Goal: Task Accomplishment & Management: Complete application form

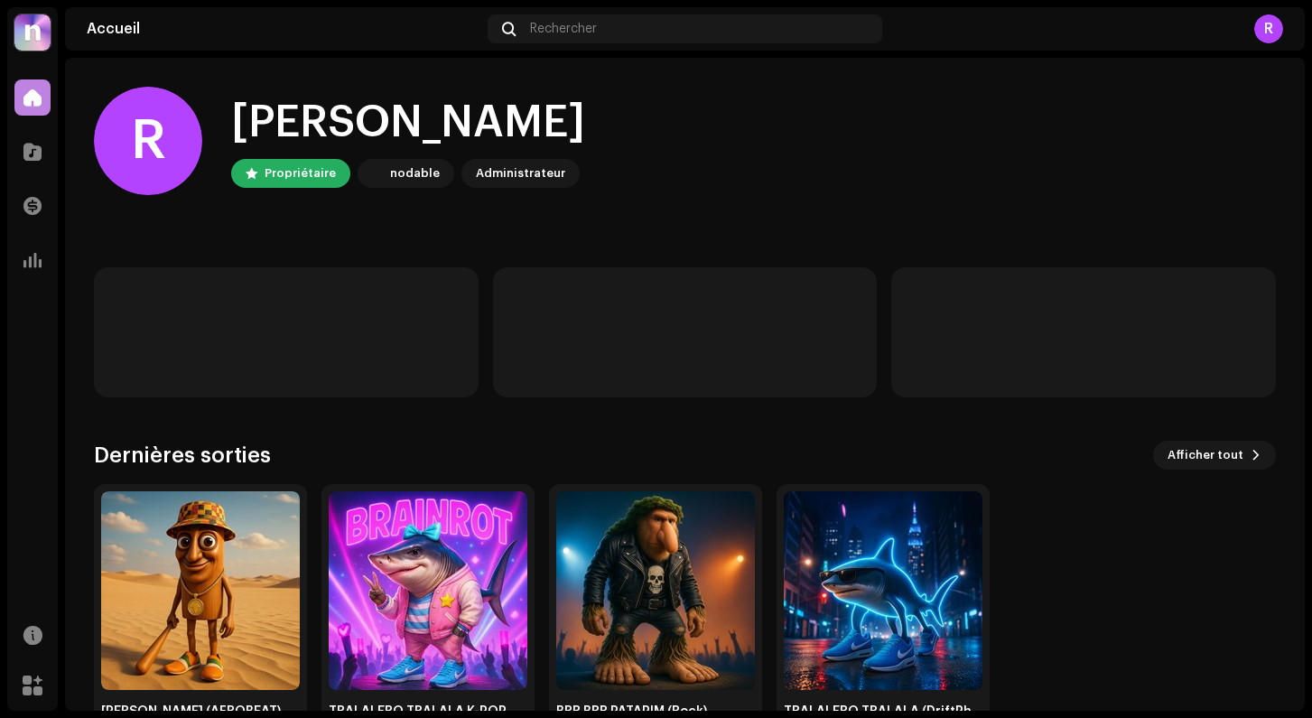
scroll to position [62, 0]
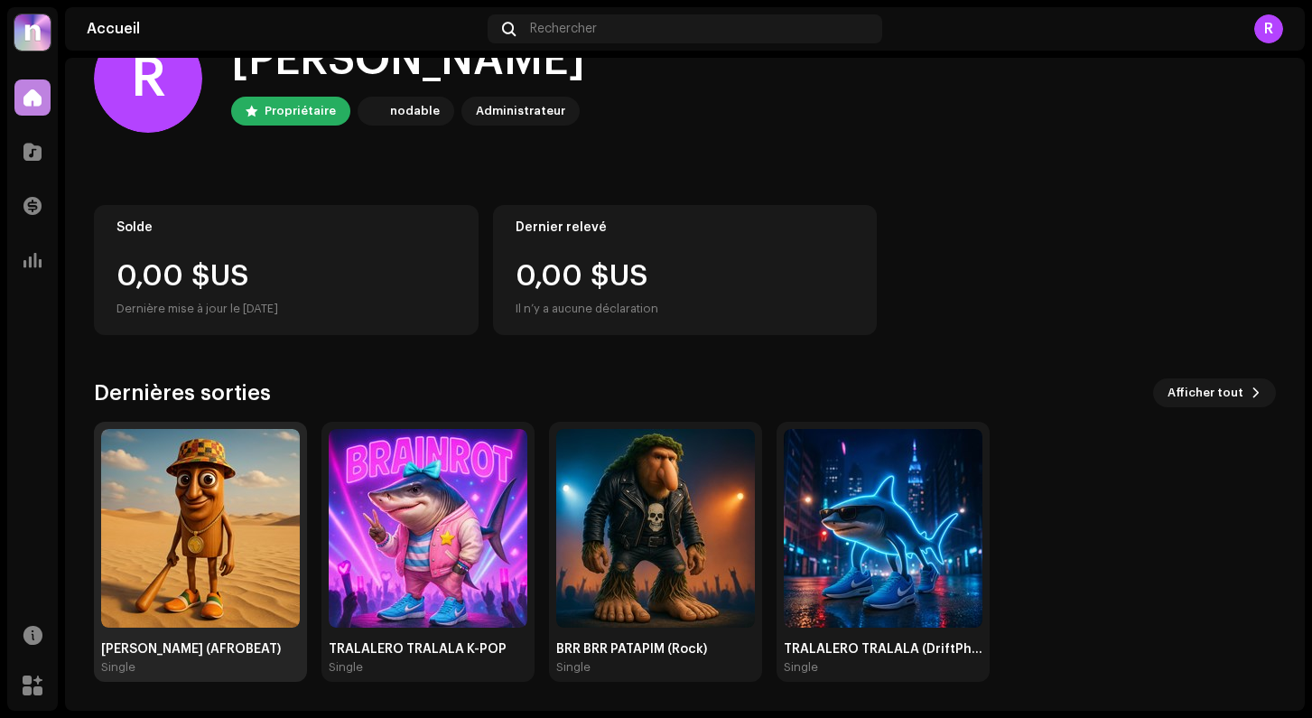
click at [240, 550] on img at bounding box center [200, 528] width 199 height 199
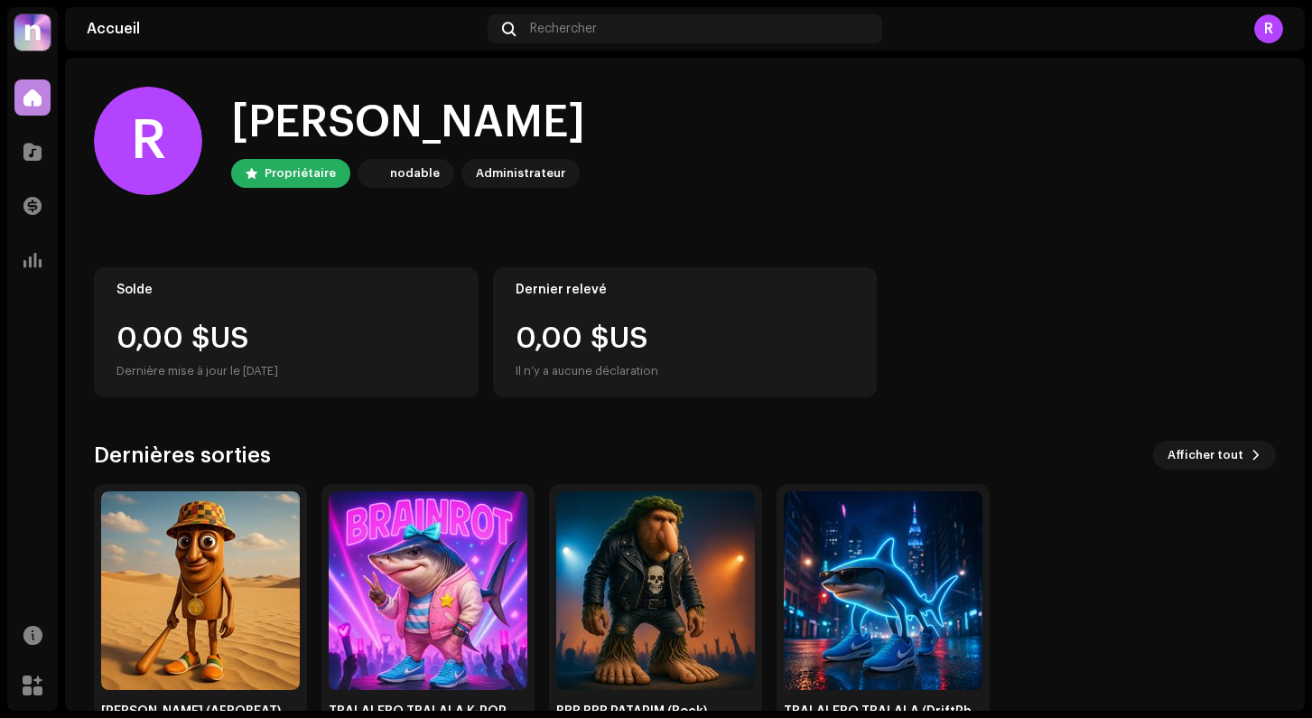
click at [1266, 36] on div "R" at bounding box center [1268, 28] width 29 height 29
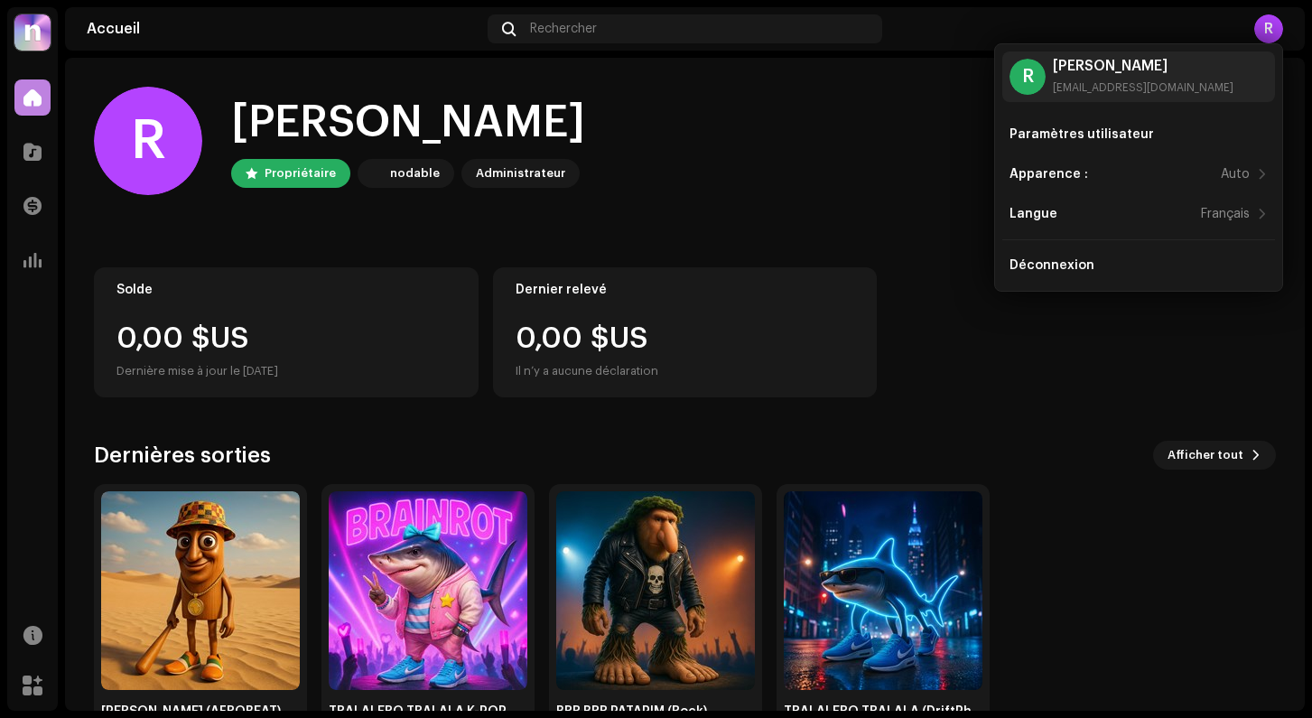
click at [715, 128] on div "[PERSON_NAME], [PERSON_NAME] nodable Administrateur" at bounding box center [685, 141] width 1182 height 108
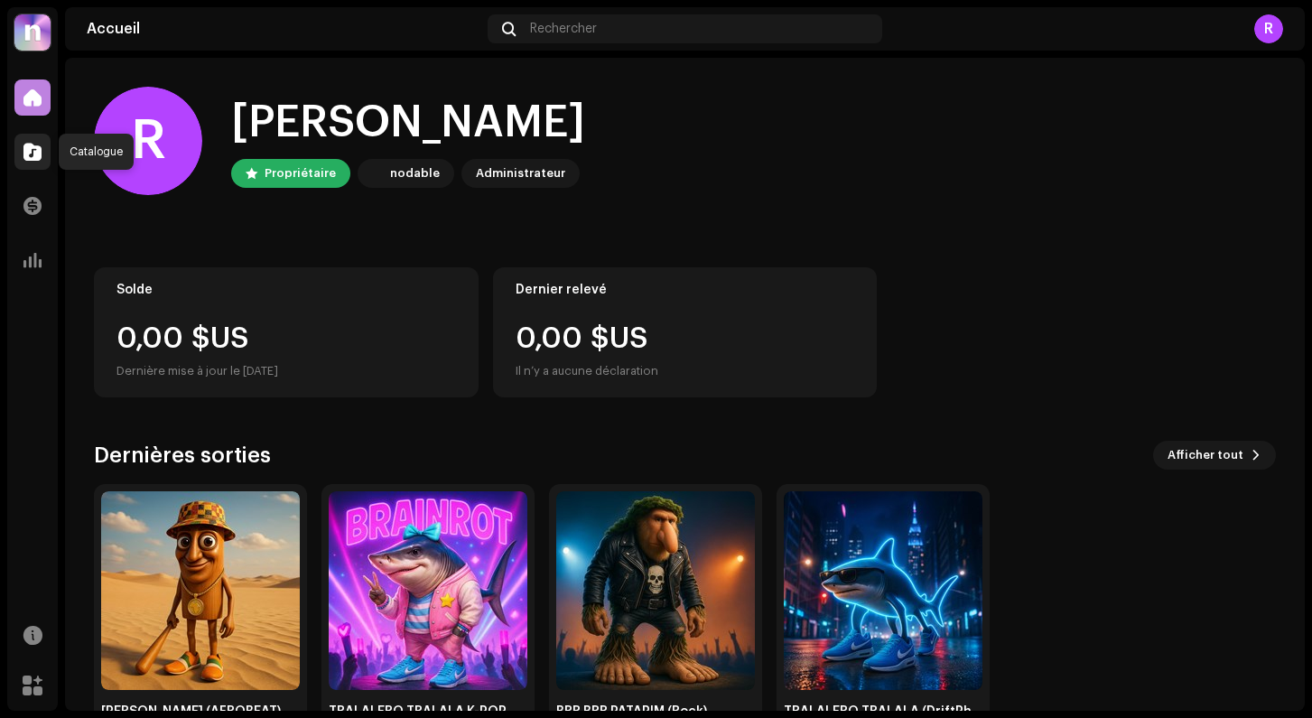
click at [31, 154] on span at bounding box center [32, 151] width 18 height 14
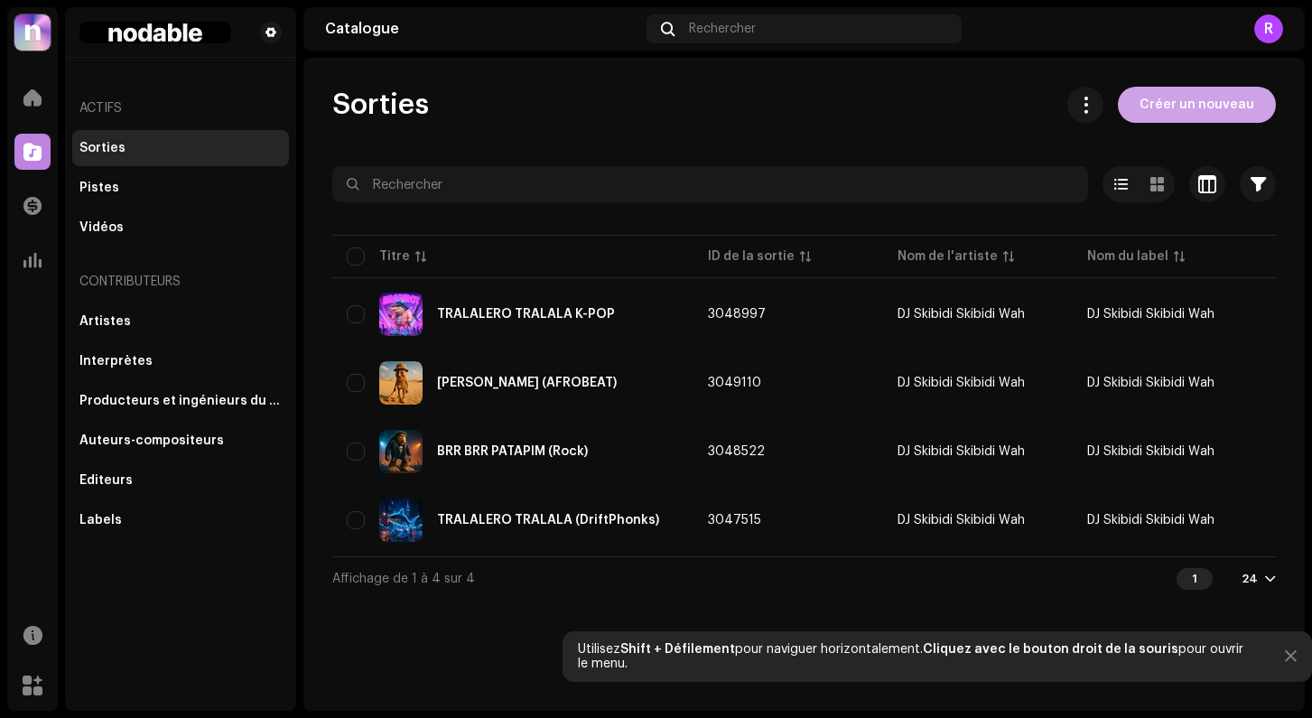
click at [1228, 110] on span "Créer un nouveau" at bounding box center [1196, 105] width 115 height 36
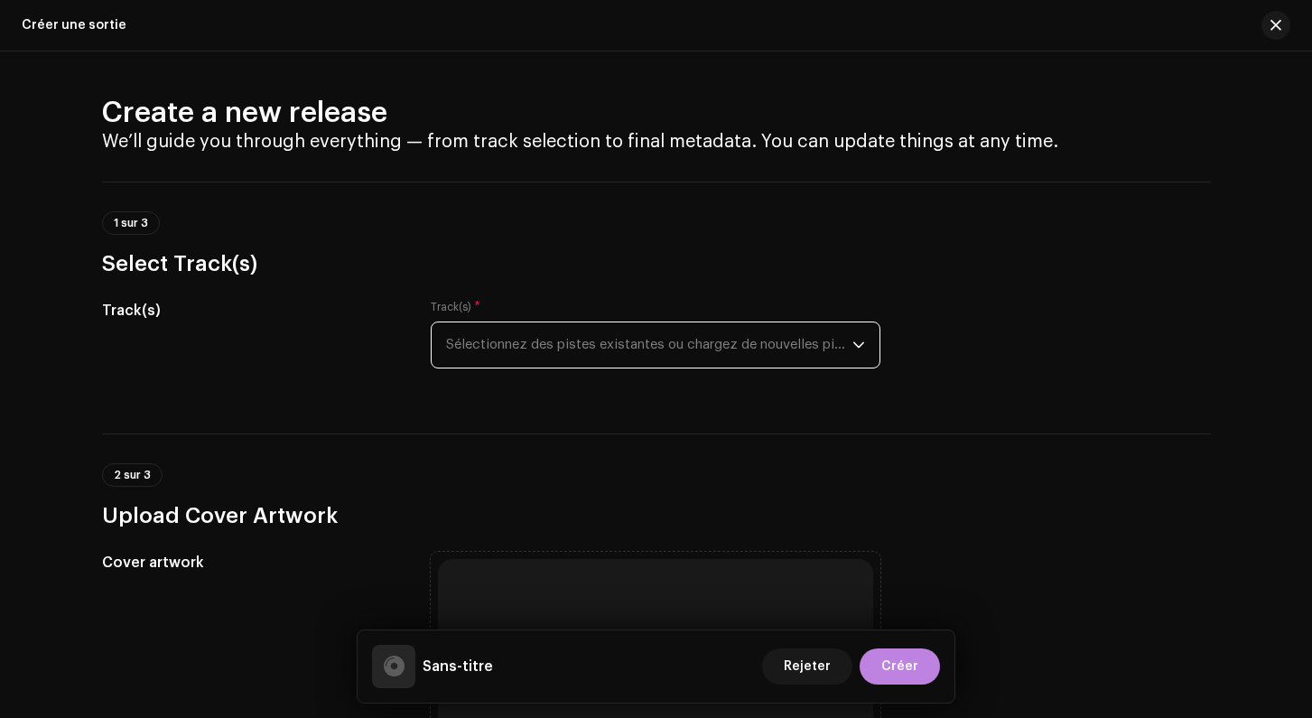
click at [571, 334] on span "Sélectionnez des pistes existantes ou chargez de nouvelles pistes" at bounding box center [649, 344] width 406 height 45
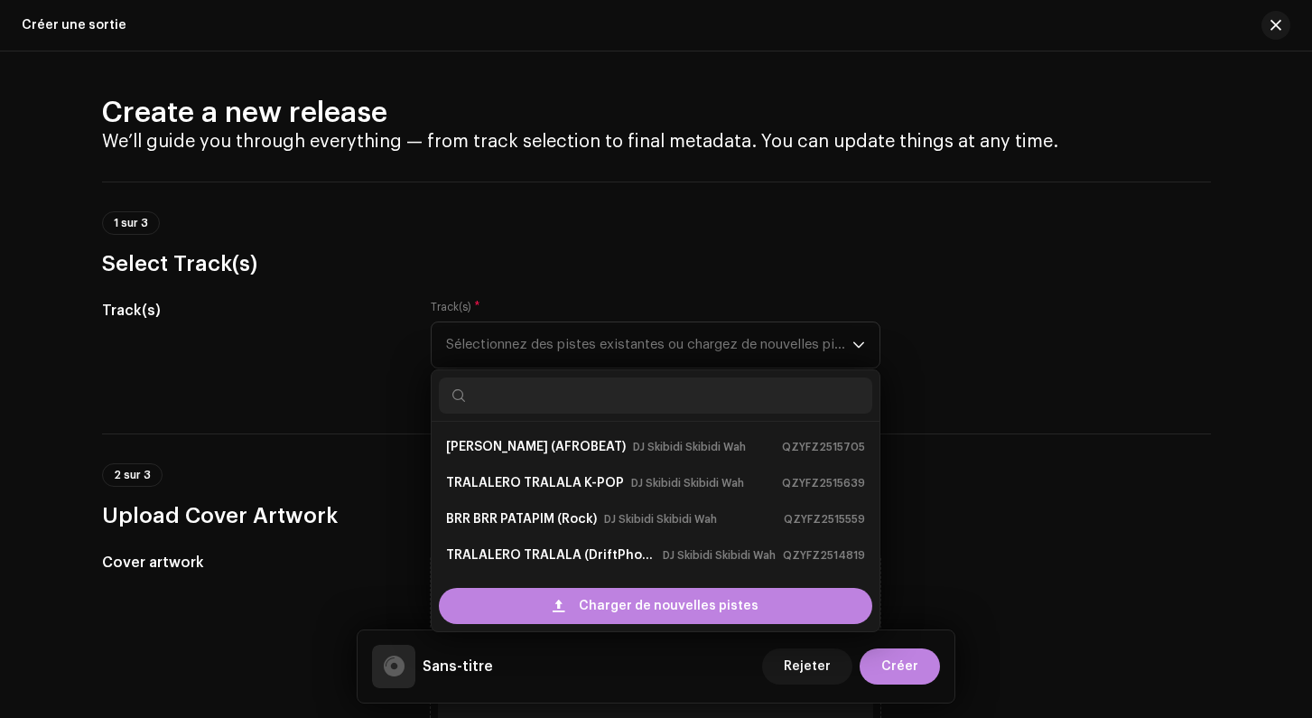
click at [365, 331] on div "Track(s)" at bounding box center [252, 345] width 301 height 90
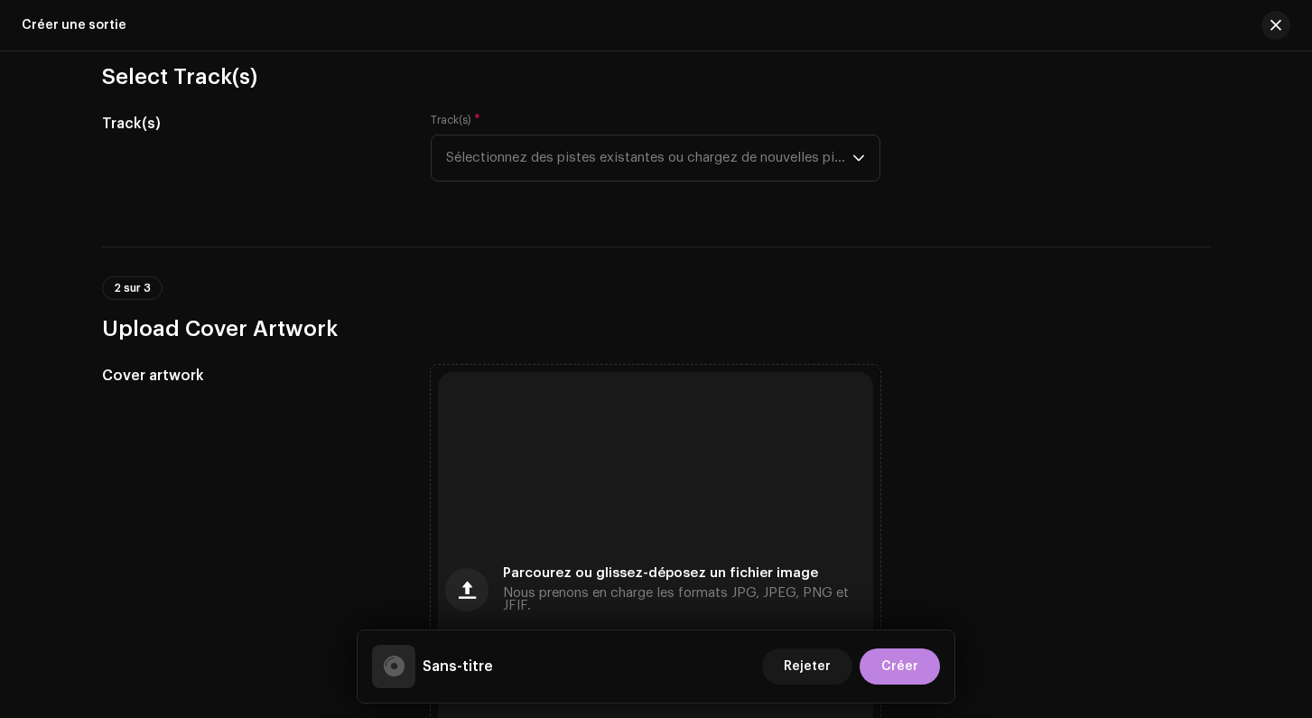
scroll to position [191, 0]
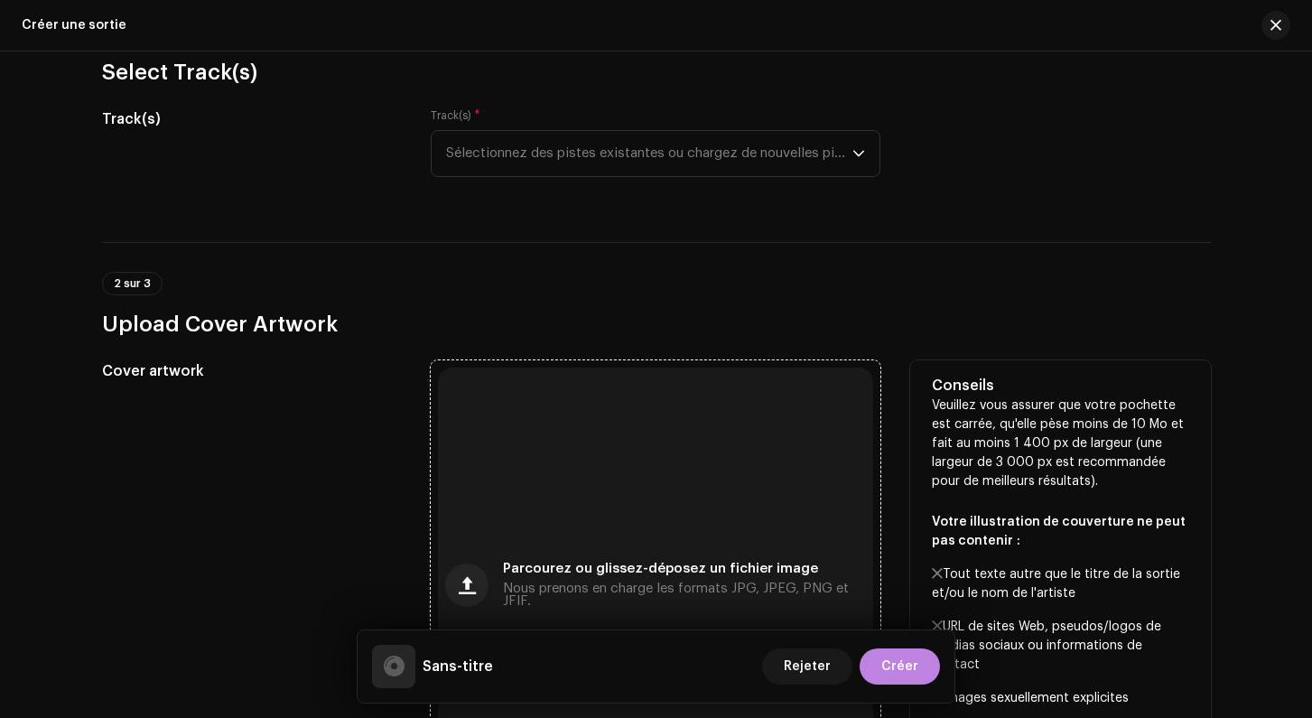
click at [552, 498] on div "Parcourez ou glissez-déposez un fichier image Nous prenons en charge les format…" at bounding box center [655, 584] width 435 height 435
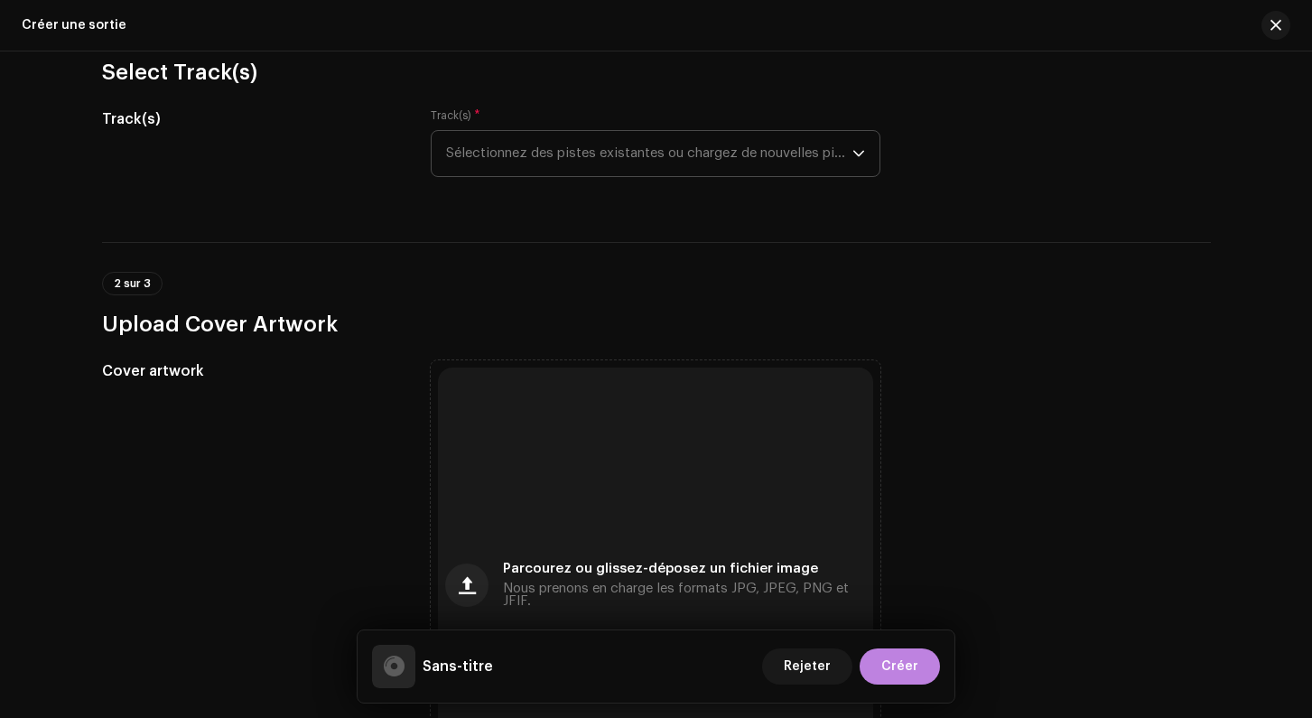
click at [506, 164] on span "Sélectionnez des pistes existantes ou chargez de nouvelles pistes" at bounding box center [649, 153] width 406 height 45
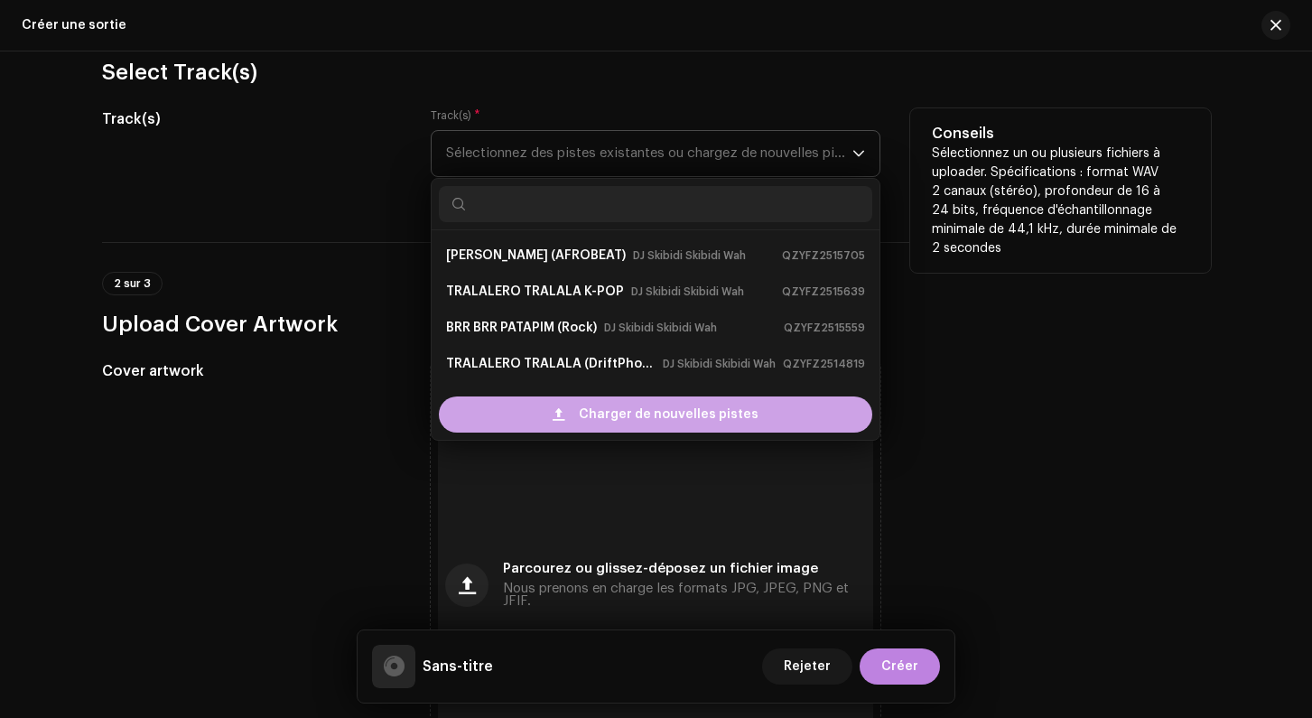
click at [599, 413] on span "Charger de nouvelles pistes" at bounding box center [669, 414] width 180 height 36
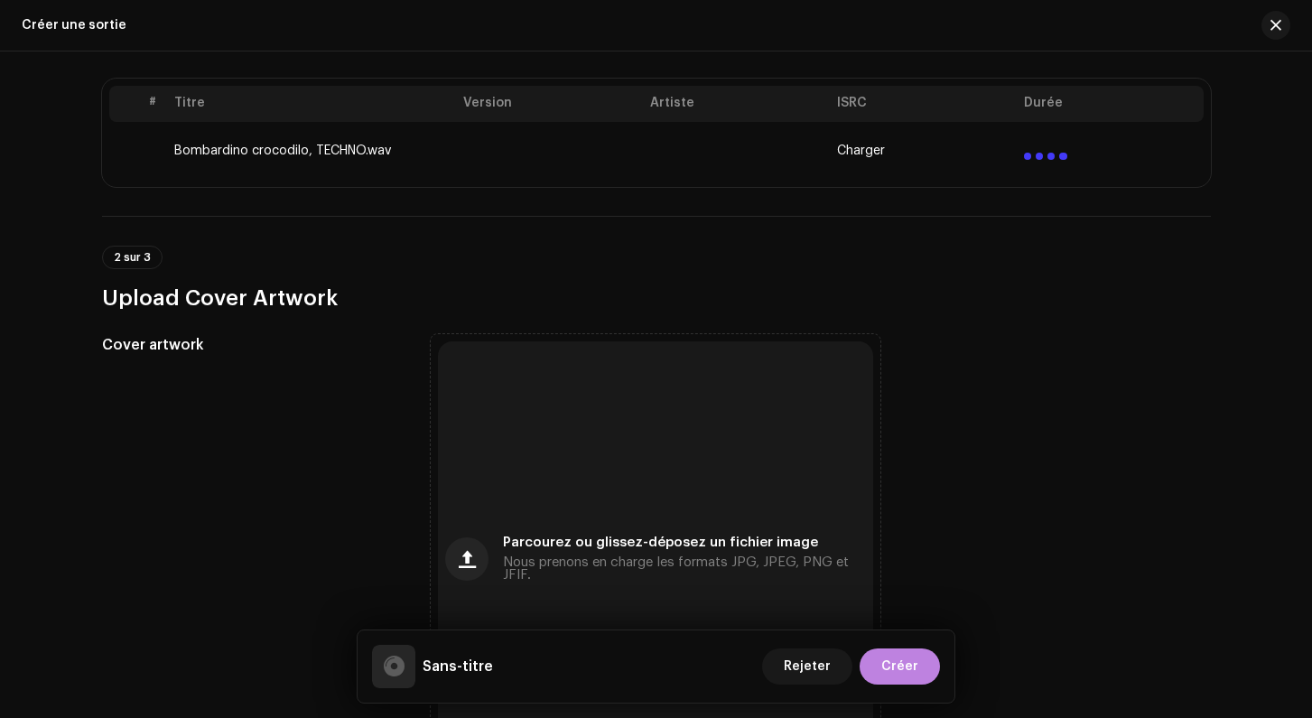
scroll to position [415, 0]
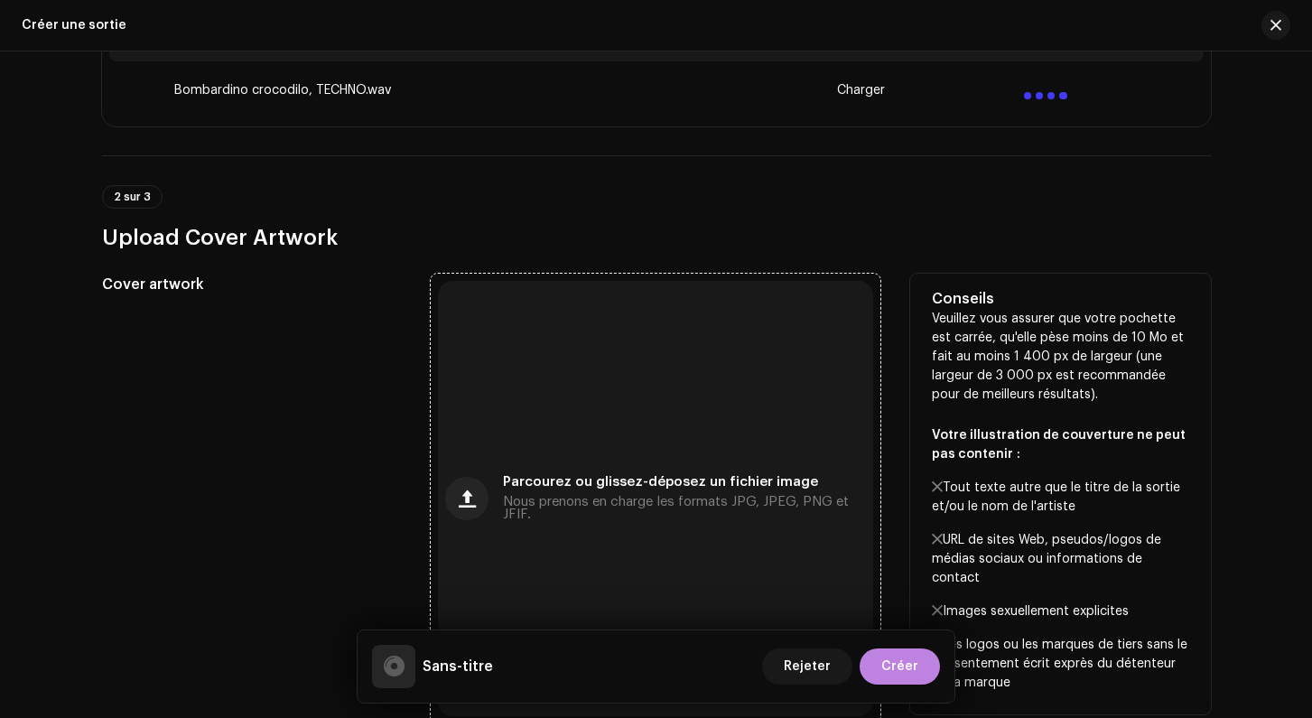
click at [628, 506] on span "Nous prenons en charge les formats JPG, JPEG, PNG et JFIF." at bounding box center [684, 508] width 363 height 25
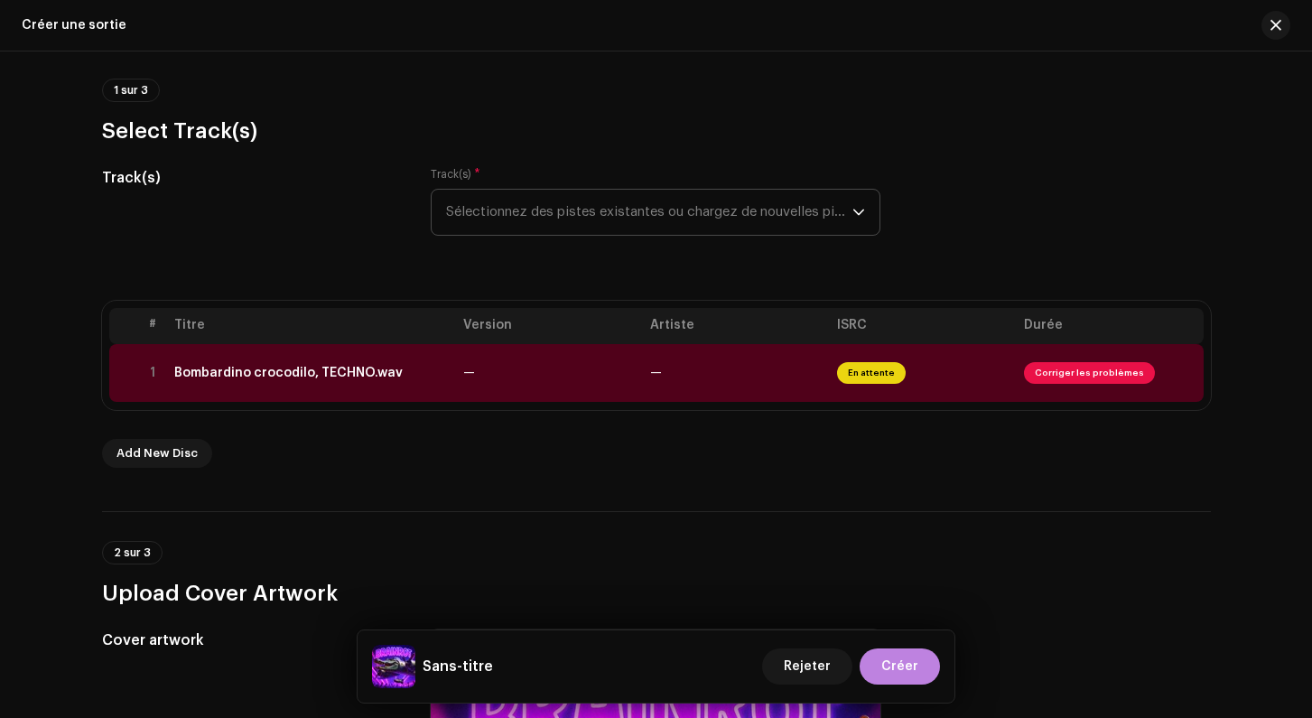
scroll to position [148, 0]
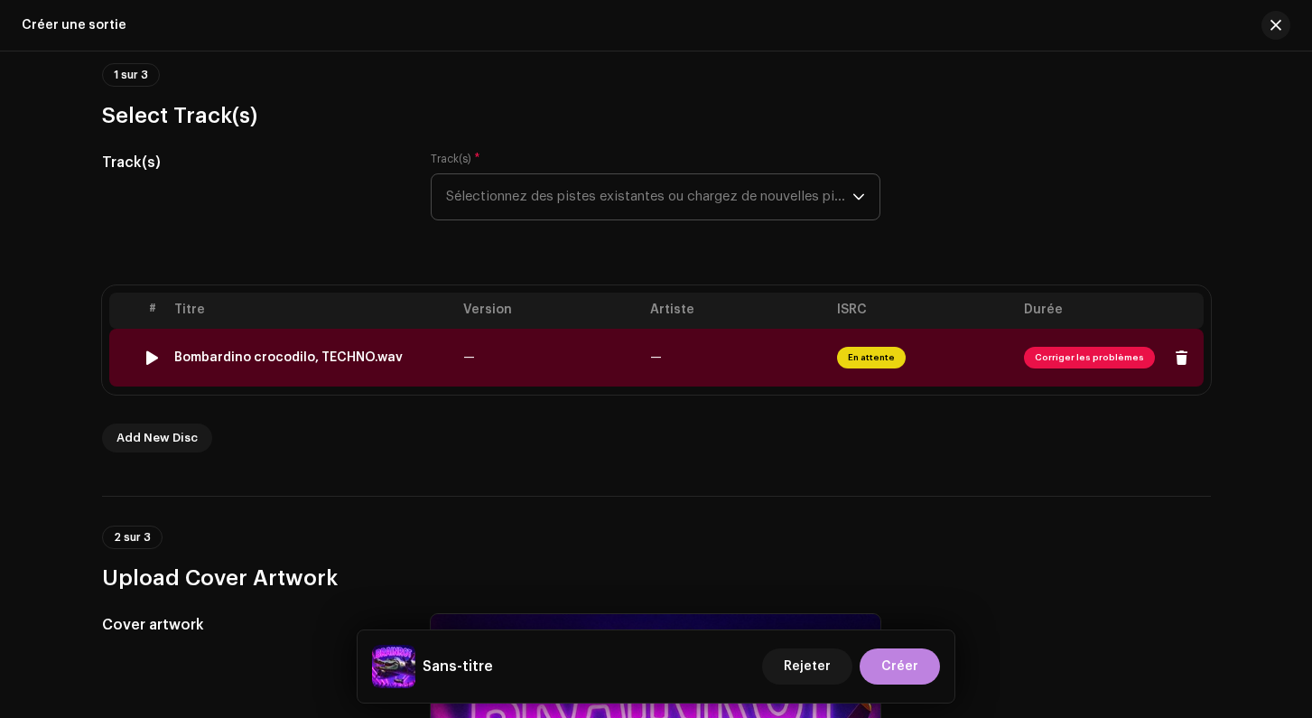
click at [154, 363] on div at bounding box center [152, 357] width 14 height 14
click at [1057, 358] on span "Corriger les problèmes" at bounding box center [1089, 358] width 131 height 22
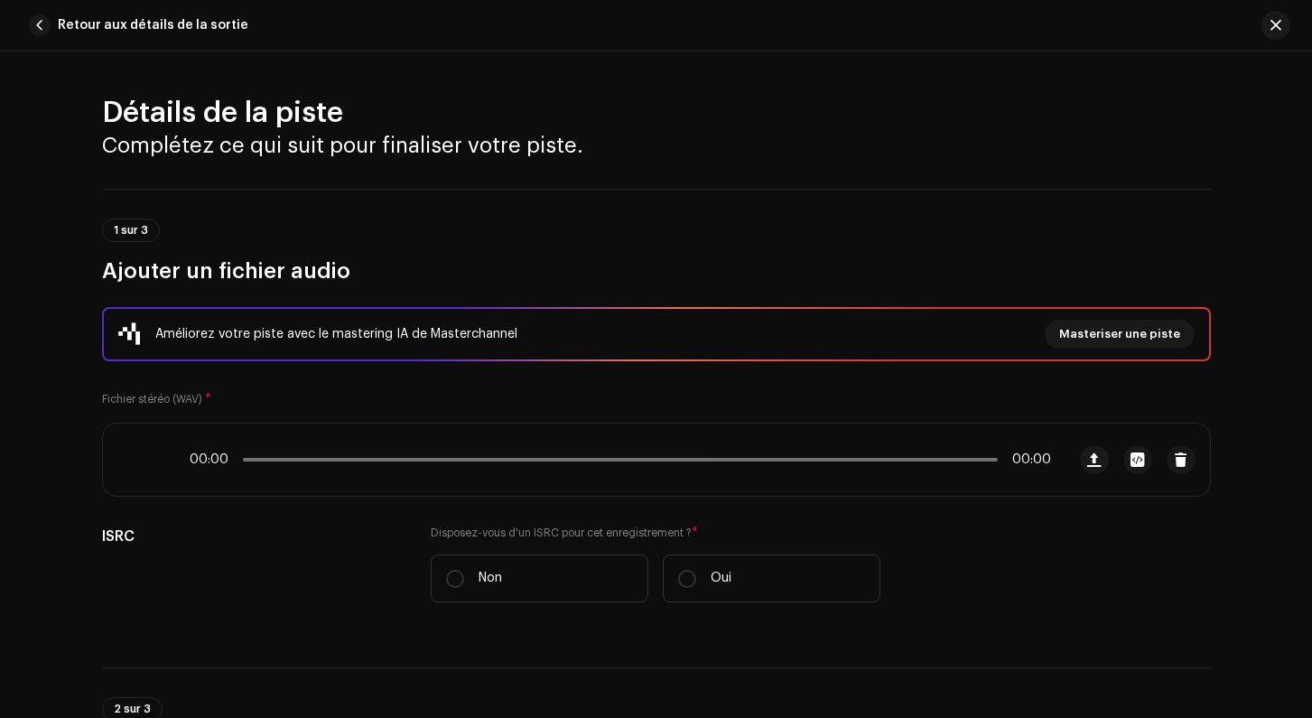
scroll to position [781, 0]
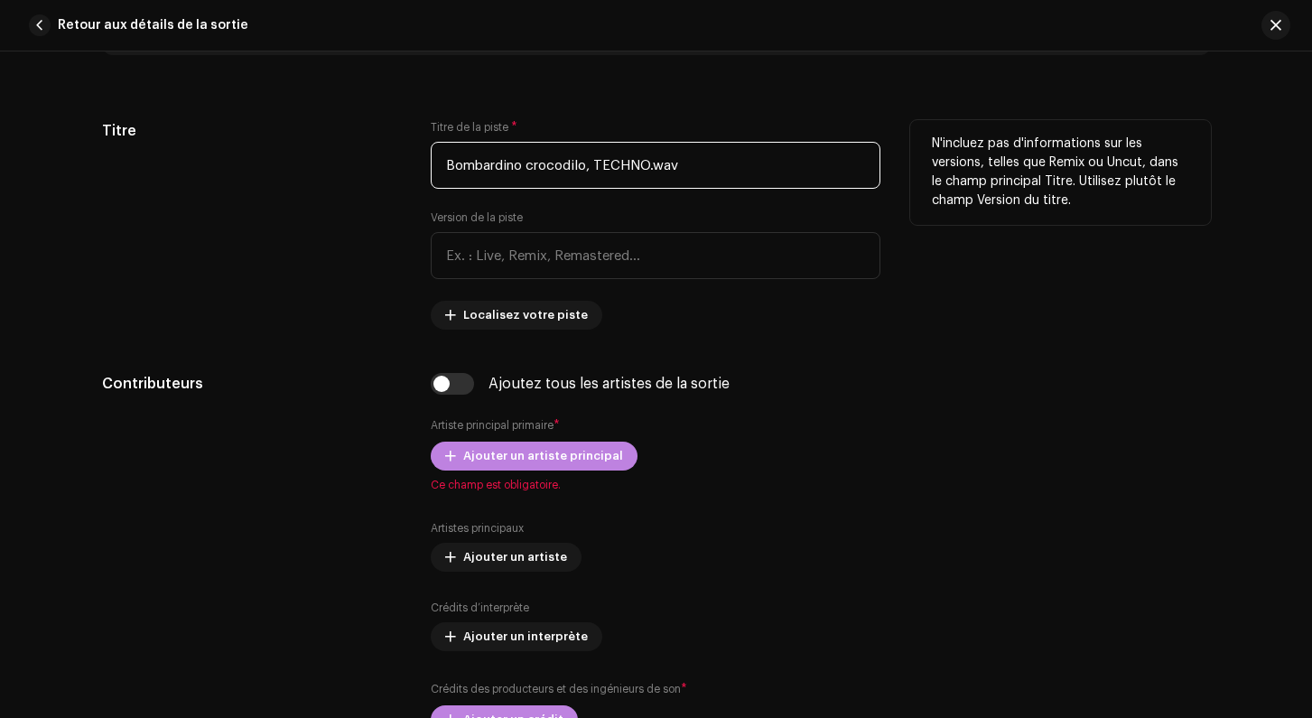
click at [672, 161] on input "Bombardino crocodilo, TECHNO.wav" at bounding box center [656, 165] width 450 height 47
click at [682, 163] on input "Bombardino crocodilo, TECHNO.wav" at bounding box center [656, 165] width 450 height 47
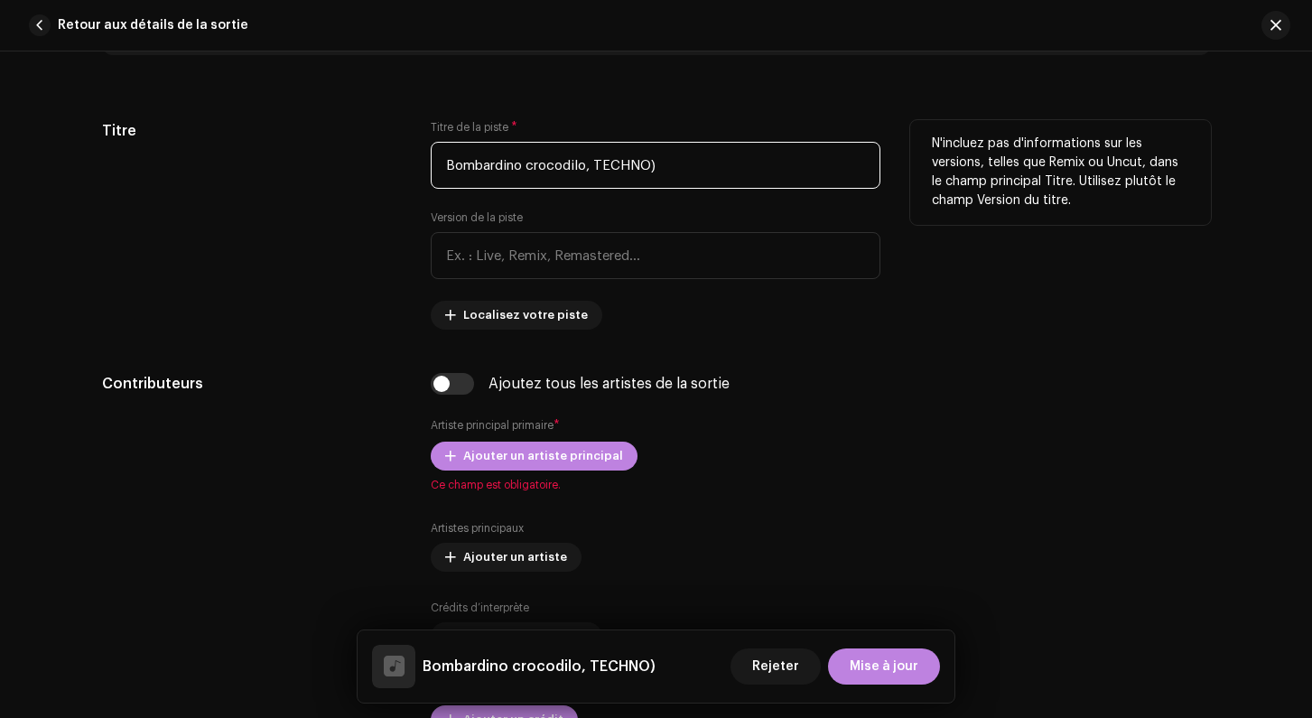
click at [596, 163] on input "Bombardino crocodilo, TECHNO)" at bounding box center [656, 165] width 450 height 47
drag, startPoint x: 592, startPoint y: 164, endPoint x: 423, endPoint y: 145, distance: 169.9
click at [431, 145] on input "Bombardino crocodilo, (TECHNO)" at bounding box center [656, 165] width 450 height 47
type input "BOMBARDINO CROCODILO (TECHNO)"
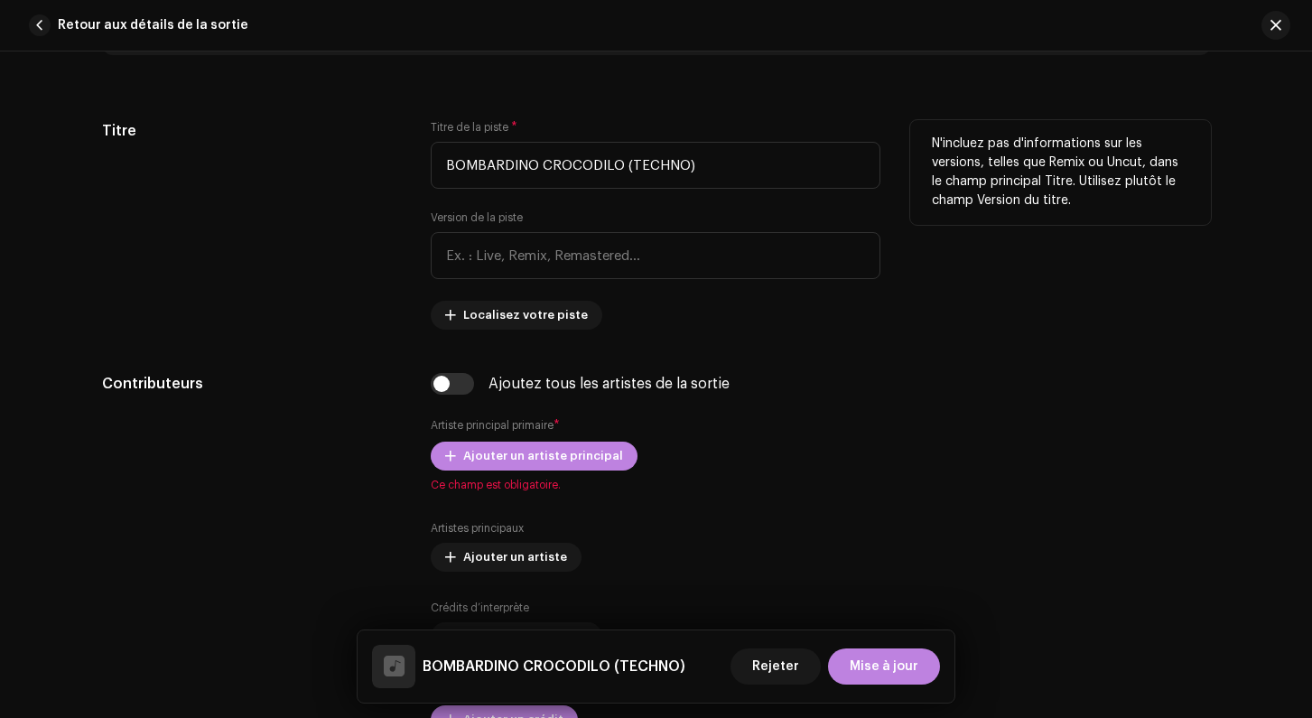
click at [278, 298] on div "Titre" at bounding box center [252, 224] width 301 height 209
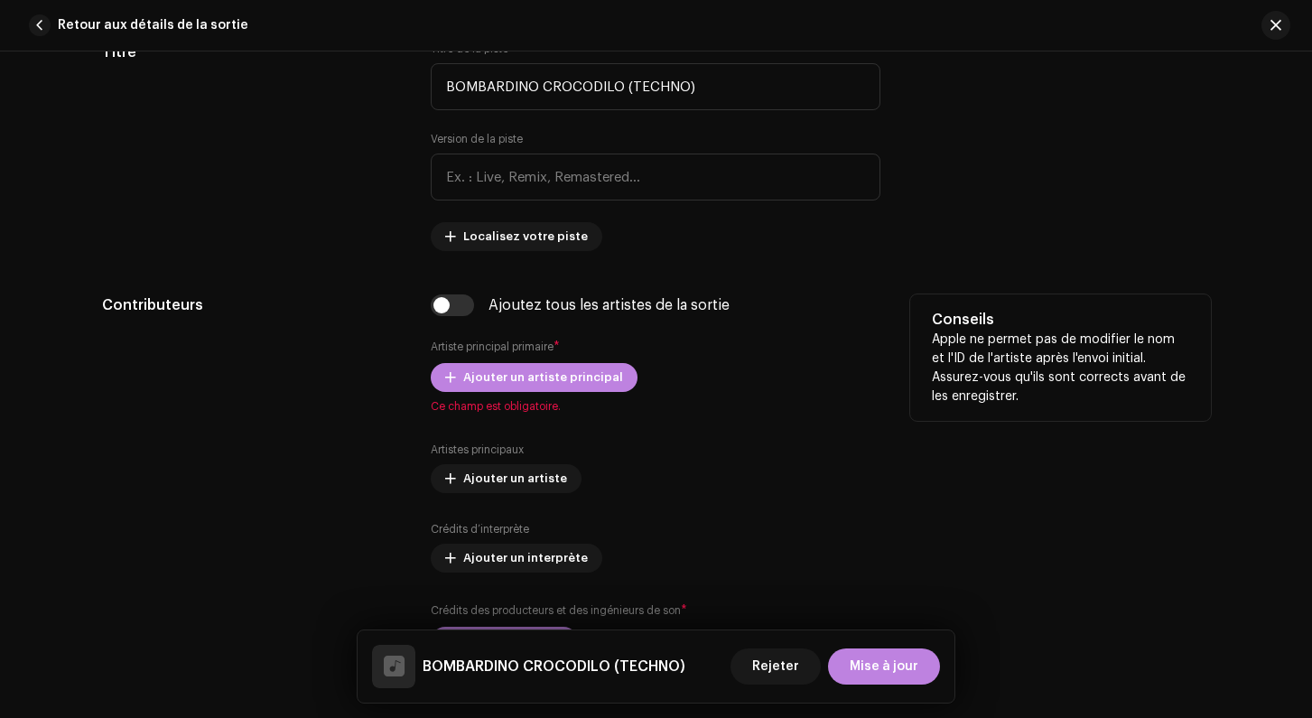
scroll to position [887, 0]
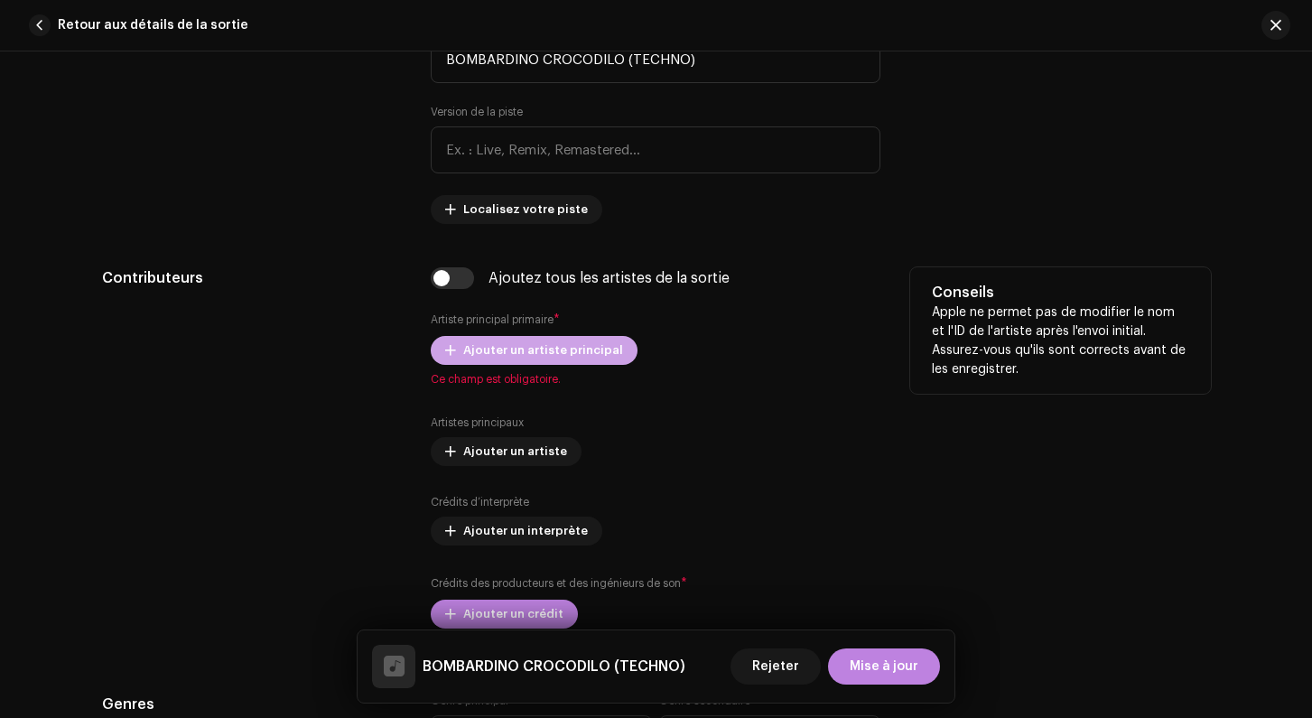
click at [513, 351] on span "Ajouter un artiste principal" at bounding box center [543, 350] width 160 height 36
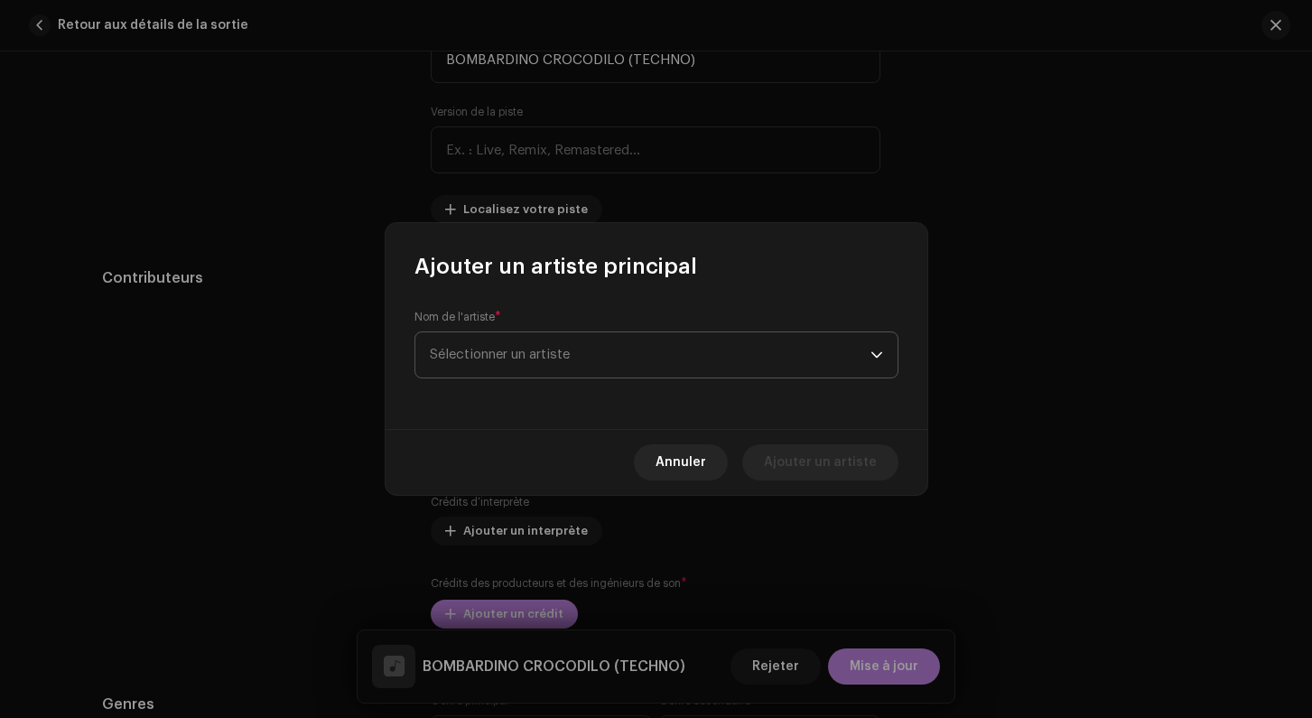
click at [515, 354] on span "Sélectionner un artiste" at bounding box center [500, 355] width 140 height 14
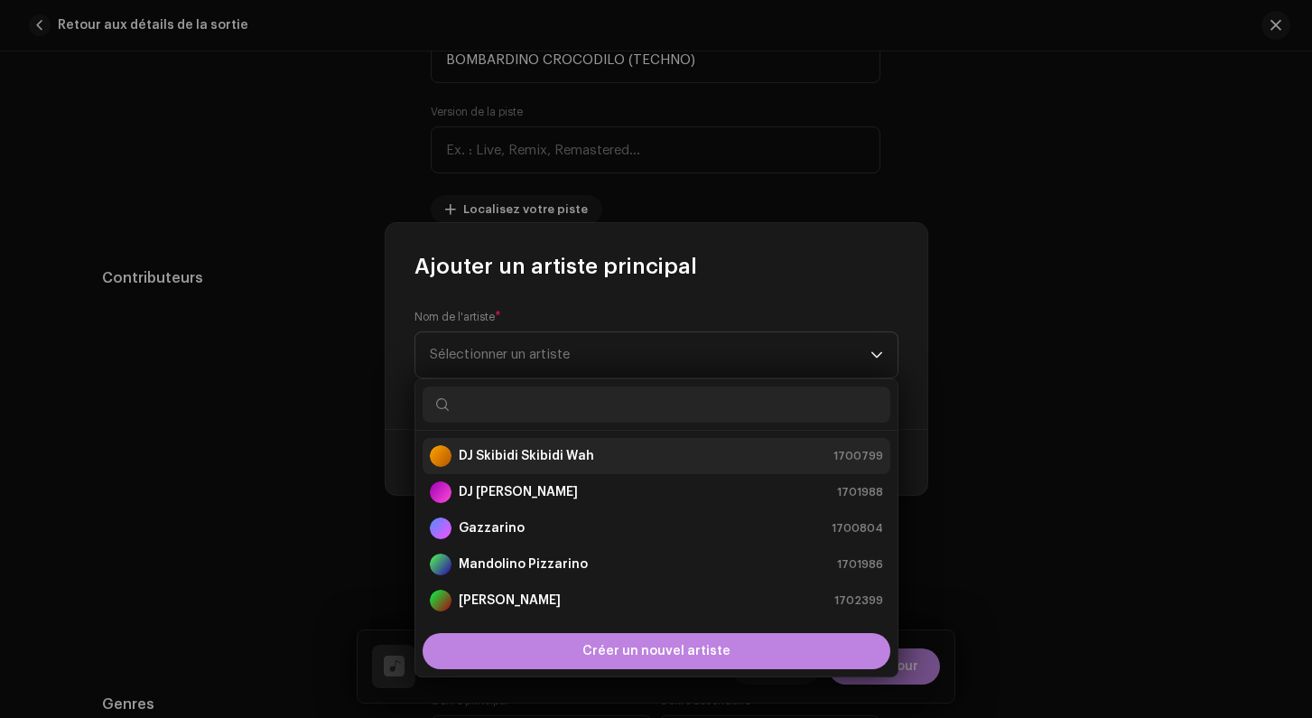
click at [506, 450] on strong "DJ Skibidi Skibidi Wah" at bounding box center [526, 456] width 135 height 18
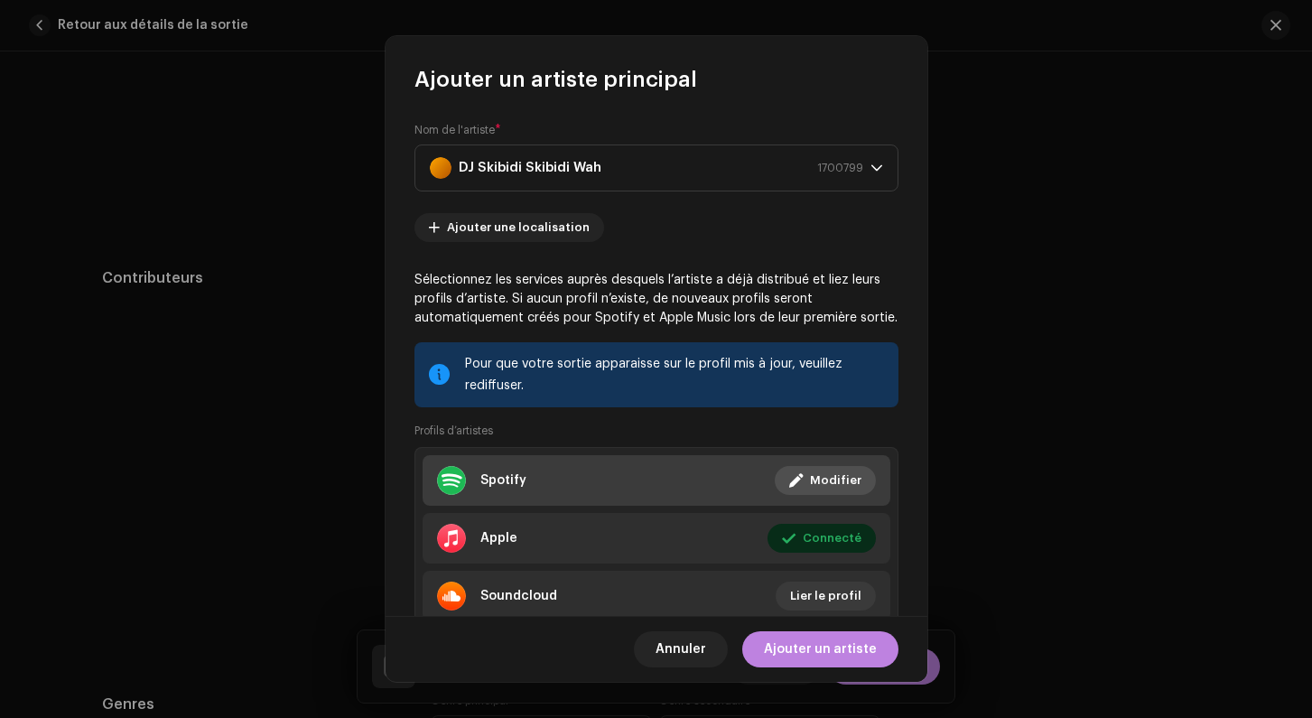
scroll to position [64, 0]
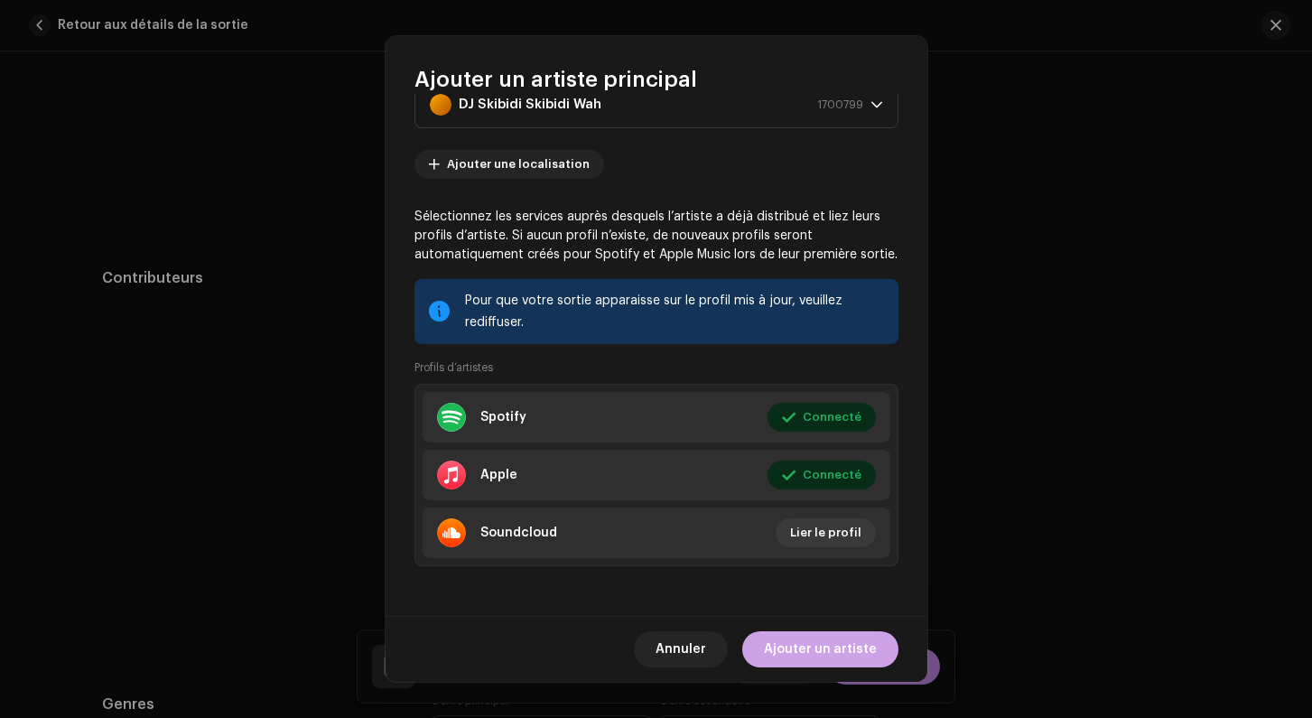
click at [832, 646] on span "Ajouter un artiste" at bounding box center [820, 649] width 113 height 36
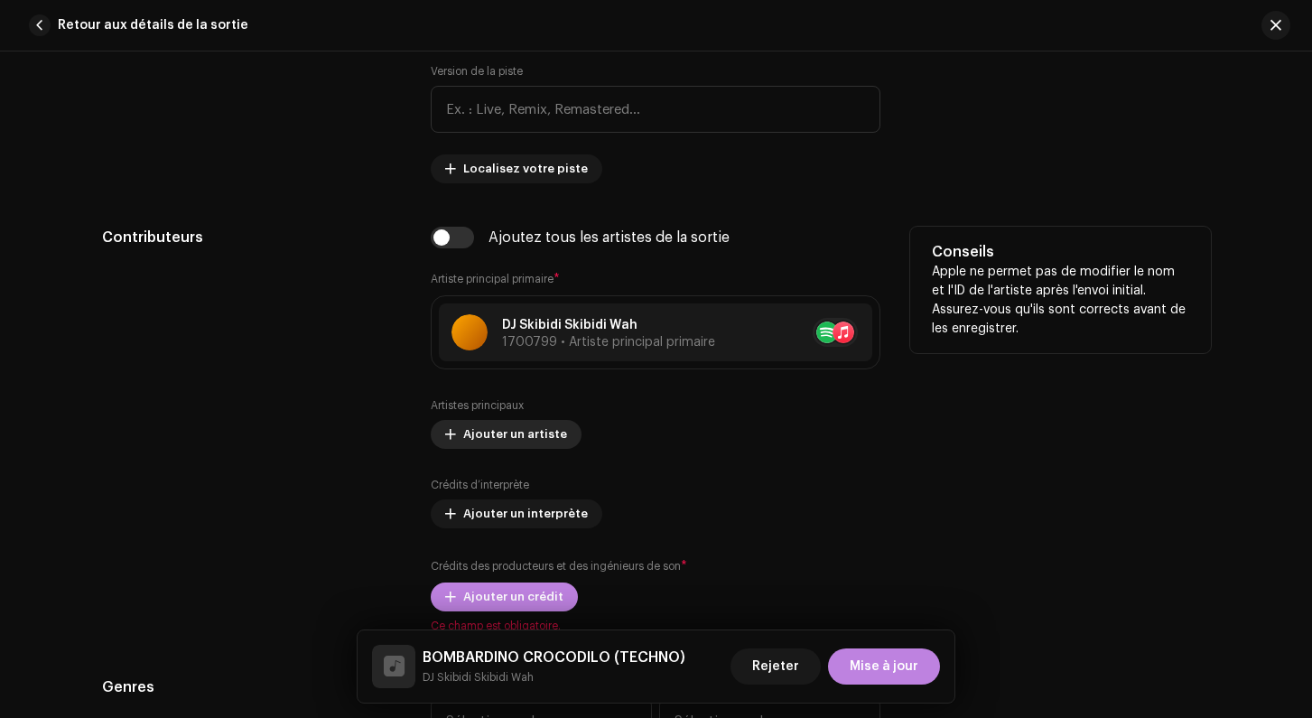
scroll to position [980, 0]
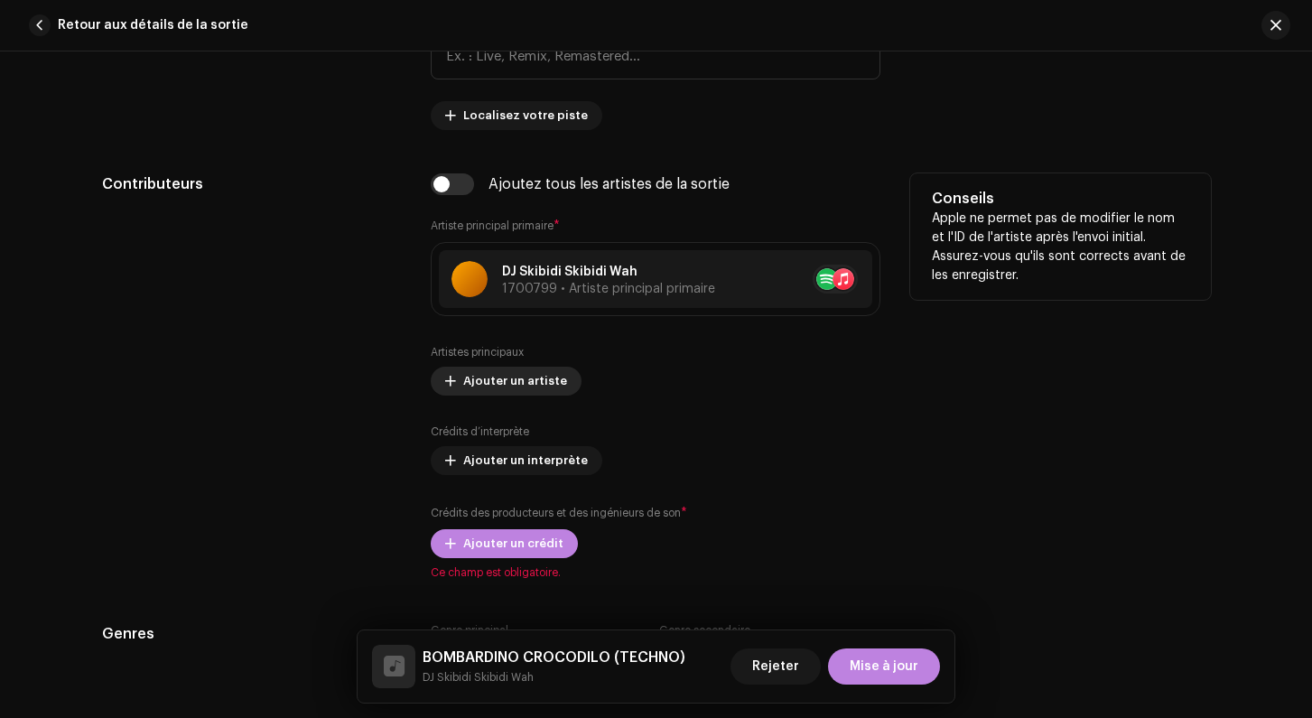
click at [506, 381] on span "Ajouter un artiste" at bounding box center [515, 381] width 104 height 36
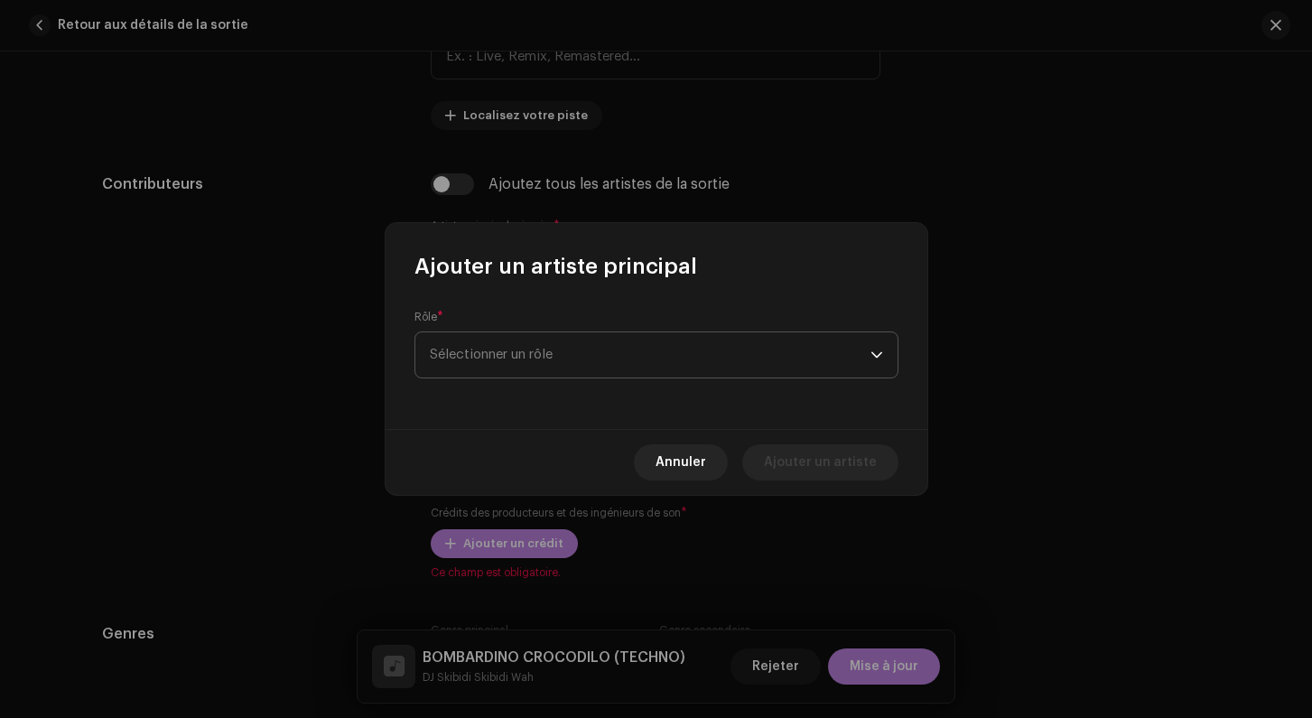
click at [507, 348] on span "Sélectionner un rôle" at bounding box center [650, 354] width 441 height 45
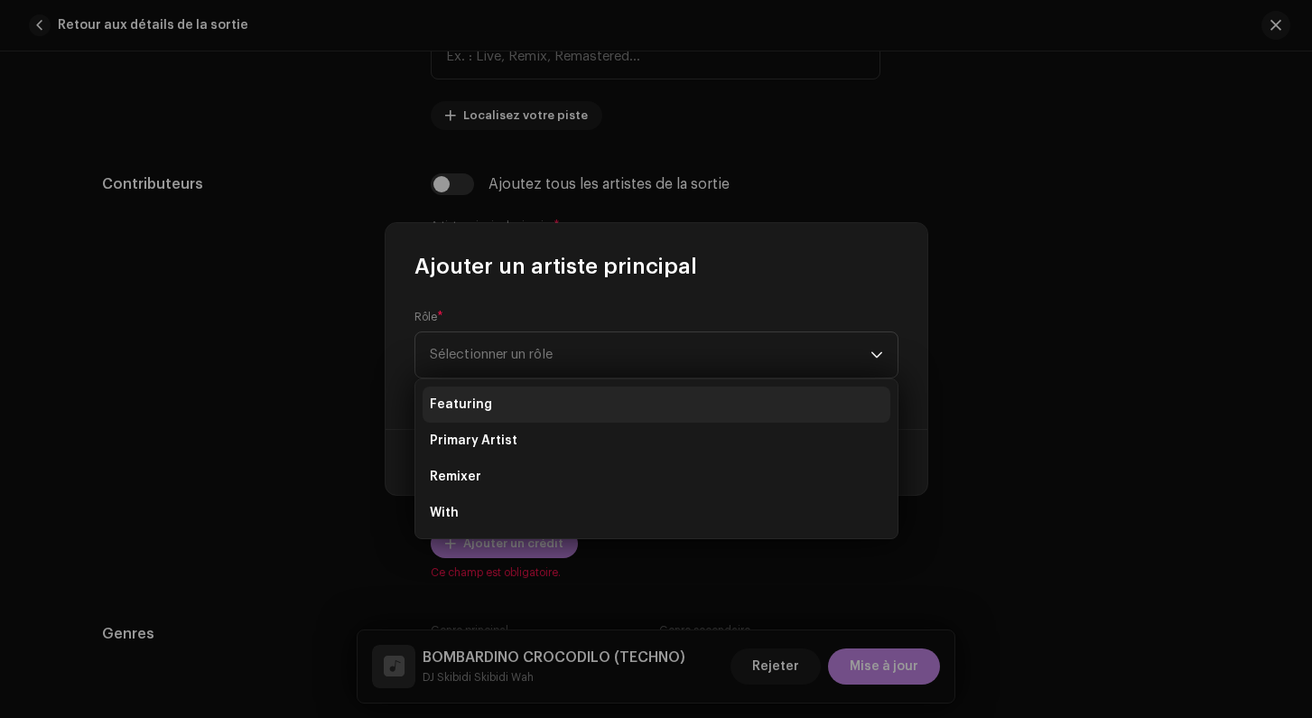
click at [504, 419] on li "Featuring" at bounding box center [657, 404] width 468 height 36
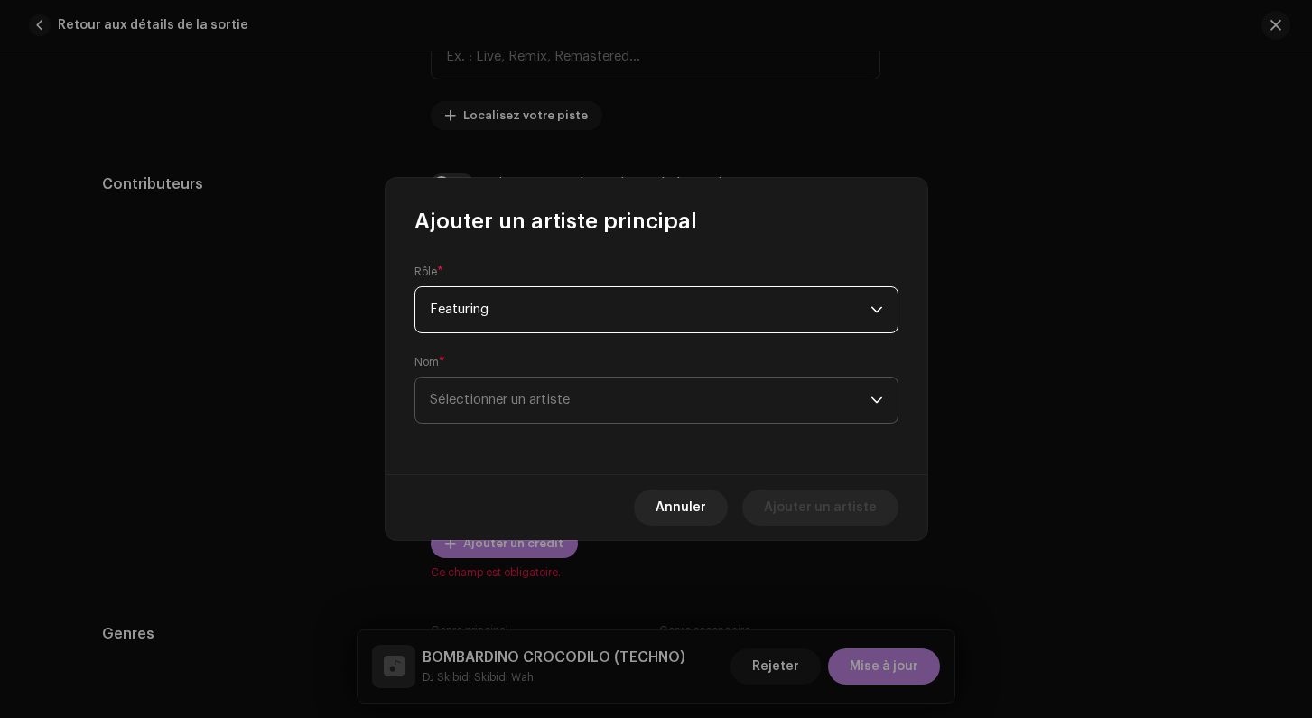
click at [495, 398] on span "Sélectionner un artiste" at bounding box center [500, 400] width 140 height 14
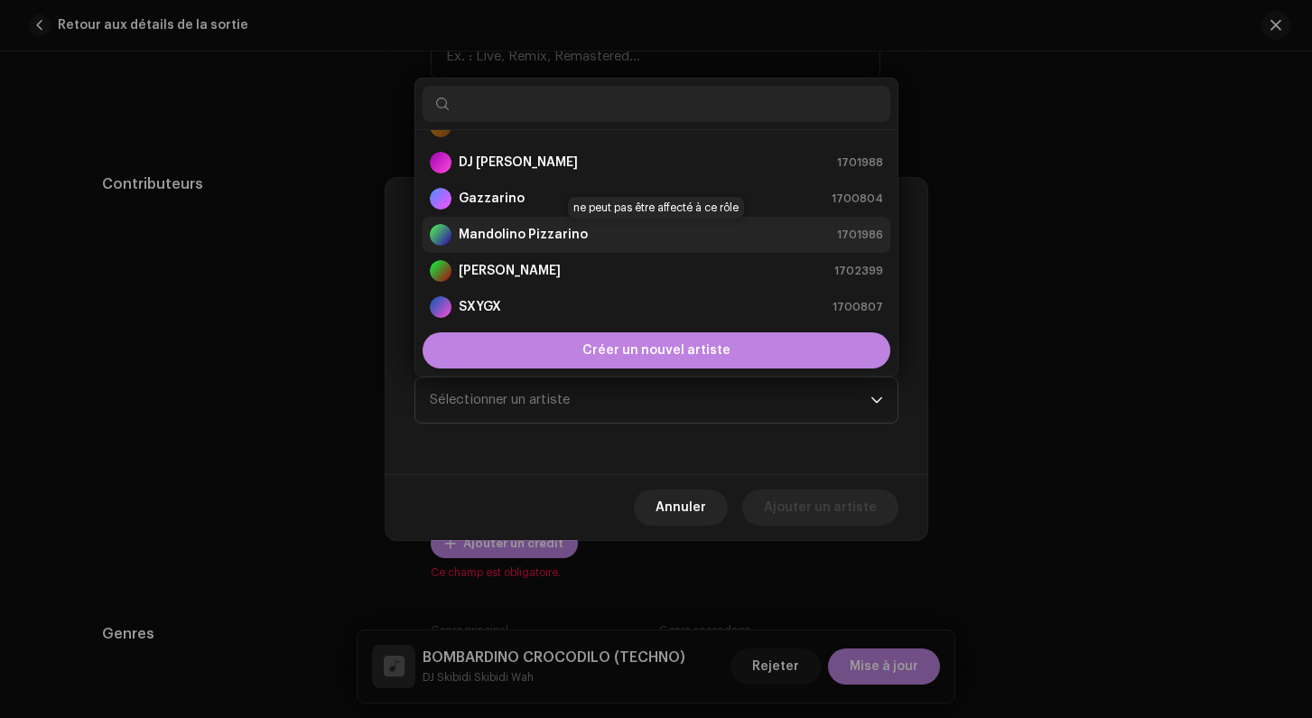
scroll to position [0, 0]
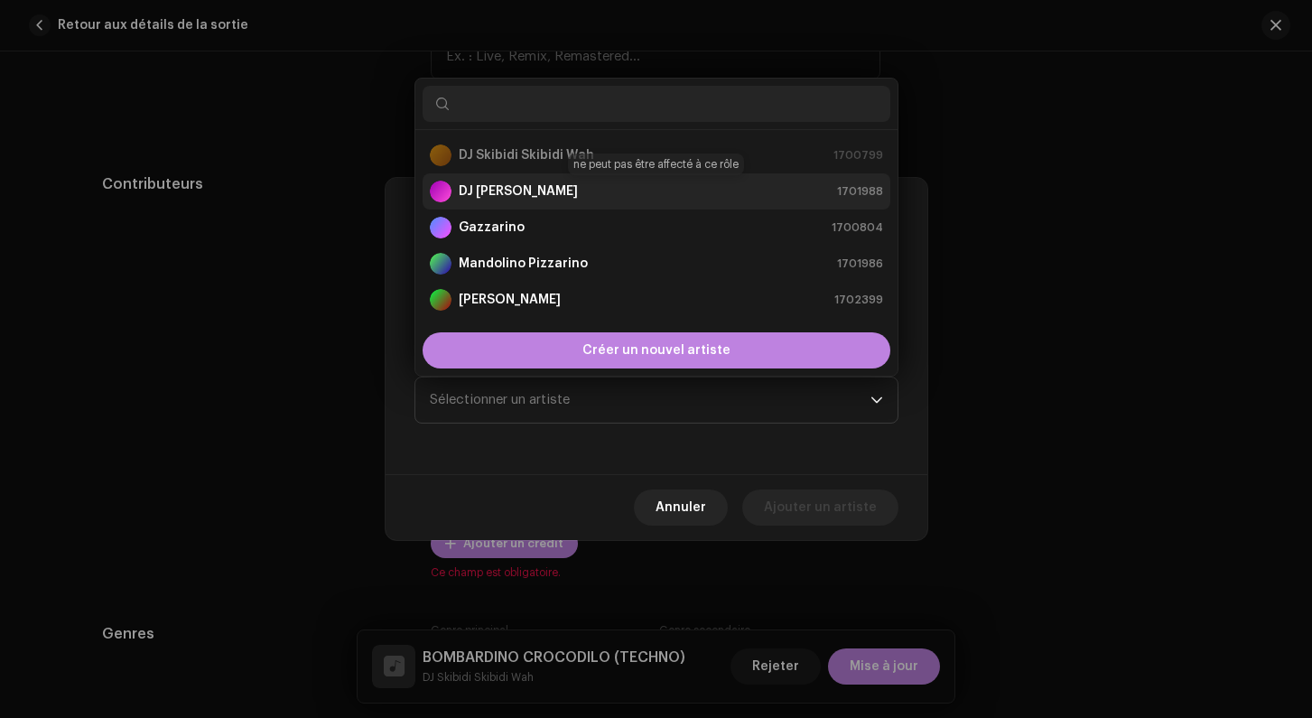
click at [498, 187] on strong "DJ [PERSON_NAME]" at bounding box center [518, 191] width 119 height 18
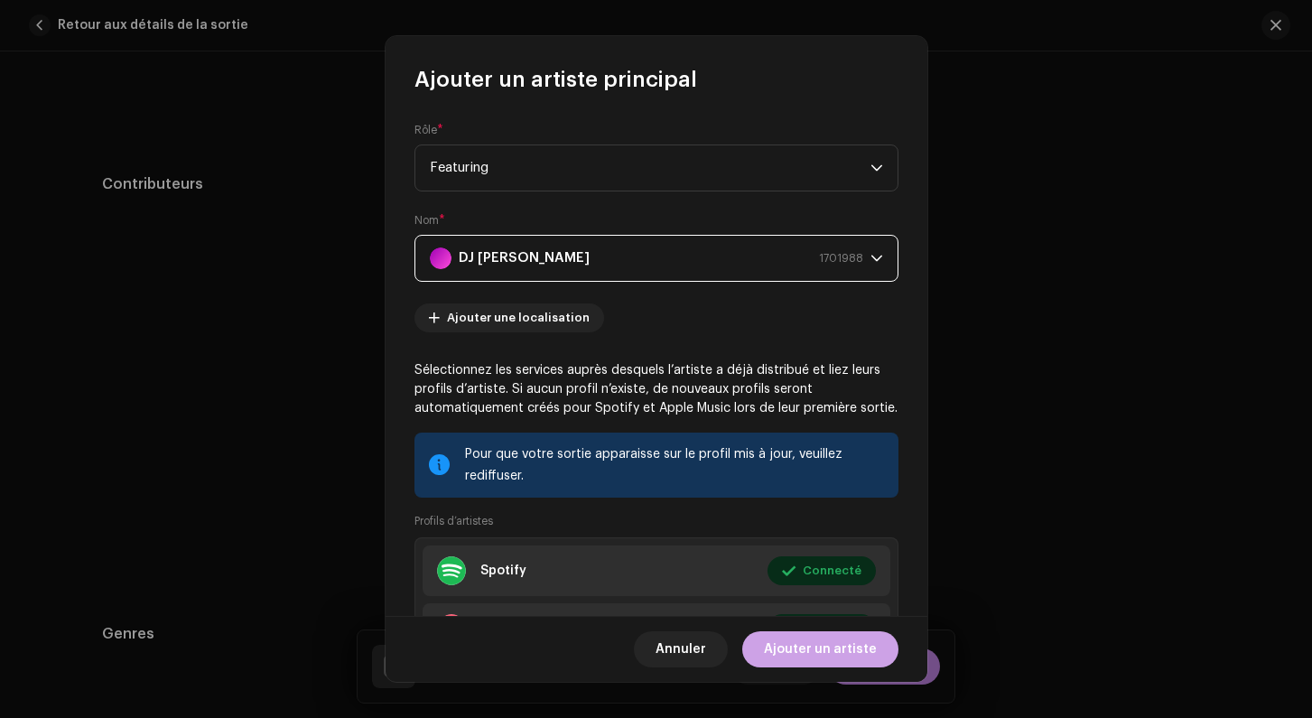
click at [812, 653] on span "Ajouter un artiste" at bounding box center [820, 649] width 113 height 36
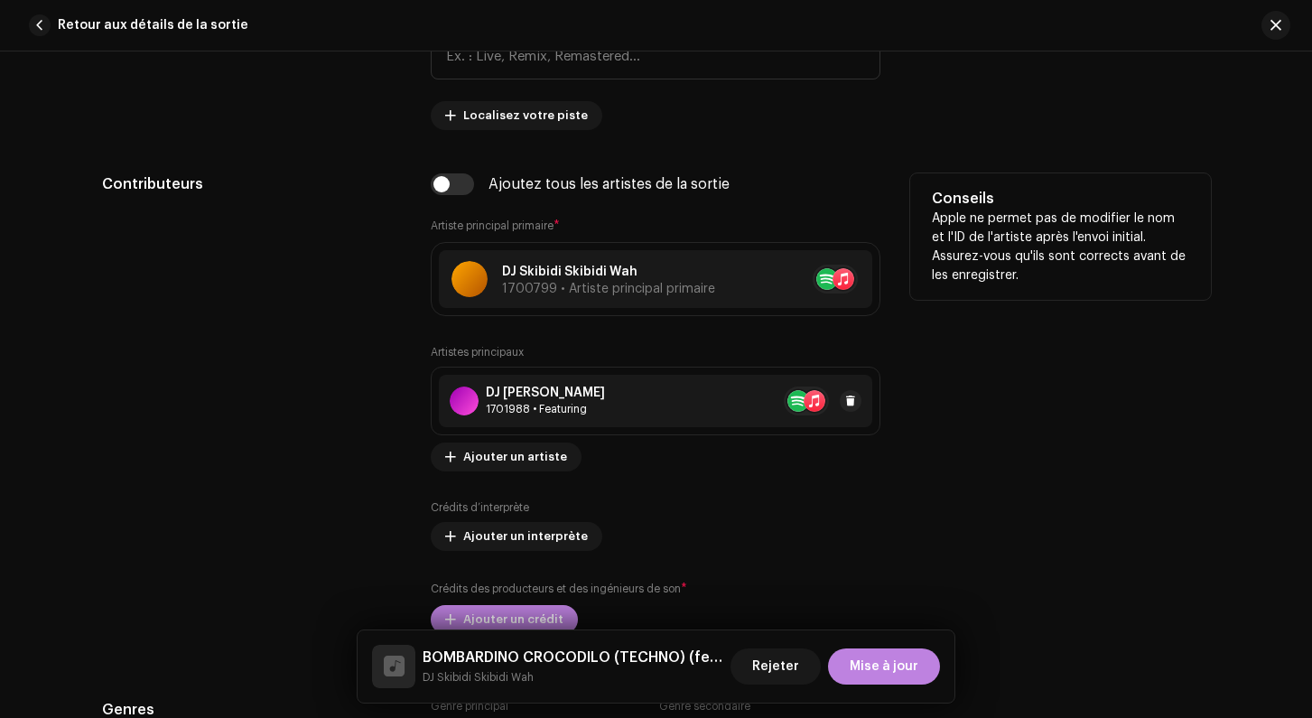
click at [496, 389] on div "DJ [PERSON_NAME]" at bounding box center [545, 393] width 119 height 14
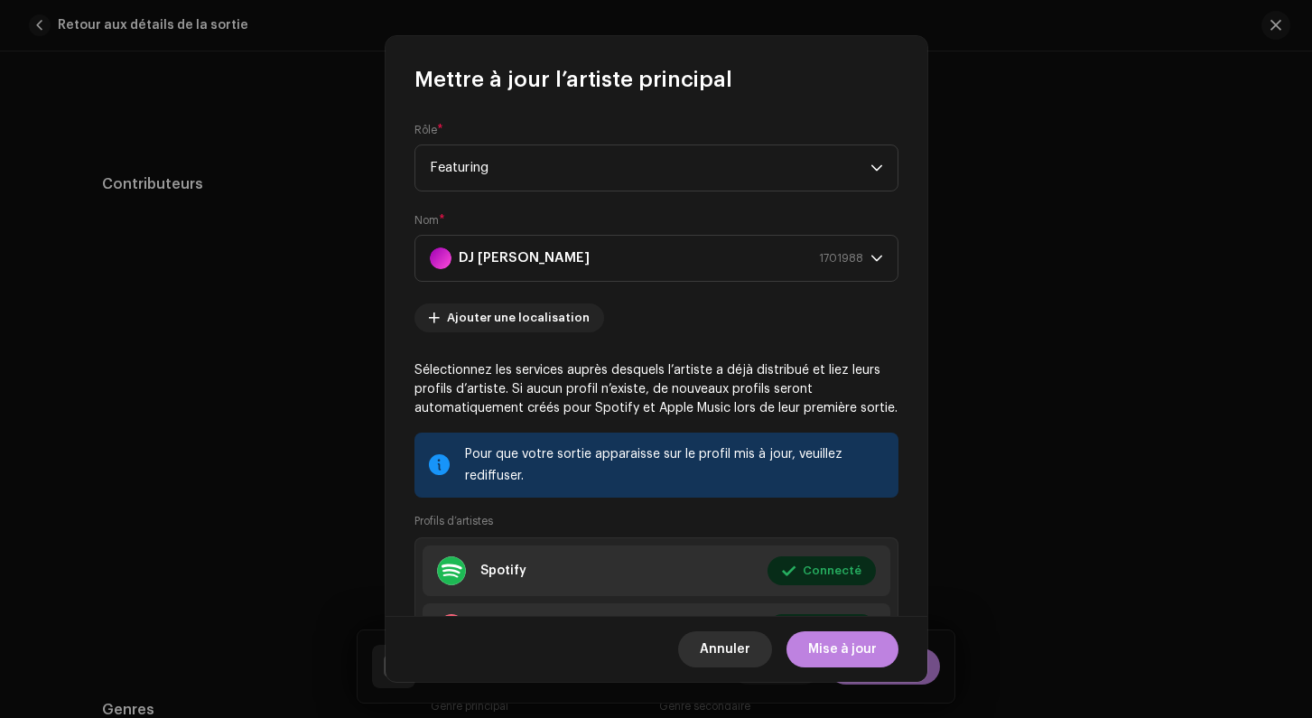
click at [709, 654] on span "Annuler" at bounding box center [725, 649] width 51 height 36
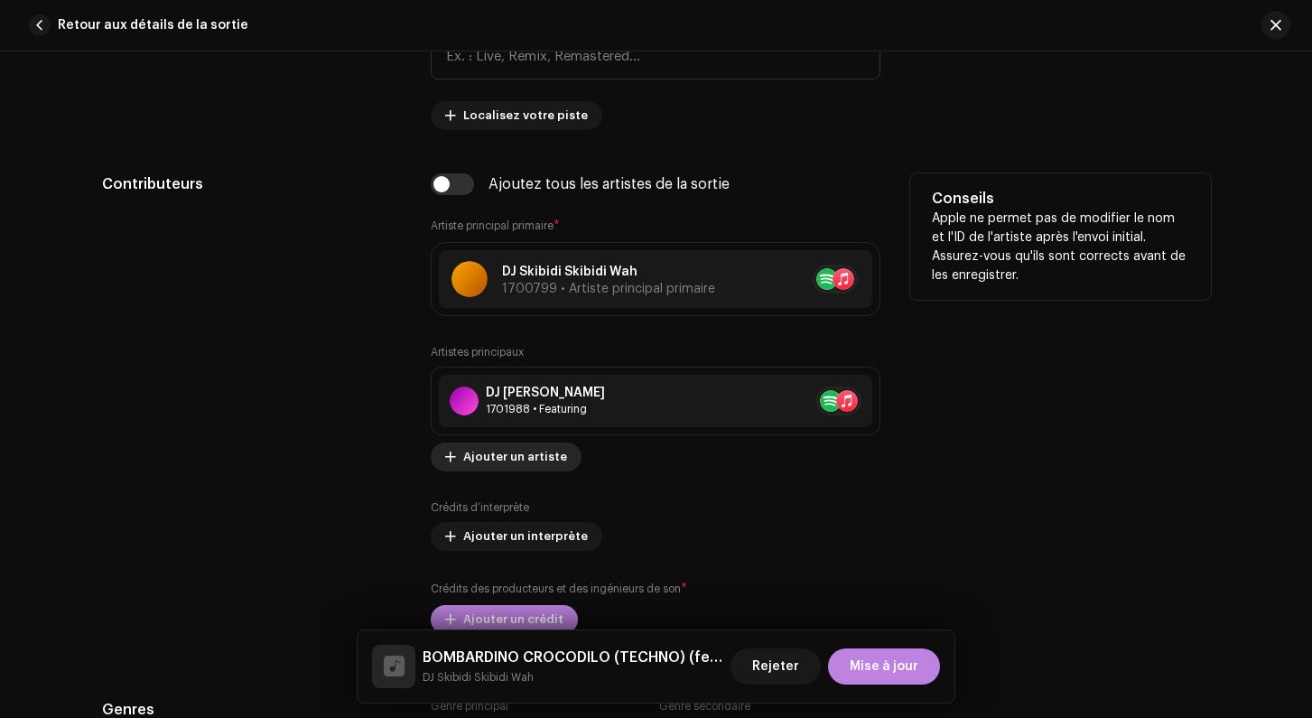
click at [469, 457] on span "Ajouter un artiste" at bounding box center [515, 457] width 104 height 36
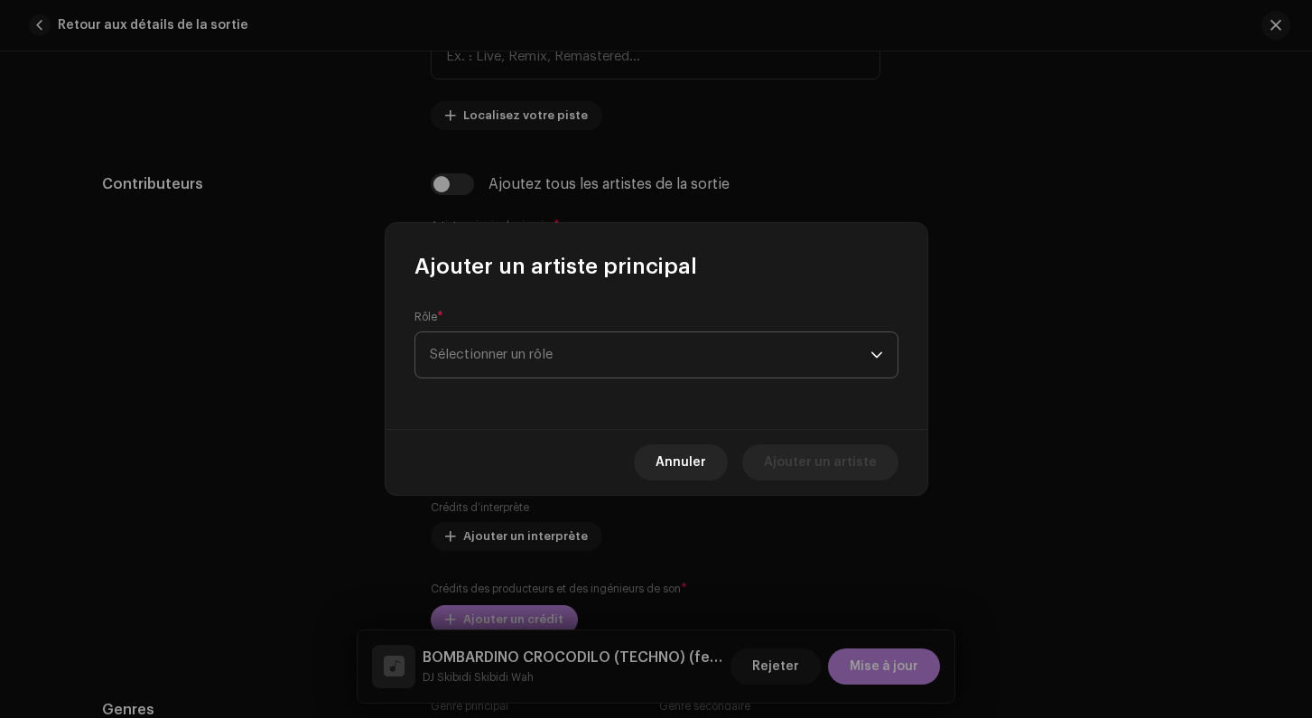
click at [486, 365] on span "Sélectionner un rôle" at bounding box center [650, 354] width 441 height 45
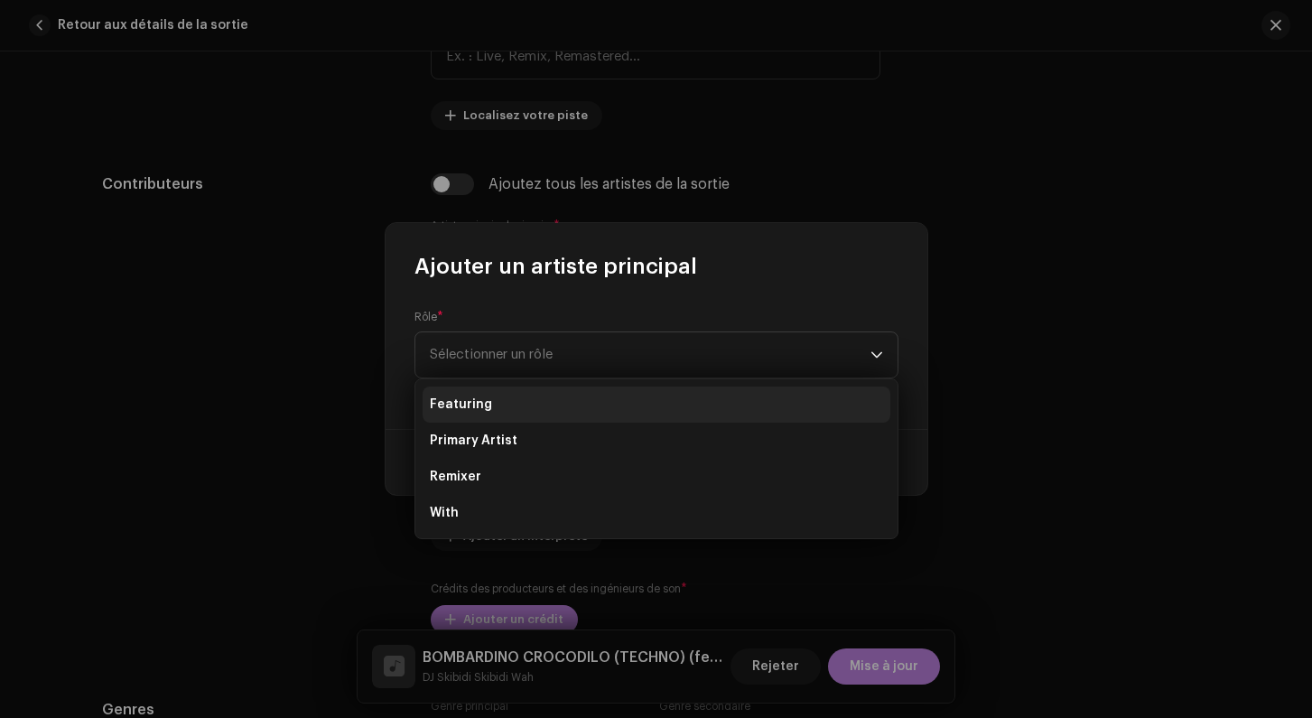
click at [452, 404] on span "Featuring" at bounding box center [461, 404] width 62 height 18
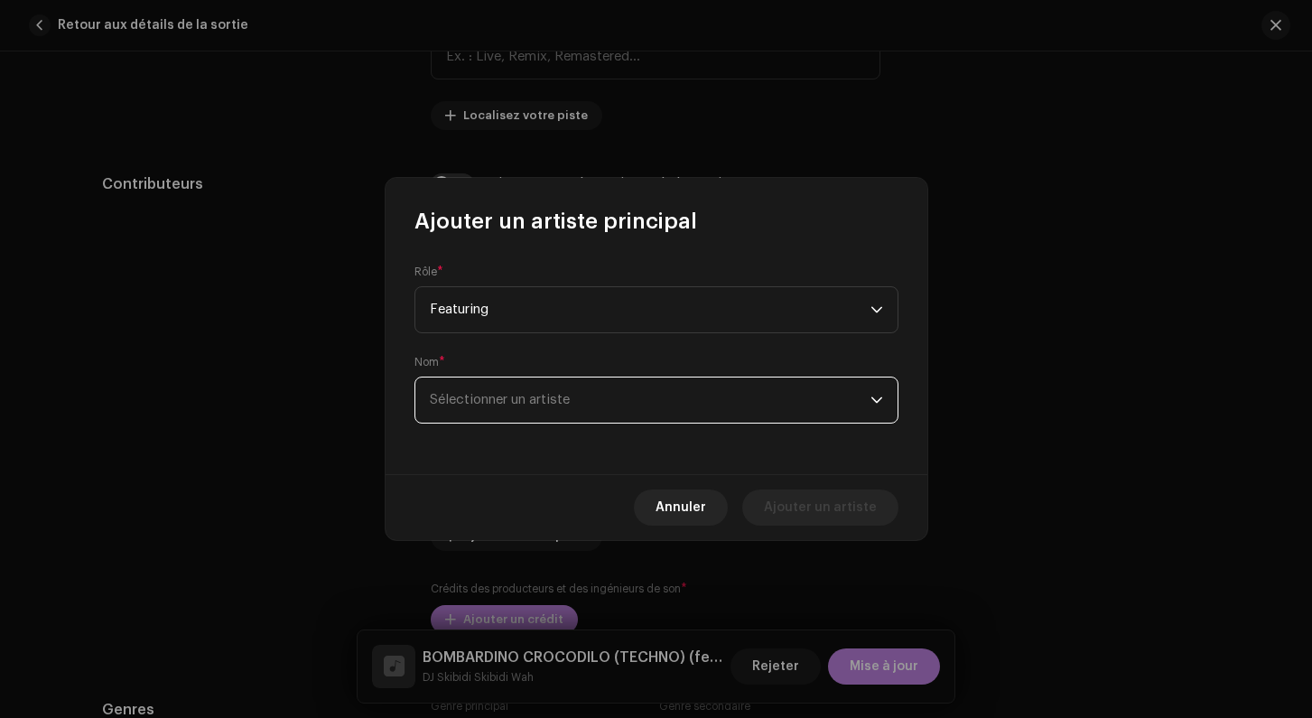
click at [481, 401] on span "Sélectionner un artiste" at bounding box center [500, 400] width 140 height 14
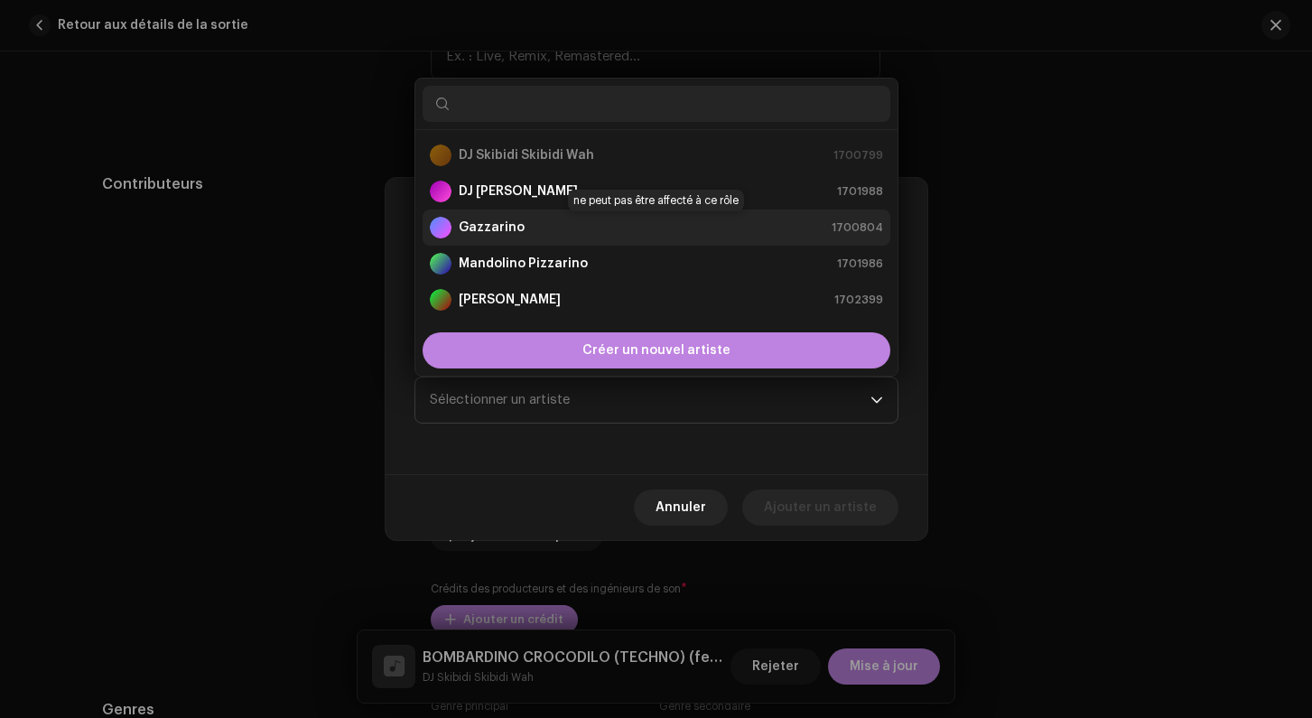
click at [497, 232] on strong "Gazzarino" at bounding box center [492, 227] width 66 height 18
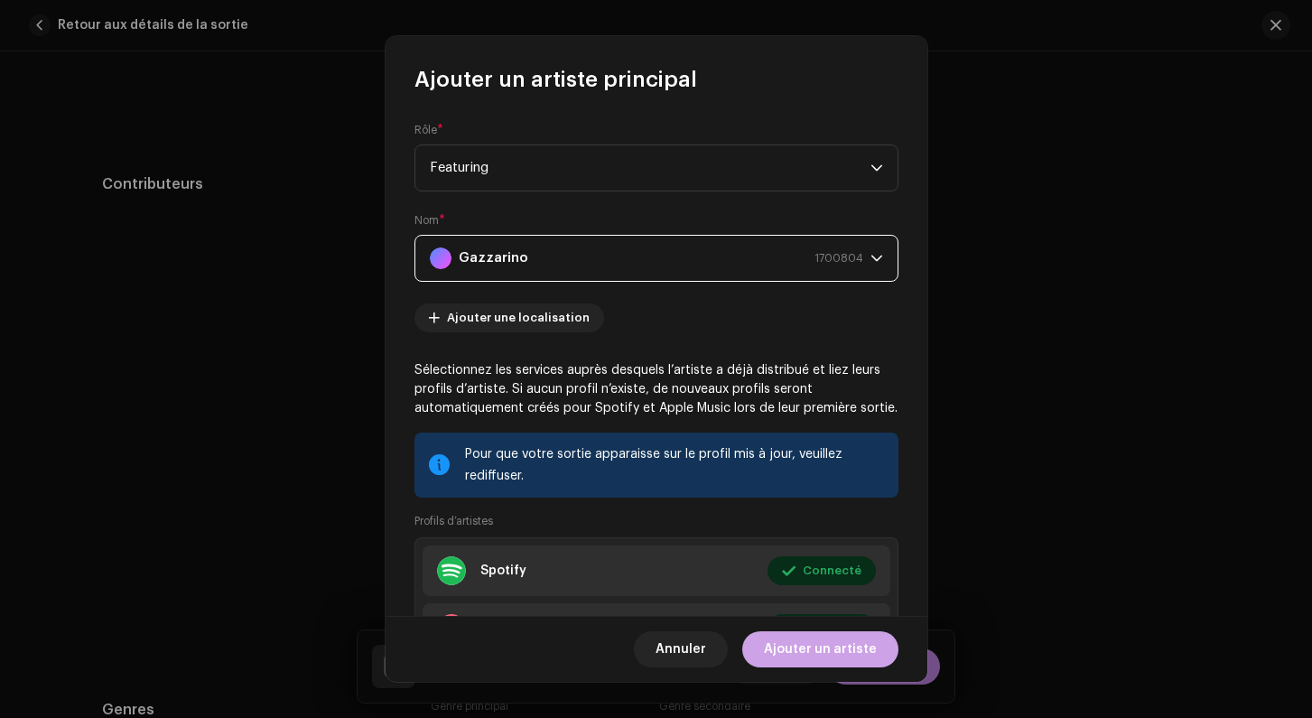
click at [830, 647] on span "Ajouter un artiste" at bounding box center [820, 649] width 113 height 36
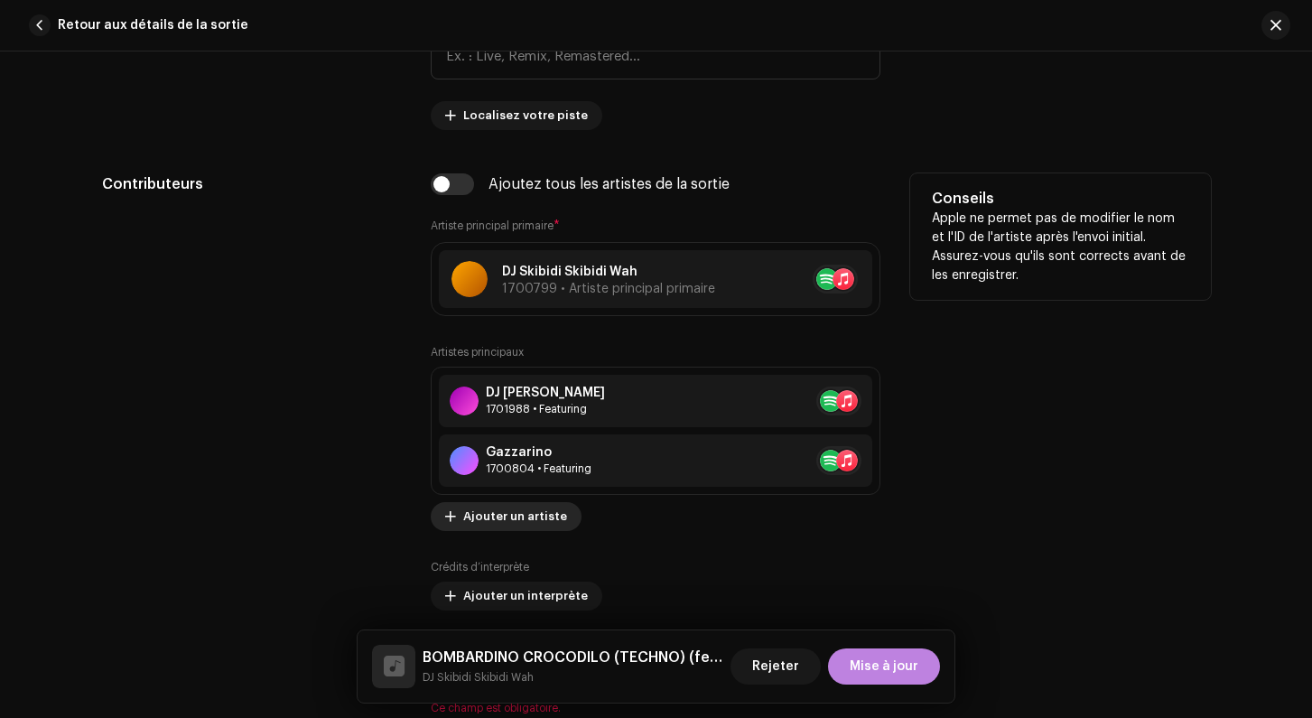
click at [507, 460] on div "Artistes principaux DJ [PERSON_NAME] 1701988 • Featuring Gazzarino 1700804 • Fe…" at bounding box center [656, 438] width 450 height 186
click at [504, 520] on span "Ajouter un artiste" at bounding box center [515, 516] width 104 height 36
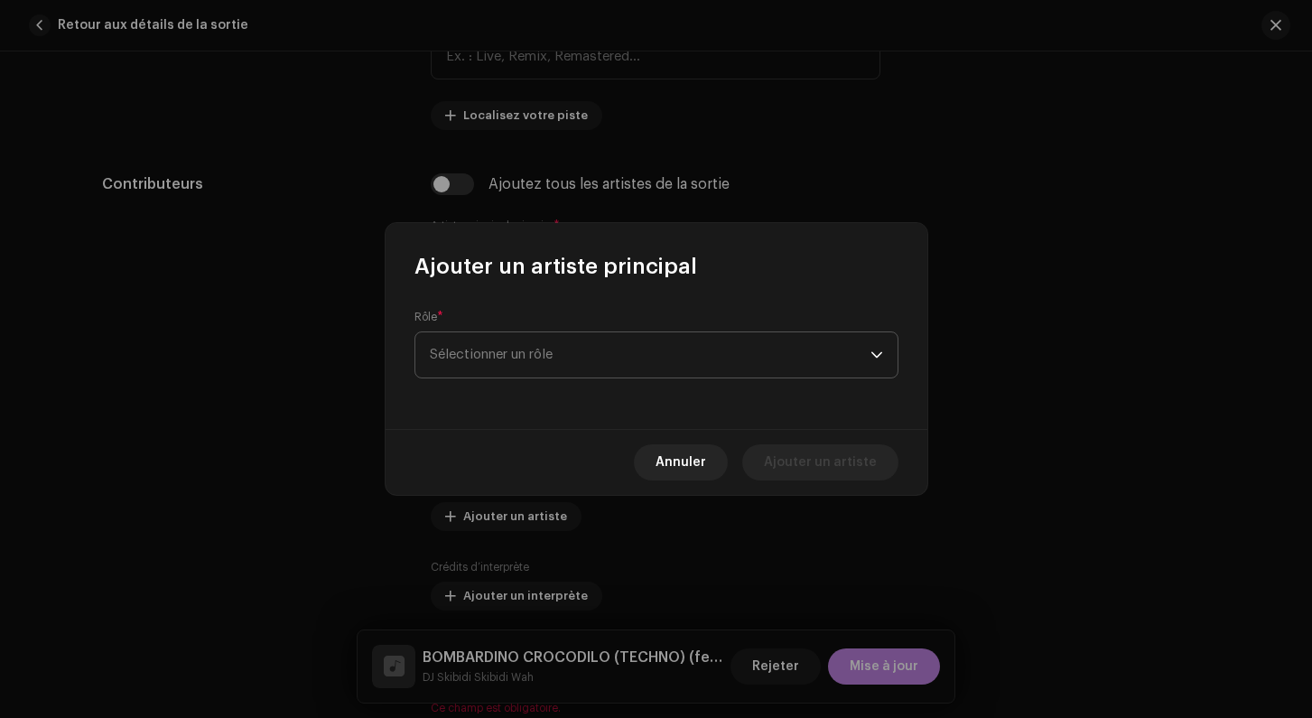
click at [518, 371] on span "Sélectionner un rôle" at bounding box center [650, 354] width 441 height 45
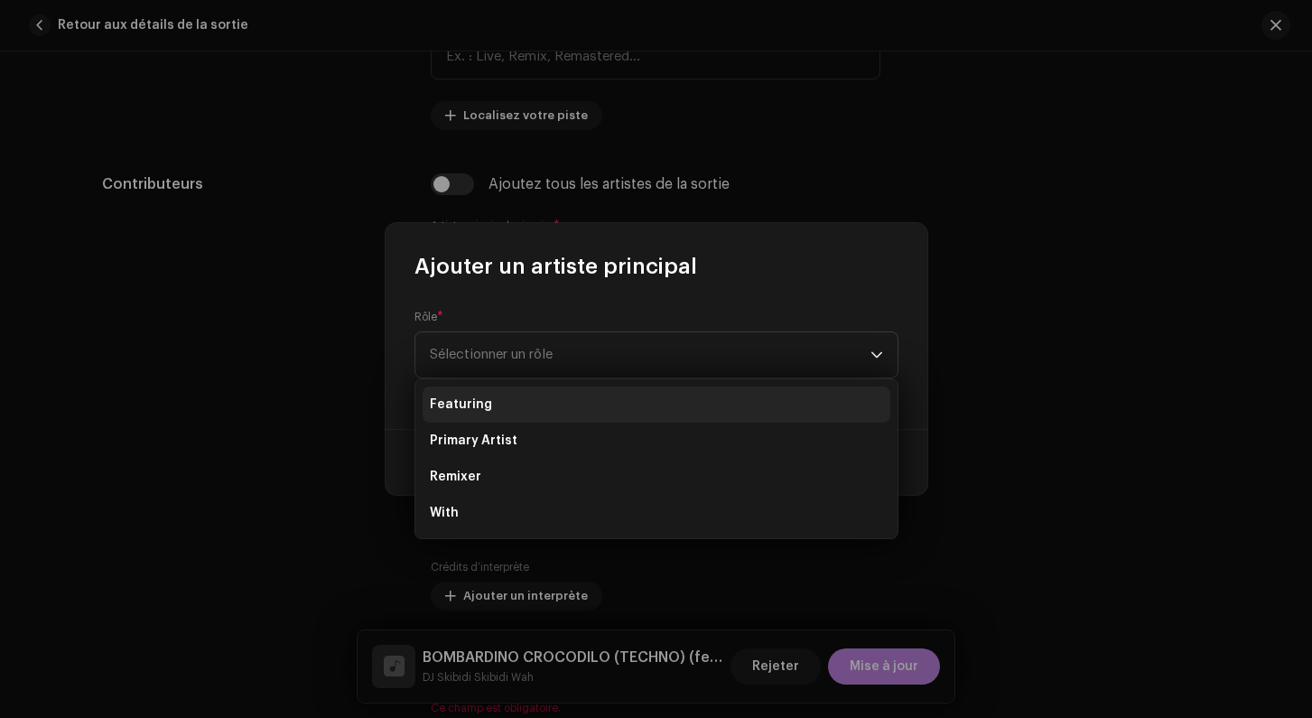
click at [492, 390] on li "Featuring" at bounding box center [657, 404] width 468 height 36
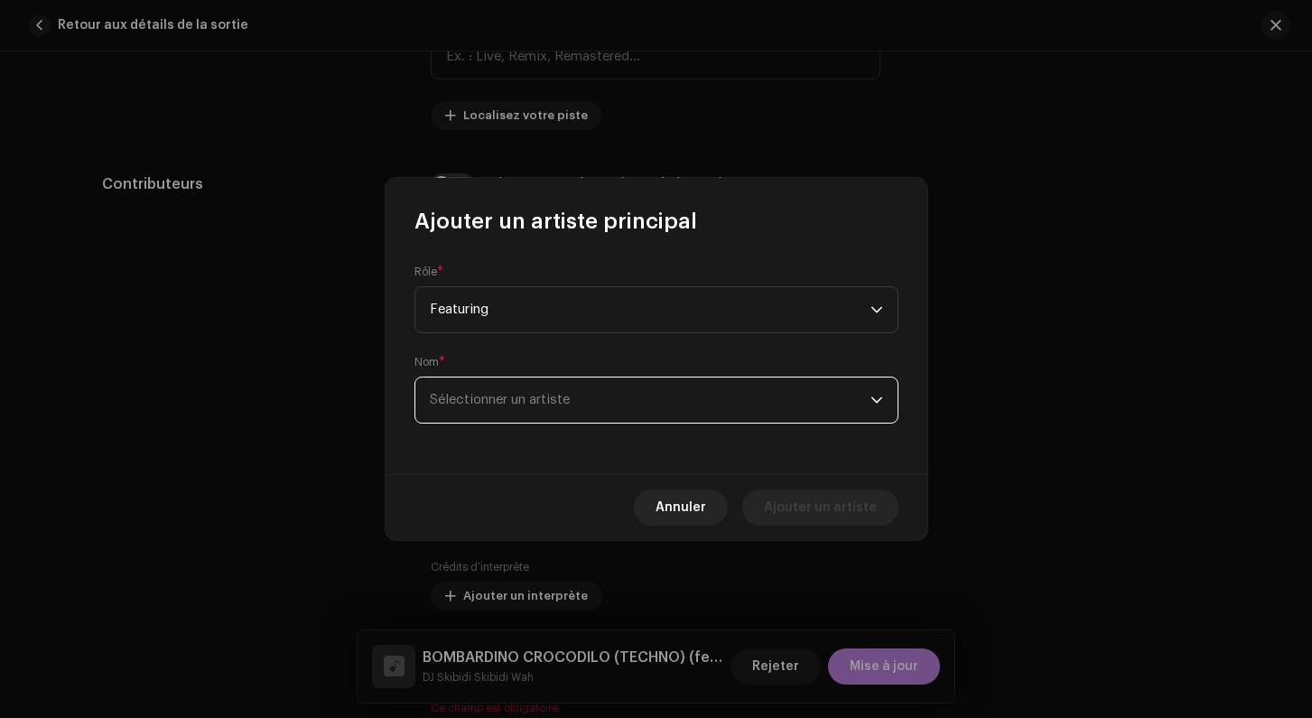
click at [478, 408] on span "Sélectionner un artiste" at bounding box center [650, 399] width 441 height 45
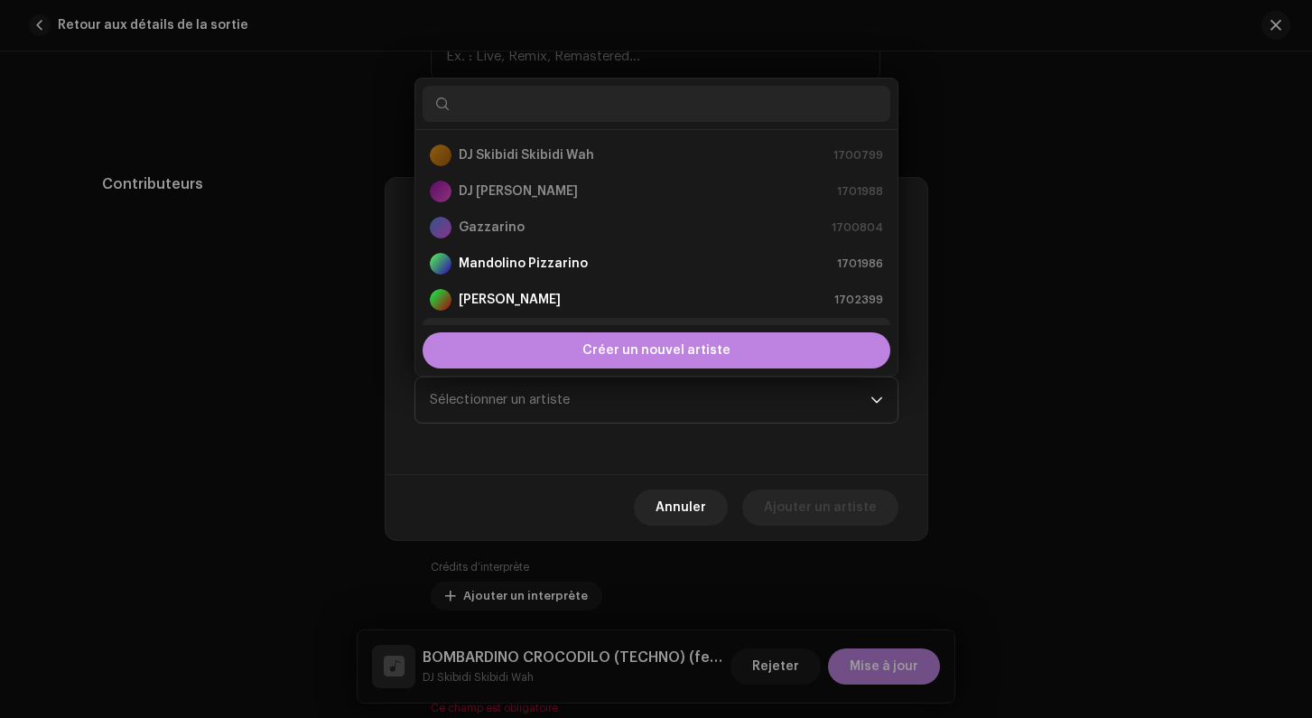
scroll to position [29, 0]
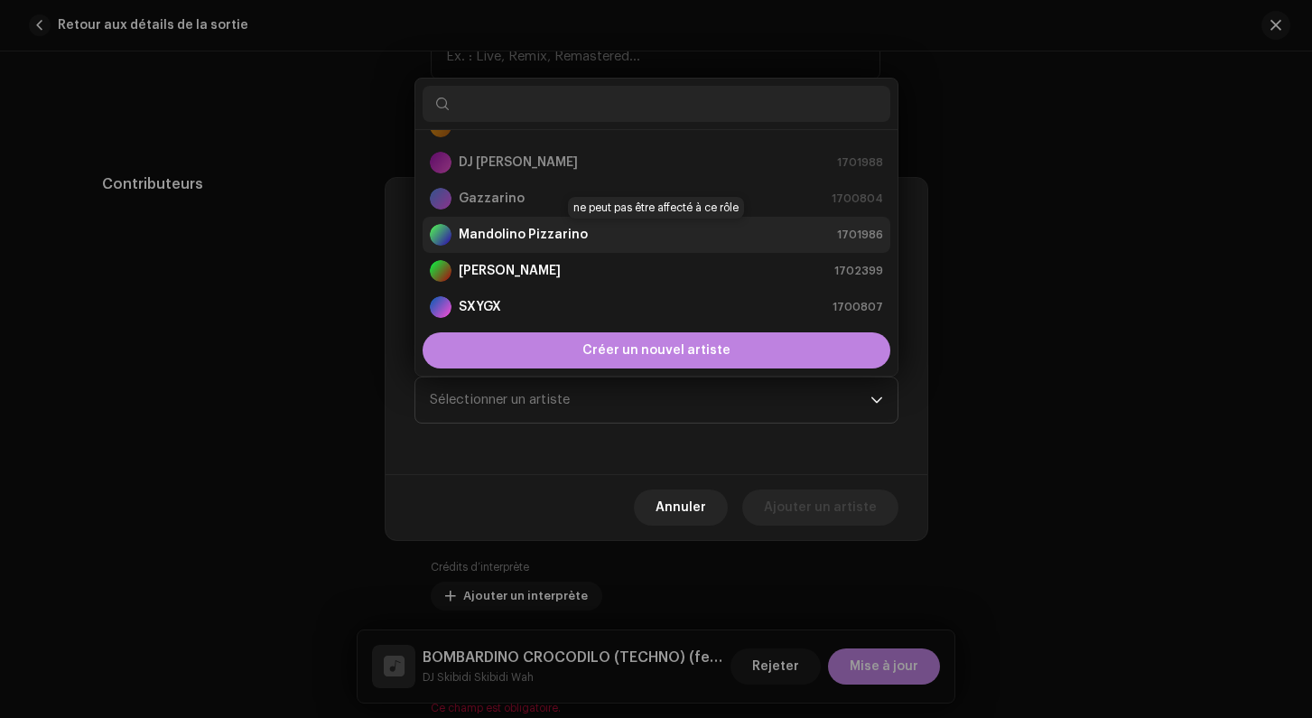
click at [510, 237] on strong "Mandolino Pizzarino" at bounding box center [523, 235] width 129 height 18
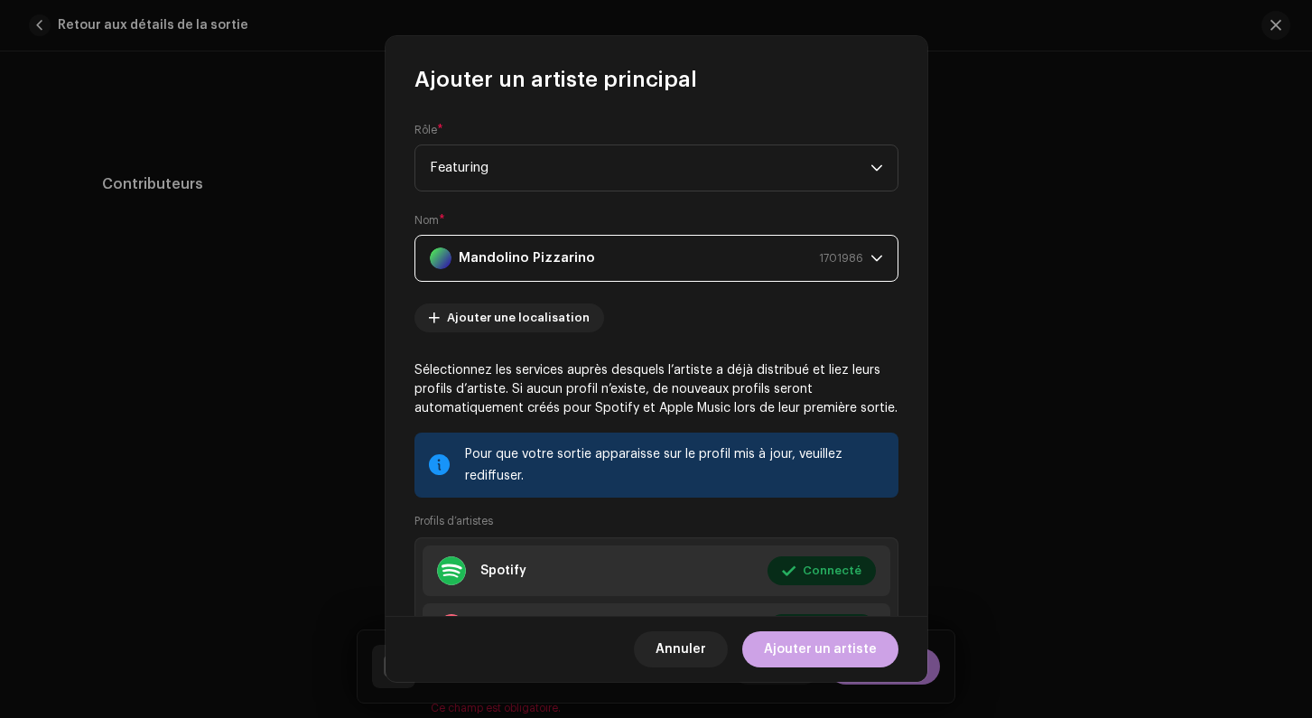
click at [812, 645] on span "Ajouter un artiste" at bounding box center [820, 649] width 113 height 36
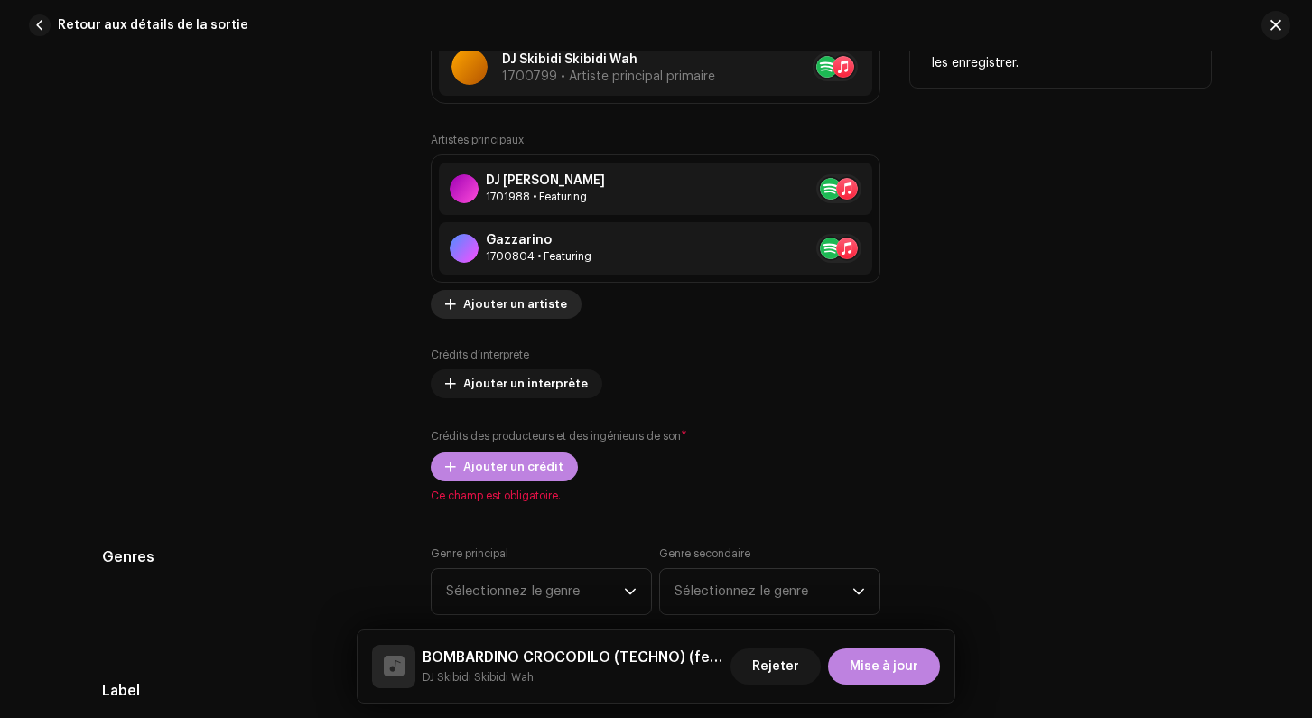
scroll to position [1216, 0]
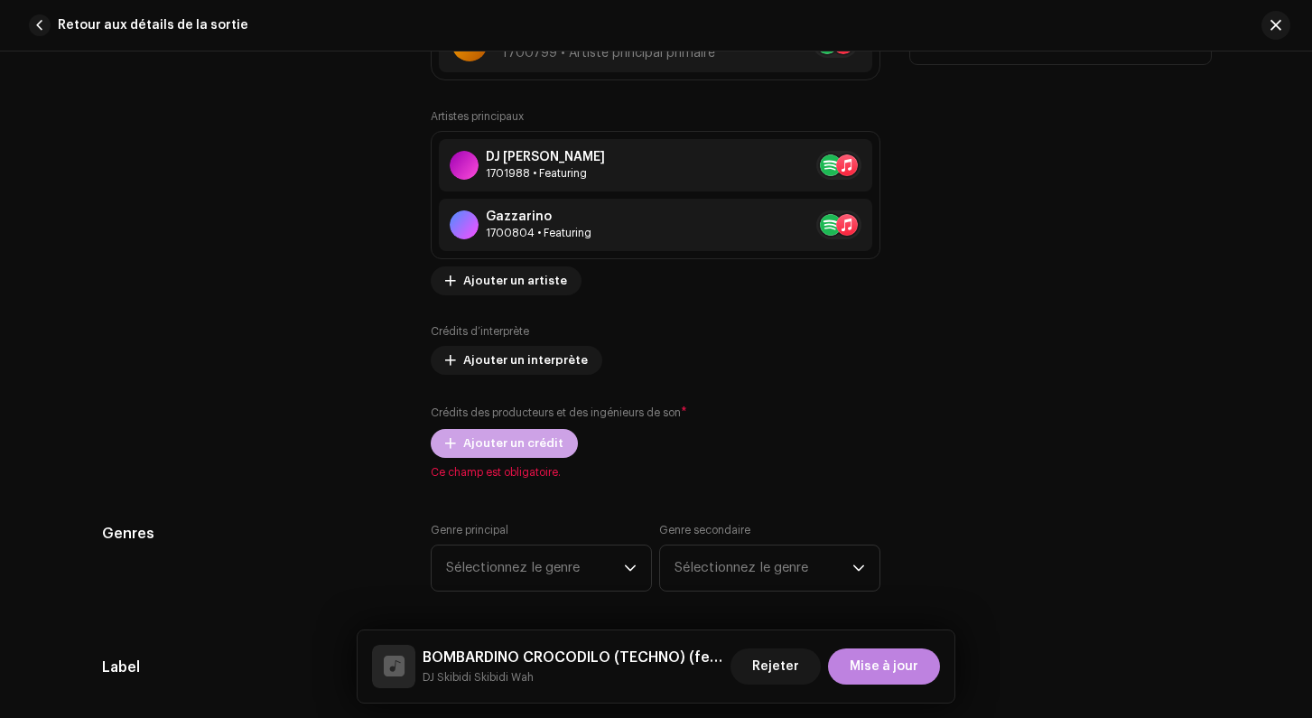
click at [517, 452] on span "Ajouter un crédit" at bounding box center [513, 443] width 100 height 36
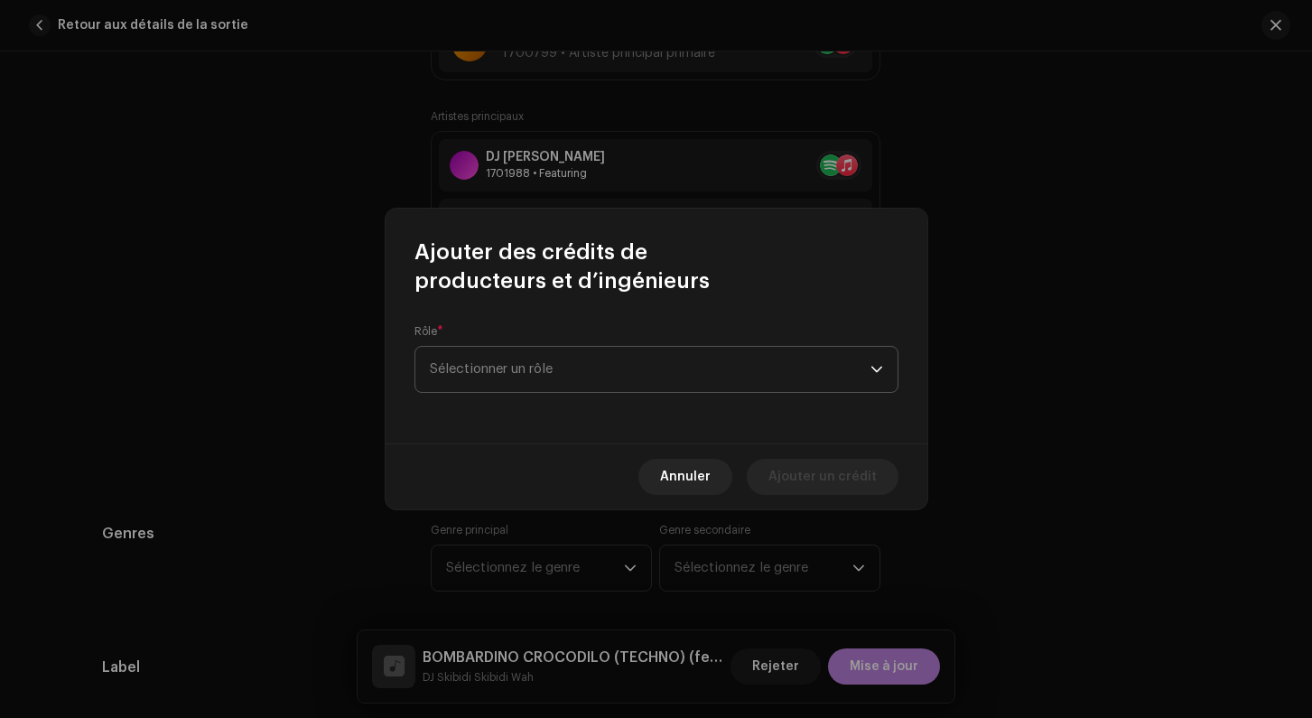
click at [497, 369] on span "Sélectionner un rôle" at bounding box center [650, 369] width 441 height 45
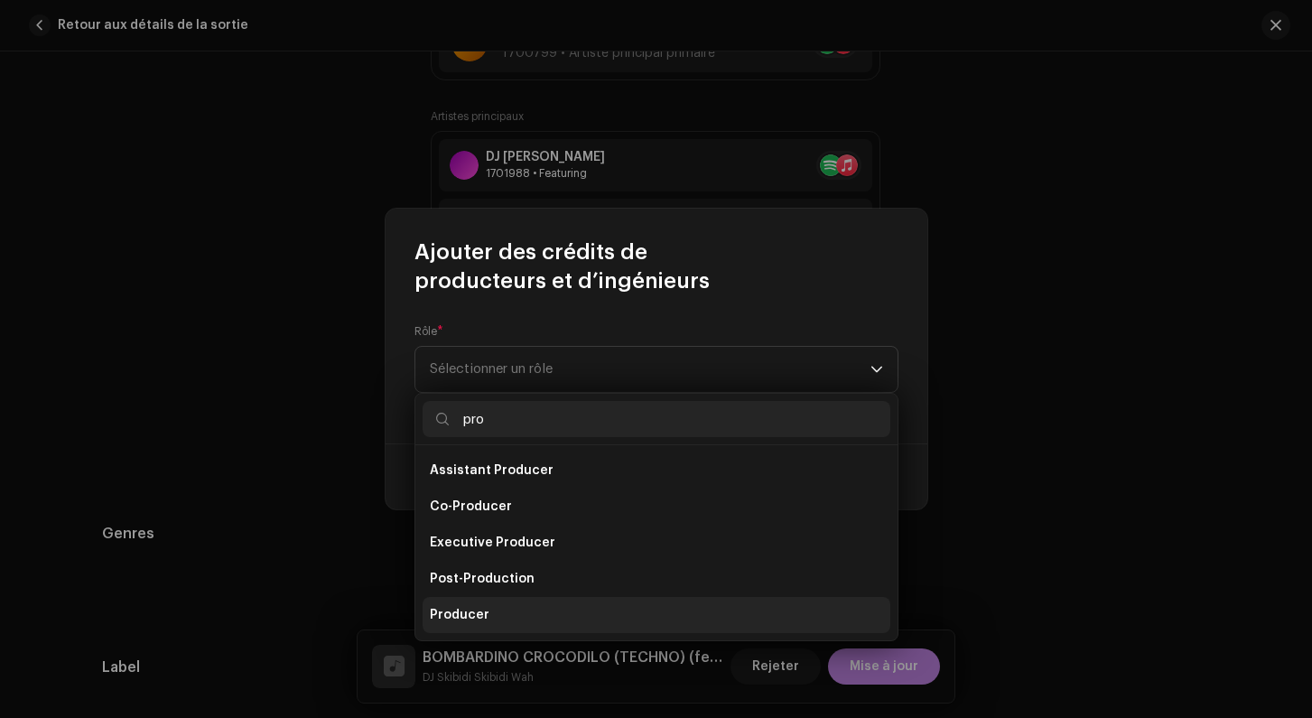
type input "pro"
click at [490, 614] on li "Producer" at bounding box center [657, 615] width 468 height 36
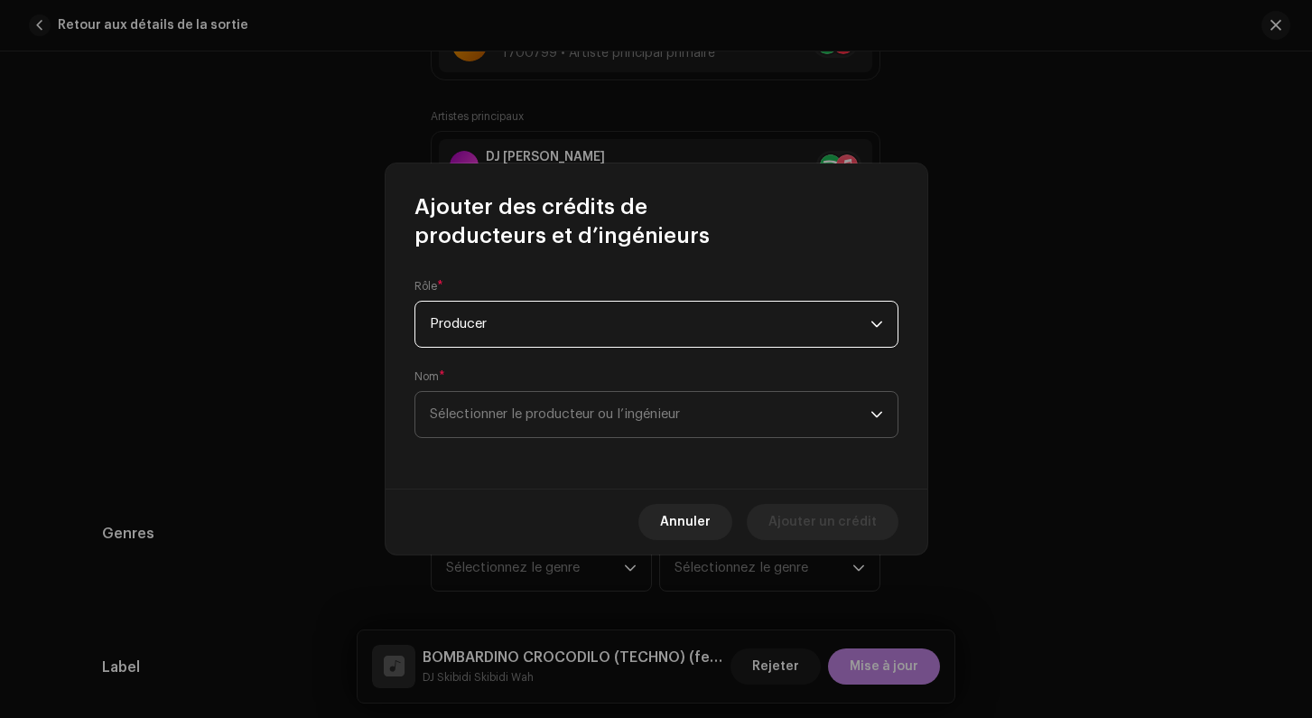
click at [474, 408] on span "Sélectionner le producteur ou l’ingénieur" at bounding box center [555, 414] width 250 height 14
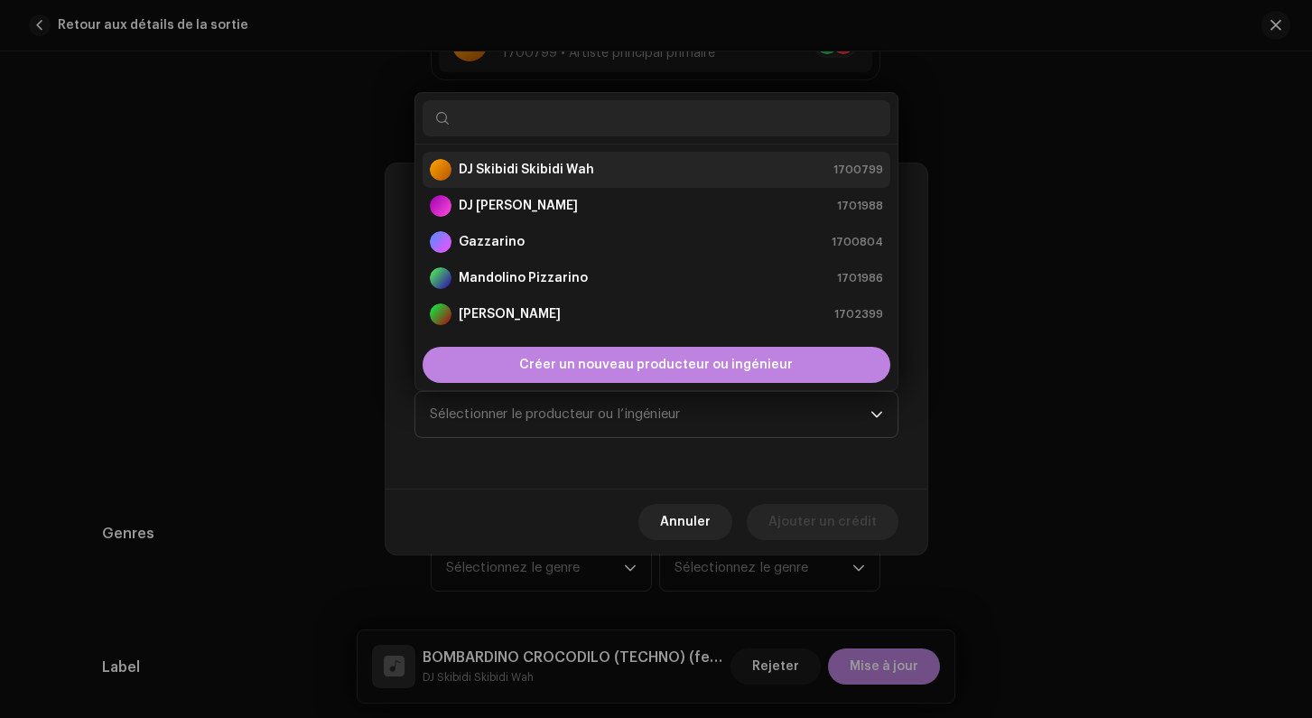
click at [493, 165] on strong "DJ Skibidi Skibidi Wah" at bounding box center [526, 170] width 135 height 18
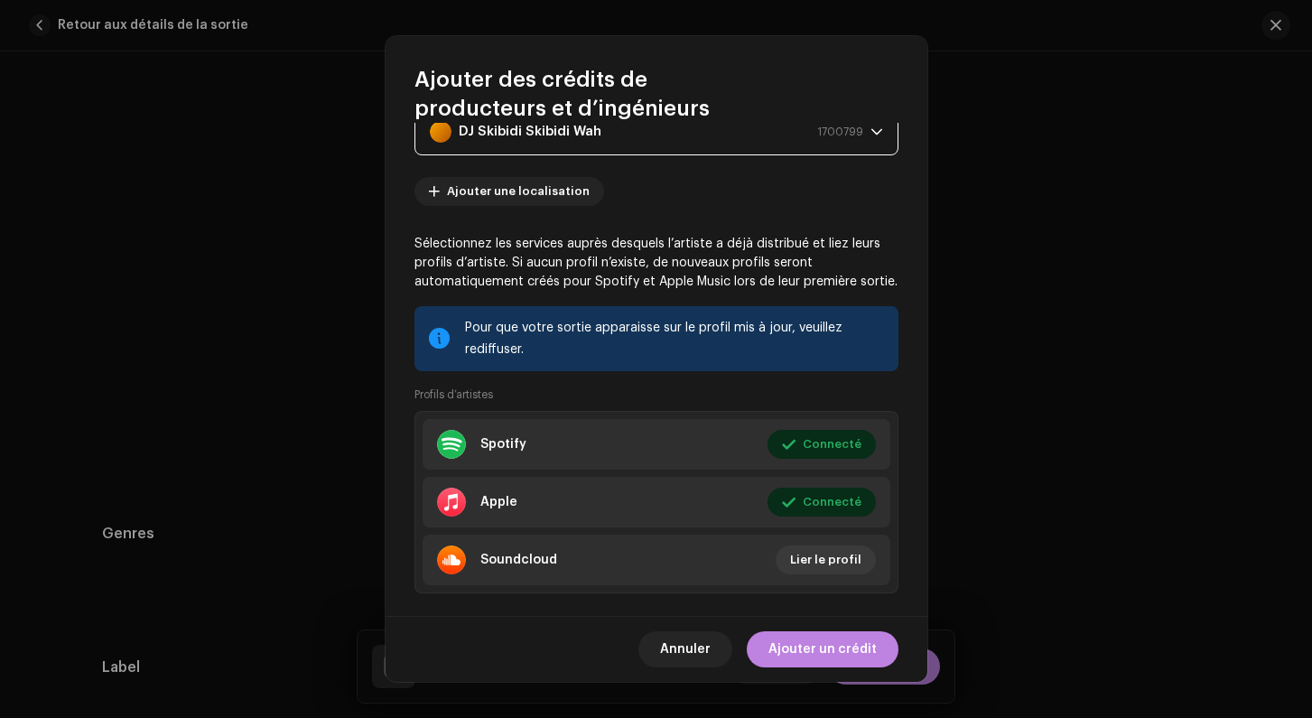
scroll to position [184, 0]
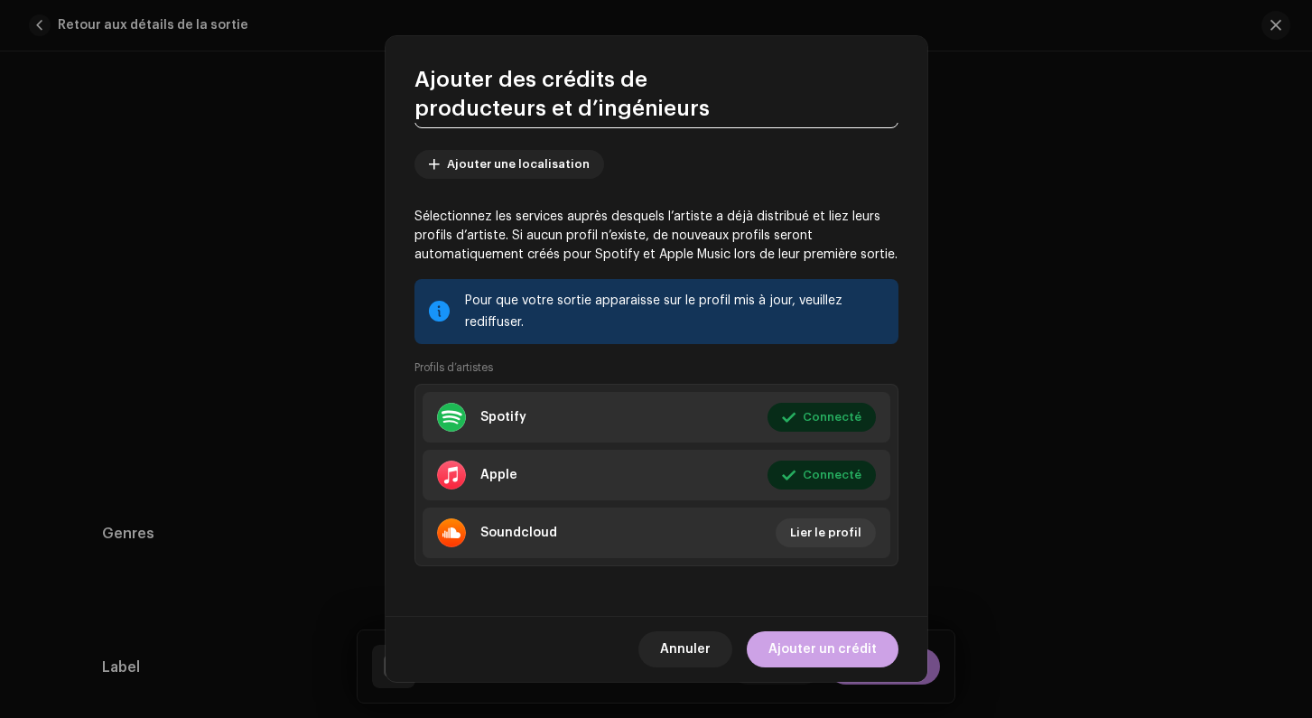
click at [822, 635] on span "Ajouter un crédit" at bounding box center [822, 649] width 108 height 36
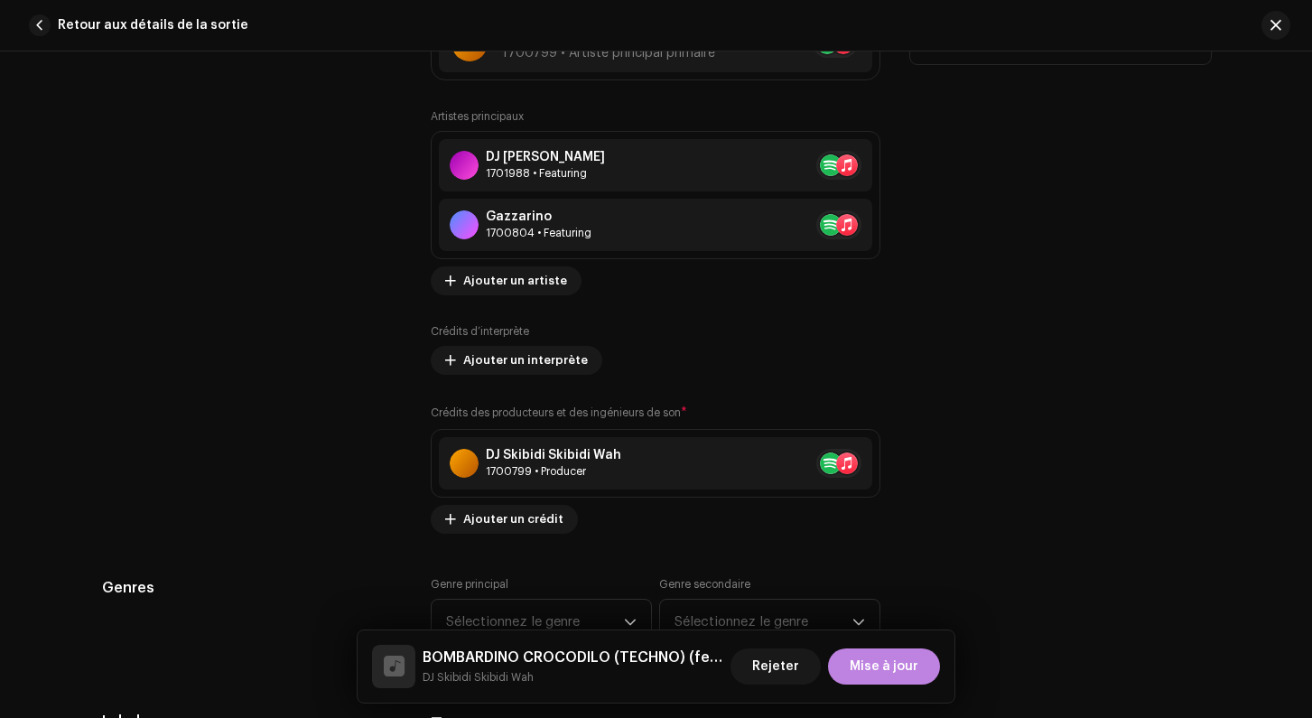
click at [484, 430] on div "Crédits des producteurs et des ingénieurs de son * DJ [PERSON_NAME] Skibidi Wah…" at bounding box center [656, 469] width 450 height 130
click at [501, 520] on span "Ajouter un crédit" at bounding box center [513, 519] width 100 height 36
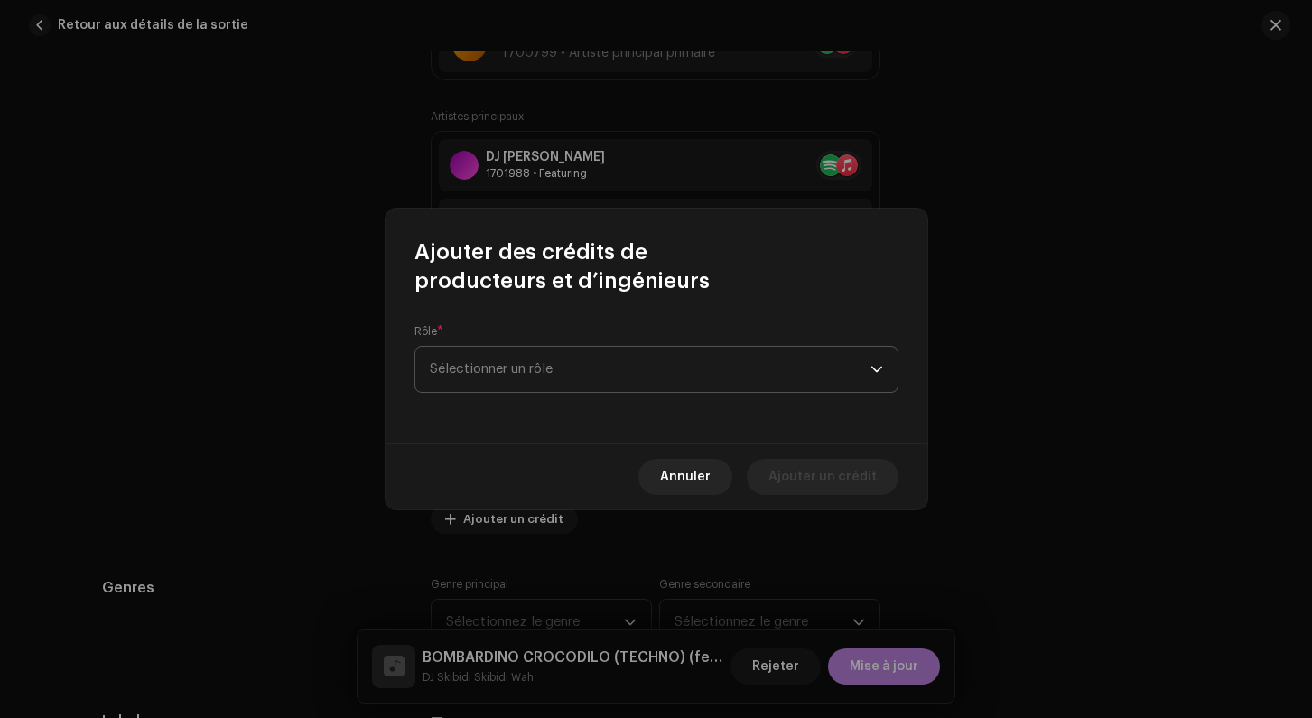
click at [482, 361] on span "Sélectionner un rôle" at bounding box center [650, 369] width 441 height 45
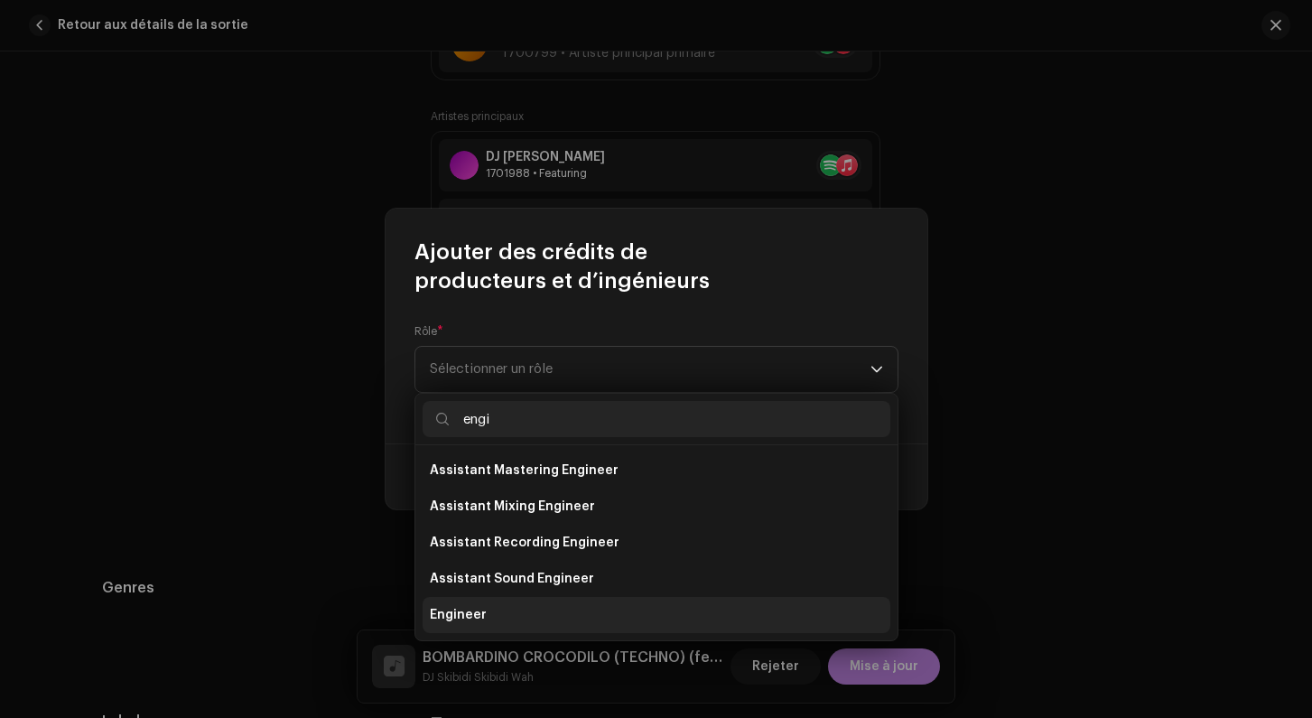
type input "engi"
click at [463, 618] on span "Engineer" at bounding box center [458, 615] width 57 height 18
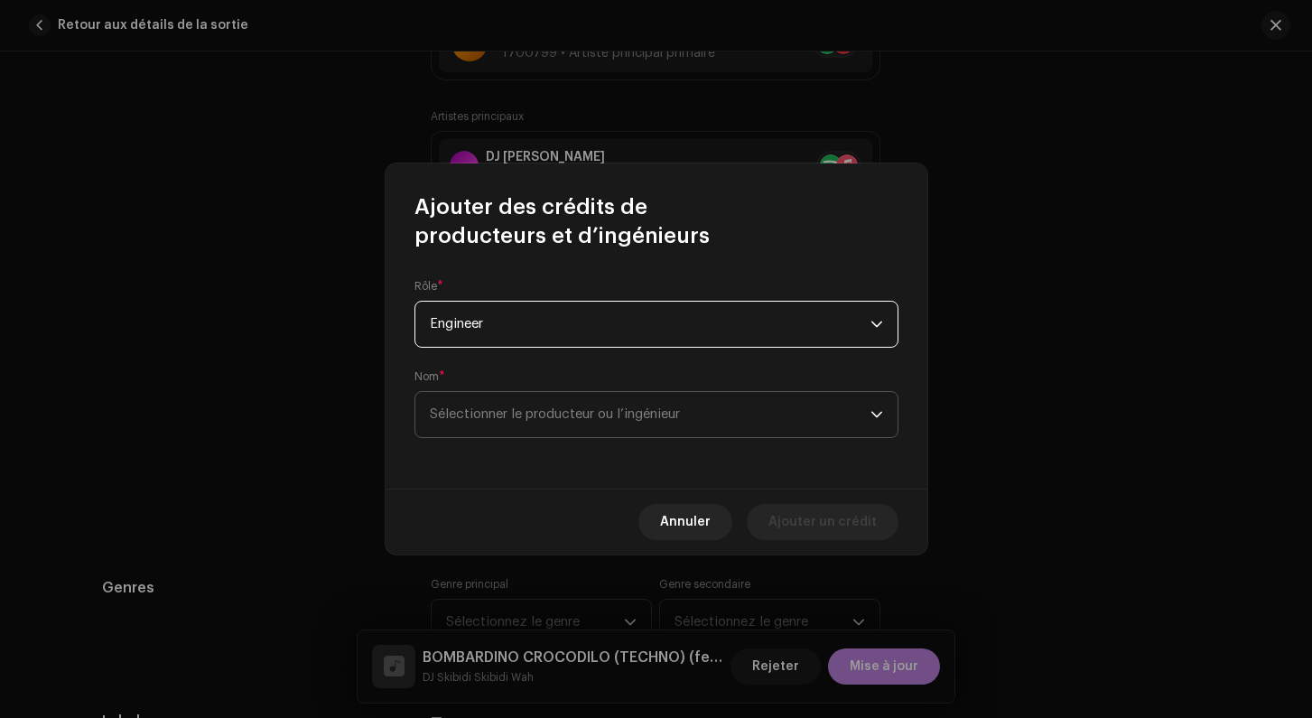
click at [499, 421] on span "Sélectionner le producteur ou l’ingénieur" at bounding box center [555, 414] width 250 height 14
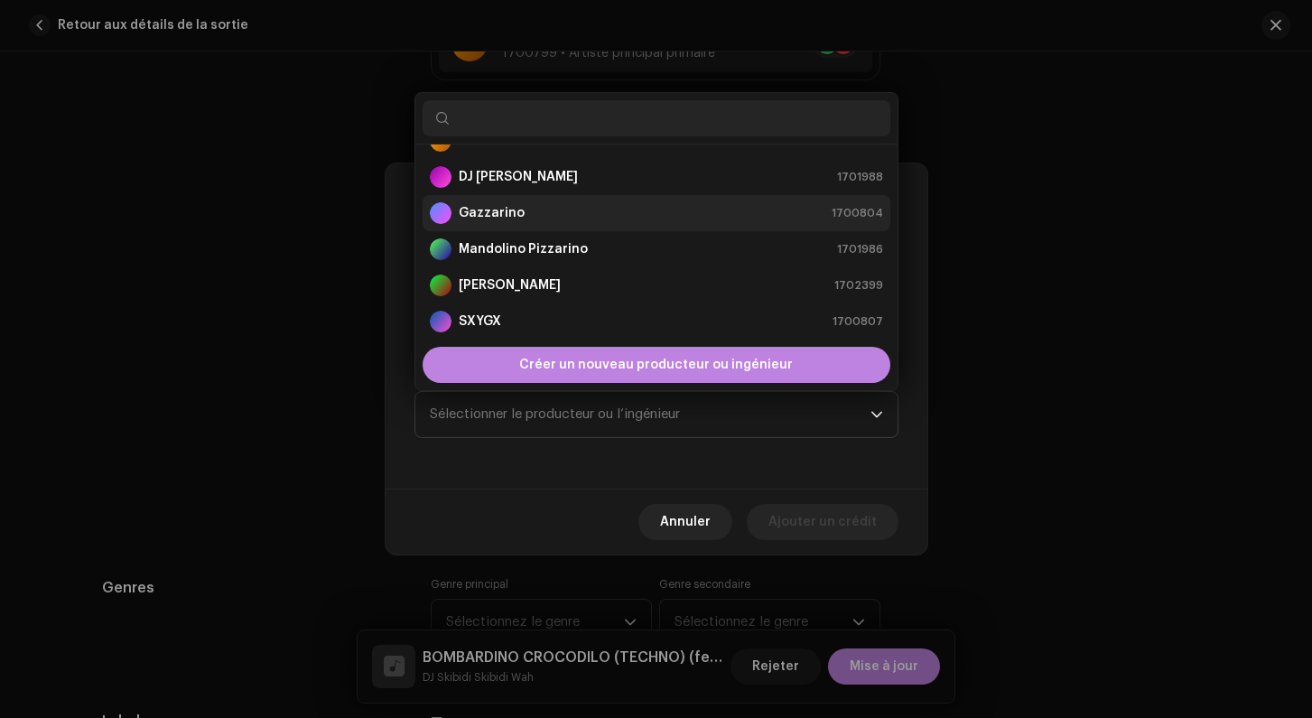
scroll to position [0, 0]
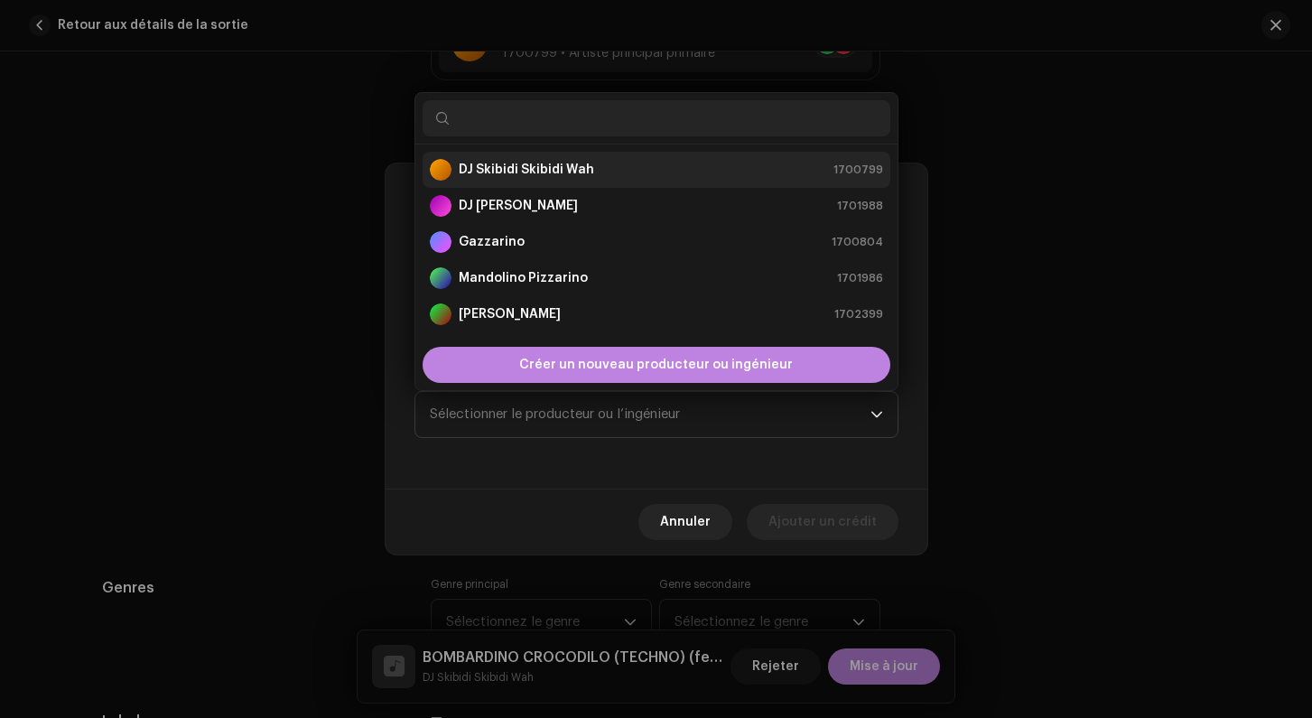
click at [496, 170] on strong "DJ Skibidi Skibidi Wah" at bounding box center [526, 170] width 135 height 18
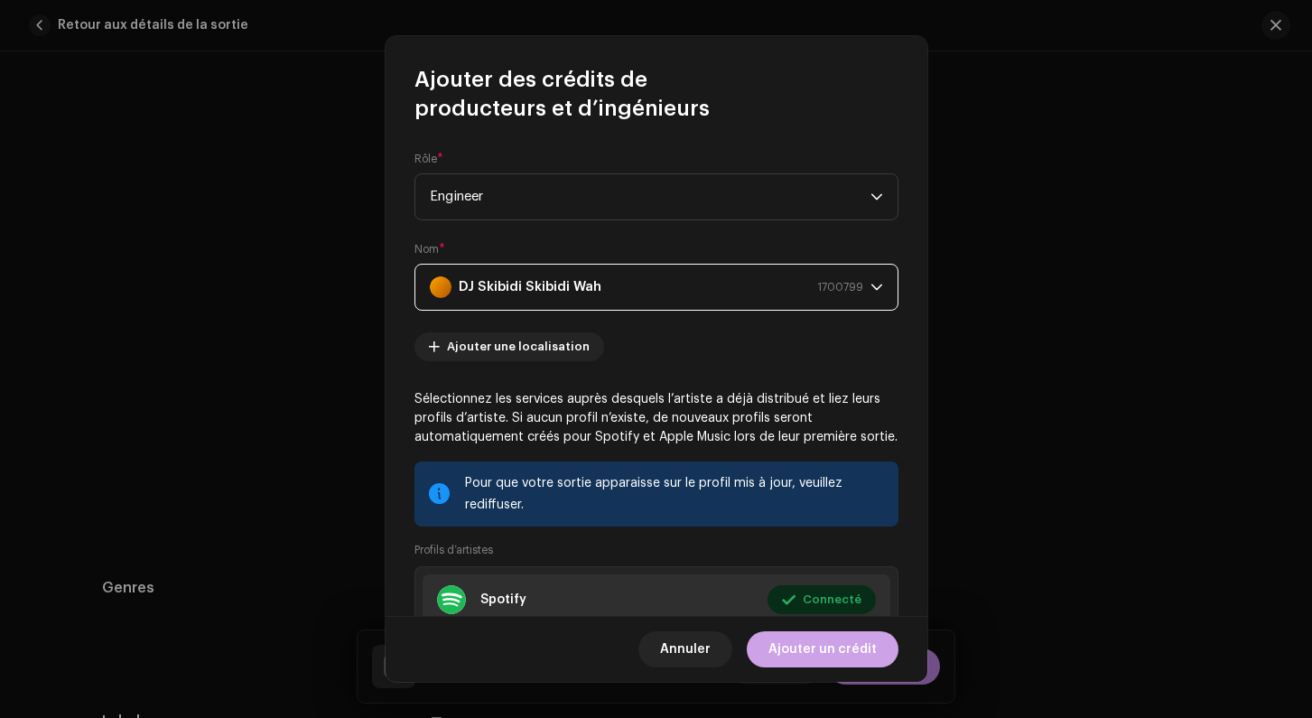
click at [811, 648] on span "Ajouter un crédit" at bounding box center [822, 649] width 108 height 36
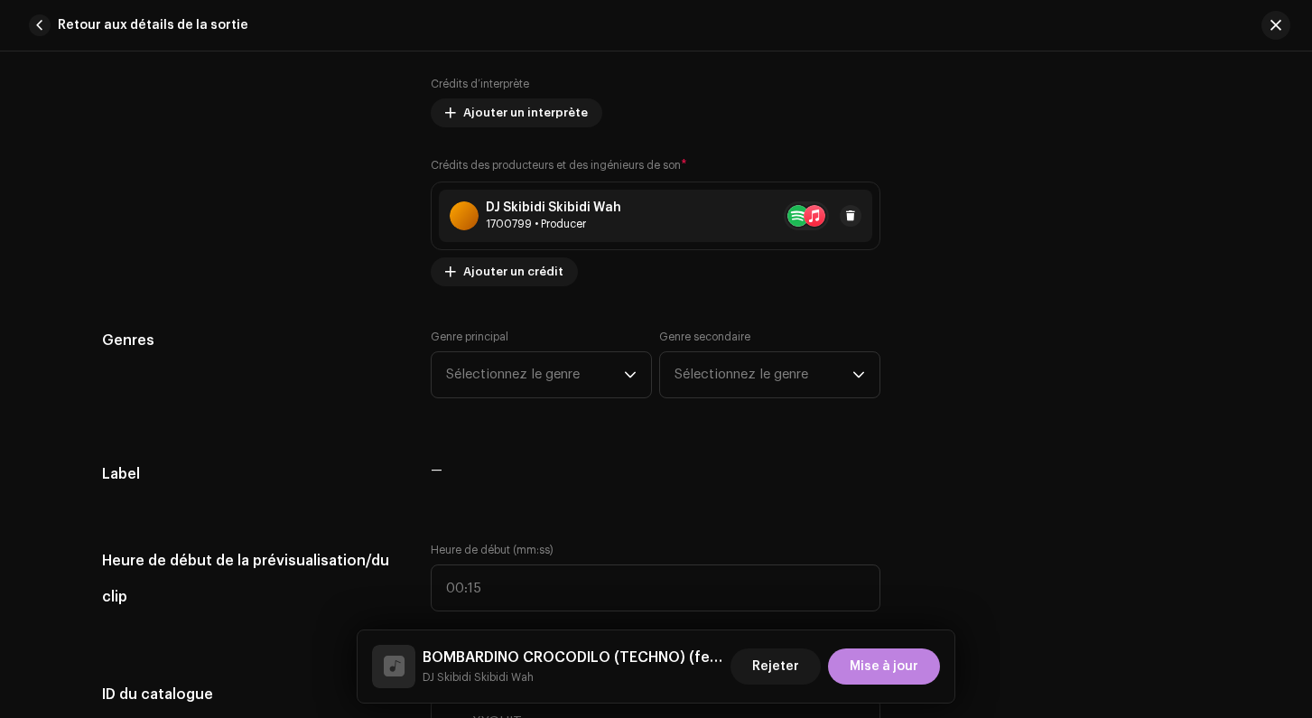
scroll to position [1467, 0]
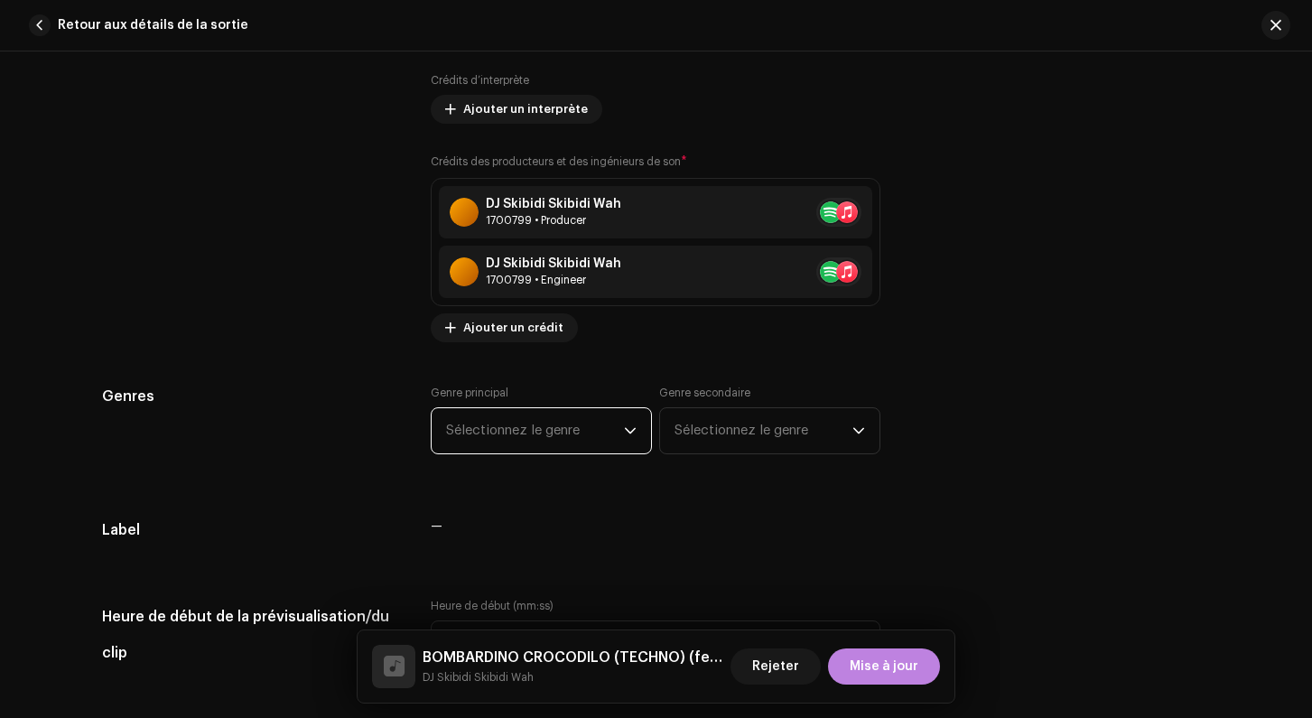
click at [489, 422] on span "Sélectionnez le genre" at bounding box center [535, 430] width 178 height 45
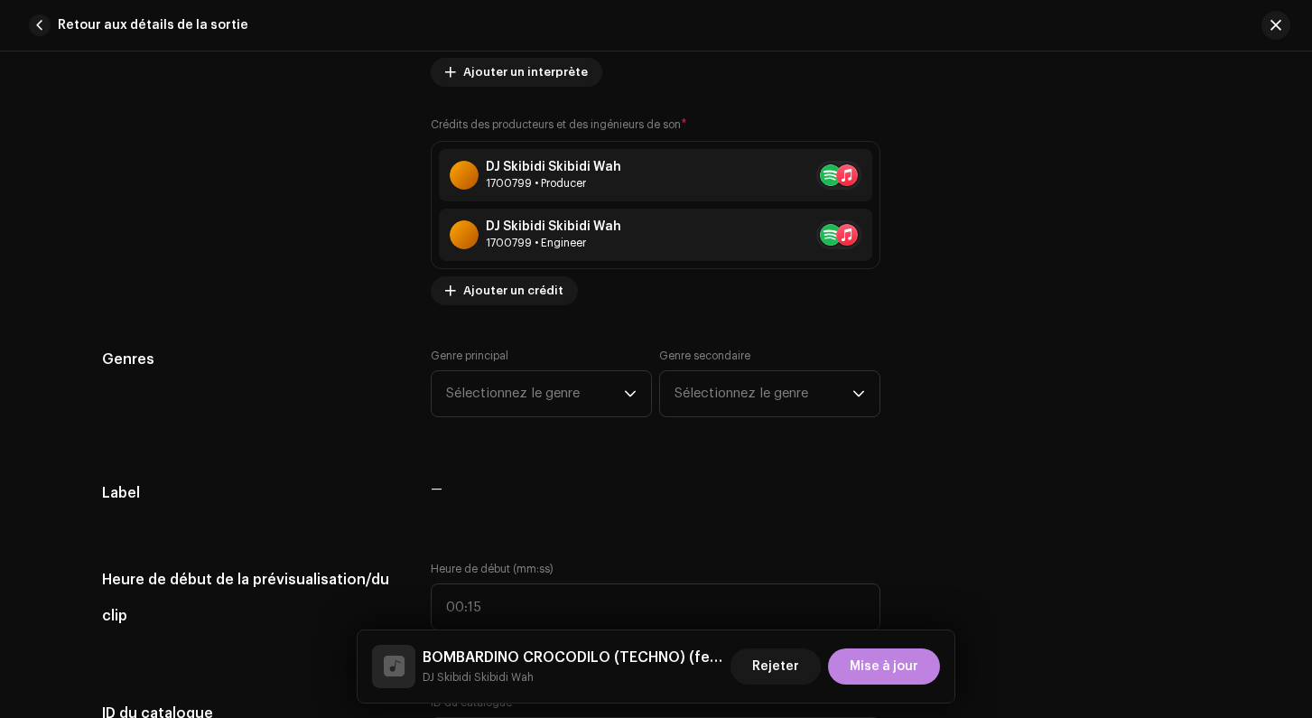
scroll to position [1543, 0]
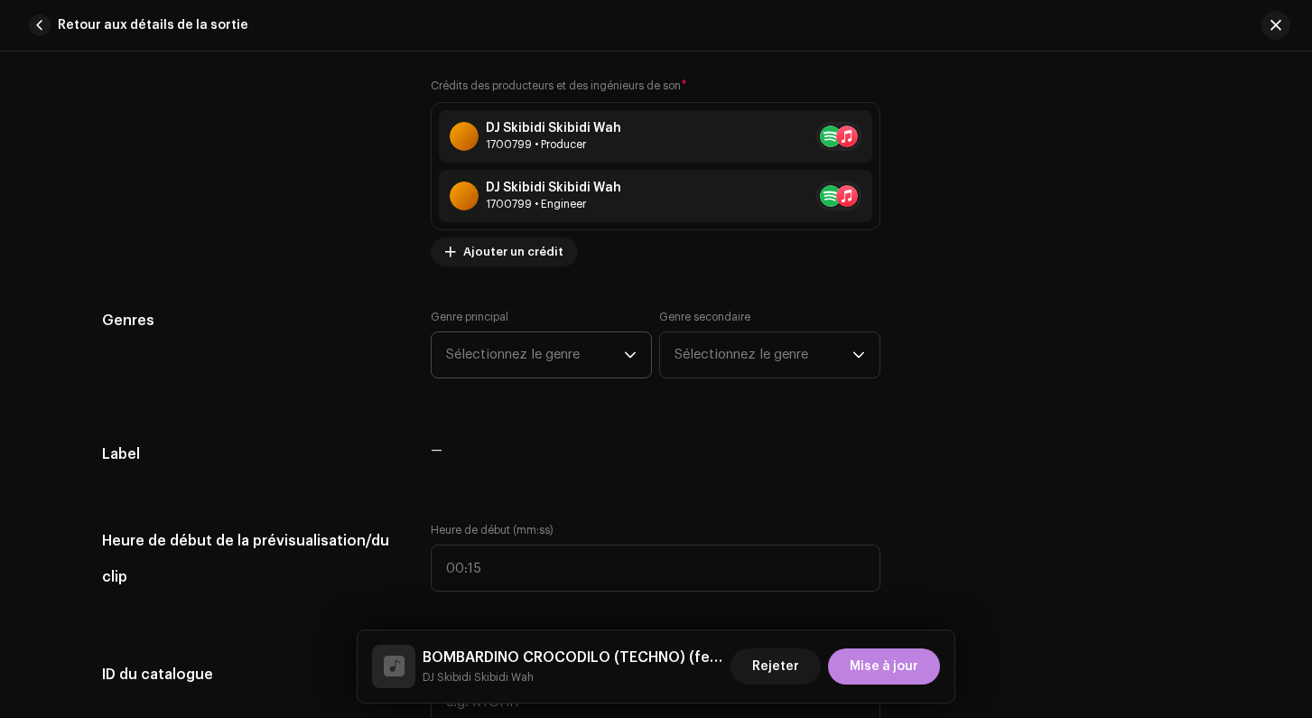
click at [491, 355] on span "Sélectionnez le genre" at bounding box center [535, 354] width 178 height 45
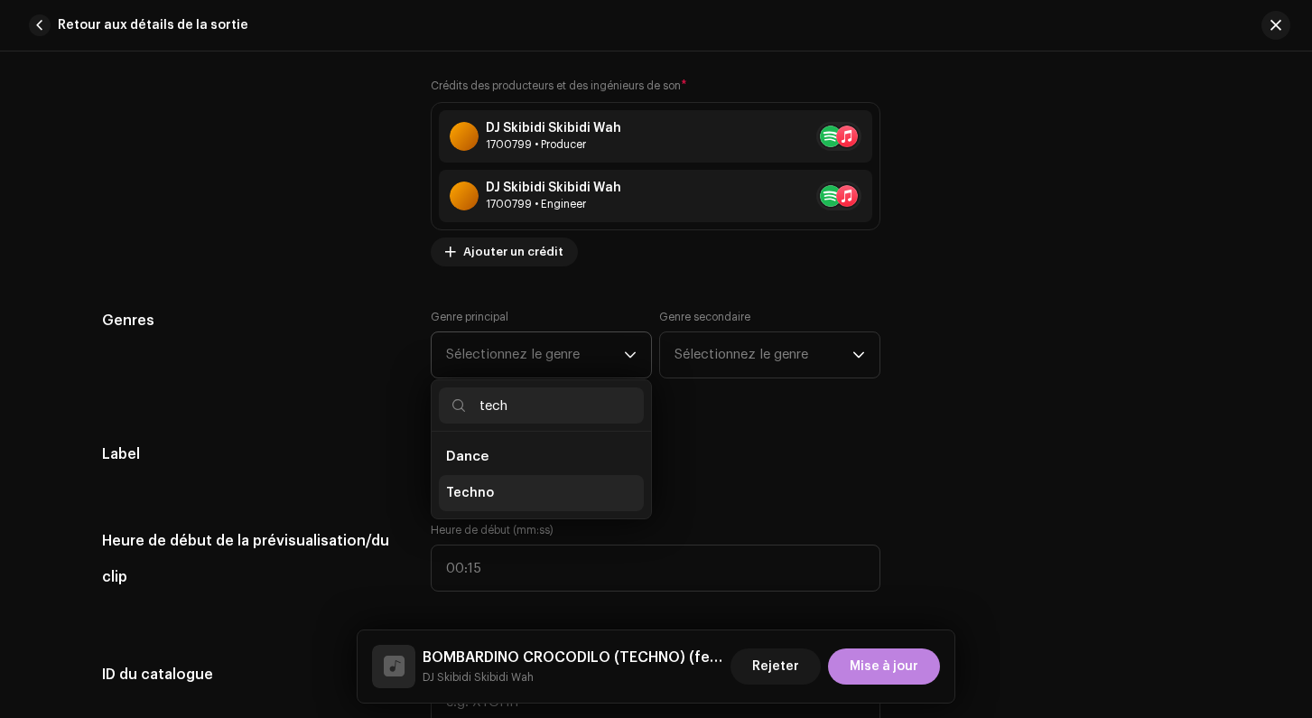
type input "tech"
click at [472, 491] on span "Techno" at bounding box center [470, 493] width 48 height 18
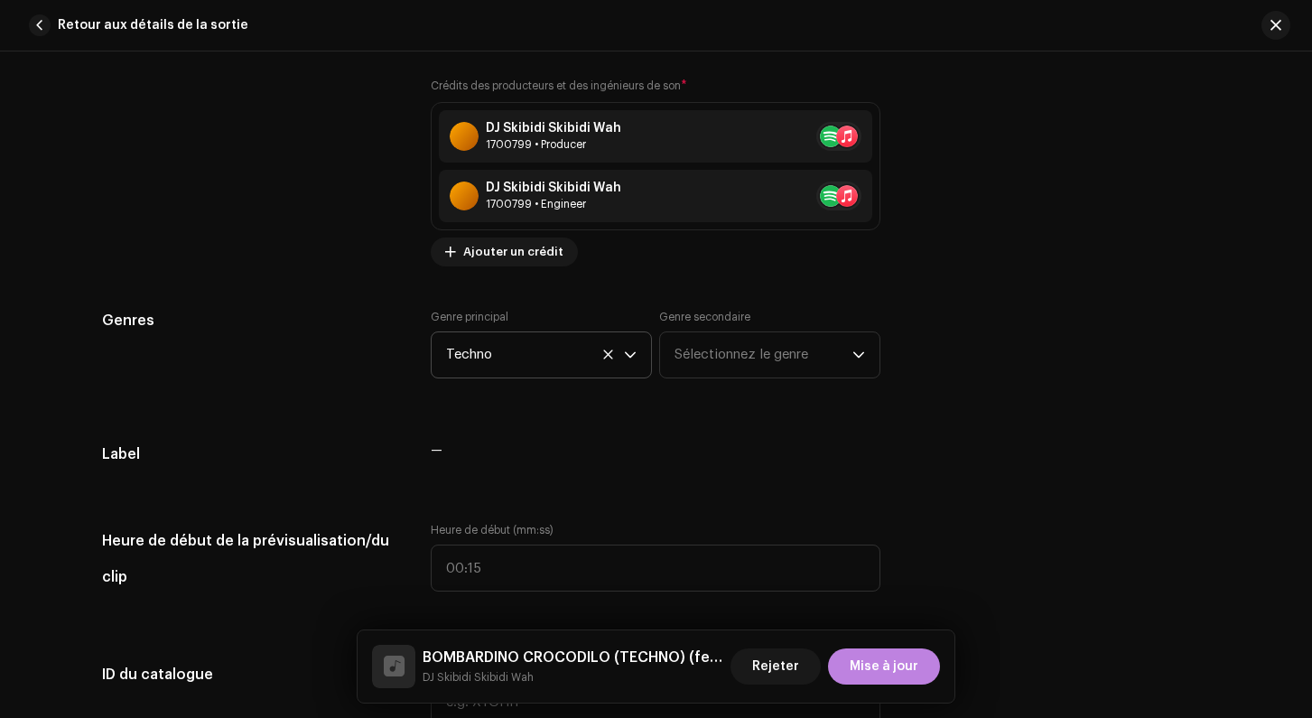
click at [360, 367] on div "Genres" at bounding box center [252, 355] width 301 height 90
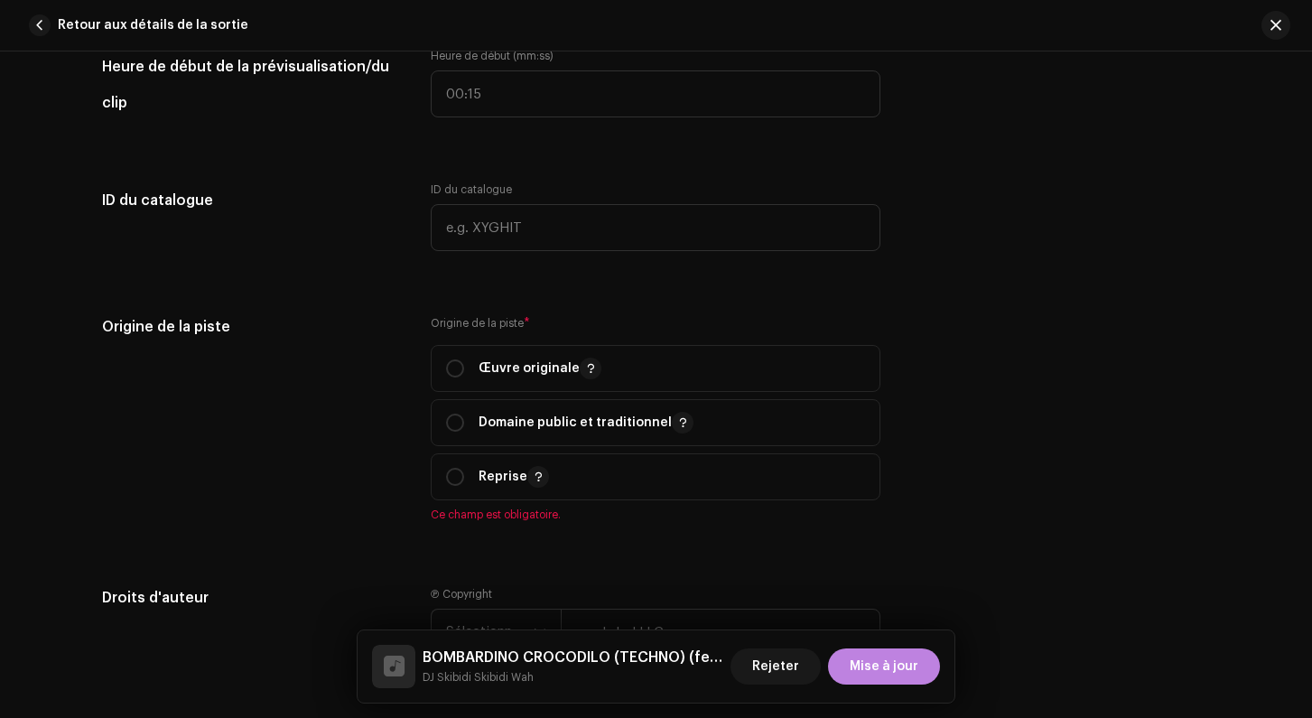
scroll to position [2022, 0]
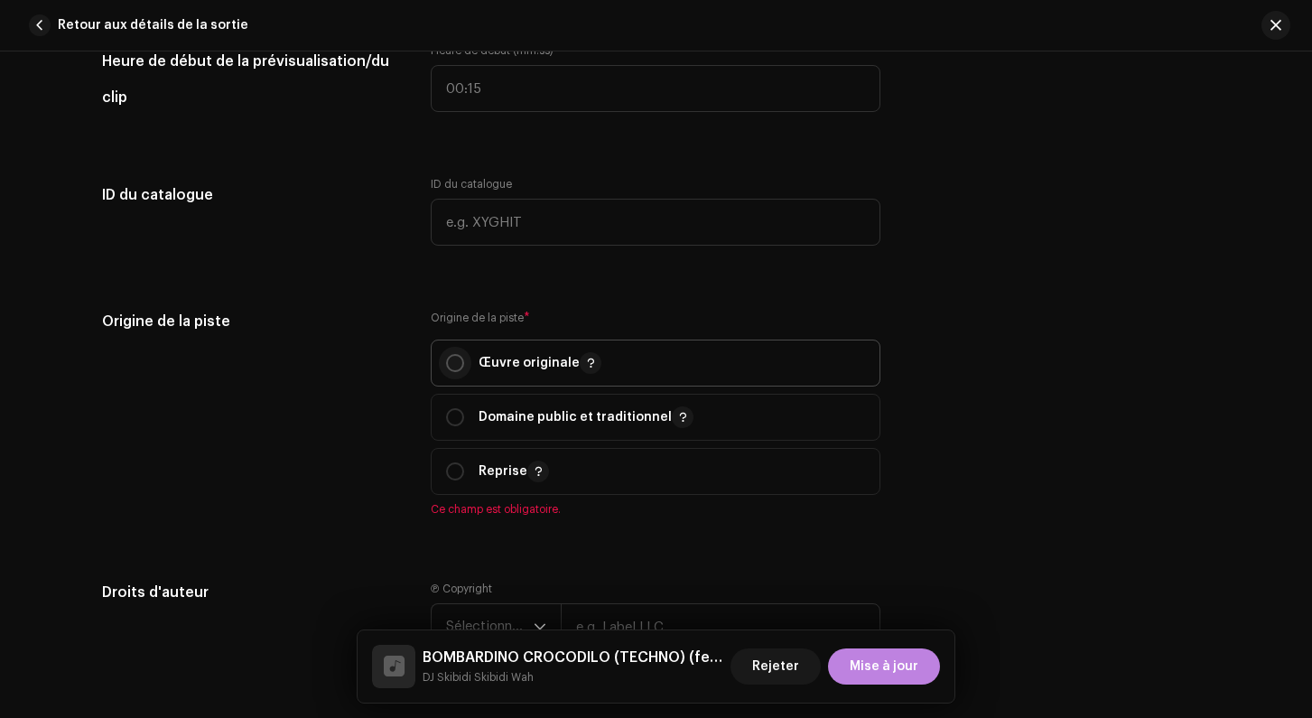
click at [453, 366] on input "radio" at bounding box center [455, 363] width 18 height 18
radio input "true"
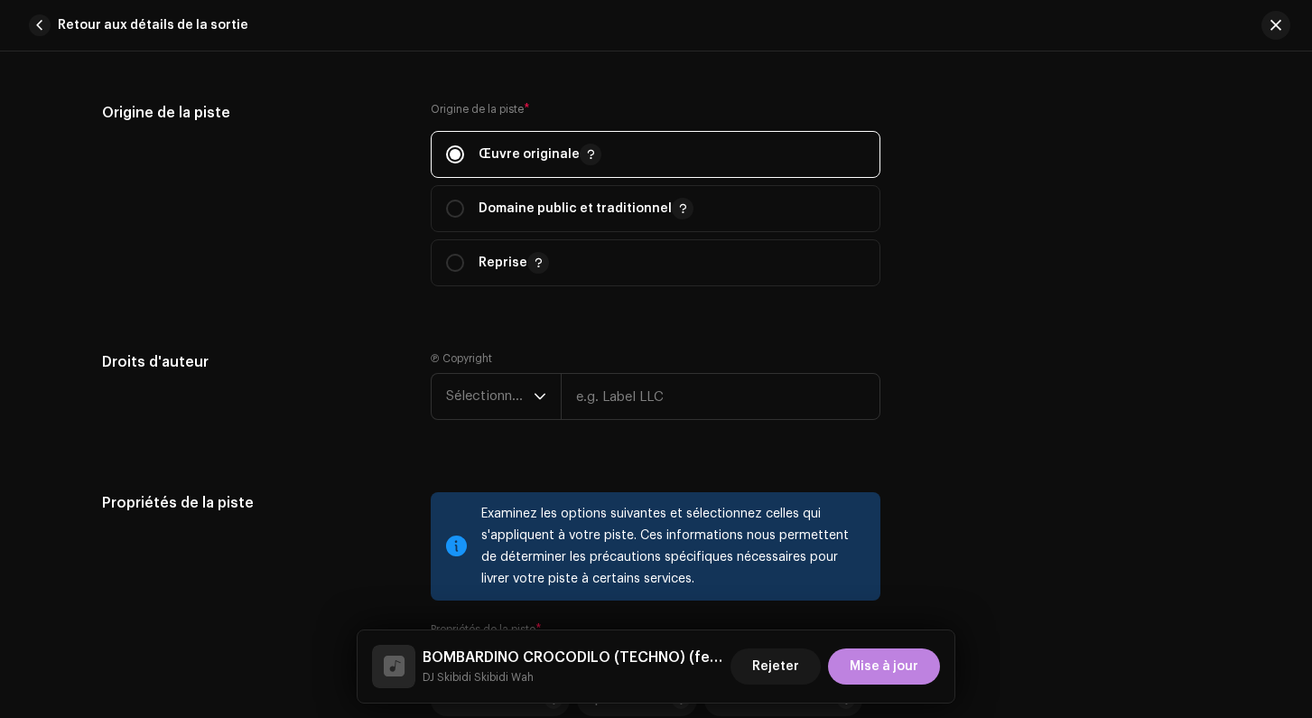
scroll to position [2258, 0]
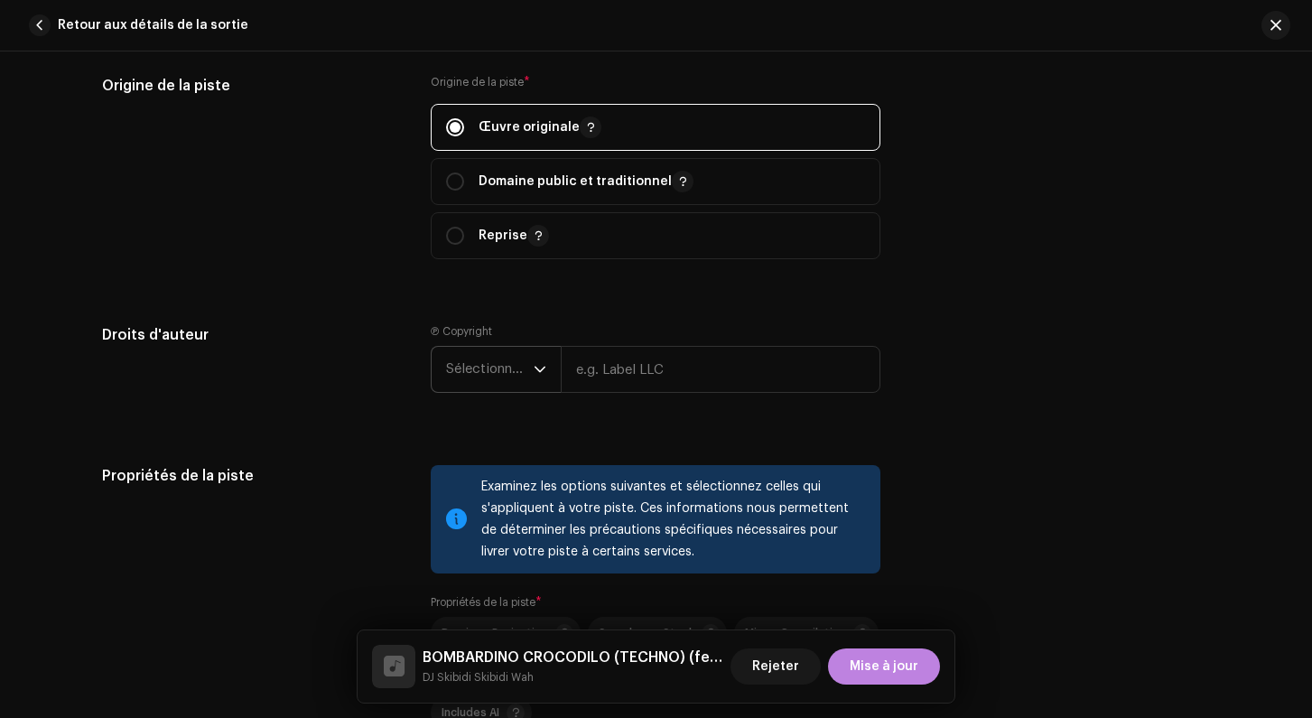
click at [523, 359] on span "Sélectionner une année" at bounding box center [490, 369] width 88 height 45
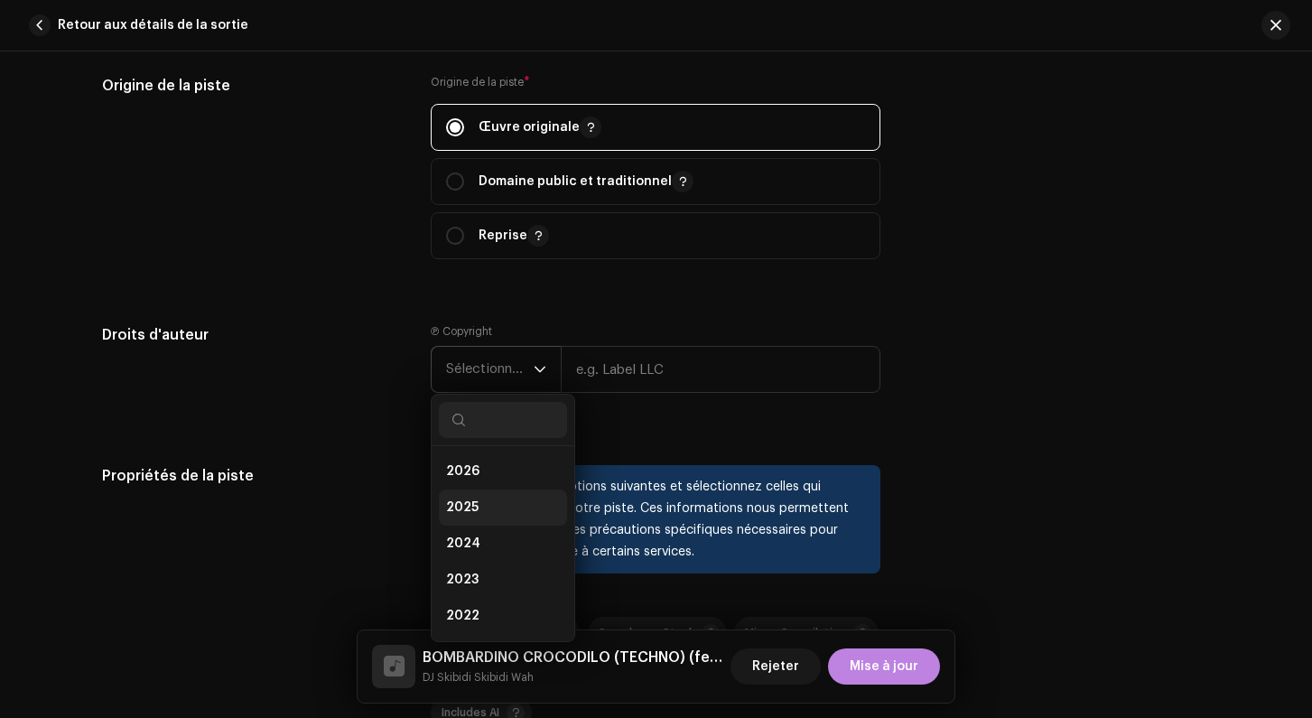
click at [481, 497] on li "2025" at bounding box center [503, 507] width 128 height 36
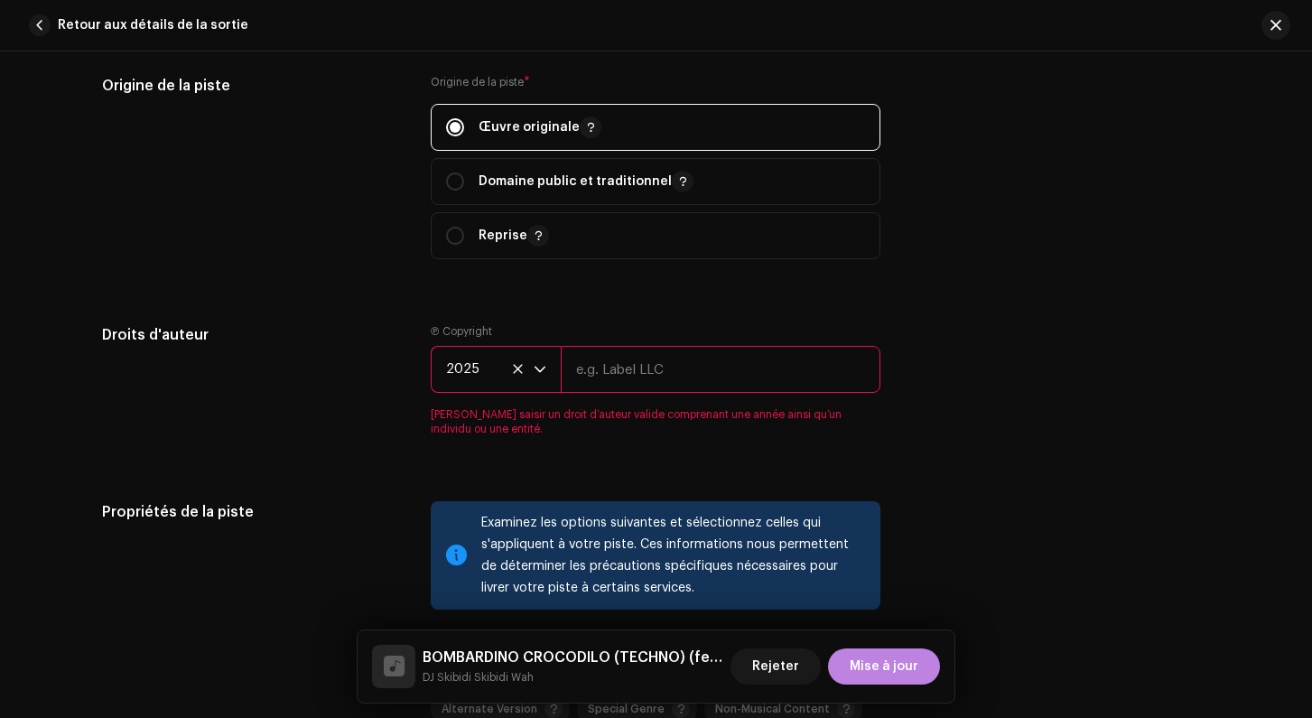
click at [612, 383] on input "text" at bounding box center [721, 369] width 320 height 47
type input "Skibidi"
click at [363, 340] on h5 "Droits d'auteur" at bounding box center [252, 335] width 301 height 22
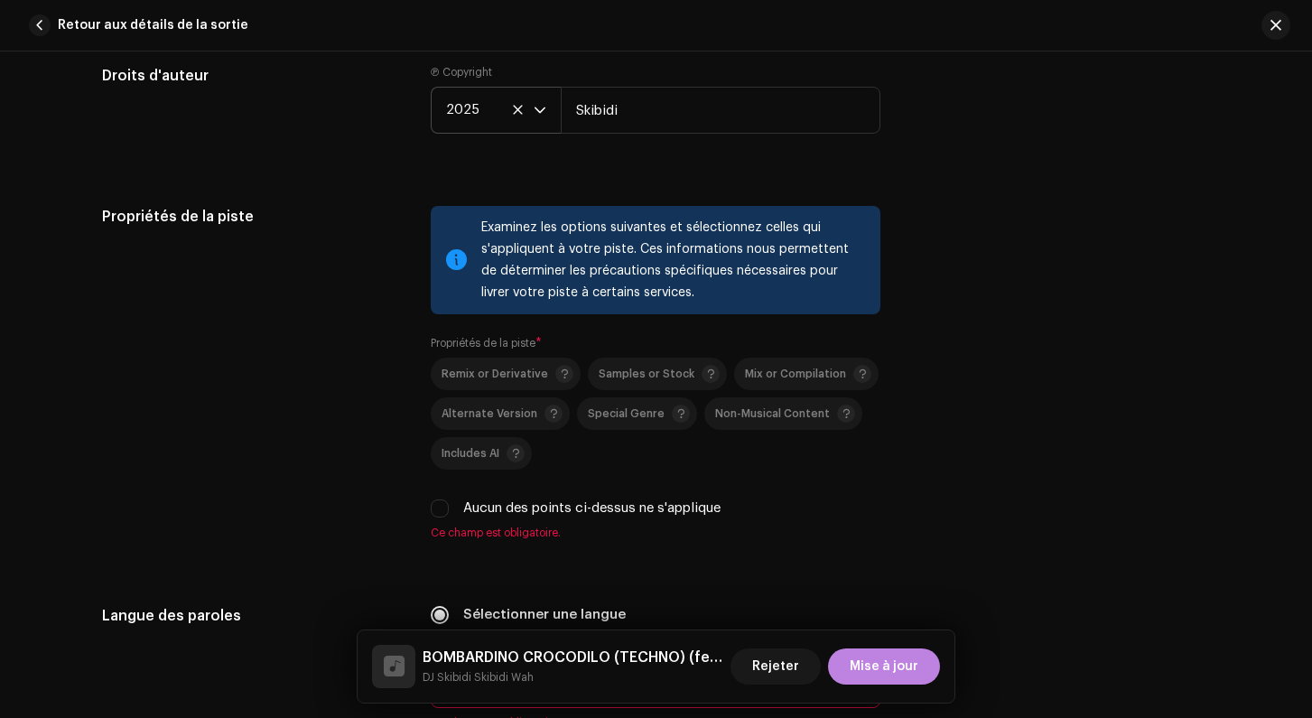
scroll to position [2539, 0]
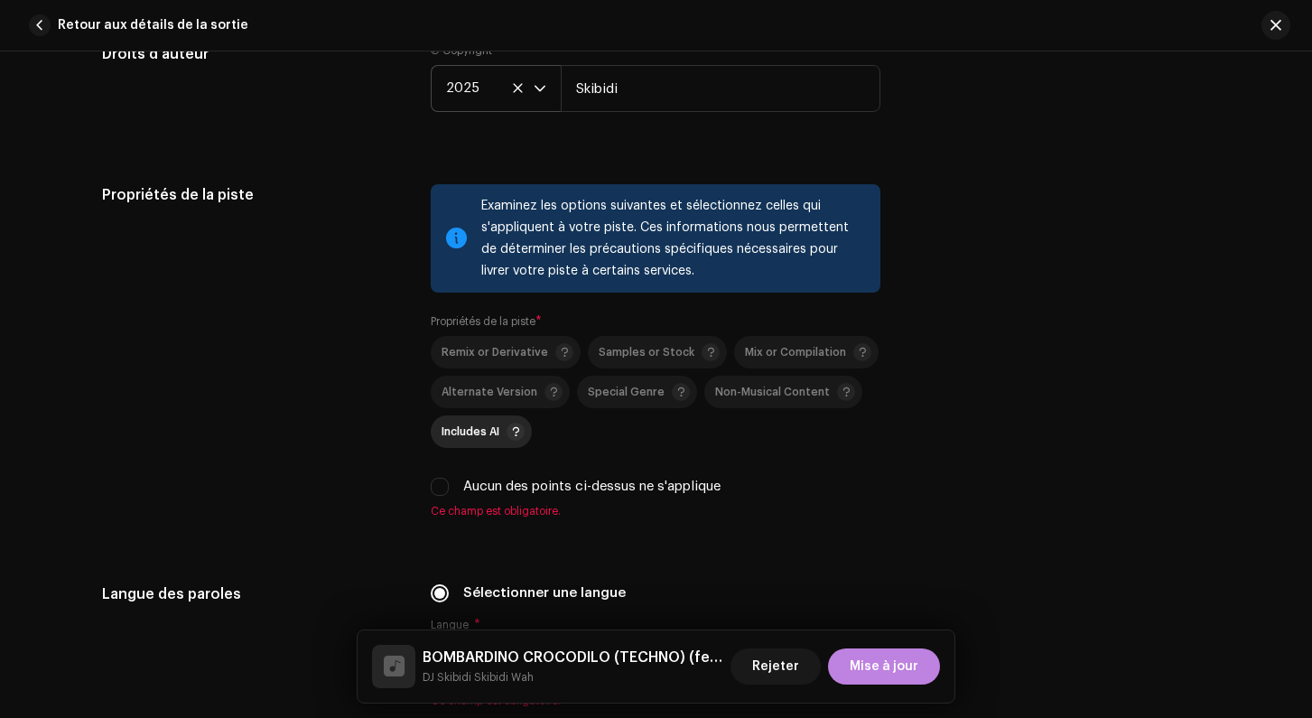
click at [460, 426] on div "Includes AI" at bounding box center [482, 432] width 83 height 18
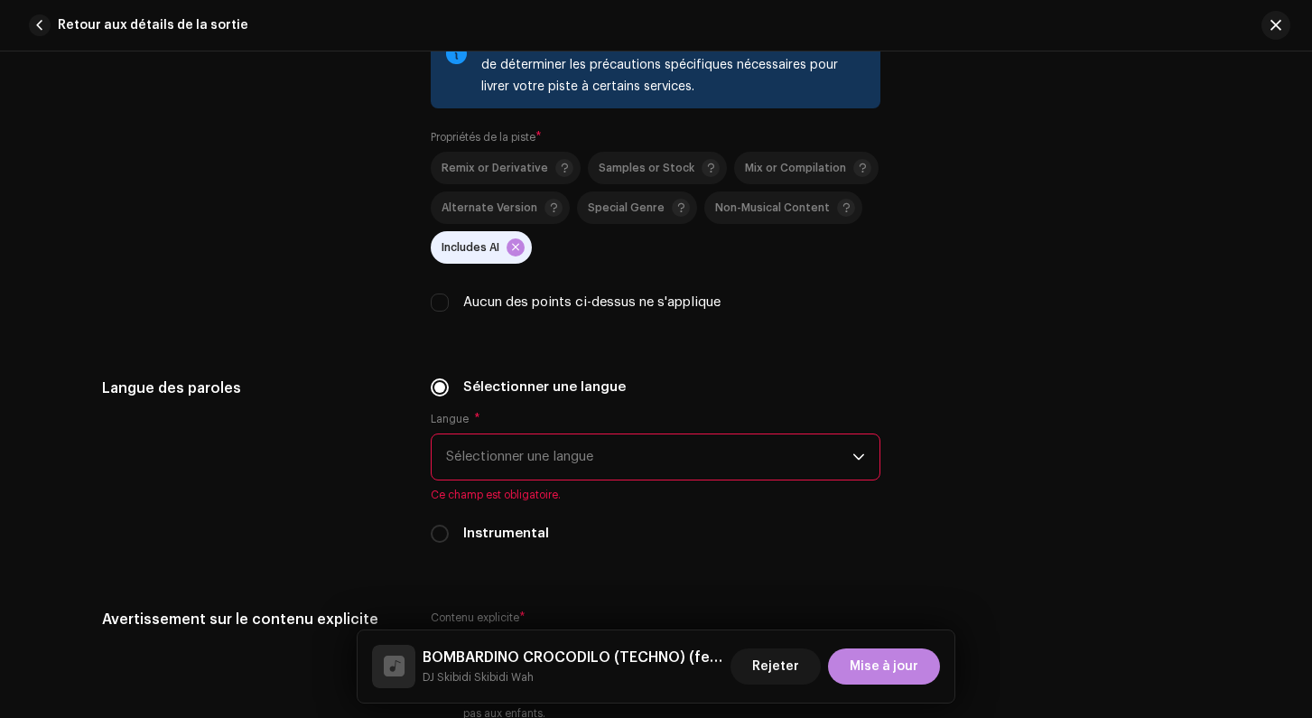
scroll to position [2740, 0]
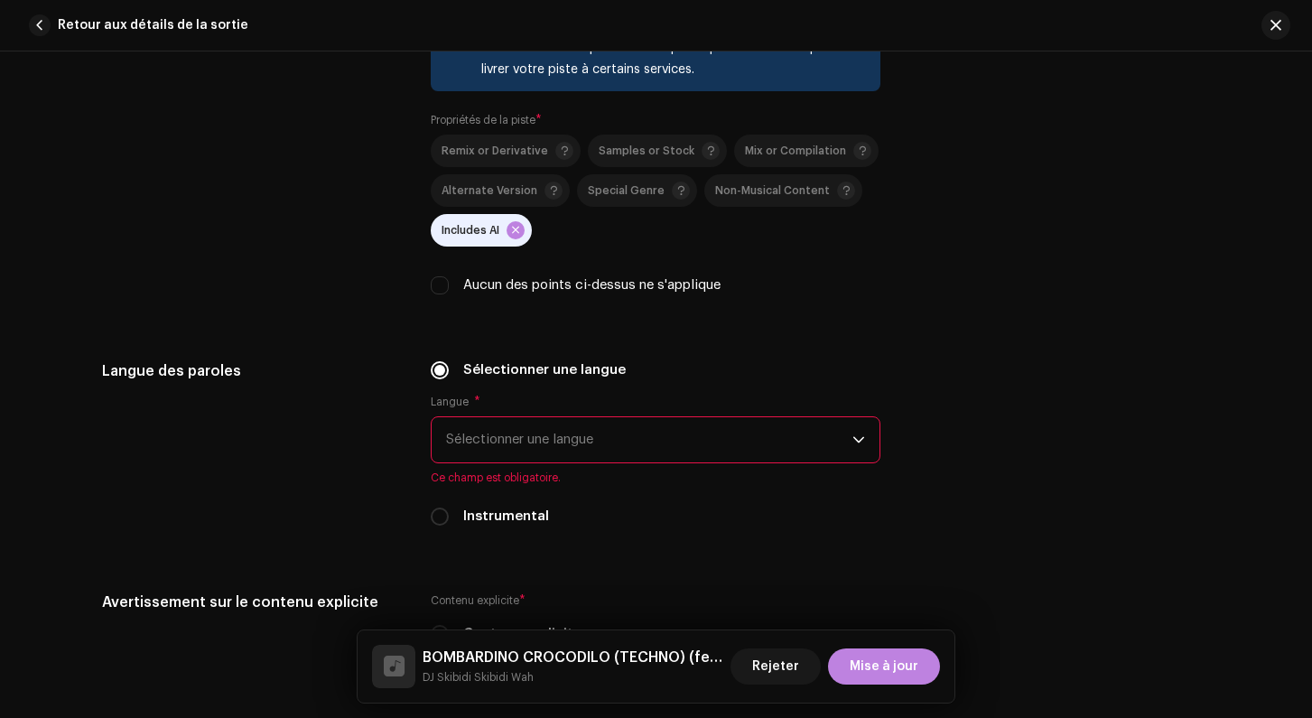
click at [481, 440] on span "Sélectionner une langue" at bounding box center [649, 439] width 406 height 45
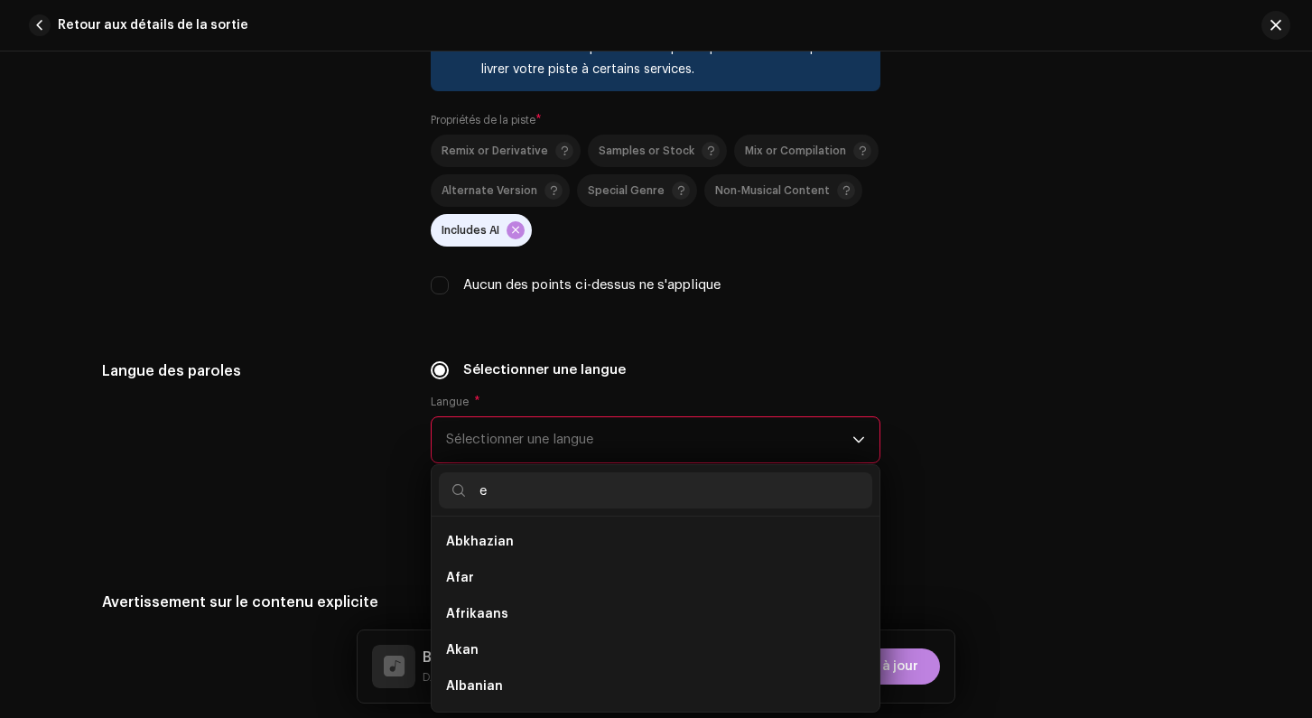
scroll to position [7, 0]
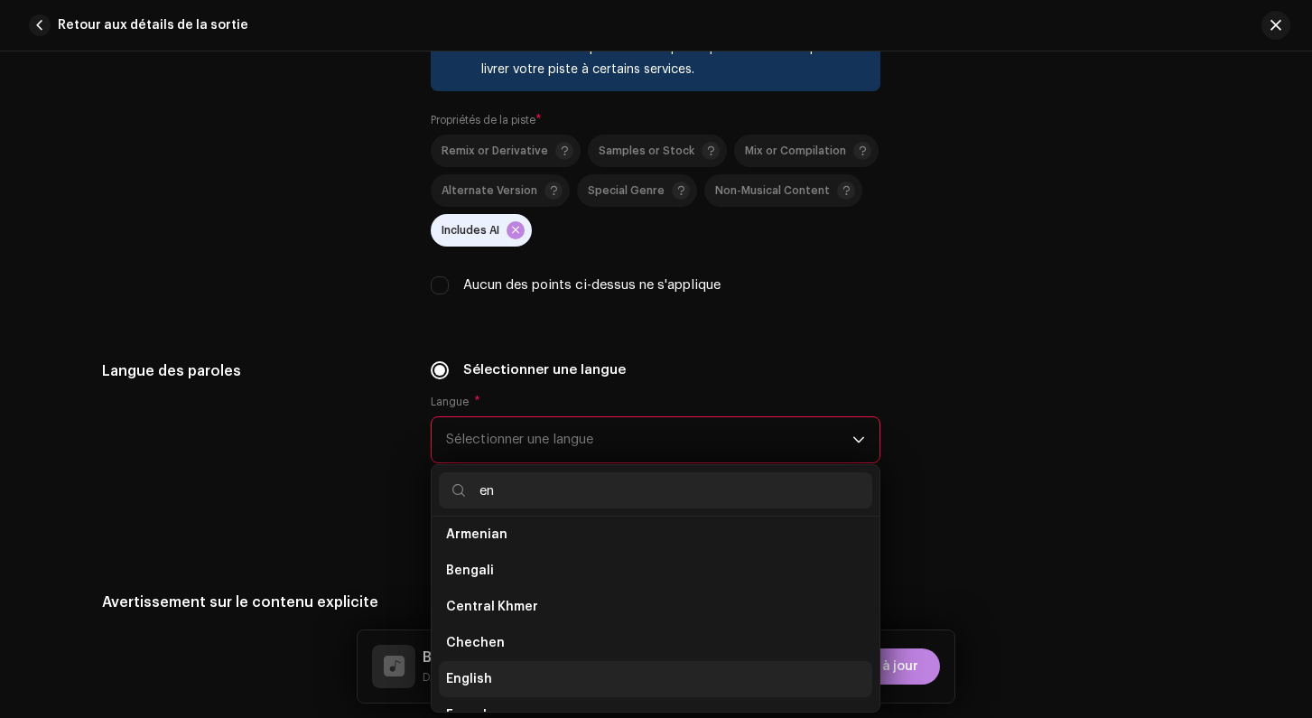
type input "en"
click at [470, 682] on span "English" at bounding box center [469, 679] width 46 height 18
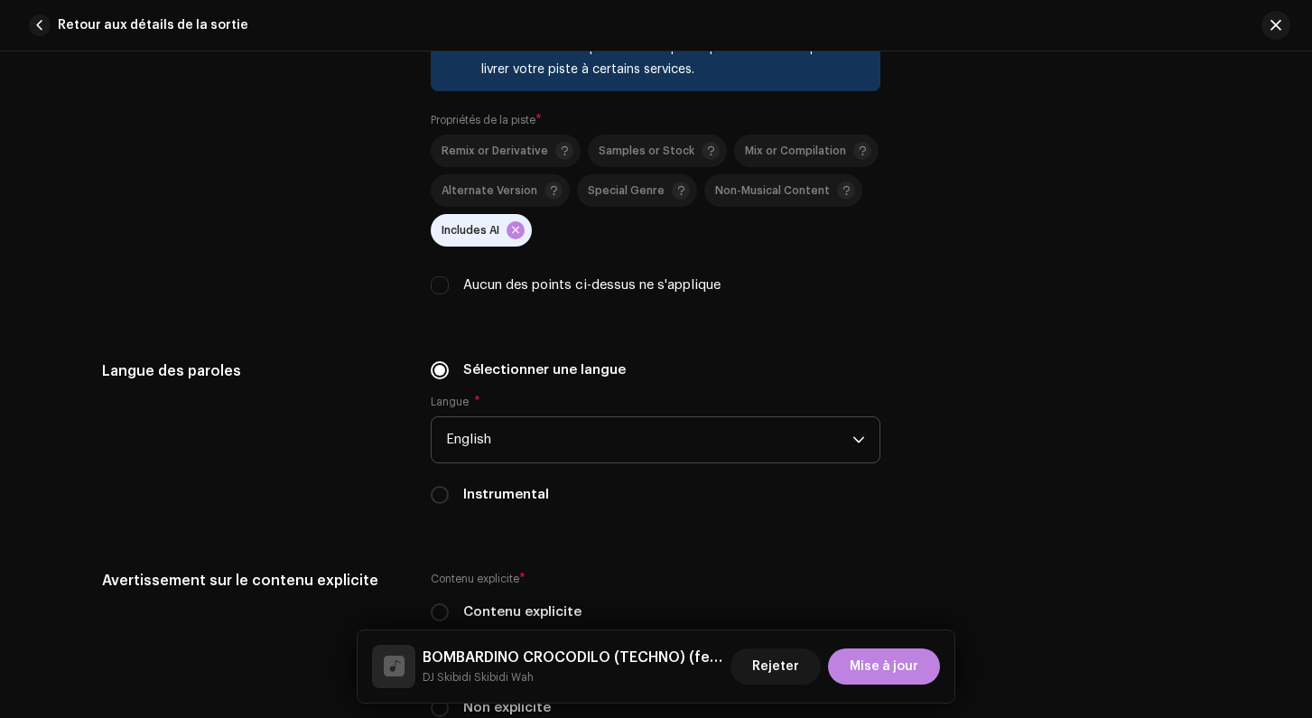
click at [337, 422] on div "Langue des paroles" at bounding box center [252, 443] width 301 height 166
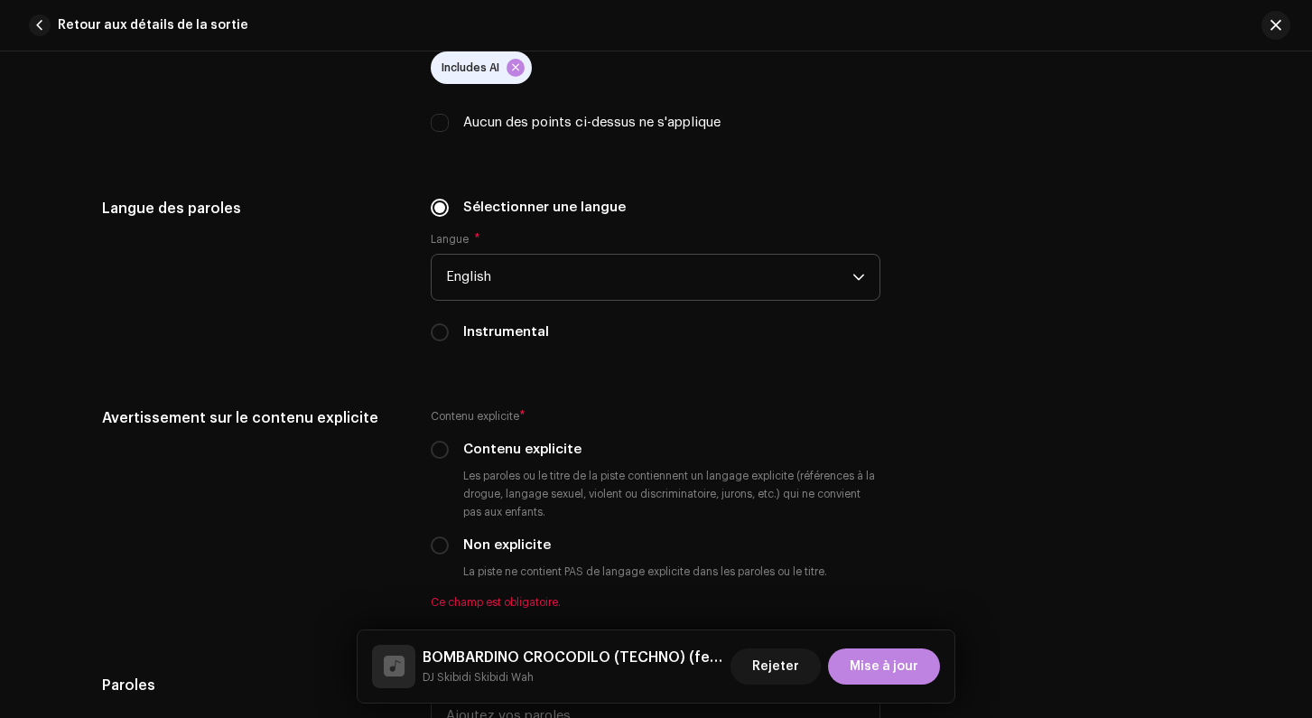
scroll to position [3014, 0]
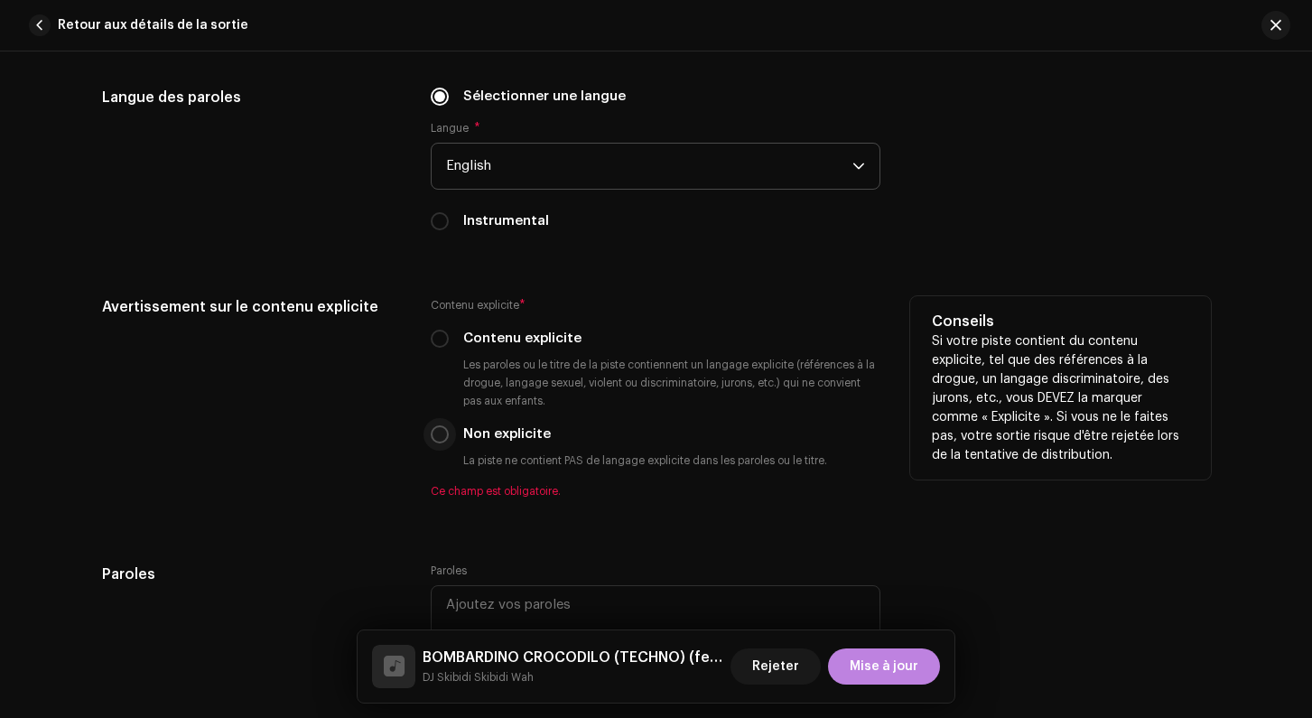
click at [434, 435] on input "Non explicite" at bounding box center [440, 434] width 18 height 18
radio input "true"
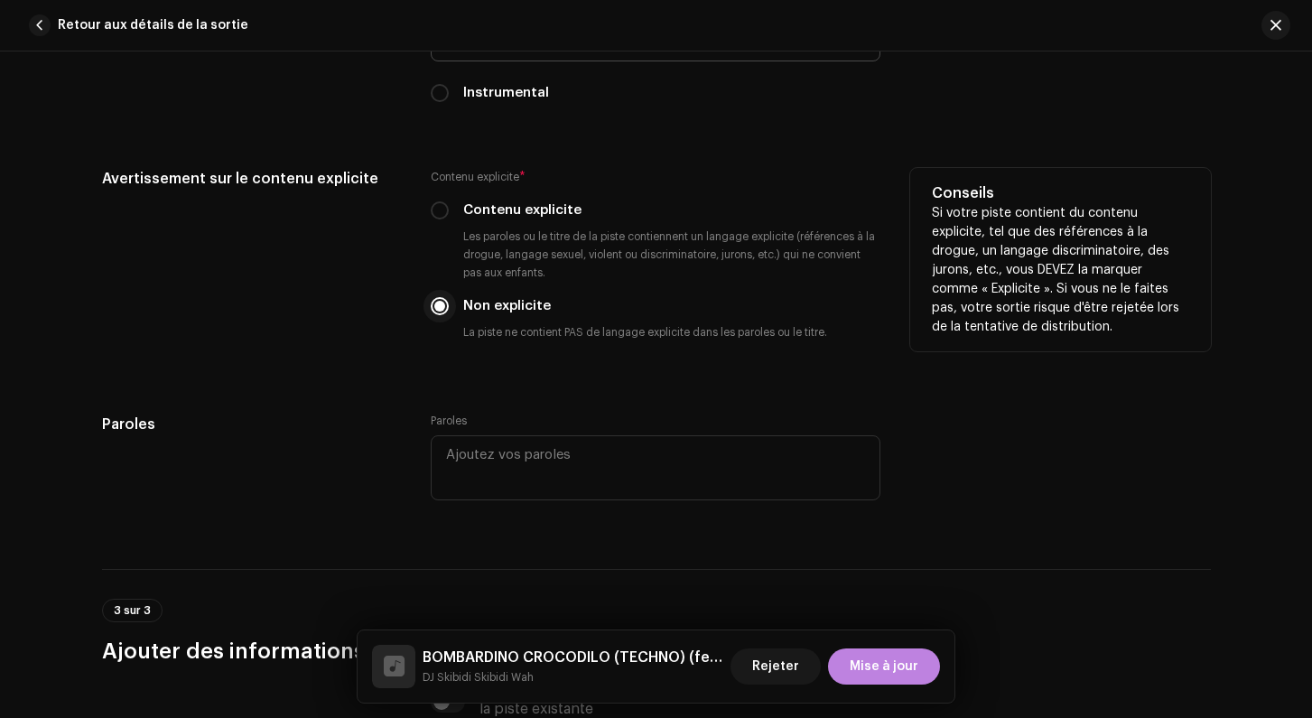
scroll to position [3175, 0]
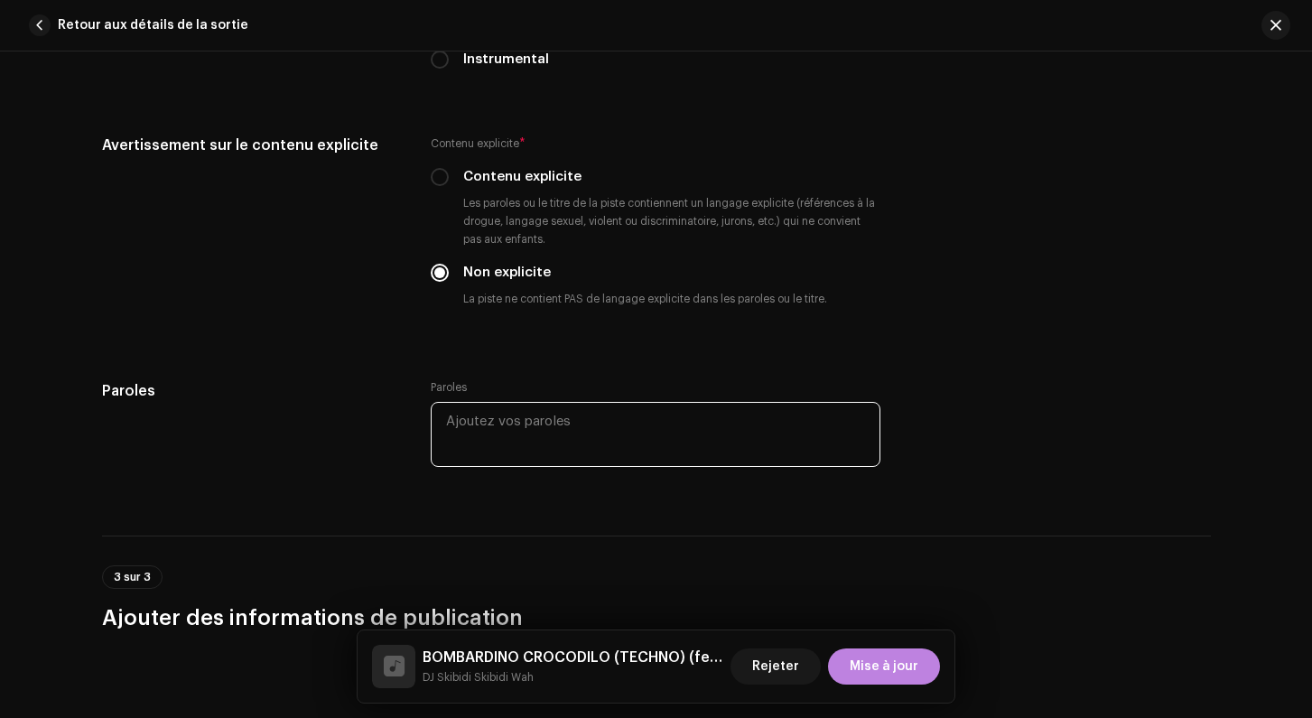
click at [497, 407] on textarea at bounding box center [656, 434] width 450 height 65
click at [358, 468] on div "Paroles" at bounding box center [252, 436] width 301 height 112
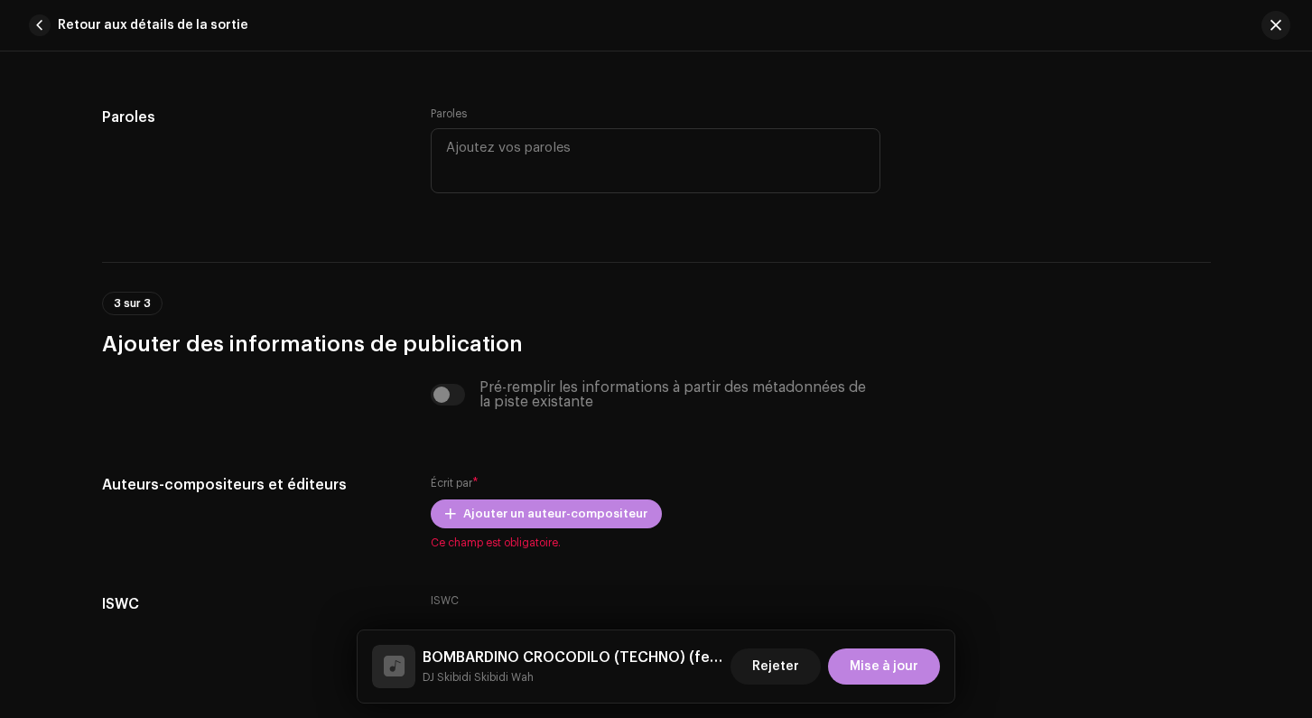
scroll to position [3545, 0]
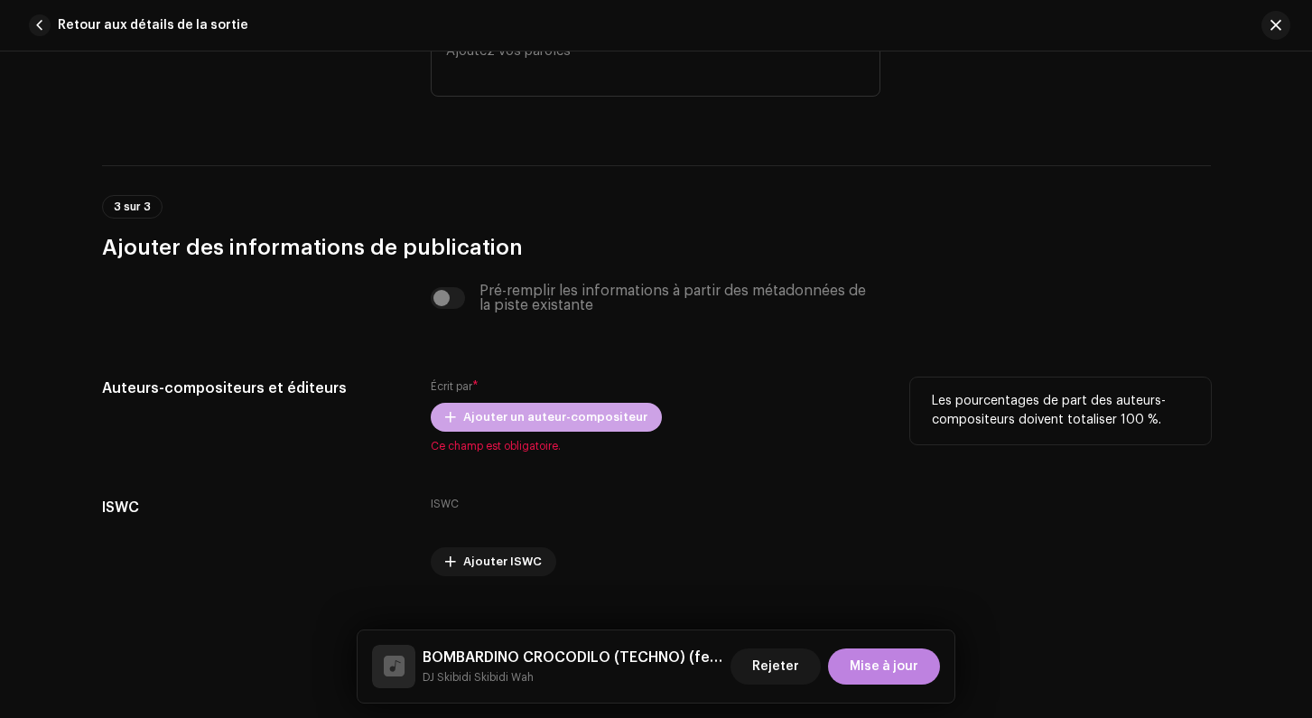
click at [479, 417] on span "Ajouter un auteur-compositeur" at bounding box center [555, 417] width 184 height 36
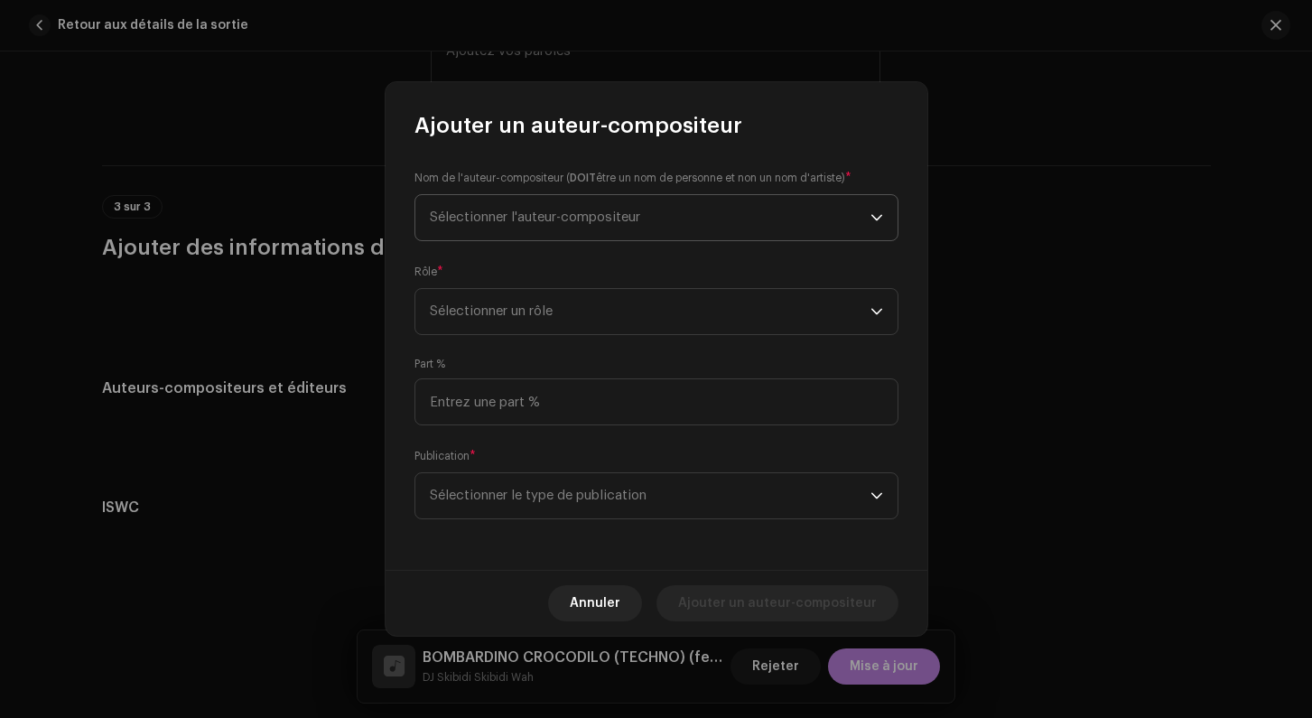
click at [478, 208] on span "Sélectionner l'auteur-compositeur" at bounding box center [650, 217] width 441 height 45
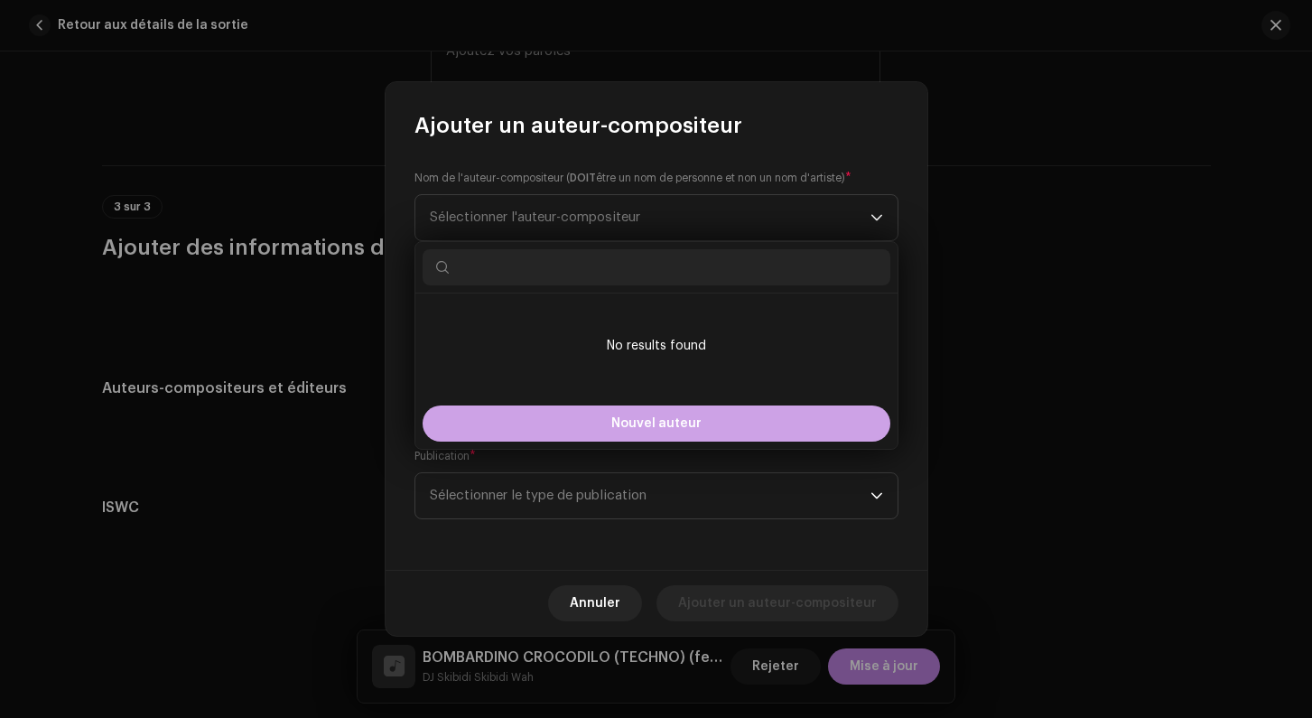
click at [585, 435] on button "Nouvel auteur" at bounding box center [657, 423] width 468 height 36
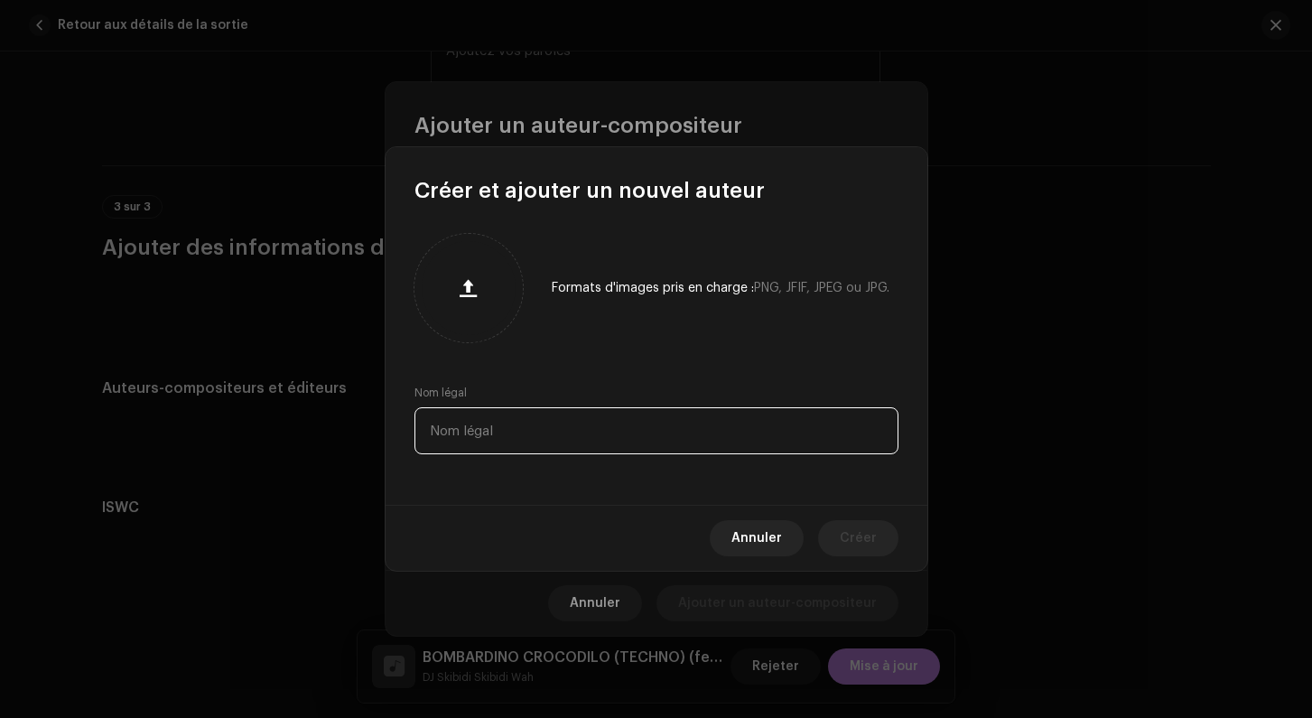
click at [472, 442] on input "text" at bounding box center [656, 430] width 484 height 47
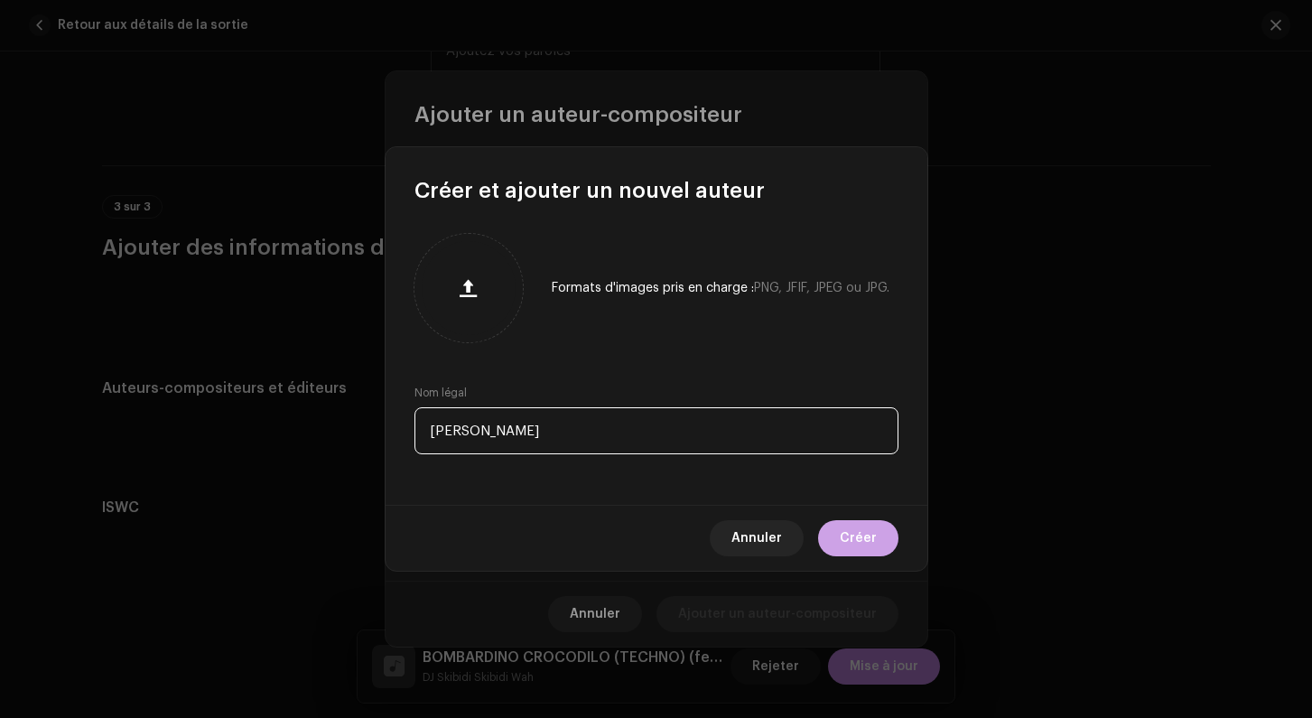
type input "[PERSON_NAME]"
click at [856, 528] on span "Créer" at bounding box center [858, 538] width 37 height 36
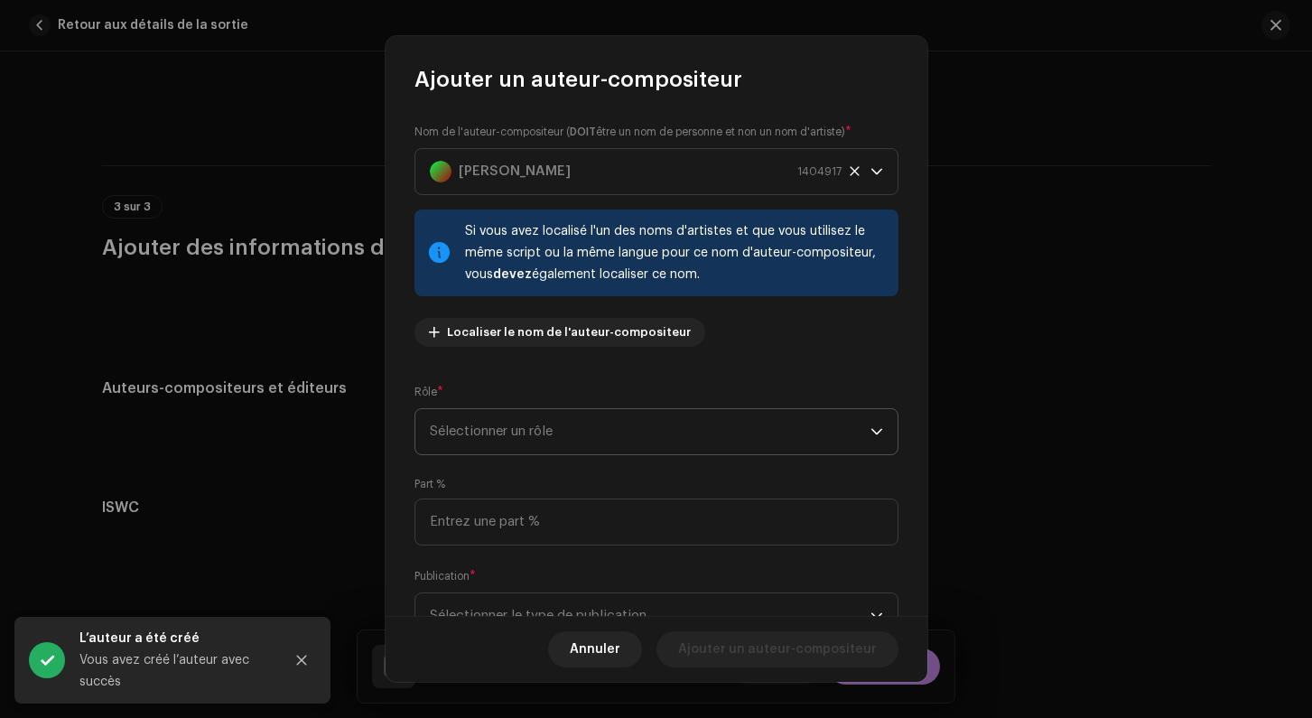
click at [583, 433] on span "Sélectionner un rôle" at bounding box center [650, 431] width 441 height 45
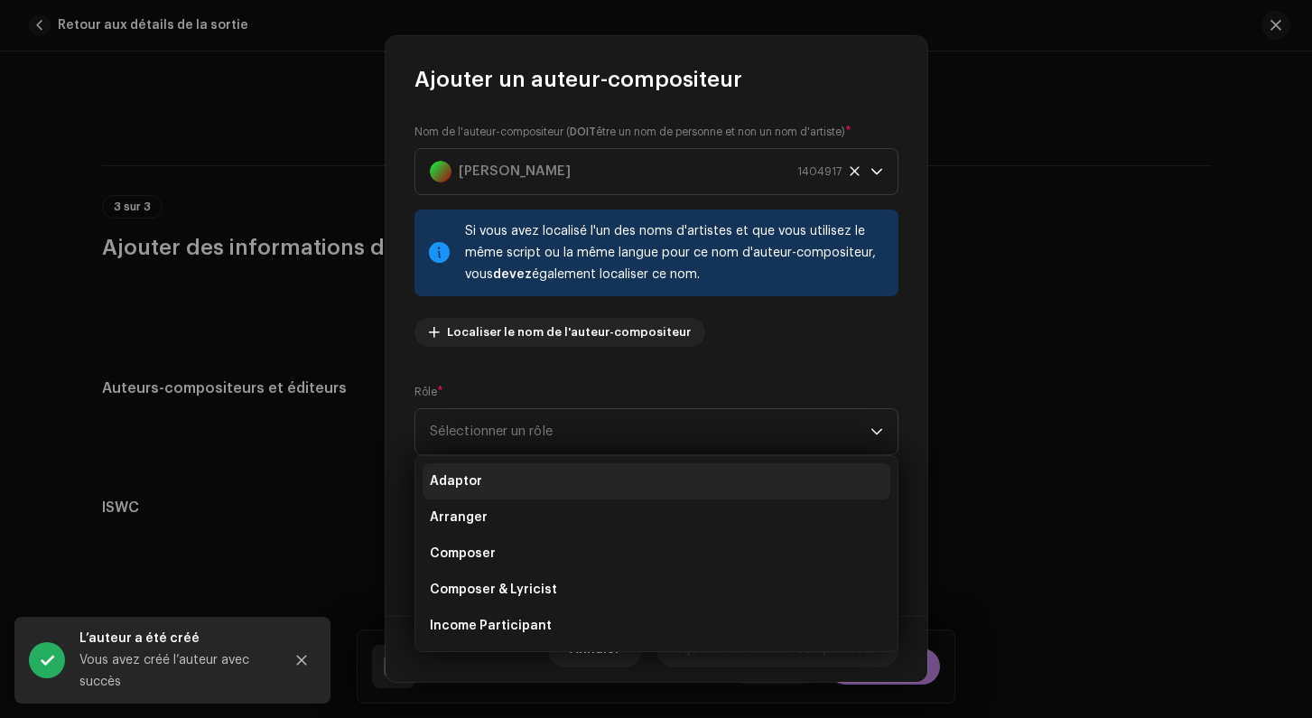
click at [467, 486] on span "Adaptor" at bounding box center [456, 481] width 52 height 18
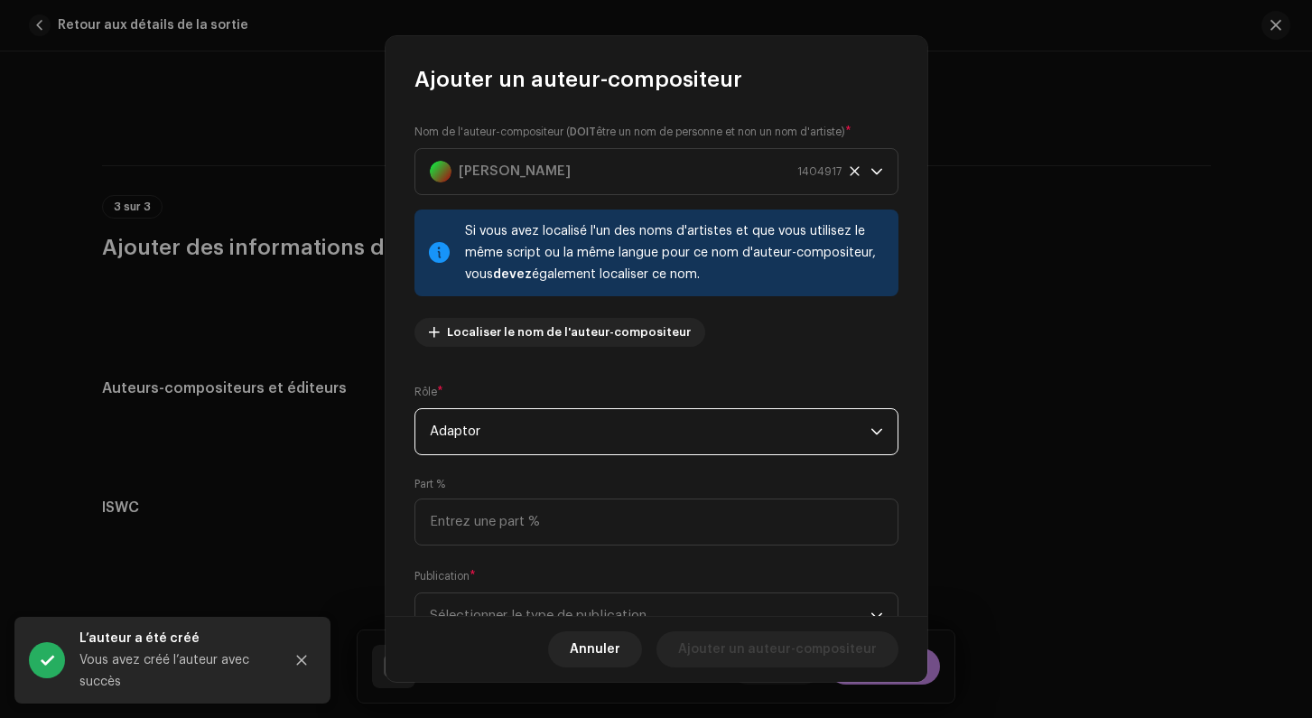
click at [474, 432] on span "Adaptor" at bounding box center [650, 431] width 441 height 45
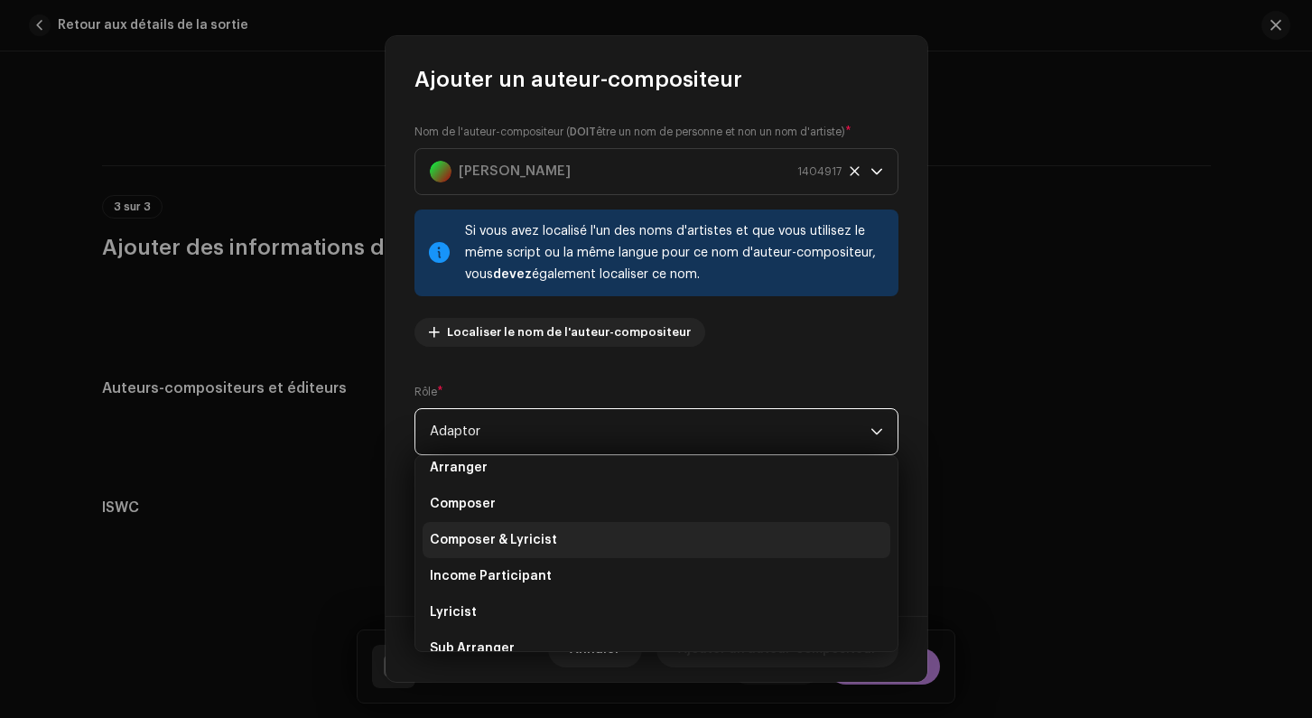
click at [485, 534] on span "Composer & Lyricist" at bounding box center [493, 540] width 127 height 18
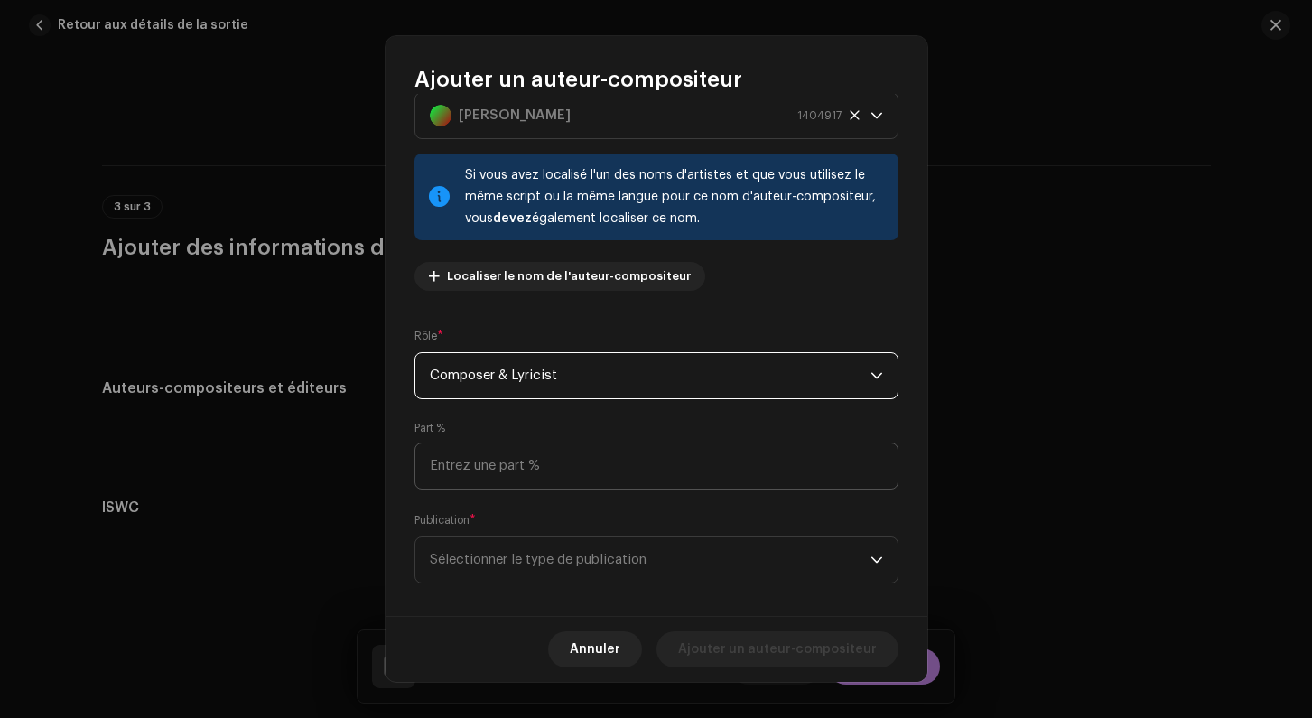
scroll to position [62, 0]
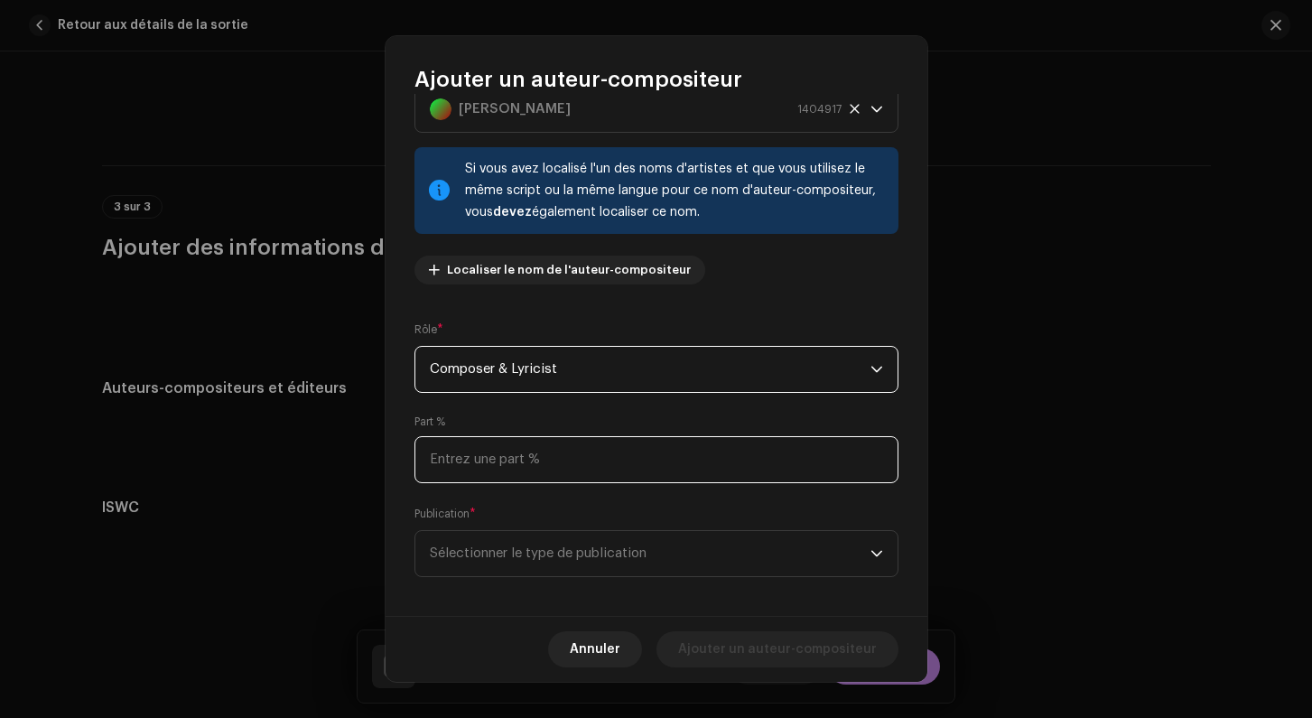
click at [471, 472] on input at bounding box center [656, 459] width 484 height 47
type input "100,00"
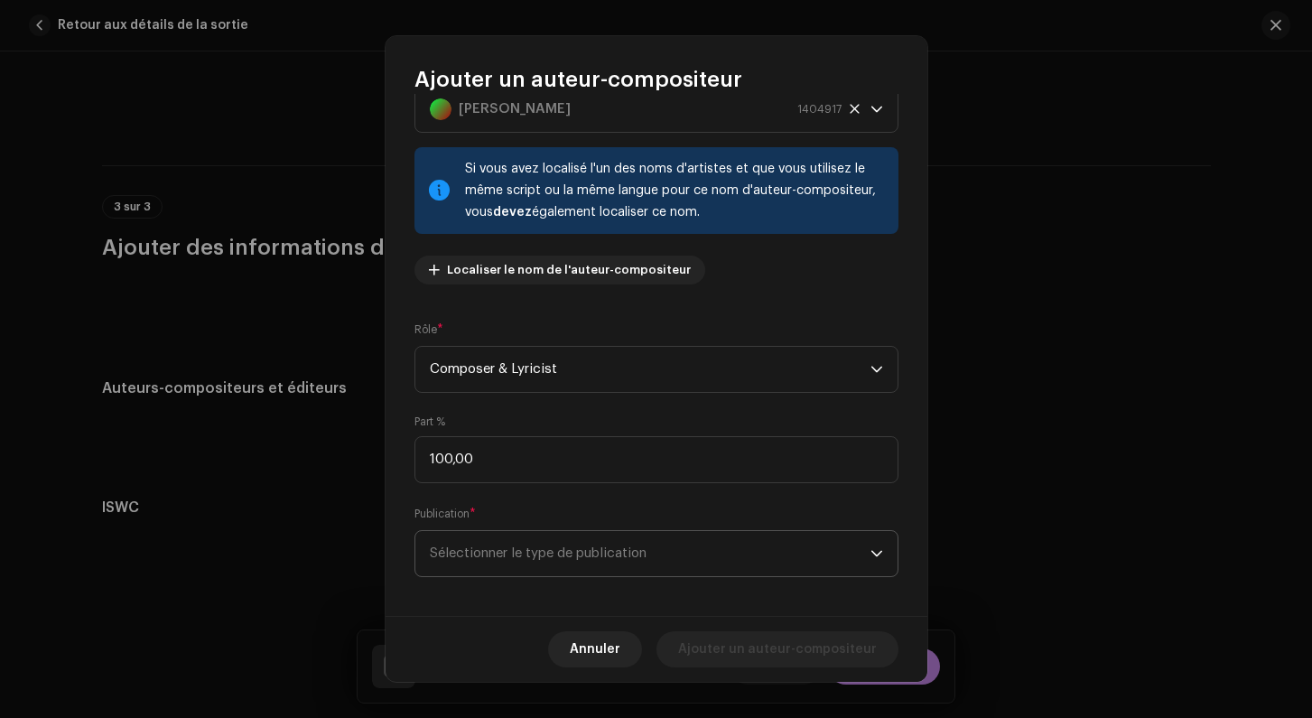
click at [484, 561] on span "Sélectionner le type de publication" at bounding box center [650, 553] width 441 height 45
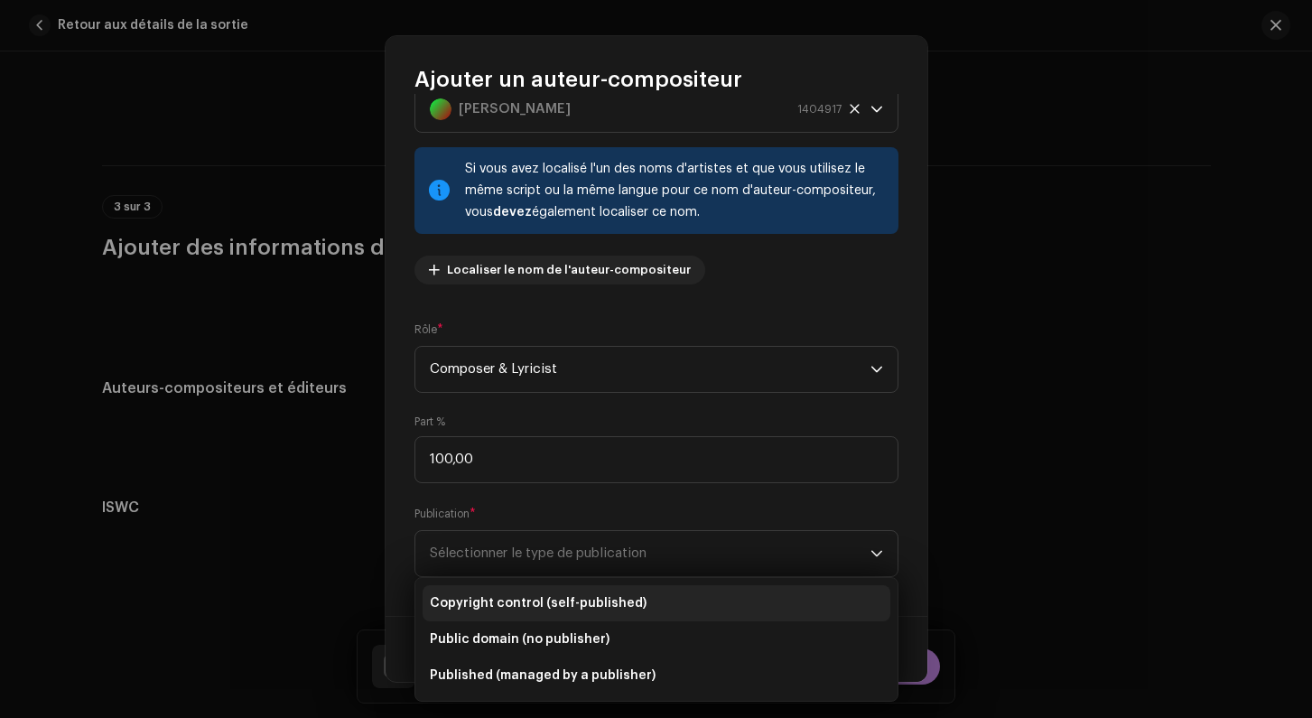
click at [480, 590] on li "Copyright control (self-published)" at bounding box center [657, 603] width 468 height 36
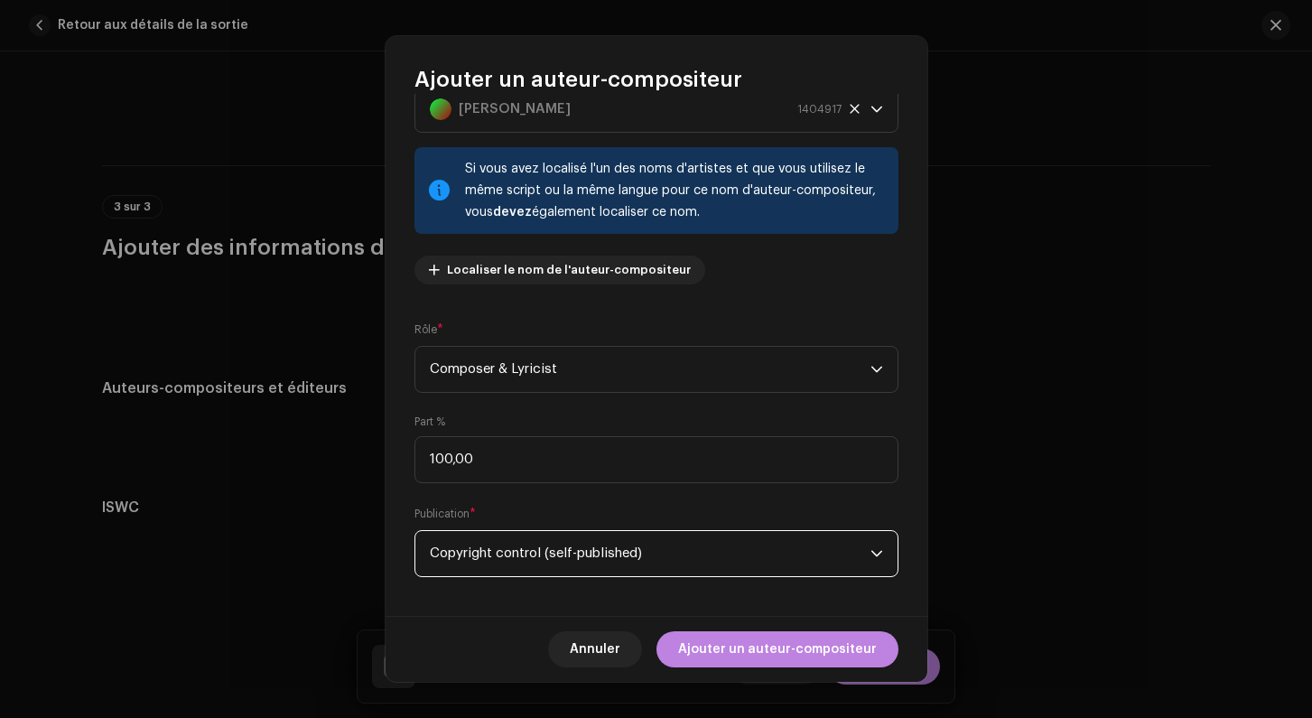
scroll to position [74, 0]
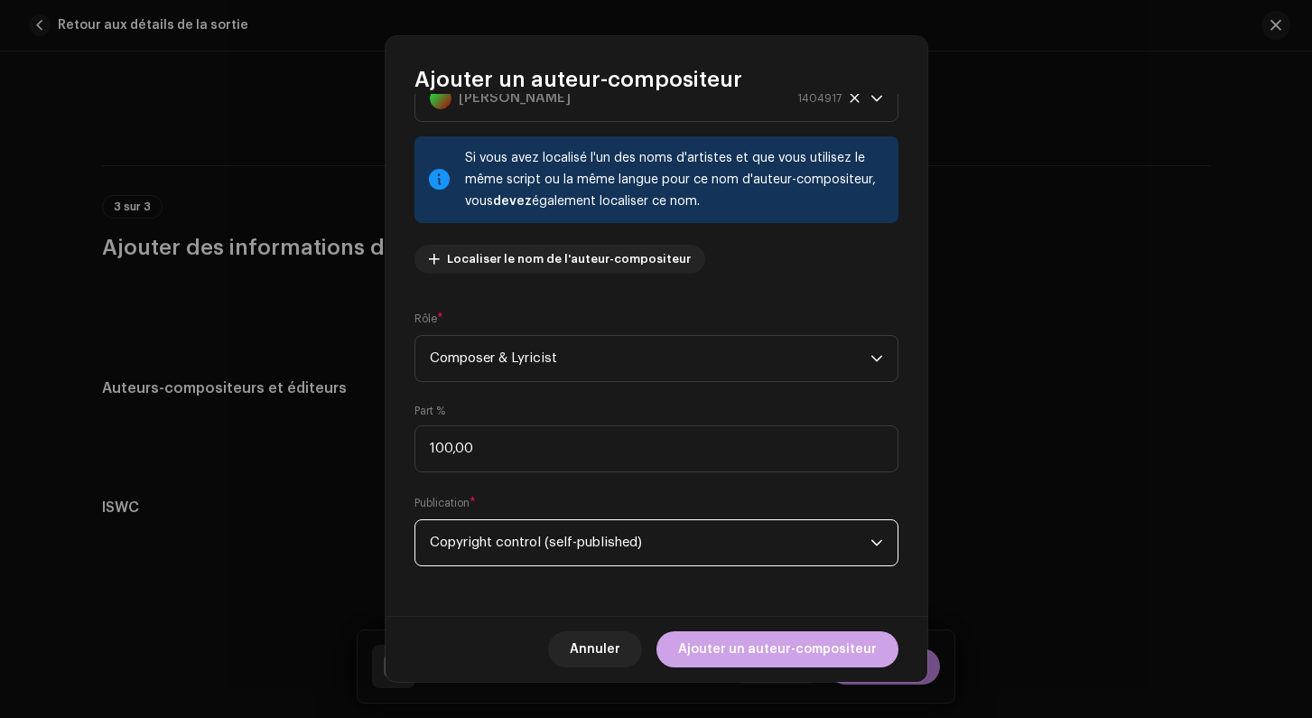
click at [785, 646] on span "Ajouter un auteur-compositeur" at bounding box center [777, 649] width 199 height 36
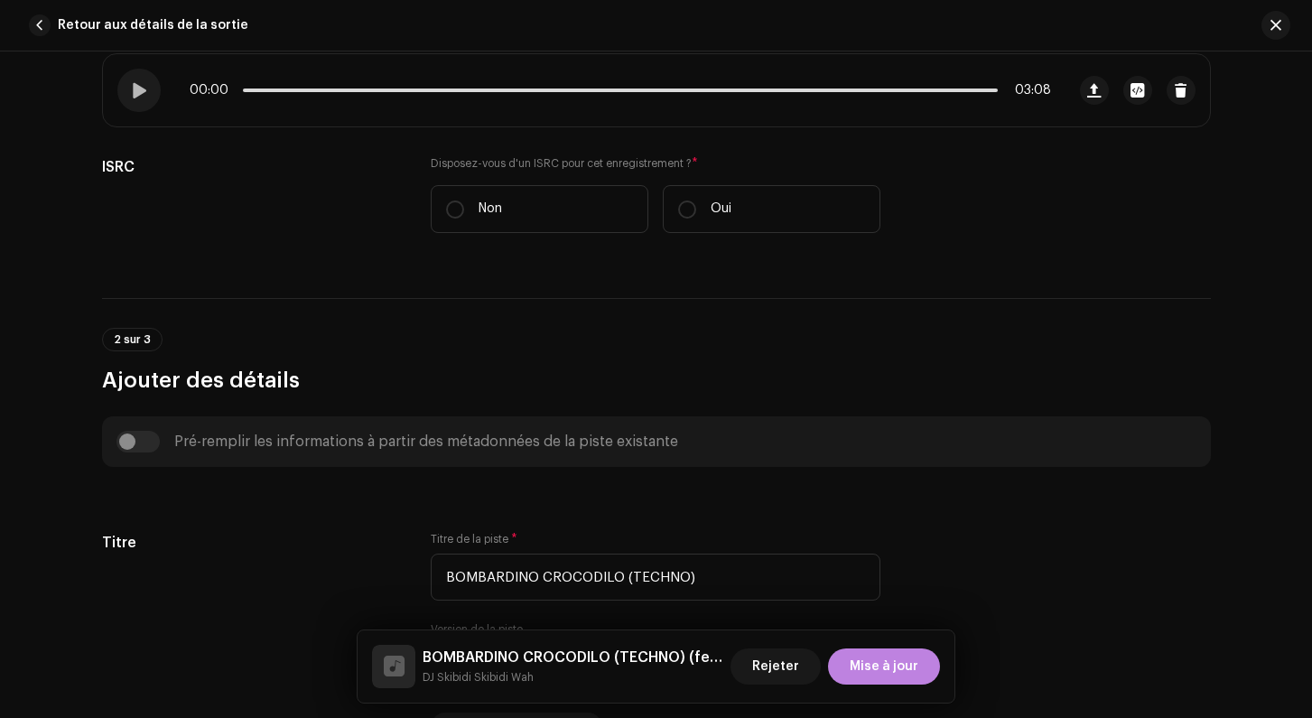
scroll to position [0, 0]
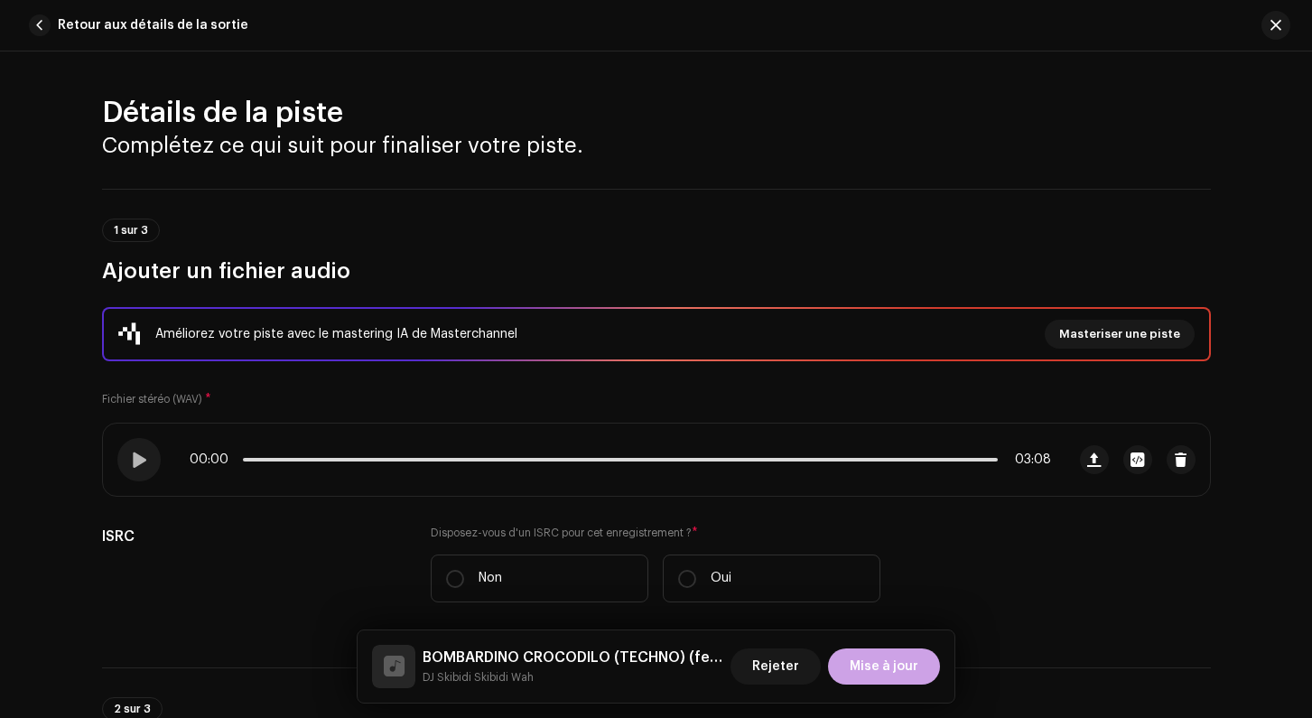
click at [900, 663] on span "Mise à jour" at bounding box center [884, 666] width 69 height 36
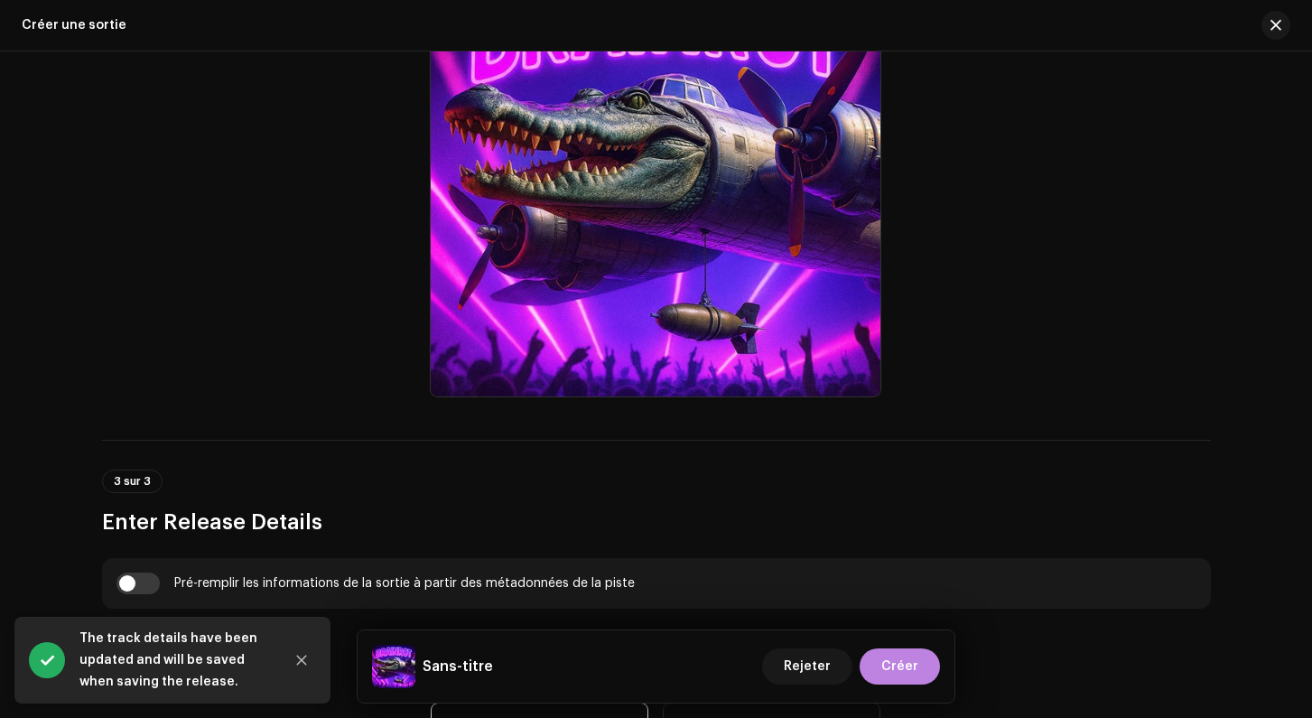
scroll to position [810, 0]
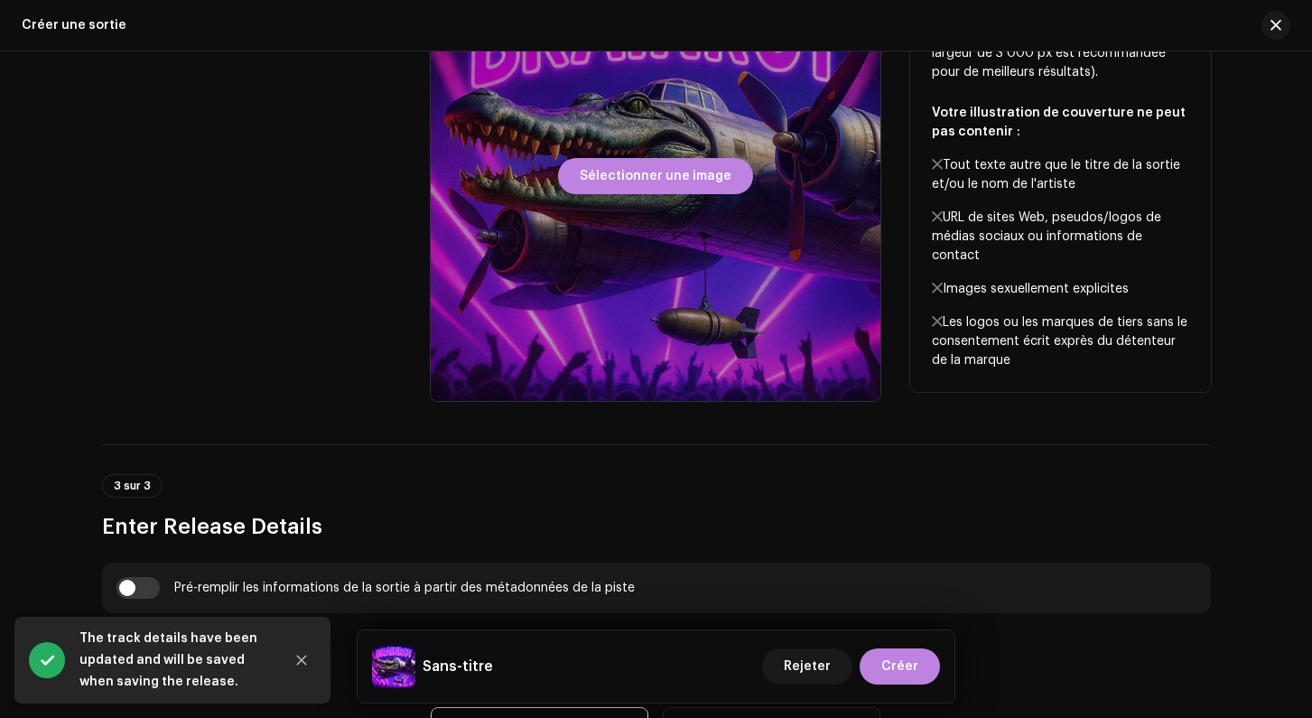
click at [583, 253] on div at bounding box center [656, 176] width 450 height 450
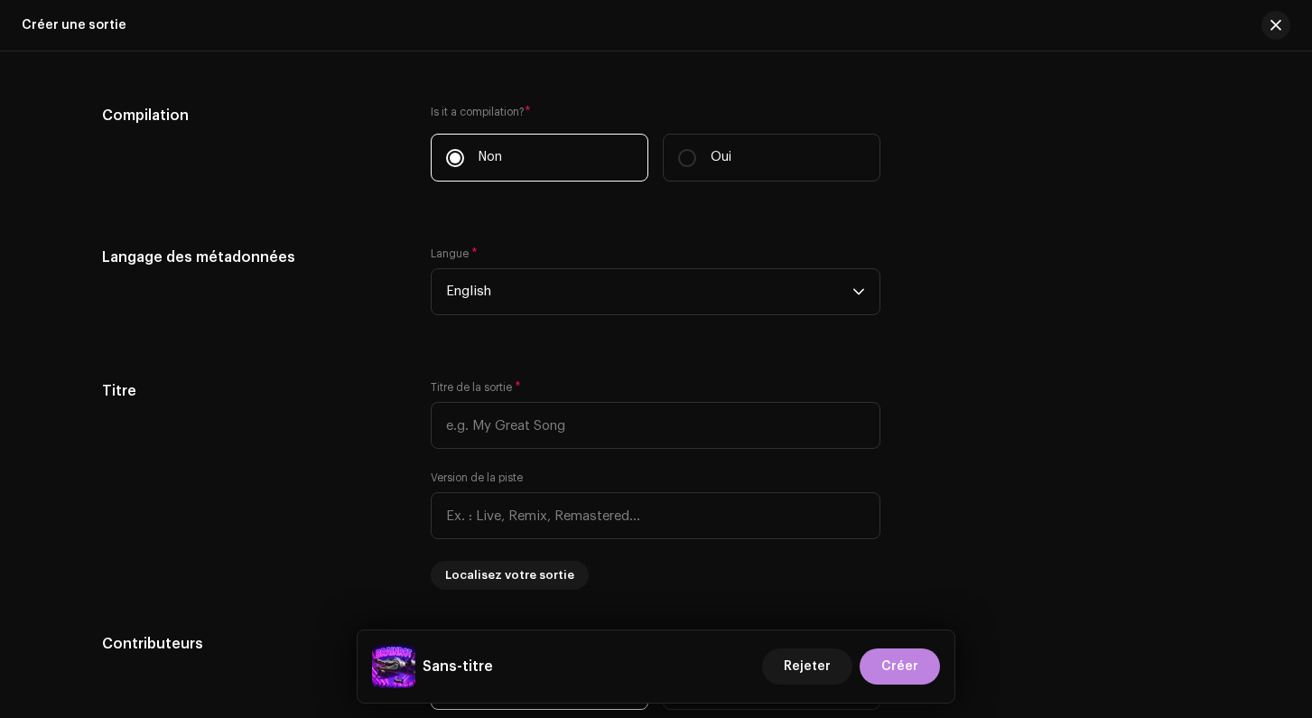
scroll to position [1412, 0]
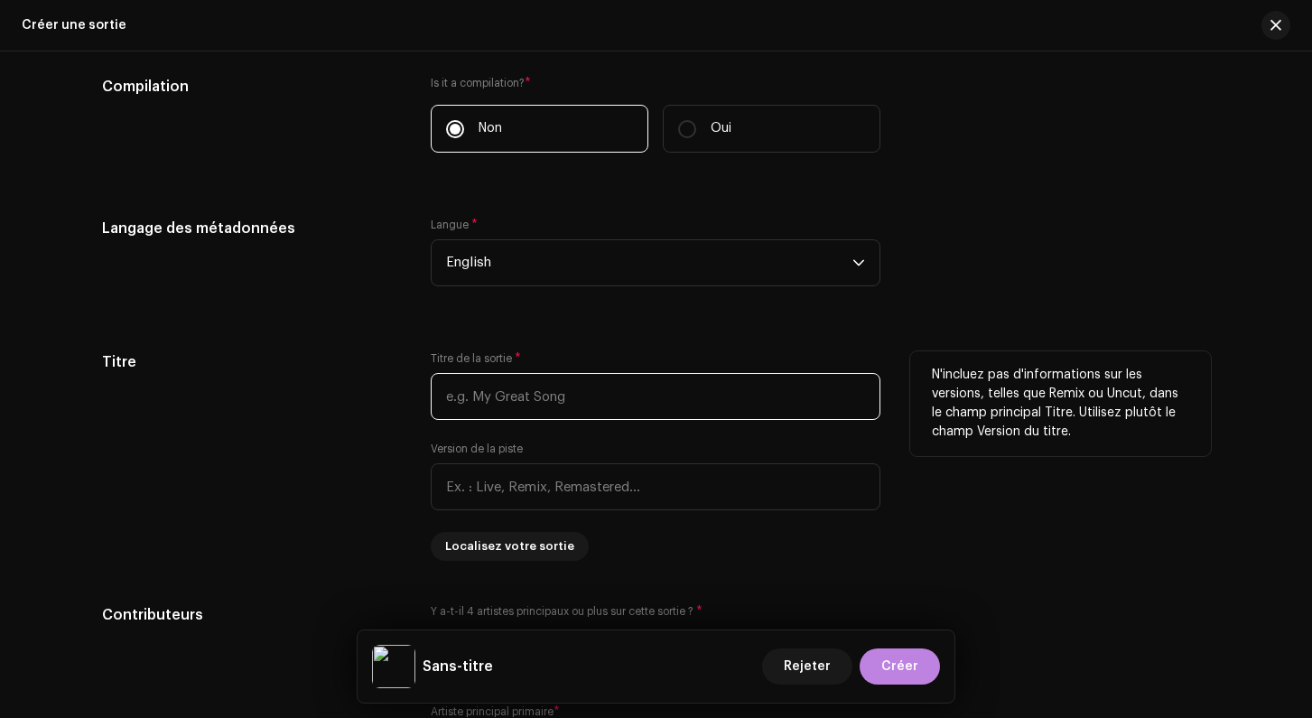
click at [489, 408] on input "text" at bounding box center [656, 396] width 450 height 47
type input "BOMBARDINO CROCODILO (TECHNO)"
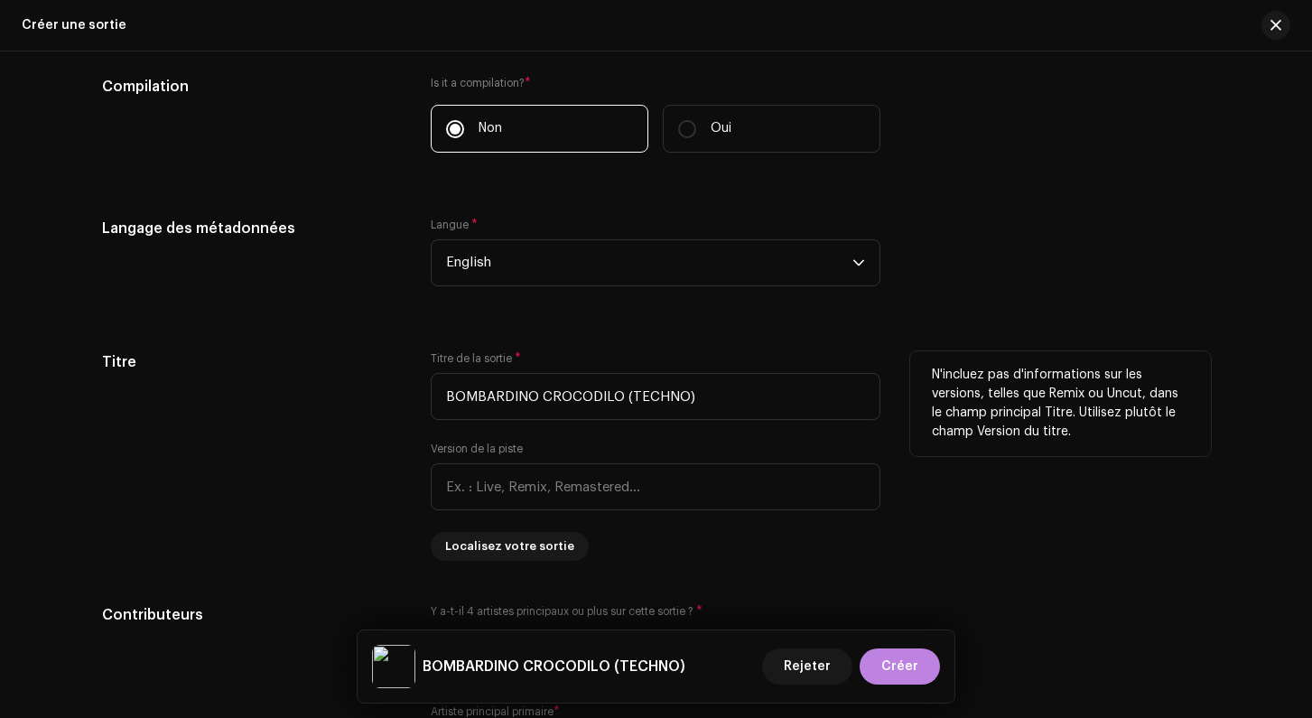
click at [330, 394] on div "Titre" at bounding box center [252, 455] width 301 height 209
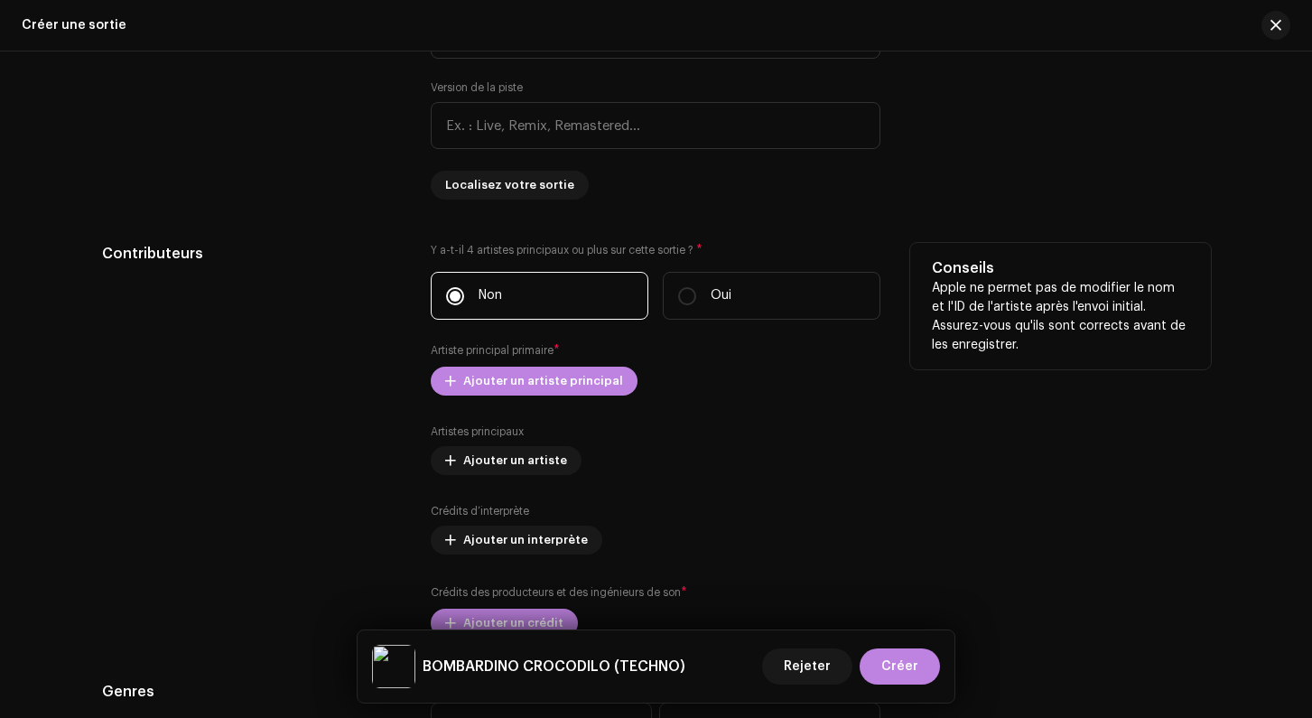
scroll to position [1781, 0]
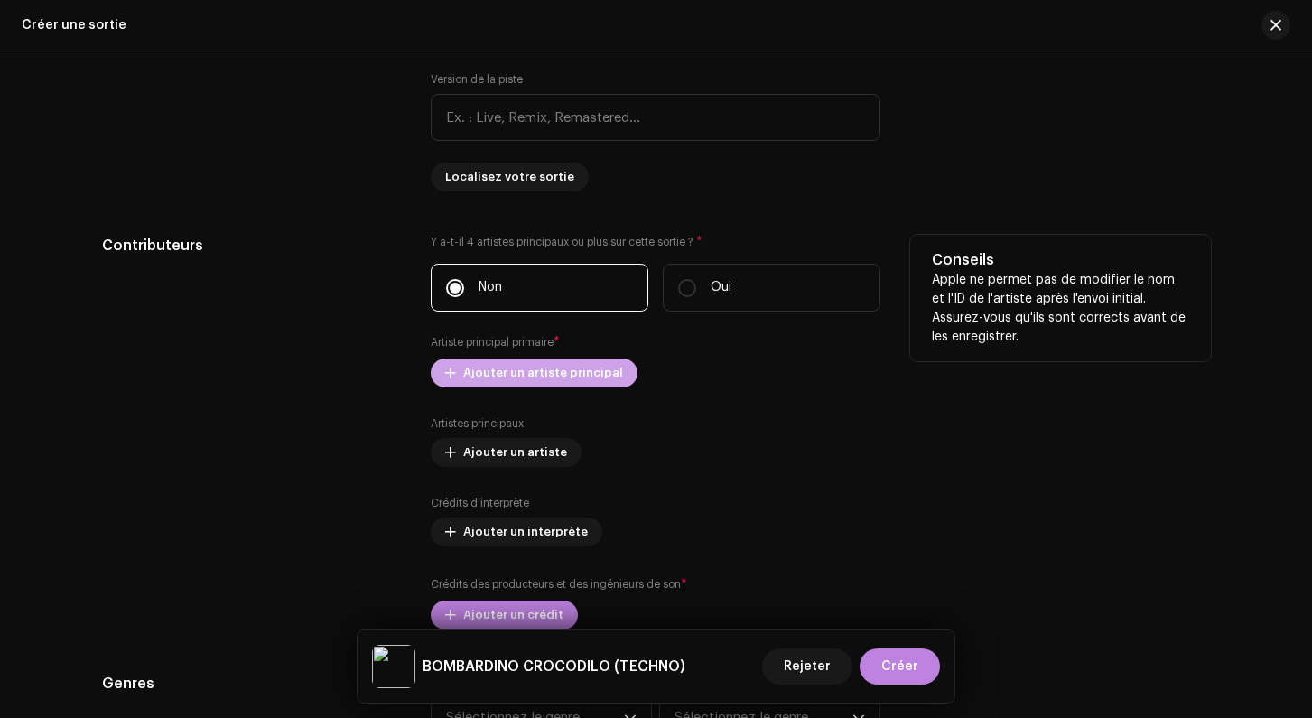
click at [488, 378] on span "Ajouter un artiste principal" at bounding box center [543, 373] width 160 height 36
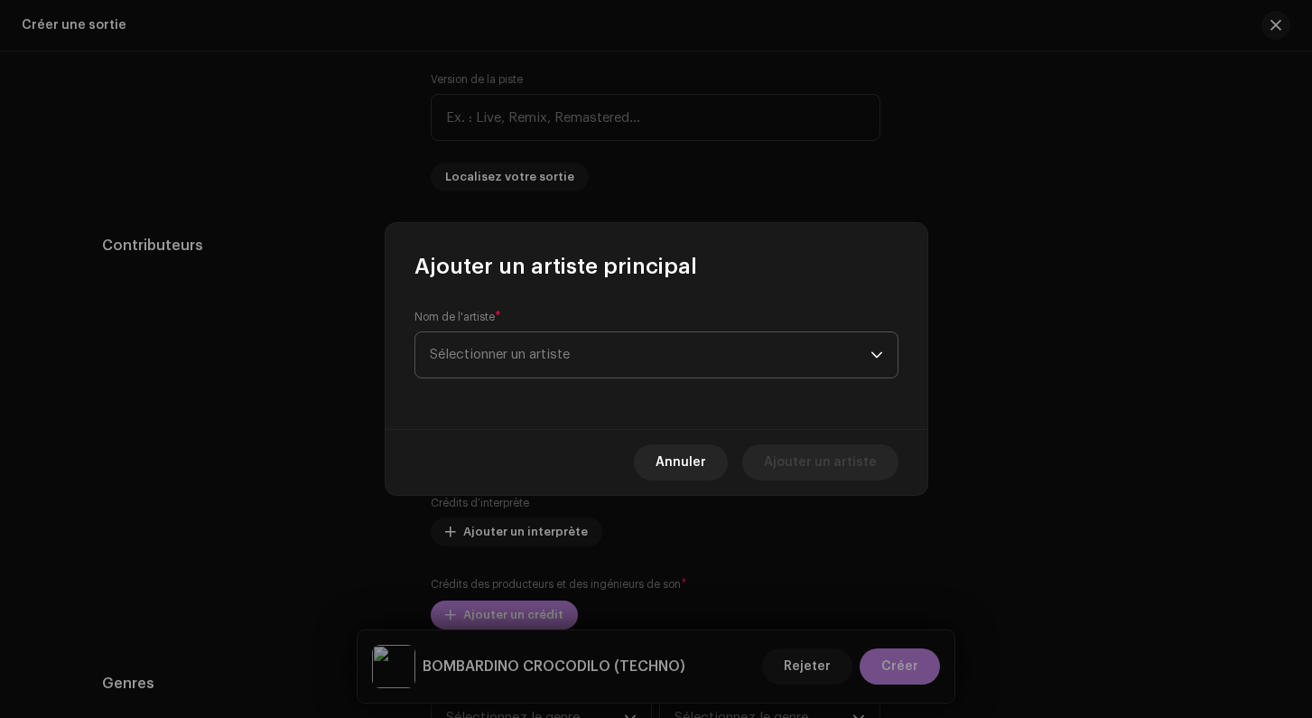
click at [518, 350] on span "Sélectionner un artiste" at bounding box center [500, 355] width 140 height 14
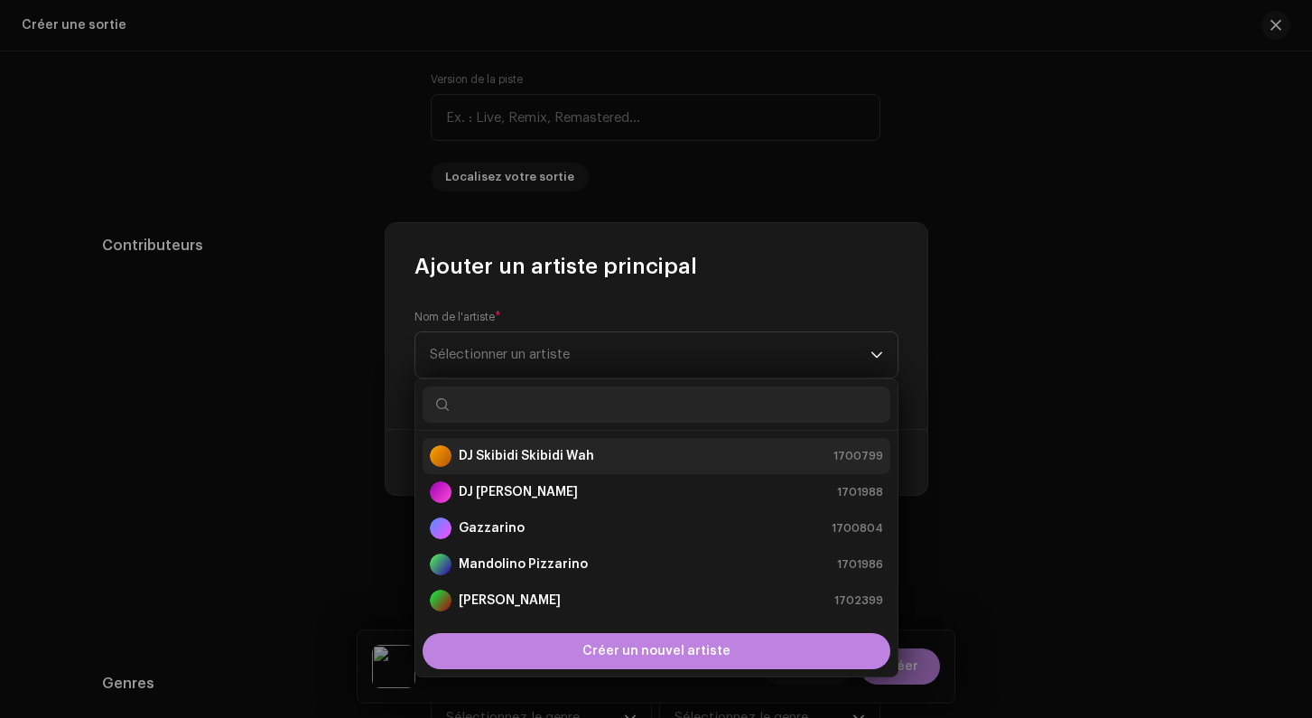
click at [496, 446] on div "DJ Skibidi Skibidi Wah" at bounding box center [512, 456] width 164 height 22
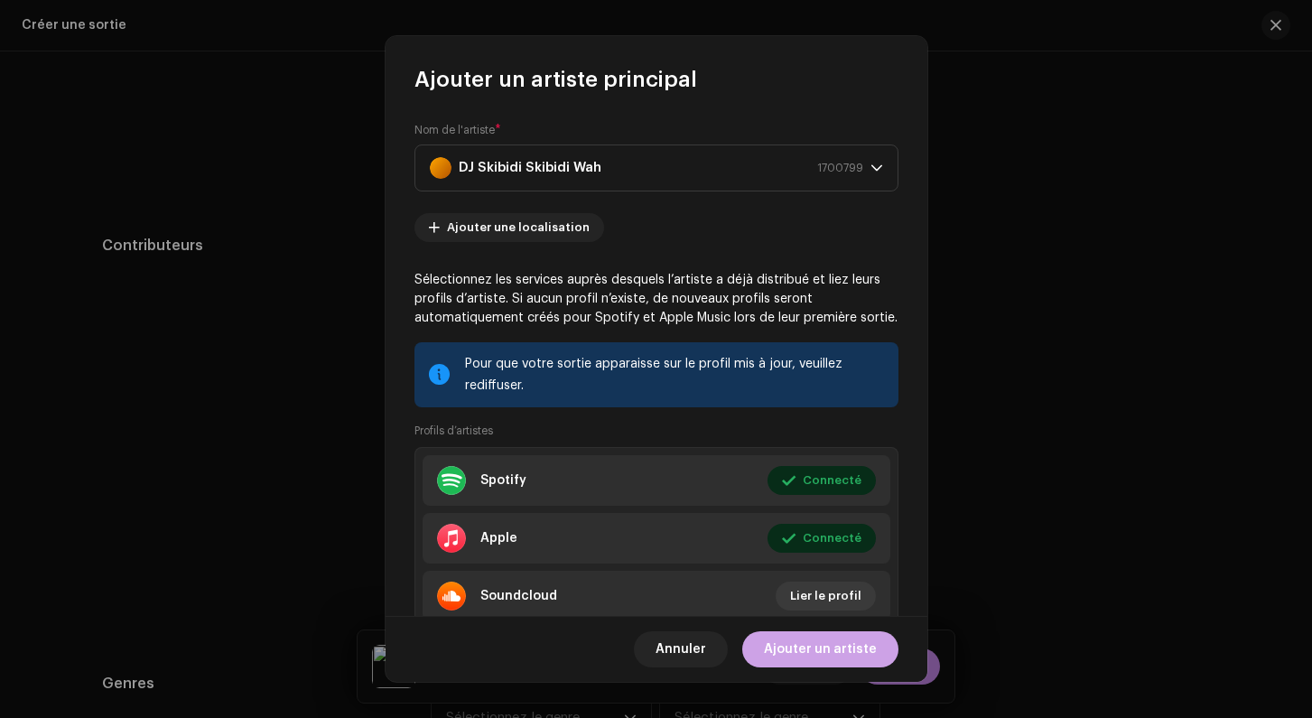
click at [838, 650] on span "Ajouter un artiste" at bounding box center [820, 649] width 113 height 36
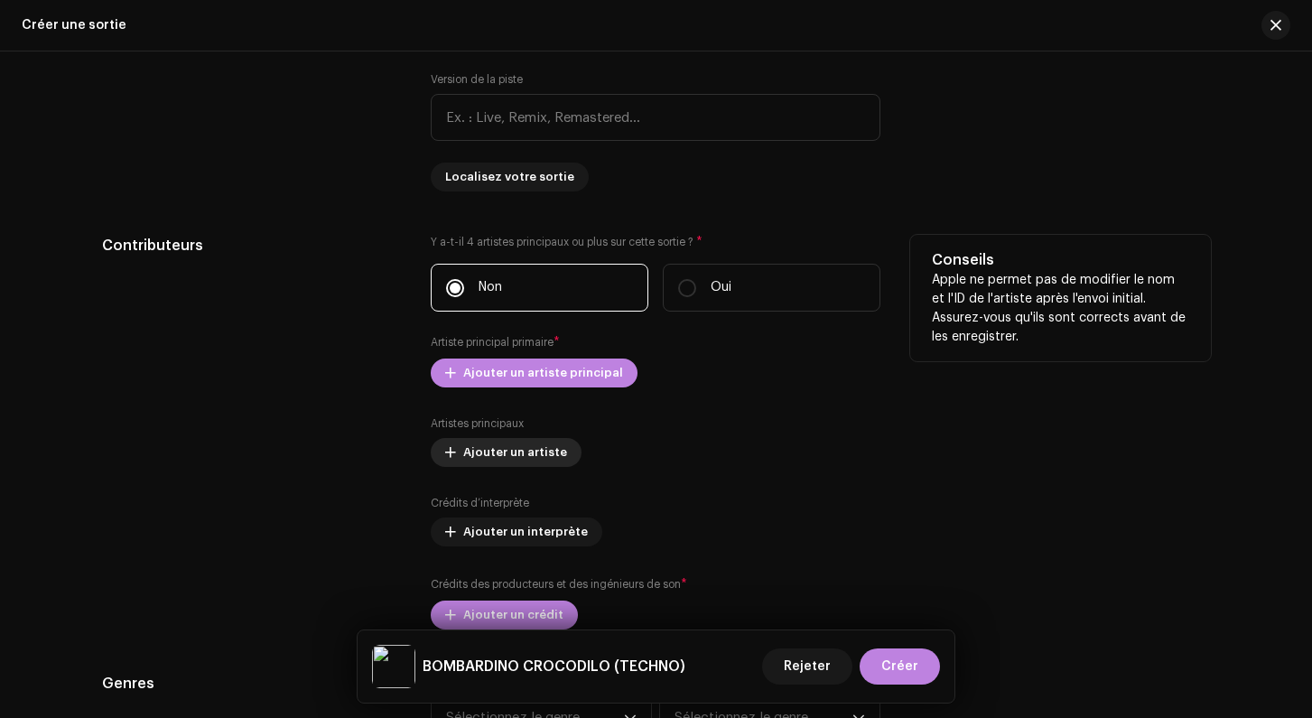
click at [484, 454] on div "Artistes principaux Ajouter un artiste" at bounding box center [656, 441] width 450 height 51
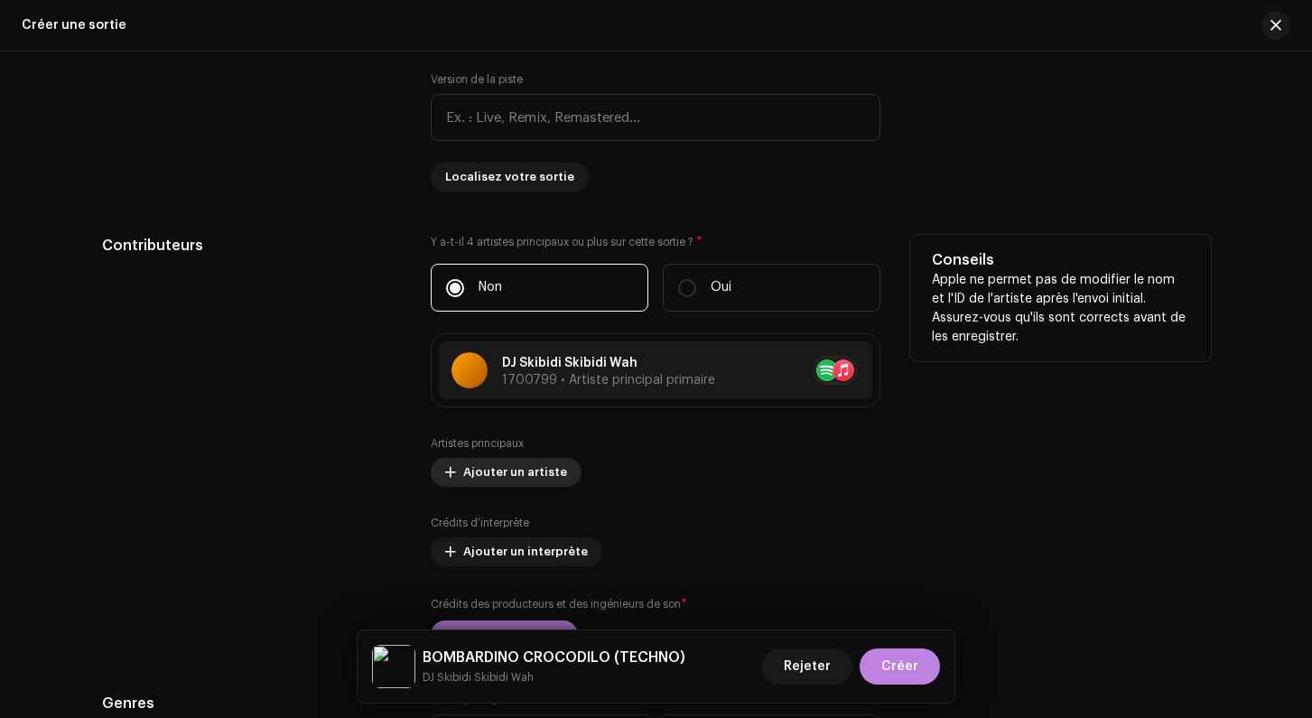
click at [483, 484] on span "Ajouter un artiste" at bounding box center [515, 472] width 104 height 36
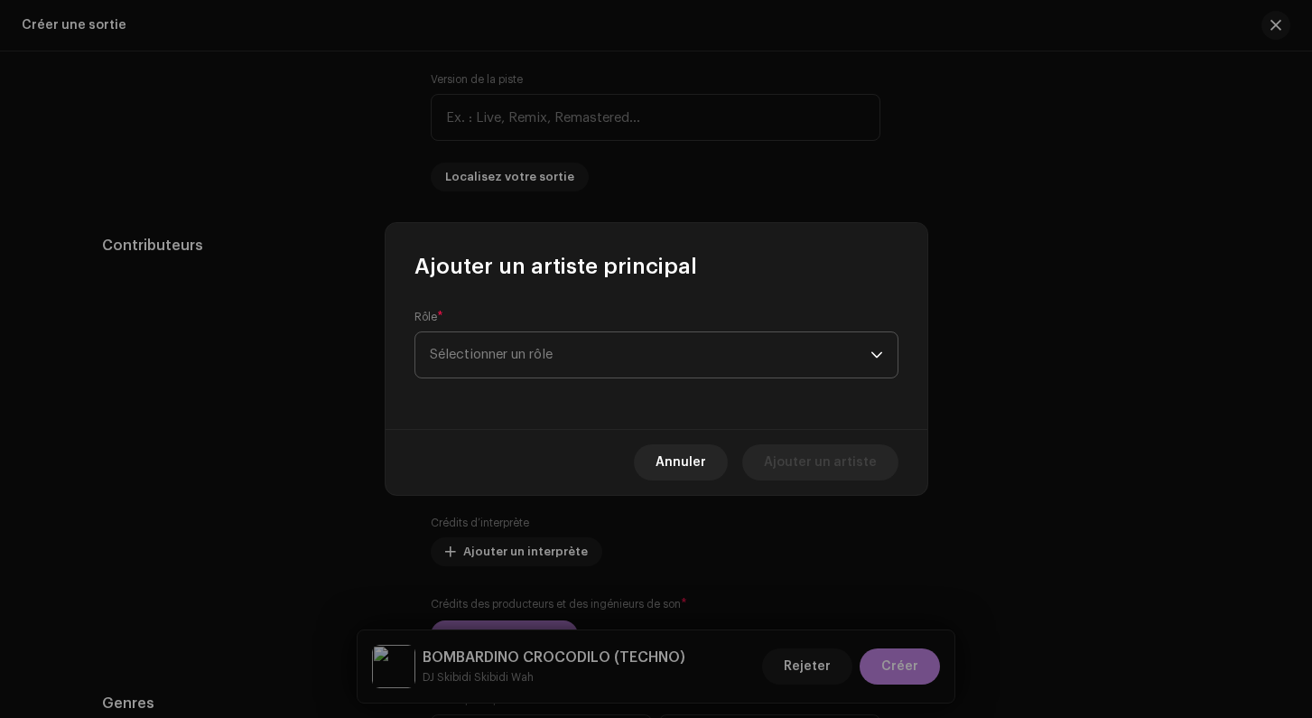
click at [506, 348] on span "Sélectionner un rôle" at bounding box center [650, 354] width 441 height 45
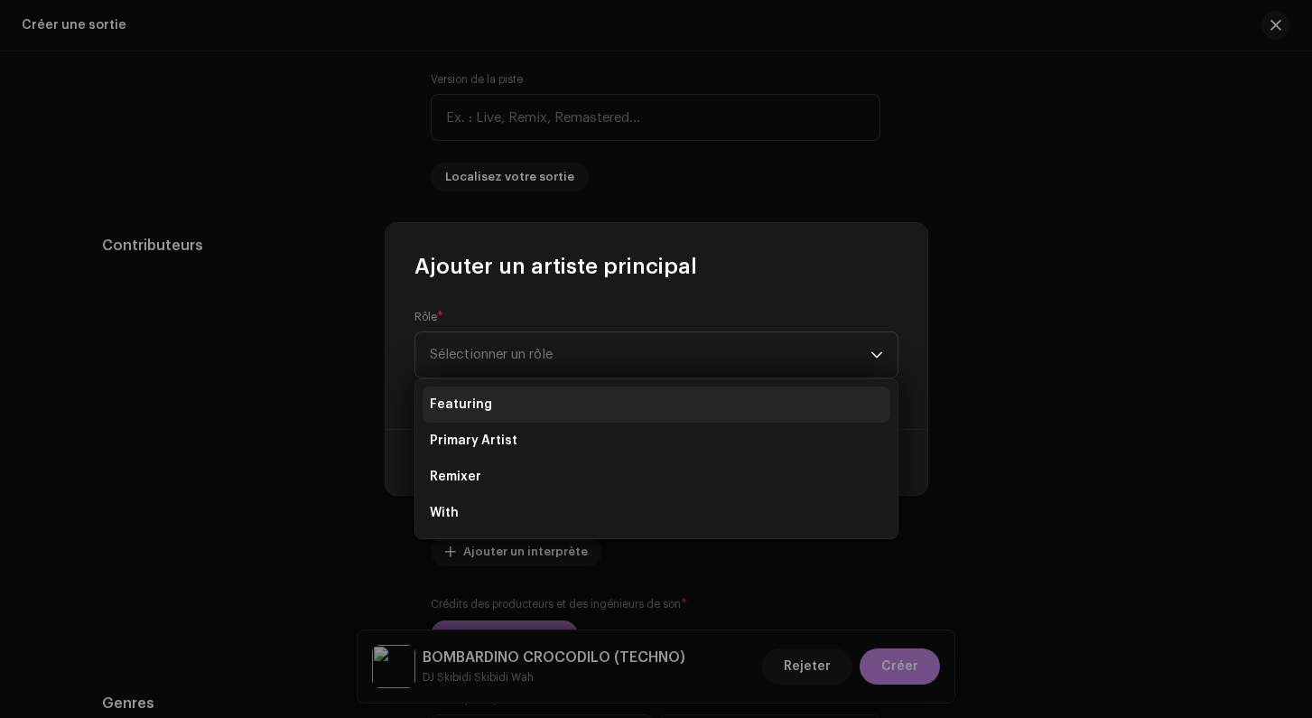
click at [491, 413] on li "Featuring" at bounding box center [657, 404] width 468 height 36
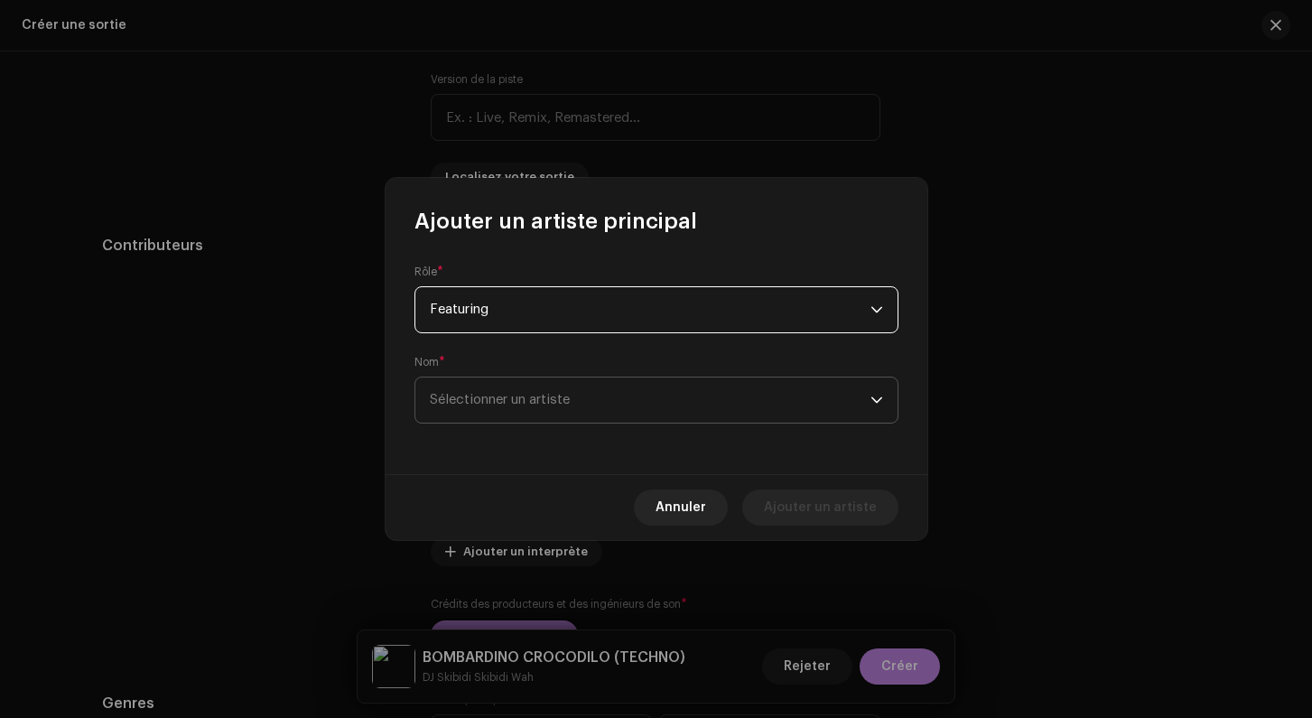
click at [491, 404] on span "Sélectionner un artiste" at bounding box center [500, 400] width 140 height 14
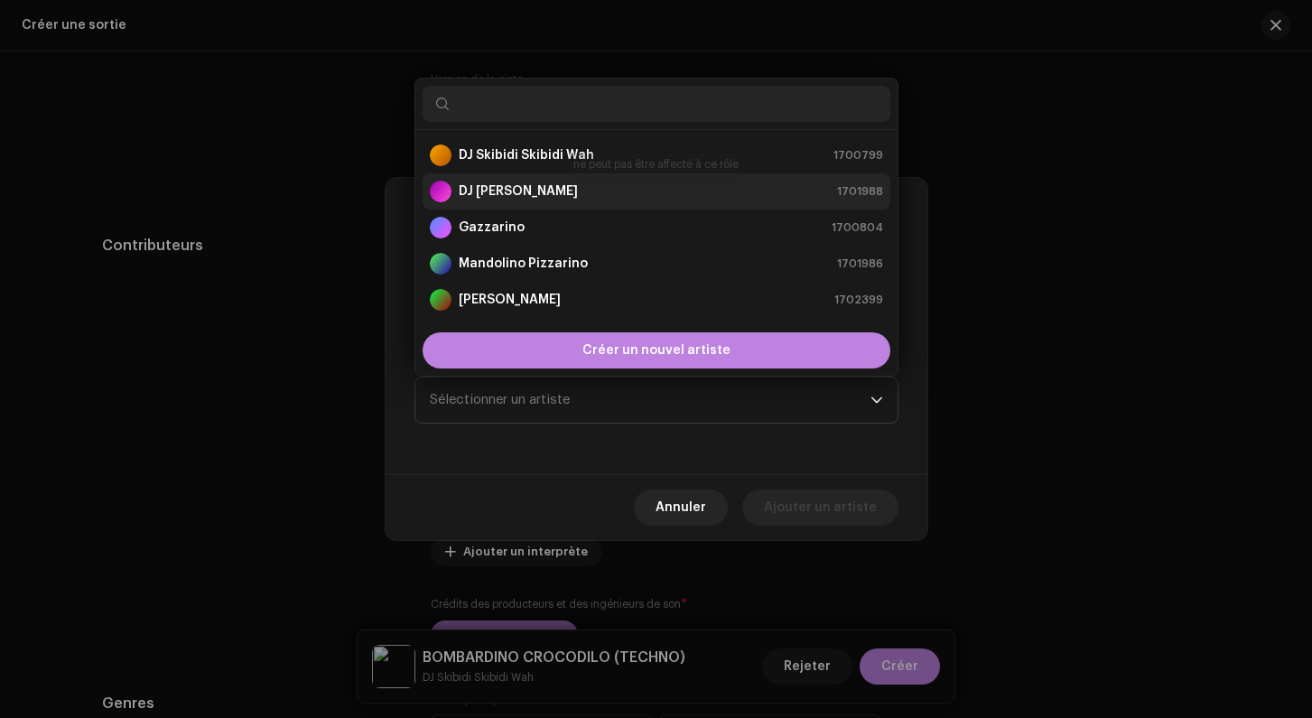
click at [525, 181] on div "DJ [PERSON_NAME]" at bounding box center [504, 192] width 148 height 22
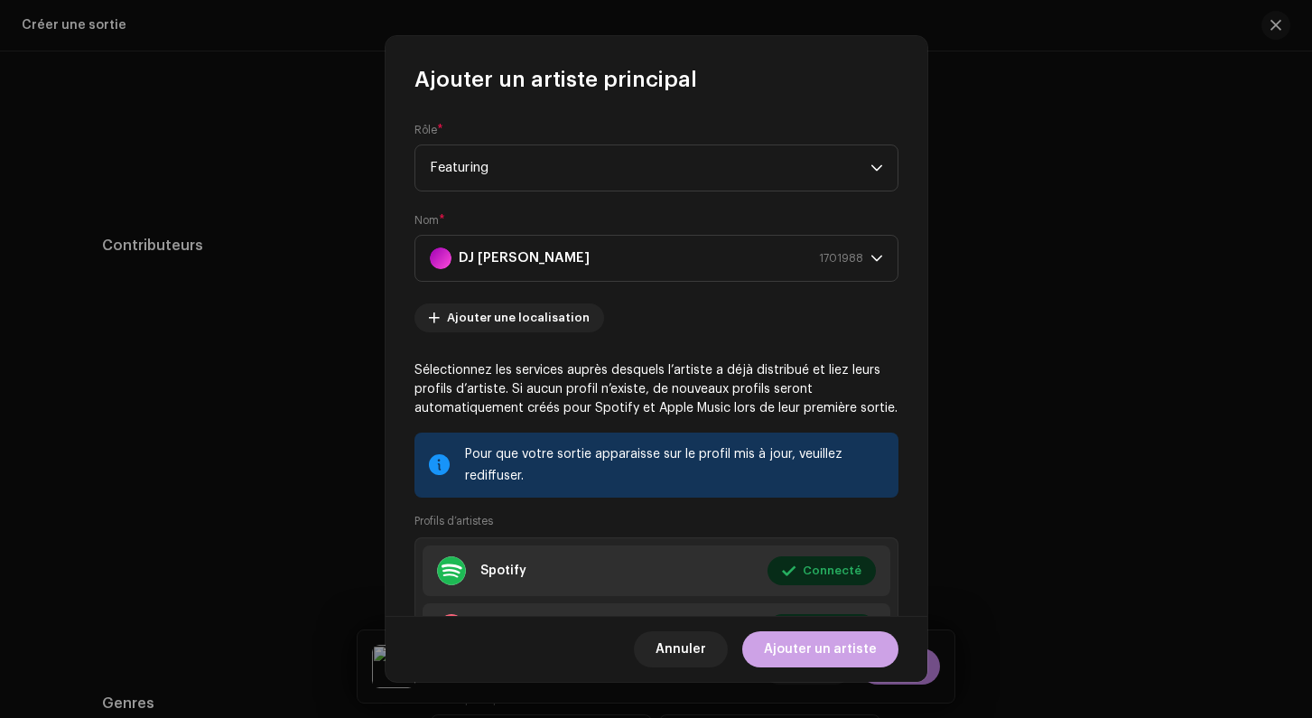
click at [801, 646] on span "Ajouter un artiste" at bounding box center [820, 649] width 113 height 36
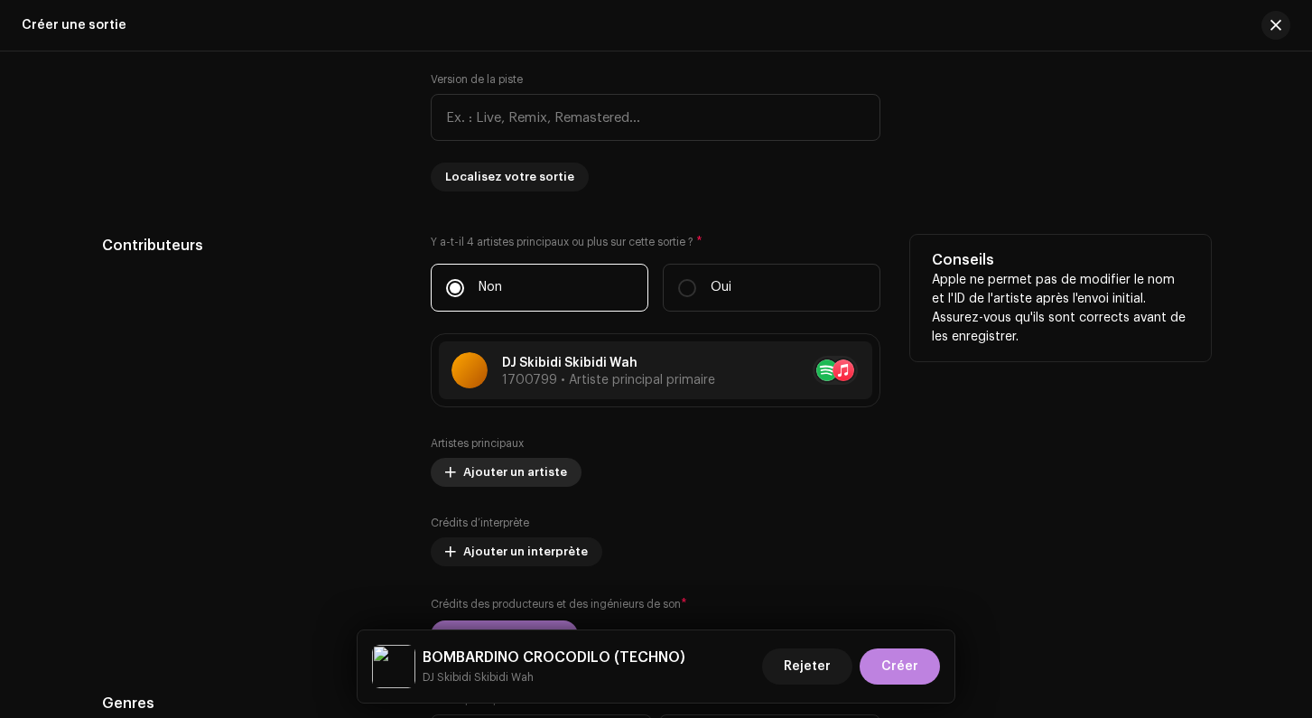
click at [513, 482] on span "Ajouter un artiste" at bounding box center [515, 472] width 104 height 36
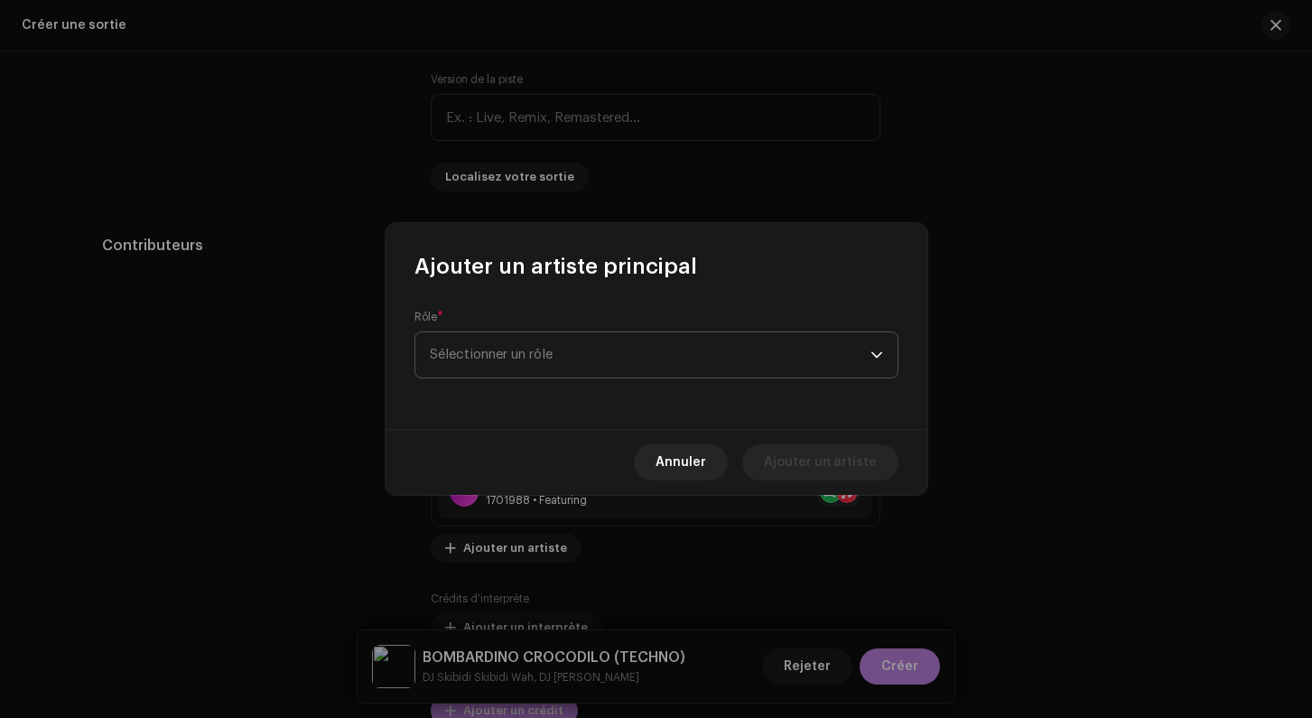
click at [497, 339] on span "Sélectionner un rôle" at bounding box center [650, 354] width 441 height 45
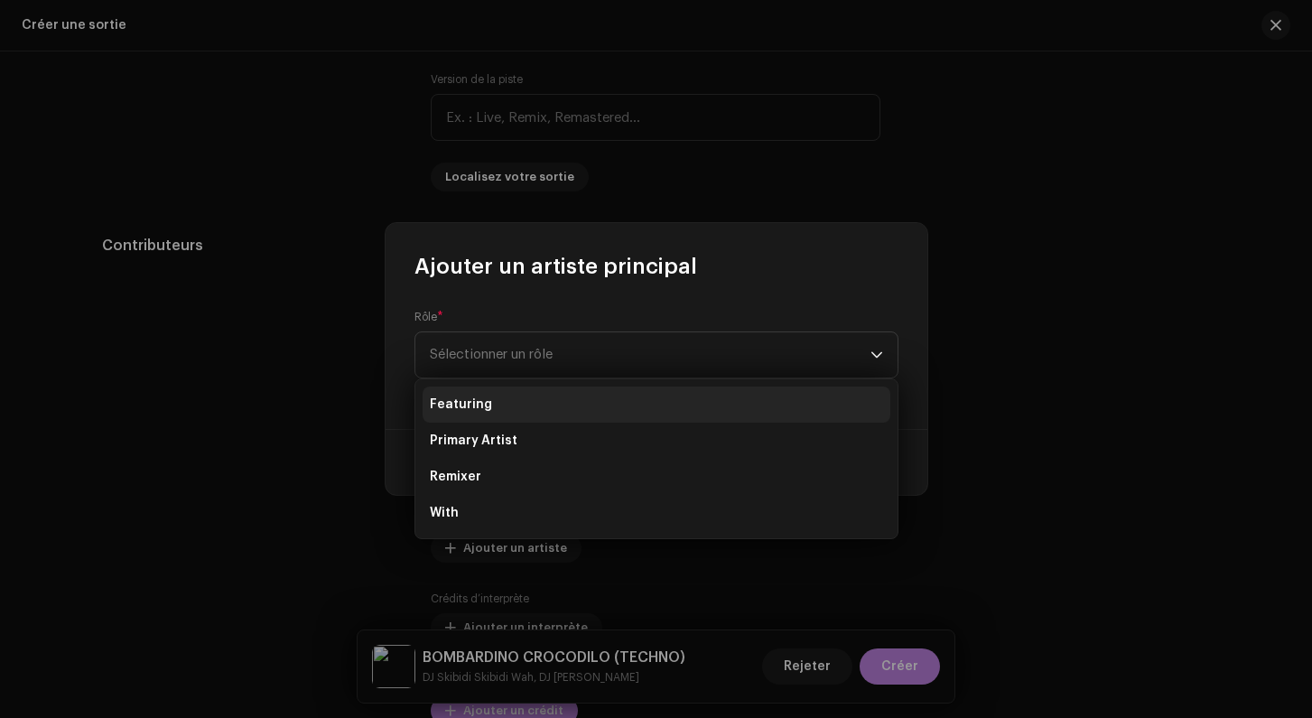
click at [493, 418] on li "Featuring" at bounding box center [657, 404] width 468 height 36
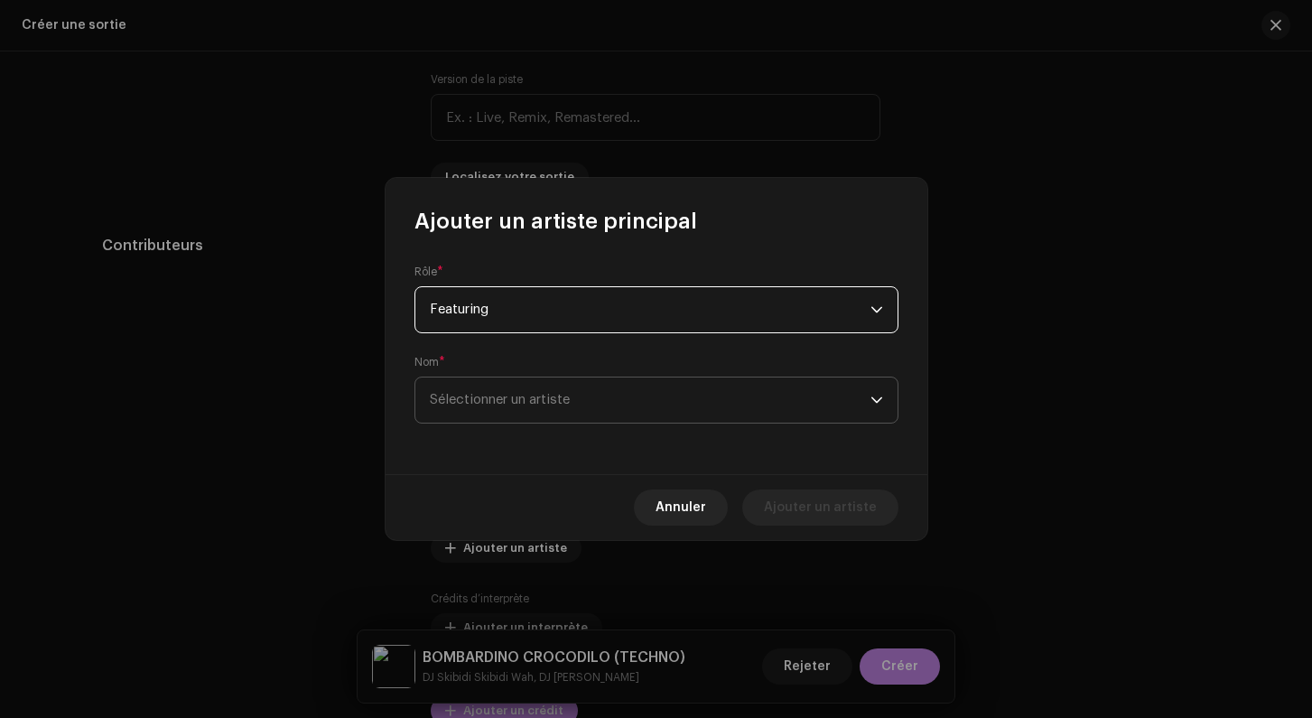
click at [489, 399] on span "Sélectionner un artiste" at bounding box center [500, 400] width 140 height 14
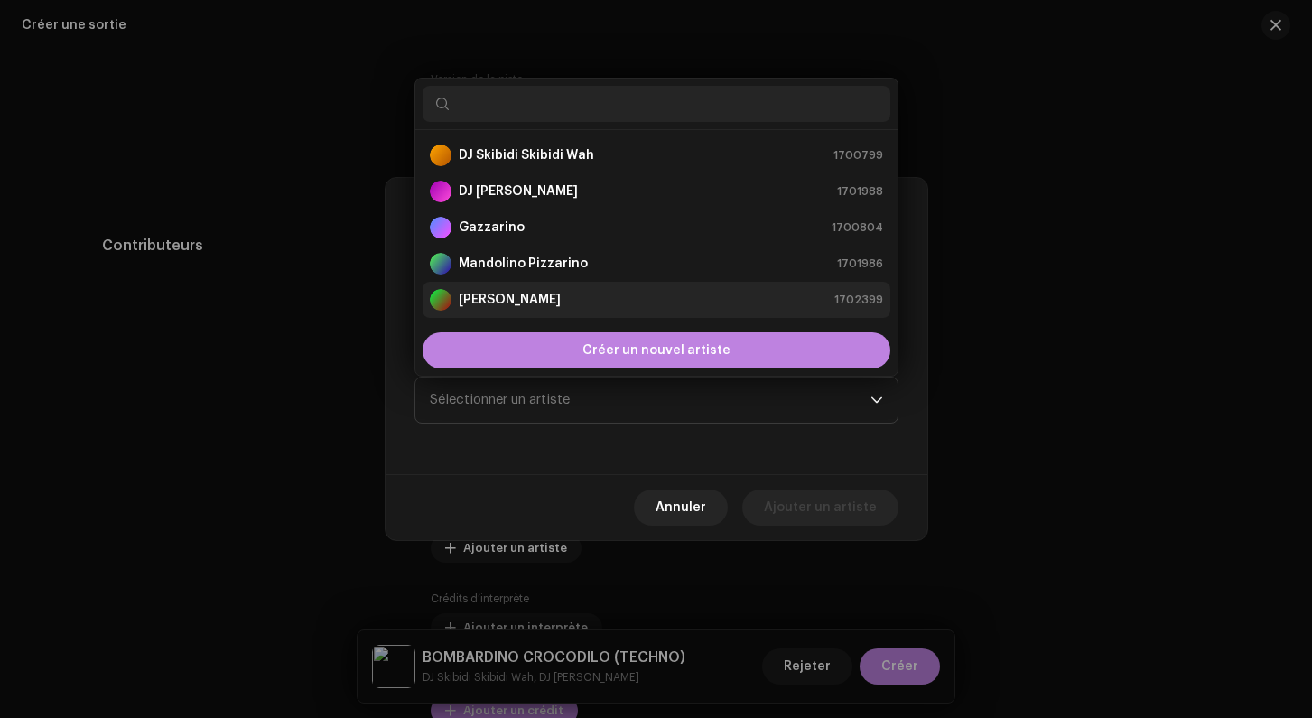
scroll to position [29, 0]
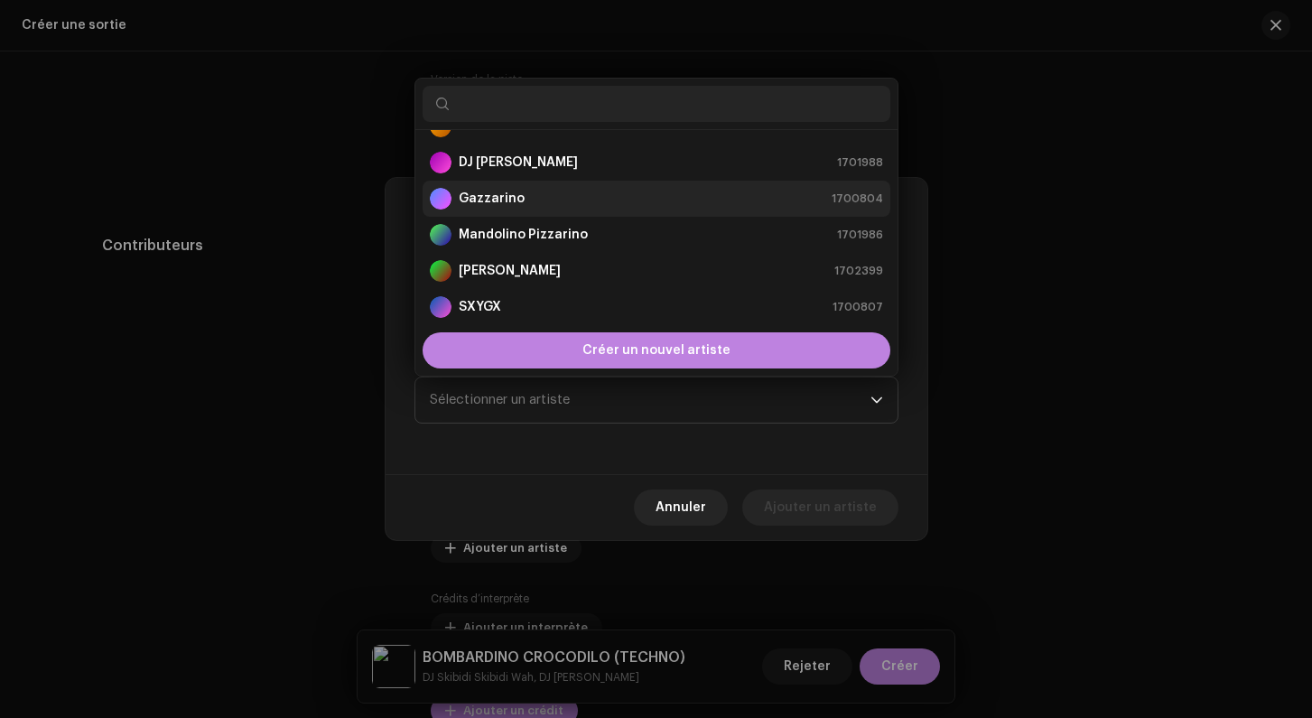
click at [490, 215] on li "Gazzarino 1700804" at bounding box center [657, 199] width 468 height 36
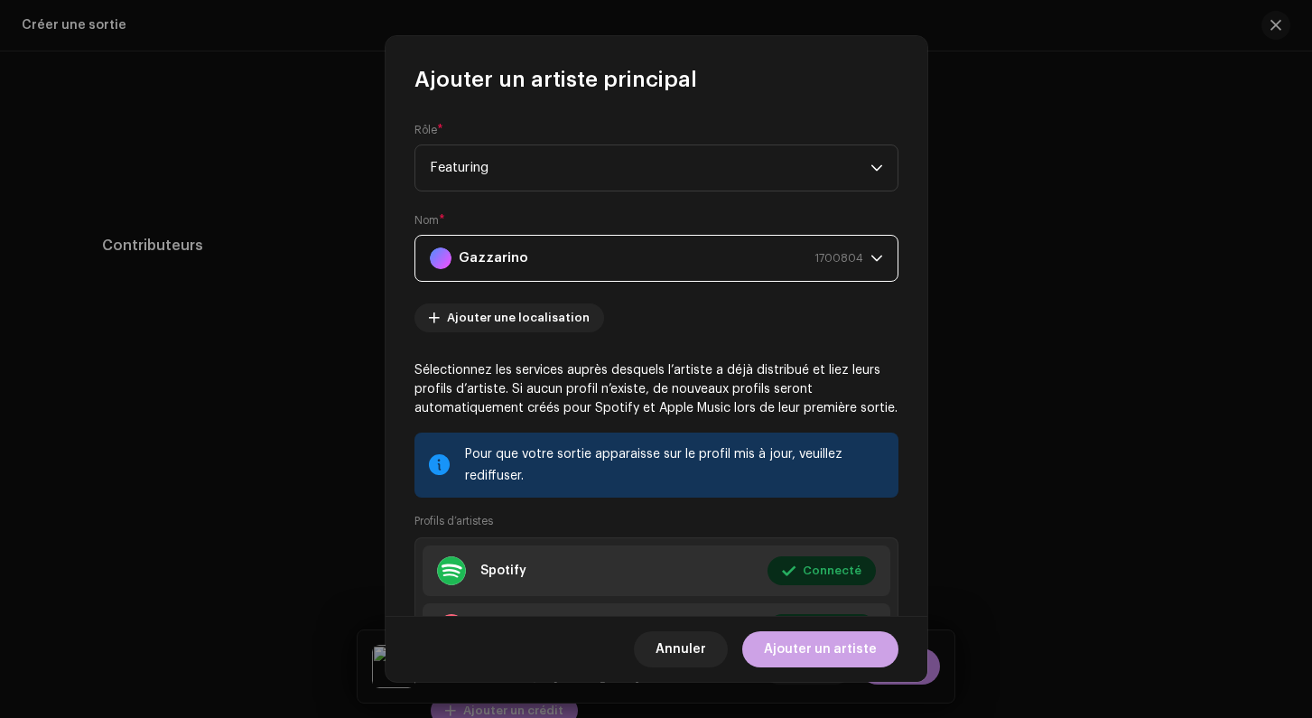
click at [822, 655] on span "Ajouter un artiste" at bounding box center [820, 649] width 113 height 36
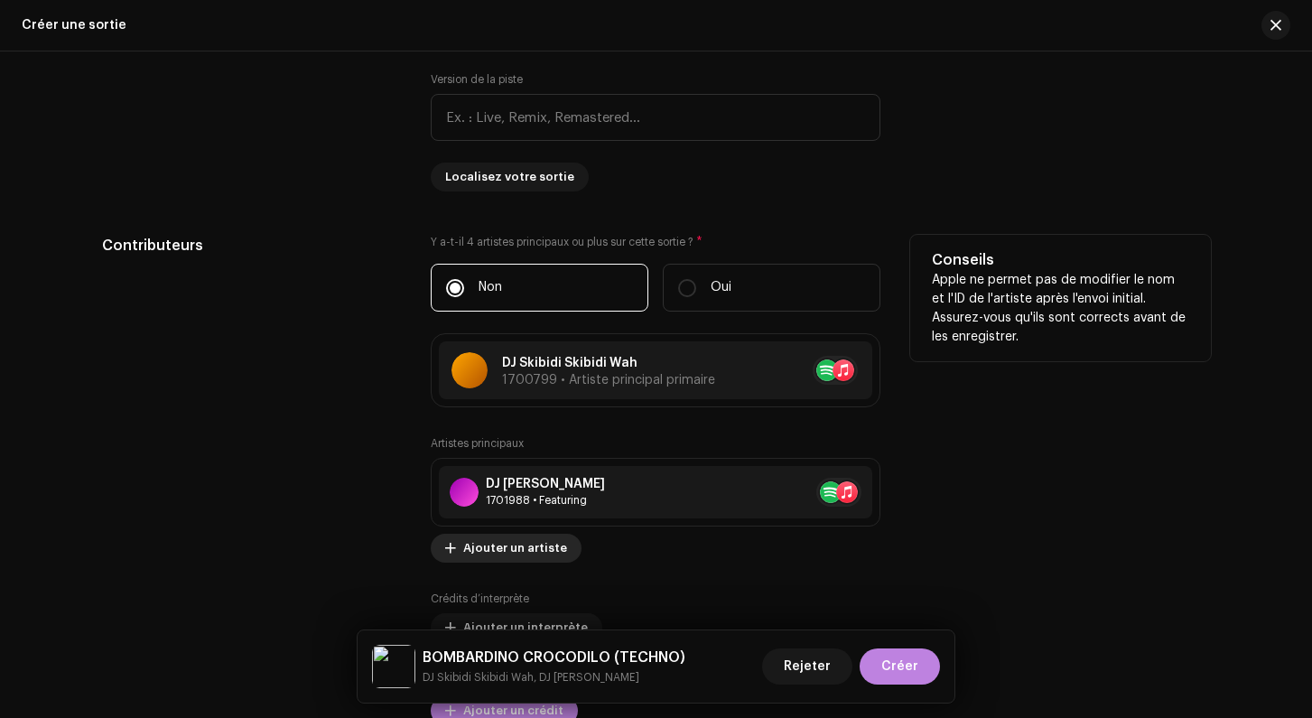
click at [498, 547] on div "Artistes principaux DJ [PERSON_NAME] 1701988 • Featuring No selected item Ajout…" at bounding box center [656, 499] width 450 height 126
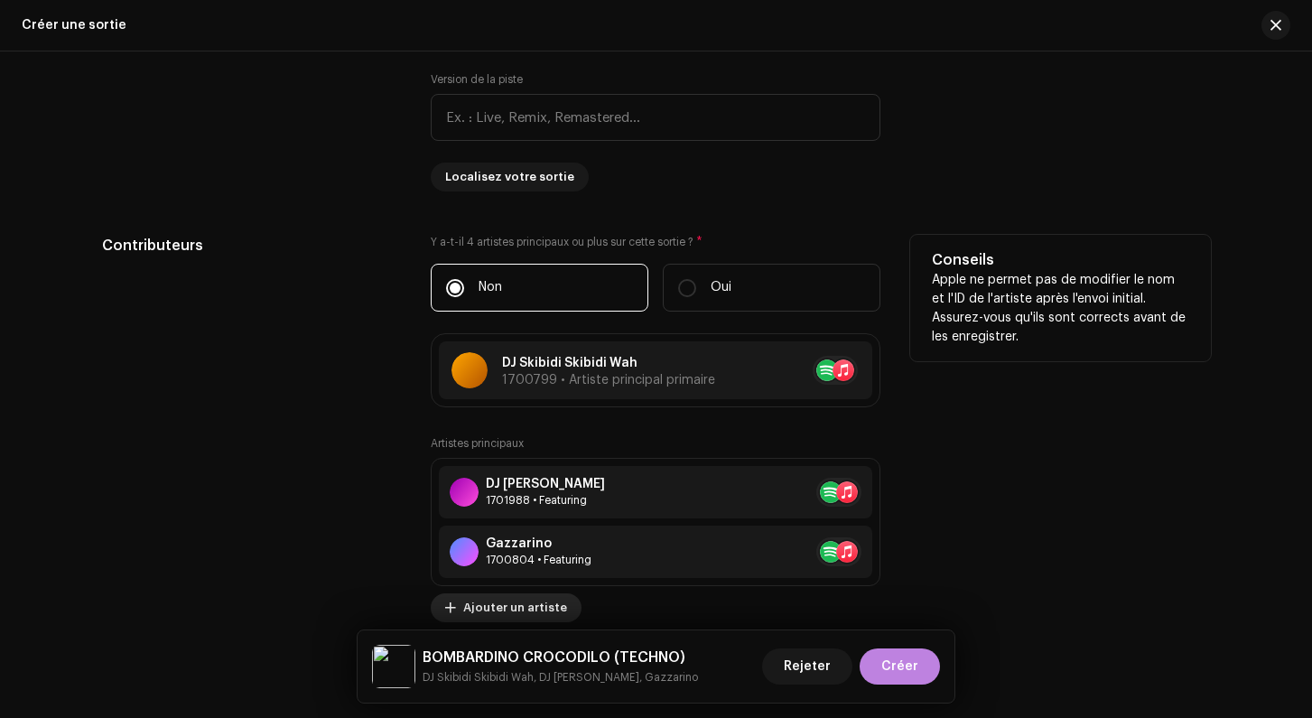
click at [512, 603] on span "Ajouter un artiste" at bounding box center [515, 608] width 104 height 36
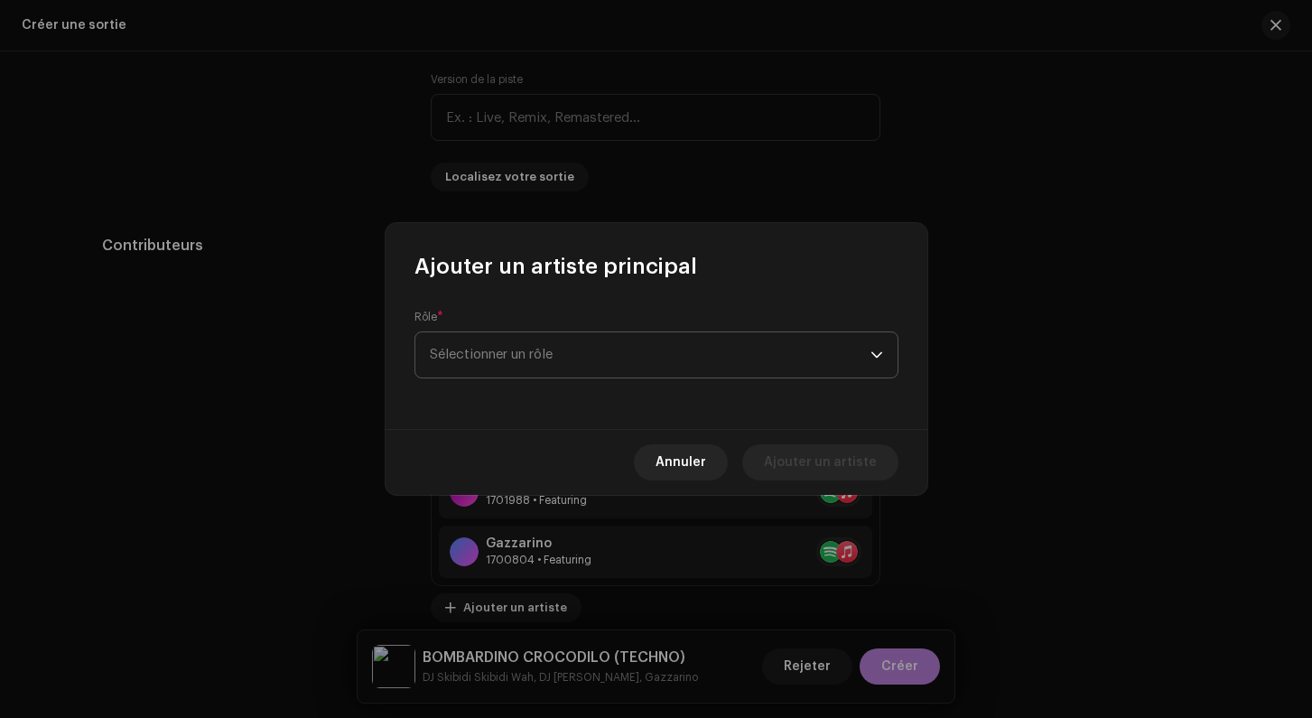
click at [484, 367] on span "Sélectionner un rôle" at bounding box center [650, 354] width 441 height 45
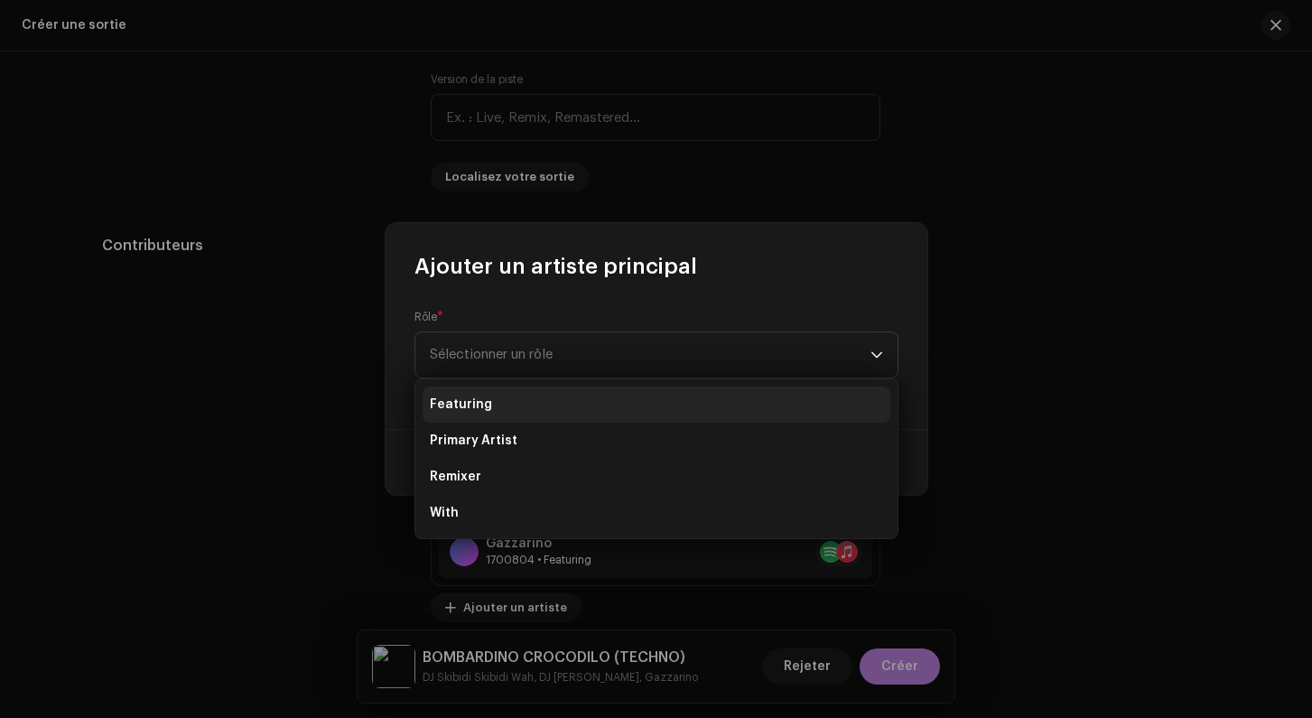
click at [474, 407] on span "Featuring" at bounding box center [461, 404] width 62 height 18
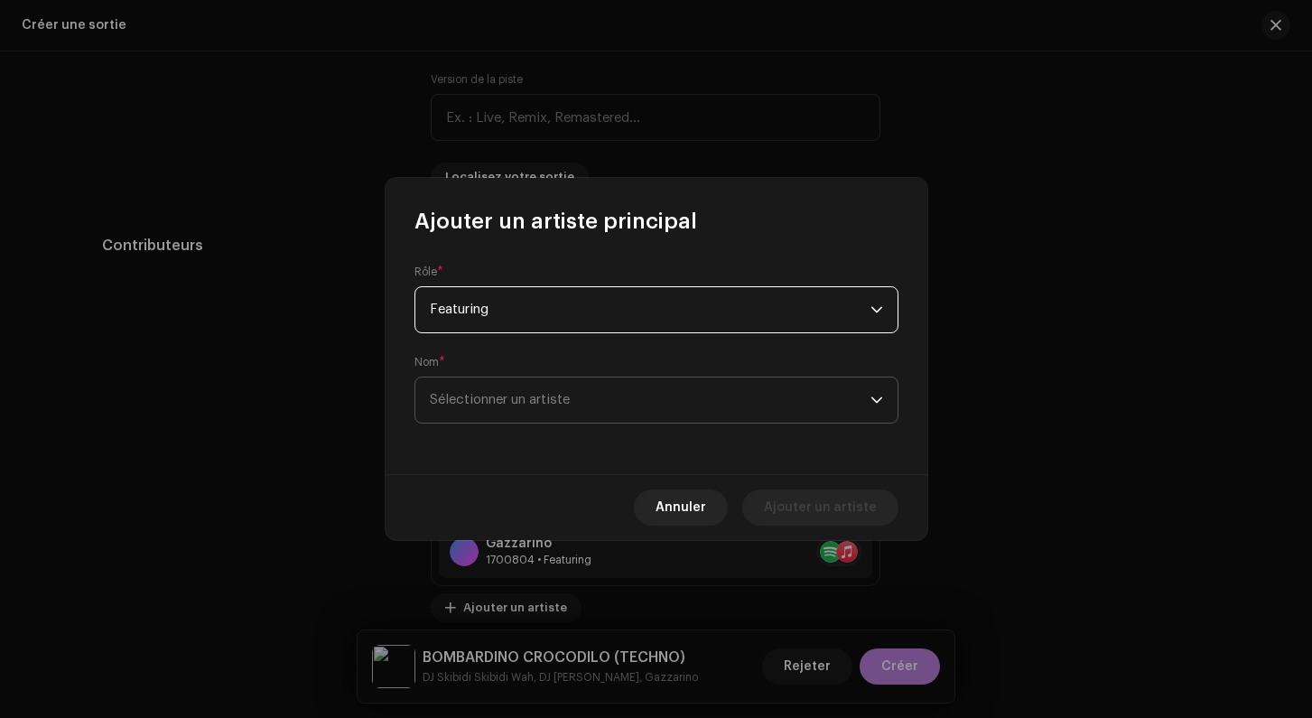
click at [490, 406] on span "Sélectionner un artiste" at bounding box center [500, 400] width 140 height 14
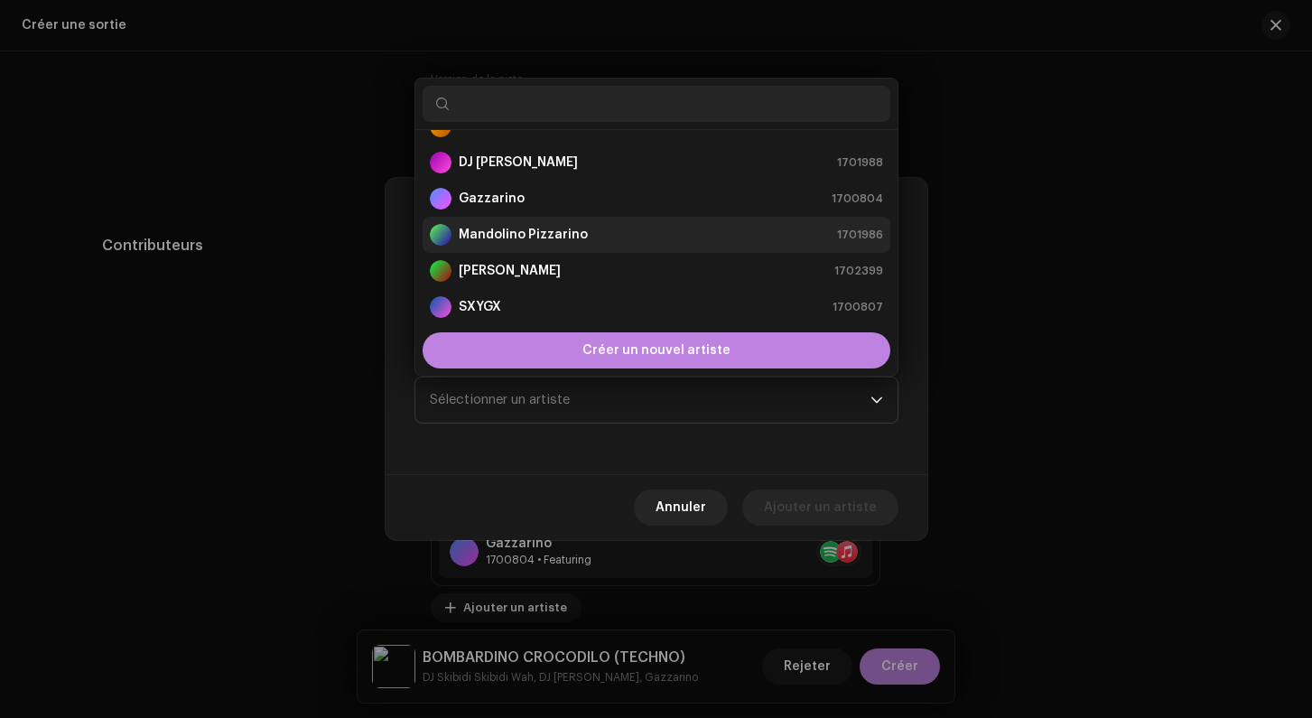
click at [516, 247] on li "[PERSON_NAME] 1701986" at bounding box center [657, 235] width 468 height 36
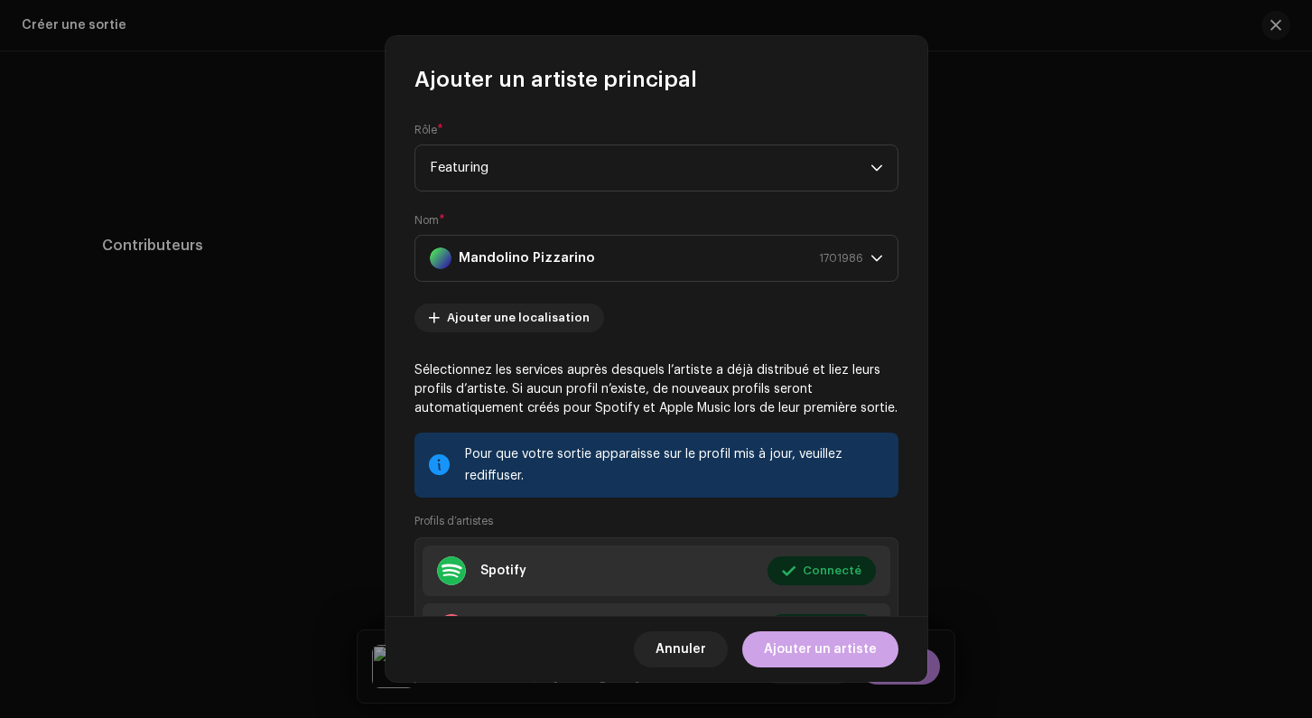
click at [816, 641] on span "Ajouter un artiste" at bounding box center [820, 649] width 113 height 36
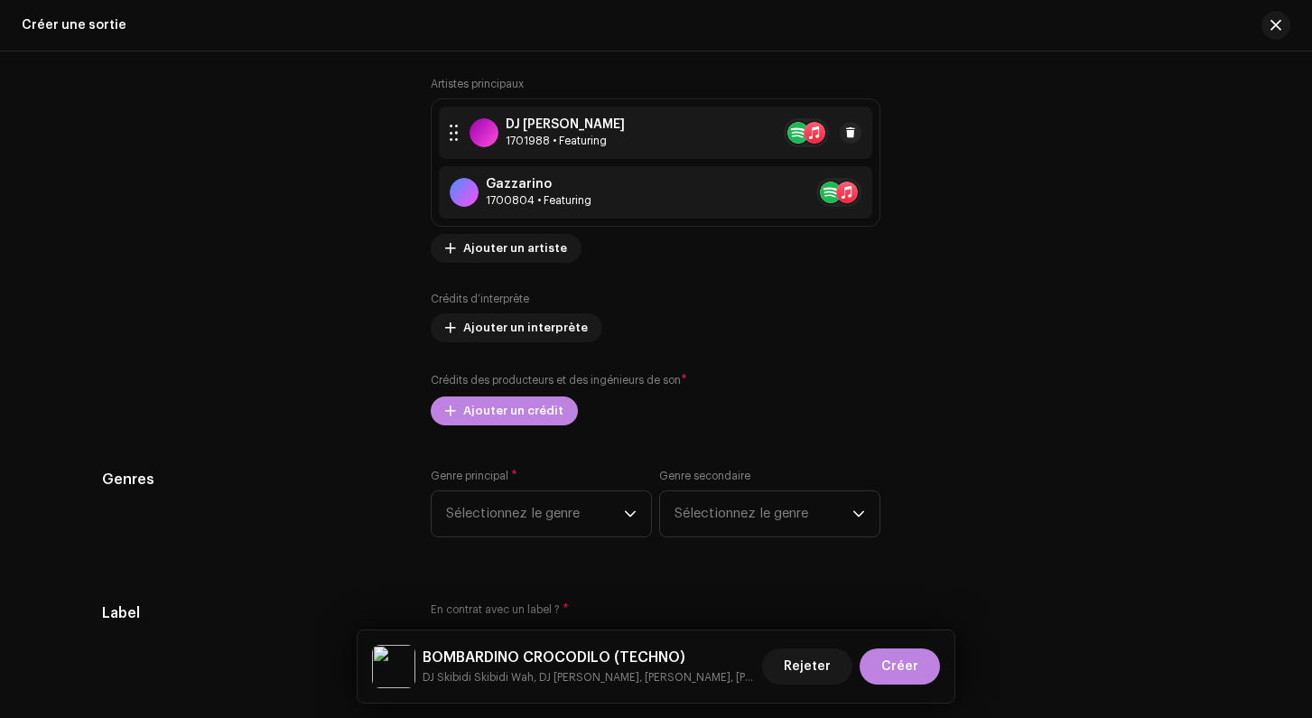
scroll to position [2164, 0]
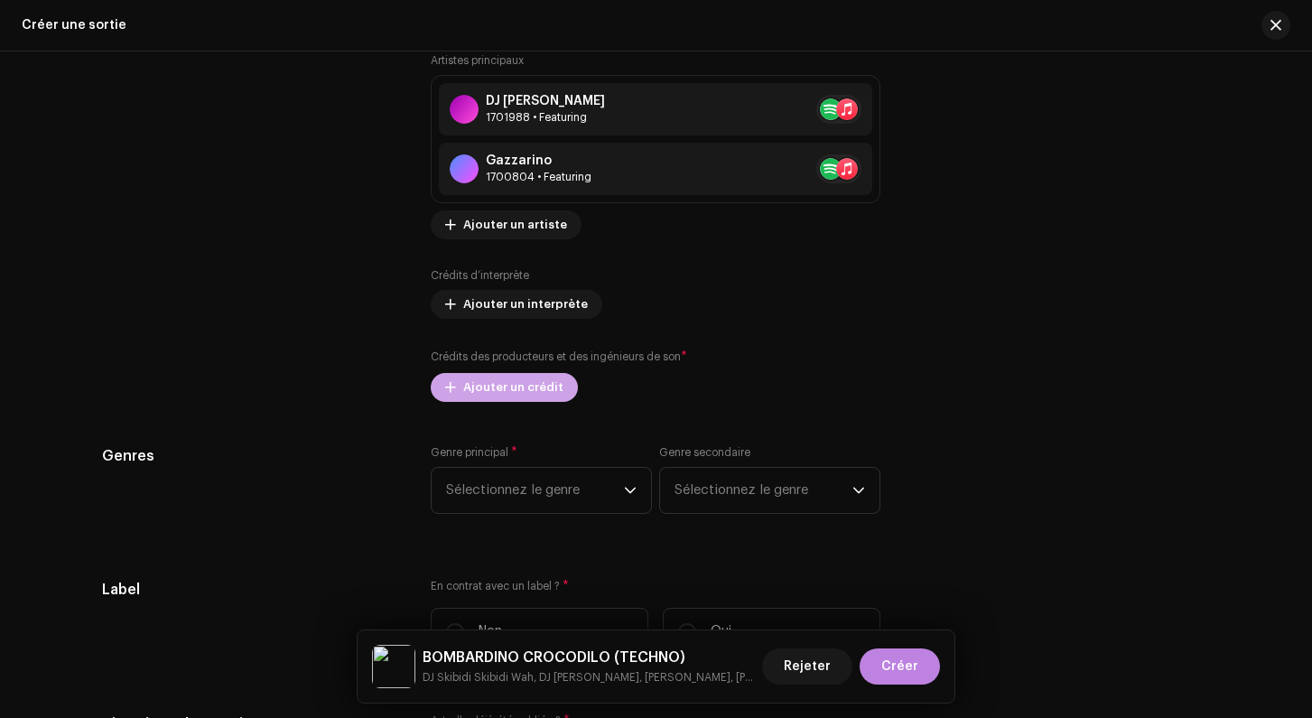
click at [506, 391] on span "Ajouter un crédit" at bounding box center [513, 387] width 100 height 36
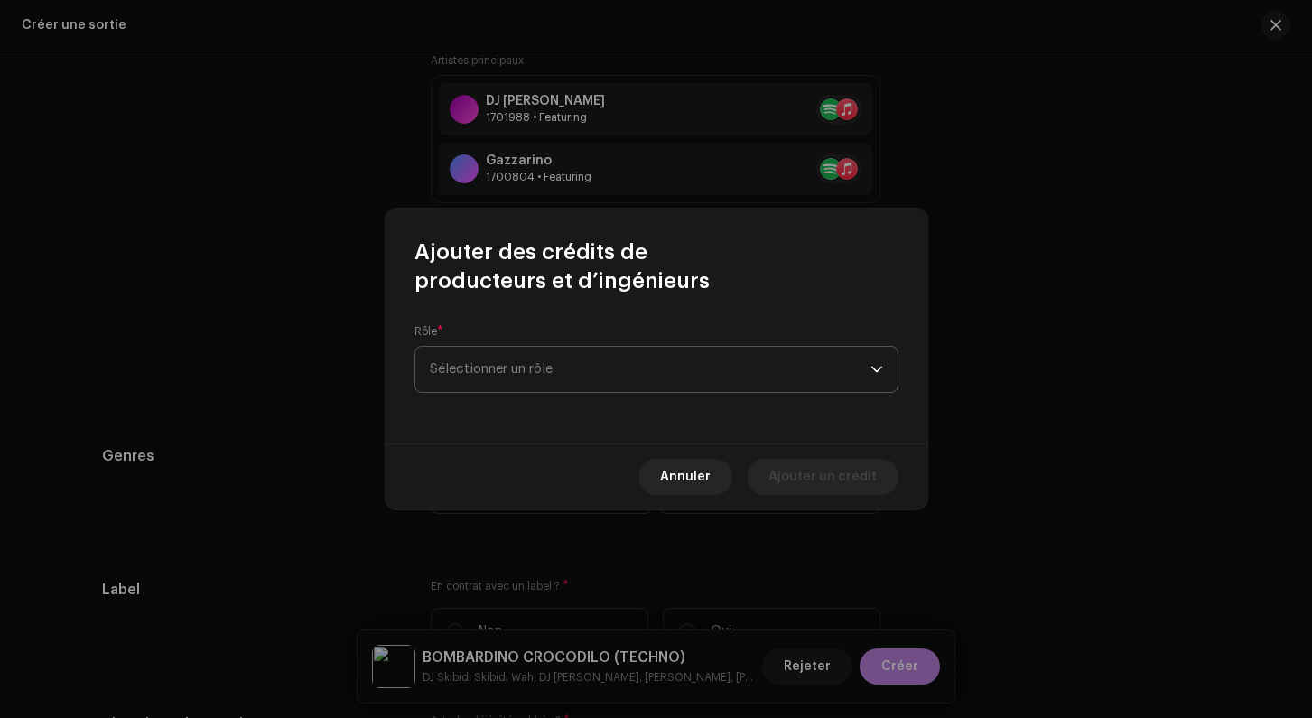
click at [503, 362] on span "Sélectionner un rôle" at bounding box center [650, 369] width 441 height 45
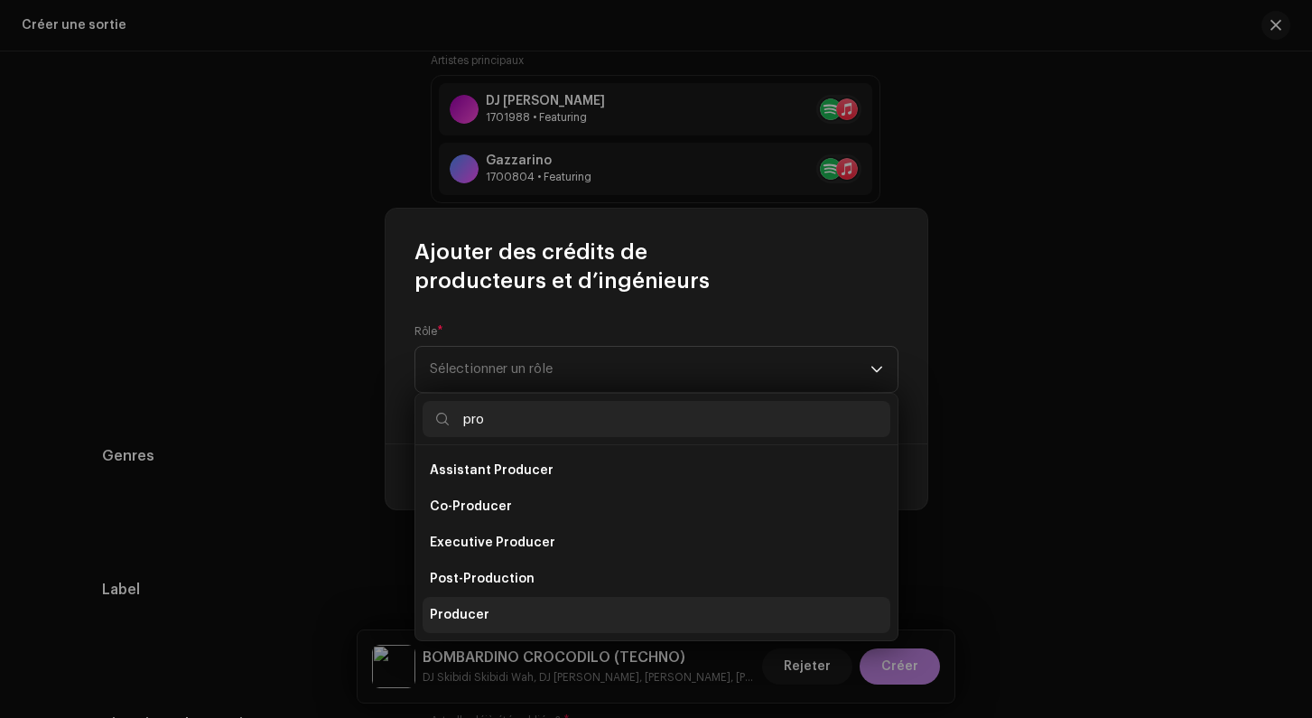
type input "pro"
click at [479, 609] on span "Producer" at bounding box center [460, 615] width 60 height 18
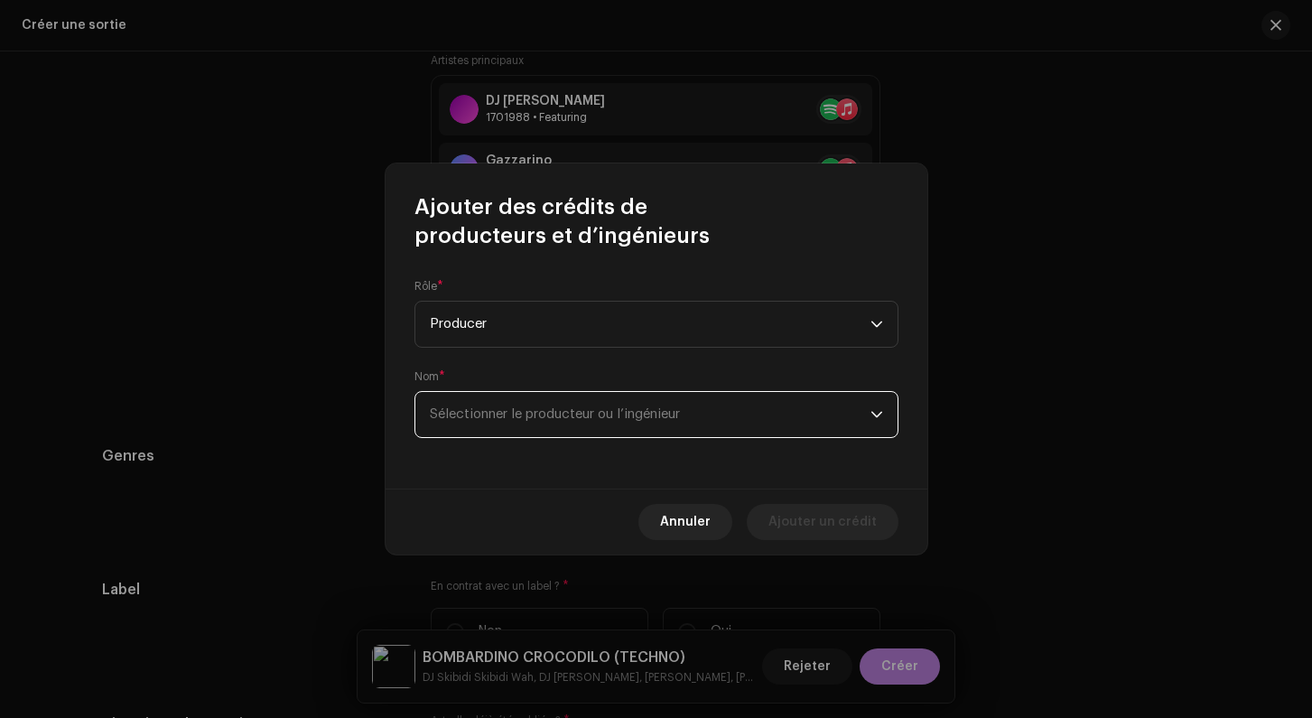
click at [478, 416] on span "Sélectionner le producteur ou l’ingénieur" at bounding box center [555, 414] width 250 height 14
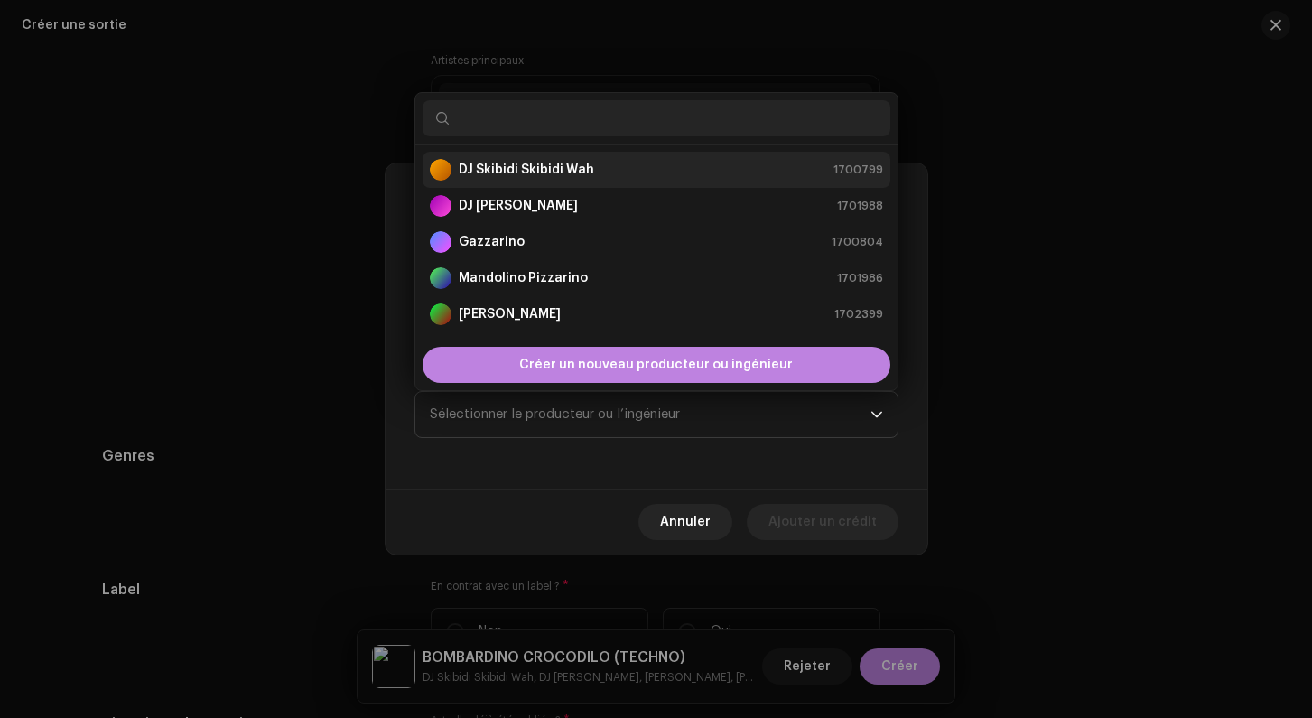
click at [496, 171] on strong "DJ Skibidi Skibidi Wah" at bounding box center [526, 170] width 135 height 18
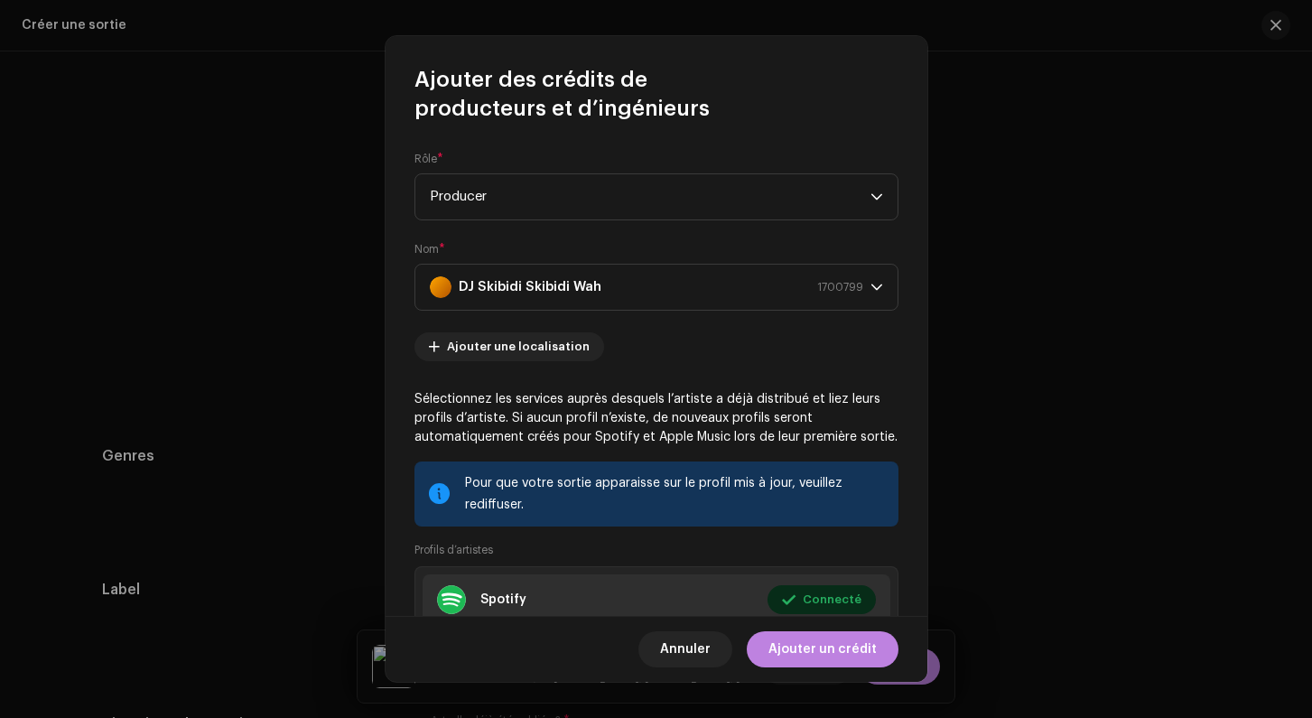
click at [827, 671] on div "Annuler Ajouter un crédit" at bounding box center [657, 649] width 542 height 66
click at [822, 646] on span "Ajouter un crédit" at bounding box center [822, 649] width 108 height 36
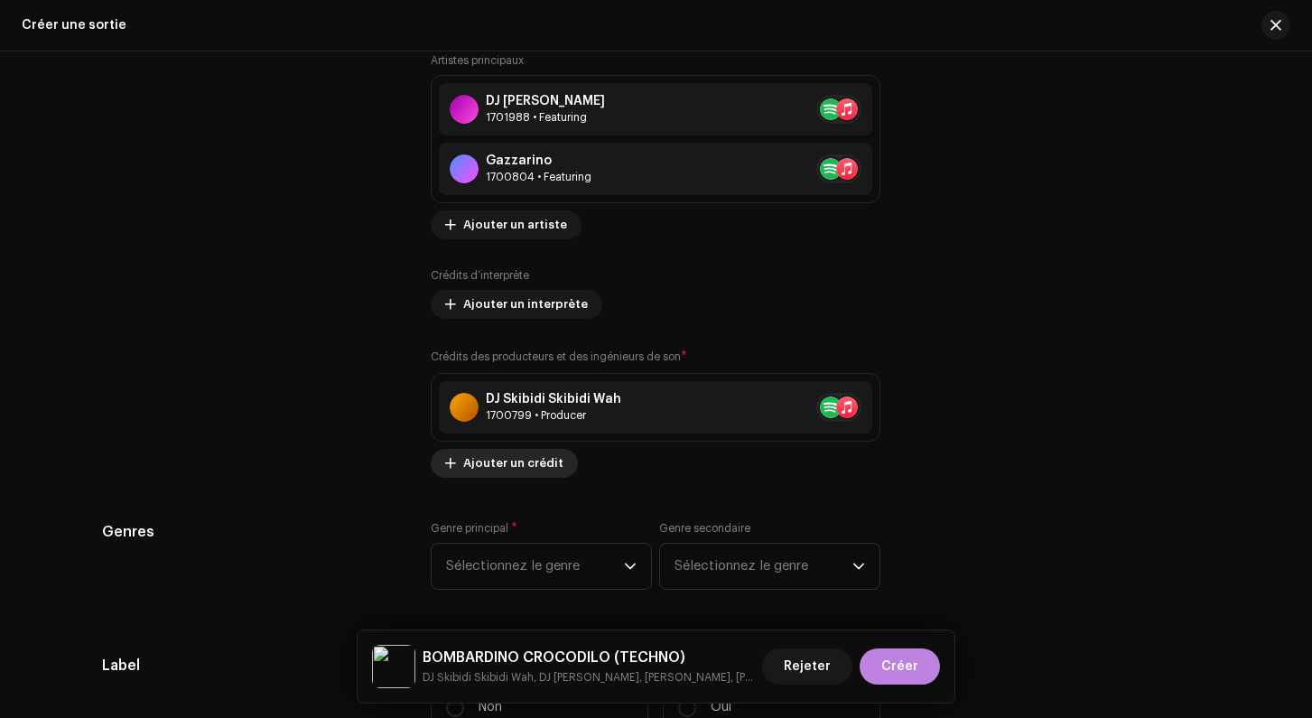
click at [513, 460] on span "Ajouter un crédit" at bounding box center [513, 463] width 100 height 36
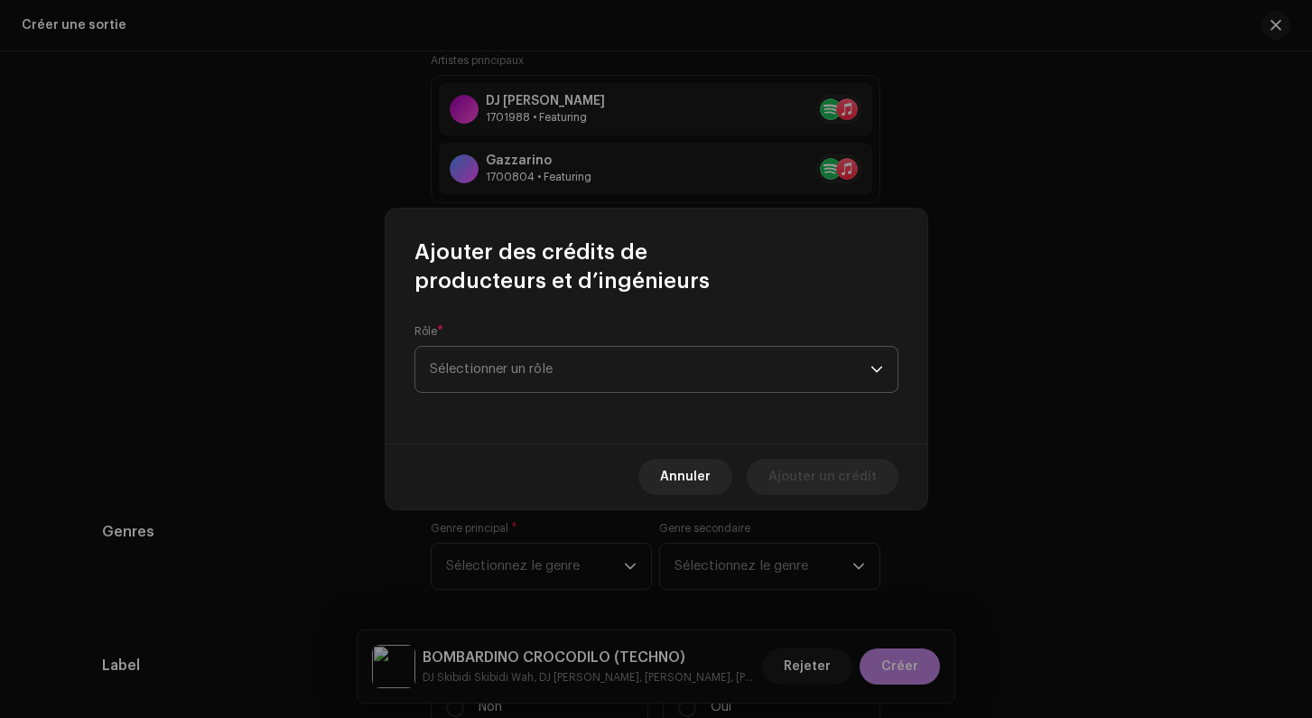
click at [507, 368] on span "Sélectionner un rôle" at bounding box center [650, 369] width 441 height 45
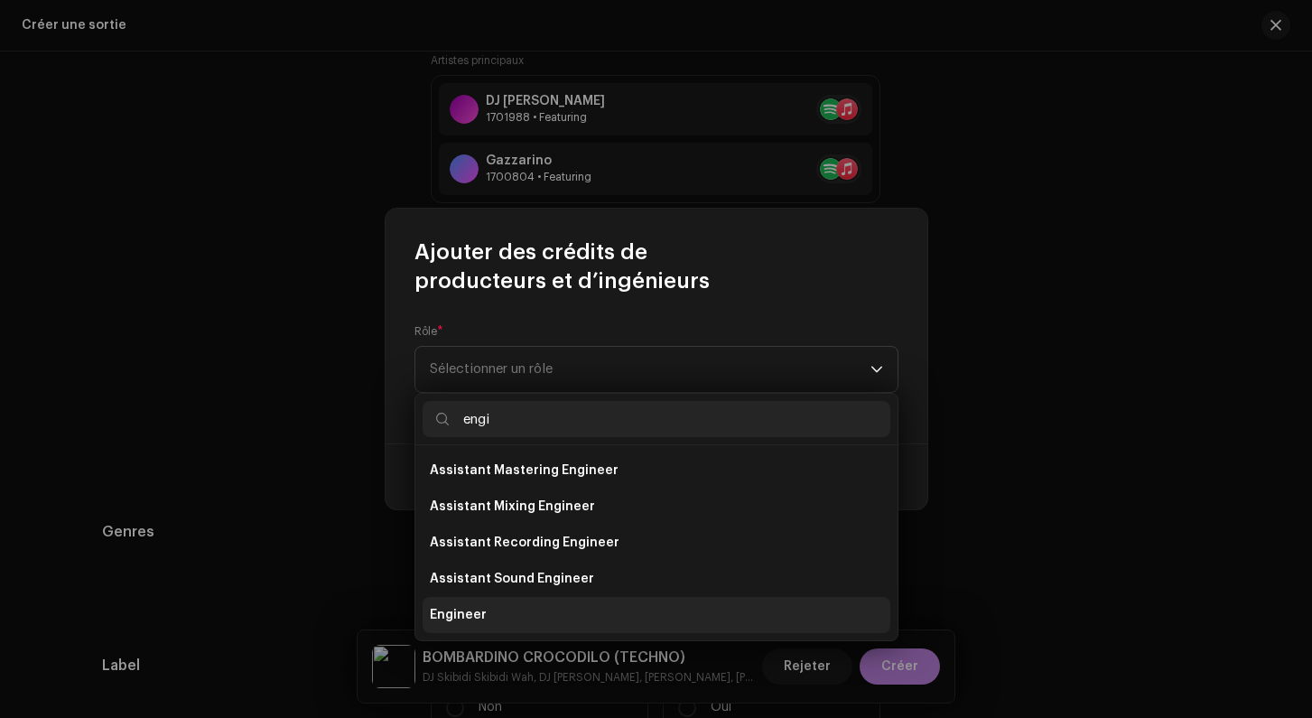
type input "engi"
click at [480, 602] on li "Engineer" at bounding box center [657, 615] width 468 height 36
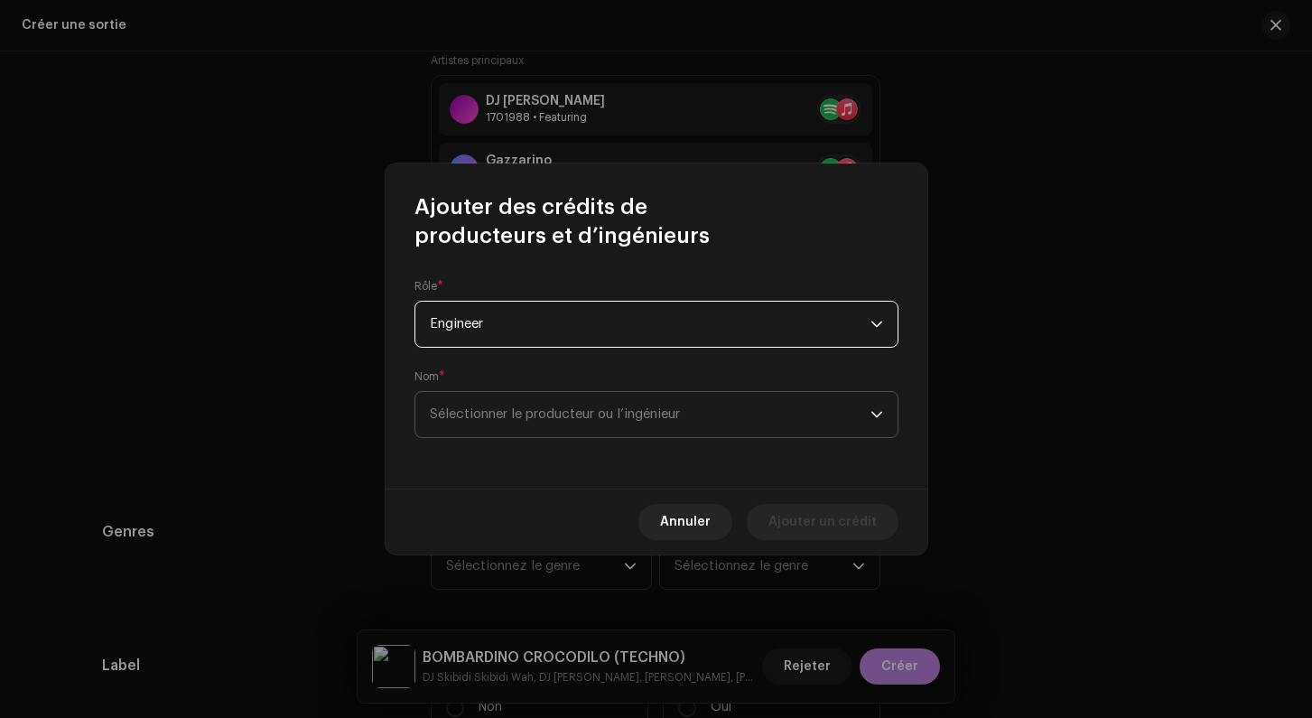
click at [485, 406] on span "Sélectionner le producteur ou l’ingénieur" at bounding box center [650, 414] width 441 height 45
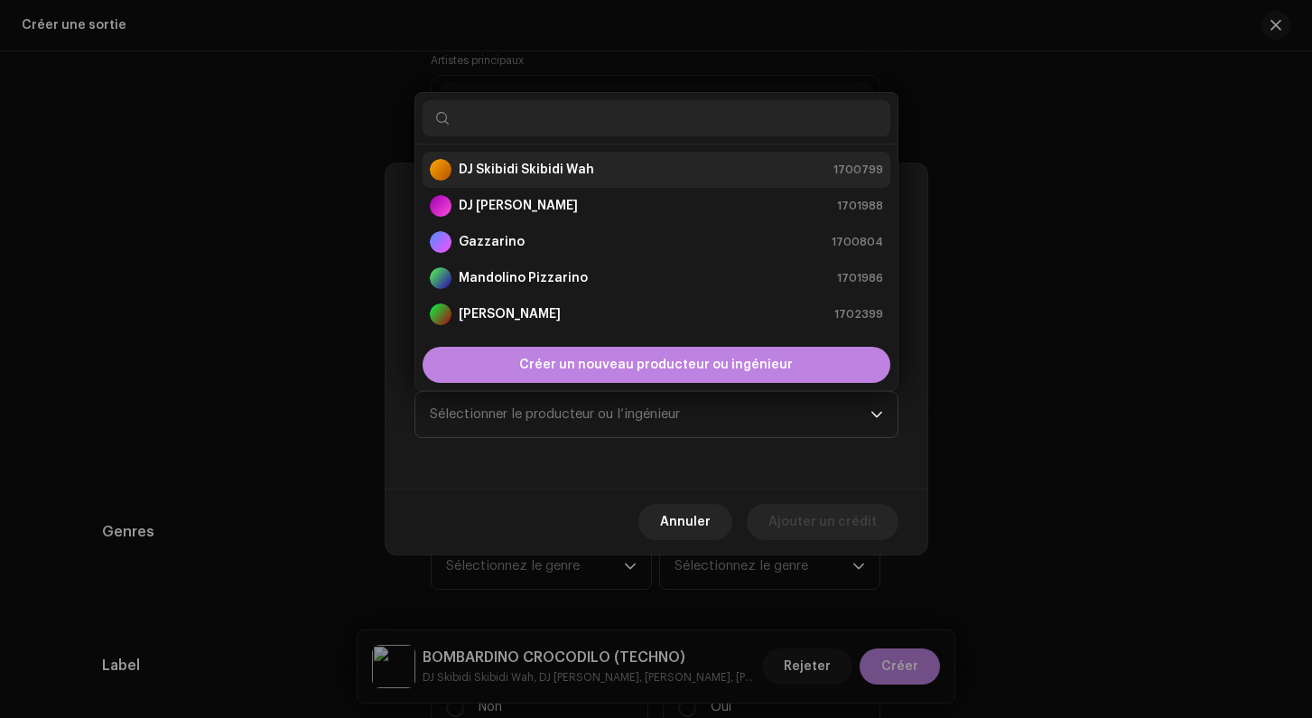
click at [506, 172] on strong "DJ Skibidi Skibidi Wah" at bounding box center [526, 170] width 135 height 18
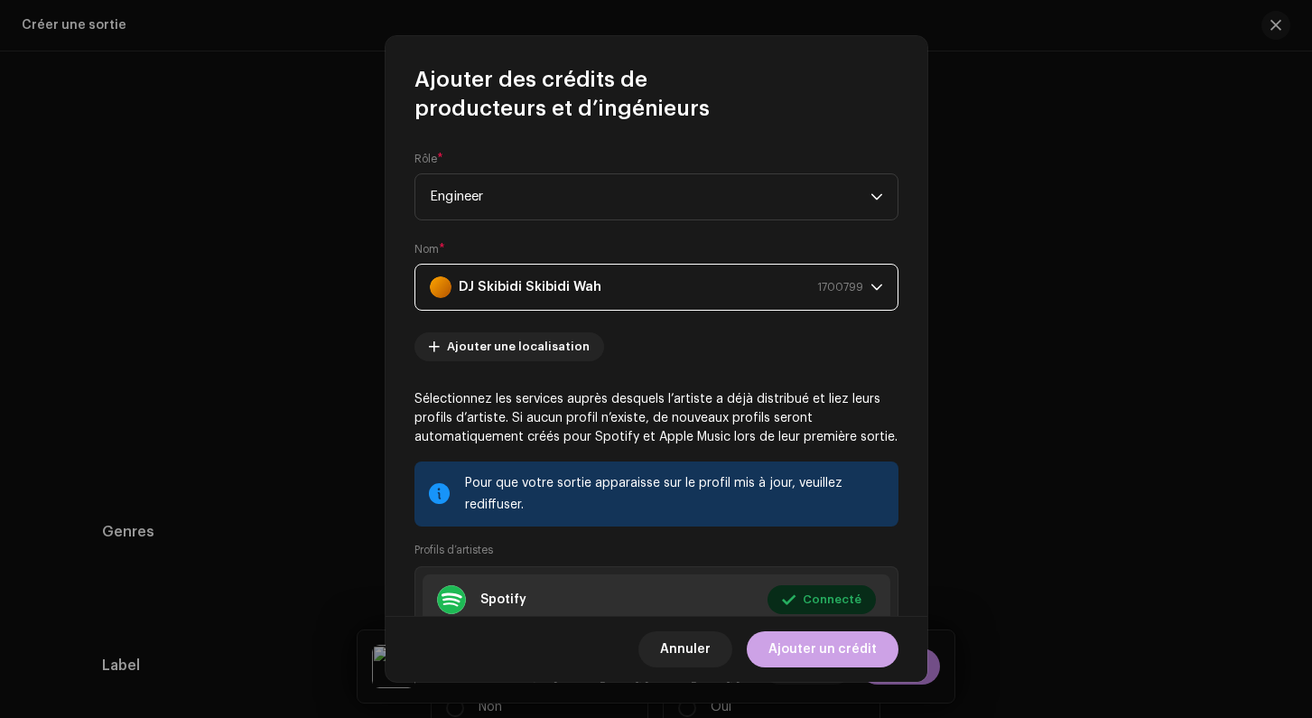
click at [831, 643] on span "Ajouter un crédit" at bounding box center [822, 649] width 108 height 36
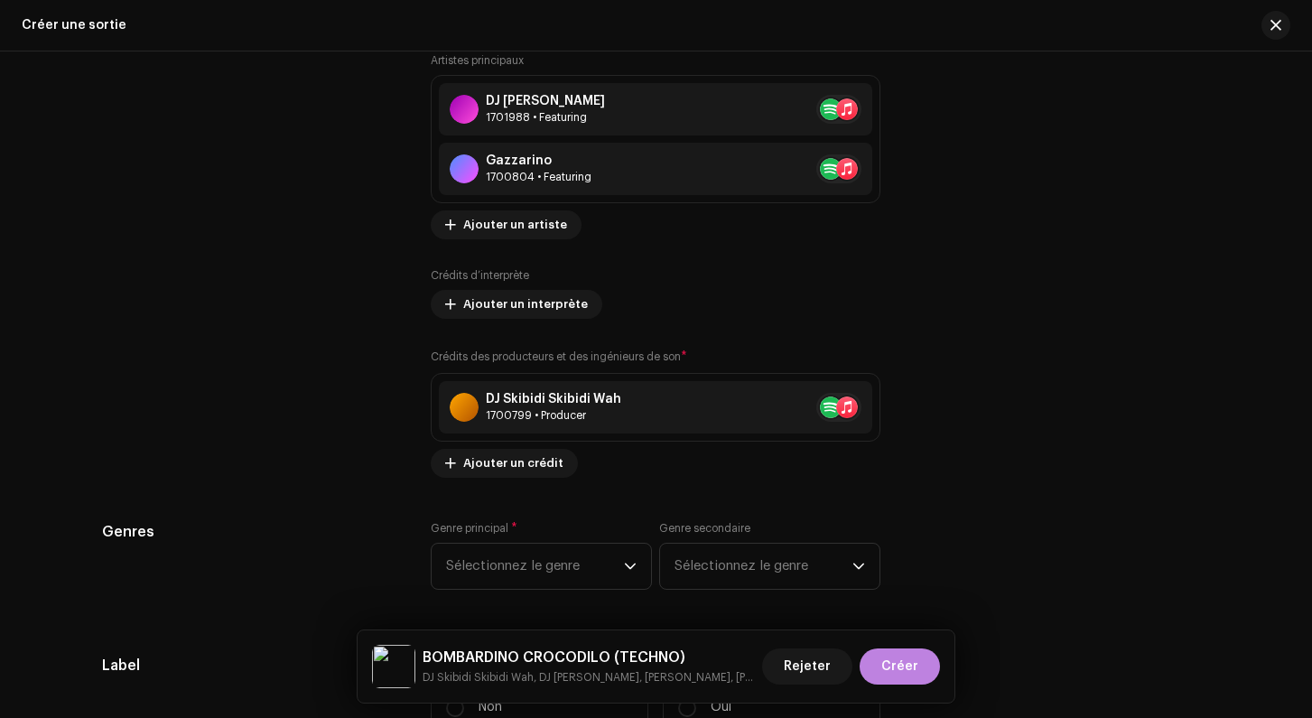
scroll to position [2295, 0]
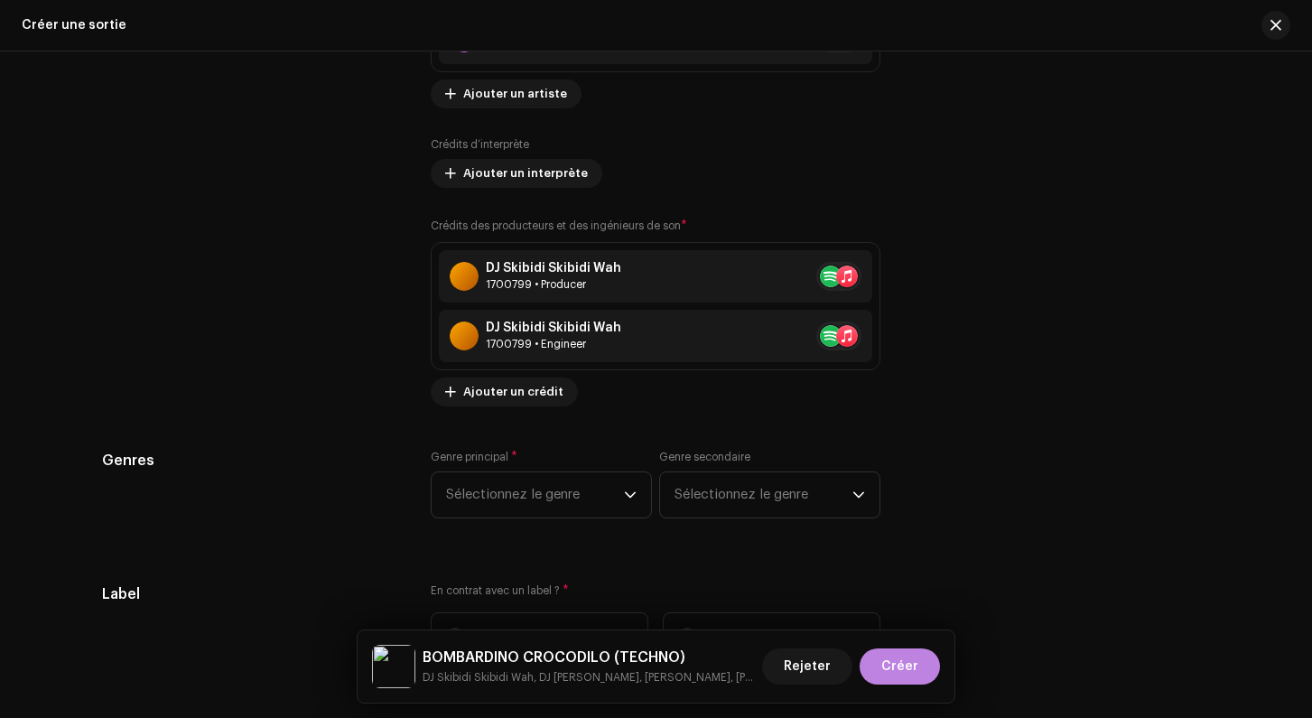
click at [509, 444] on div "Pré-remplir les informations de la sortie à partir des métadonnées de la piste …" at bounding box center [656, 188] width 1109 height 2223
click at [516, 523] on div "Genre principal * Sélectionnez le genre Genre secondaire Sélectionnez le genre" at bounding box center [656, 495] width 450 height 90
click at [515, 513] on span "Sélectionnez le genre" at bounding box center [535, 494] width 178 height 45
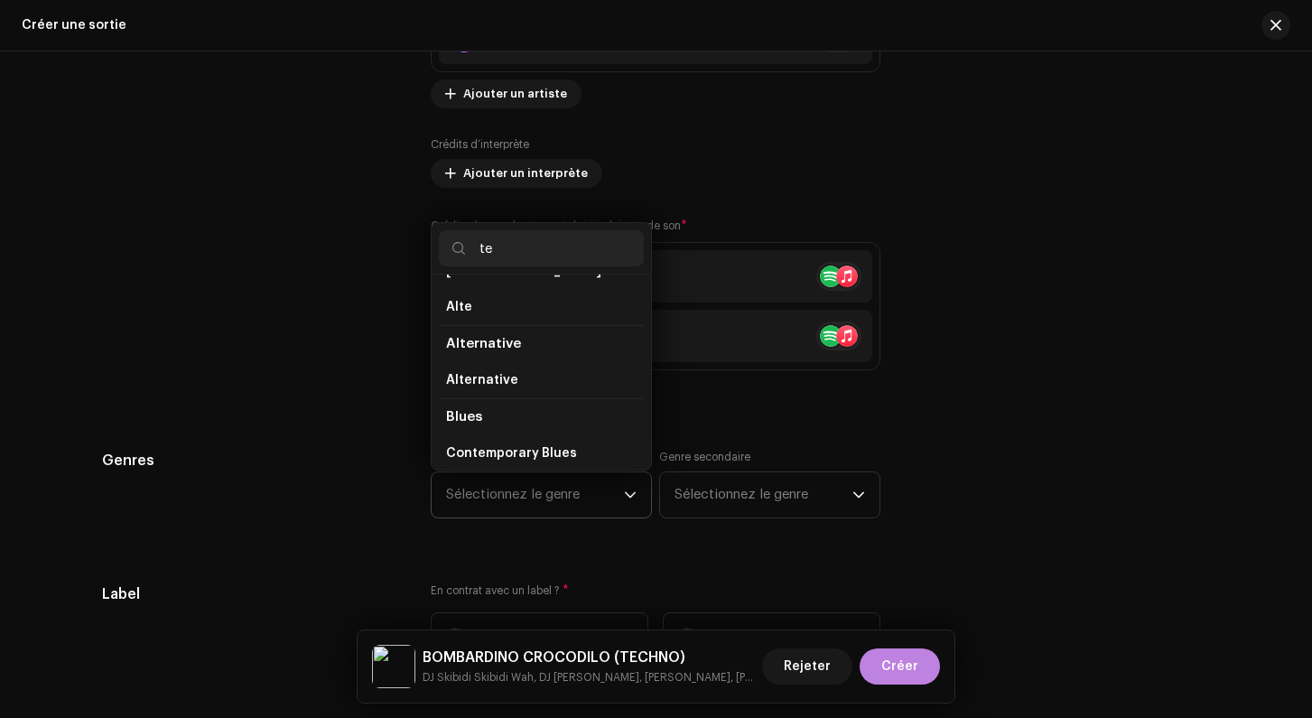
scroll to position [0, 0]
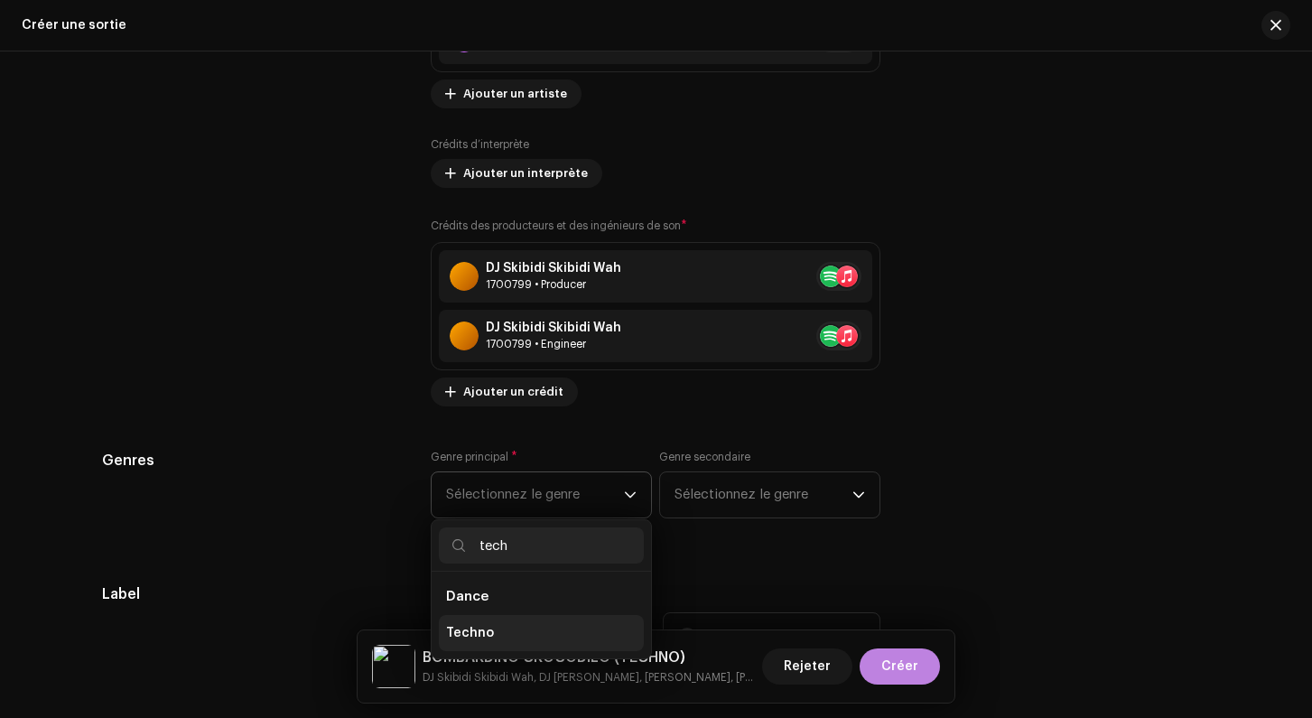
type input "tech"
click at [495, 638] on li "Techno" at bounding box center [541, 633] width 205 height 36
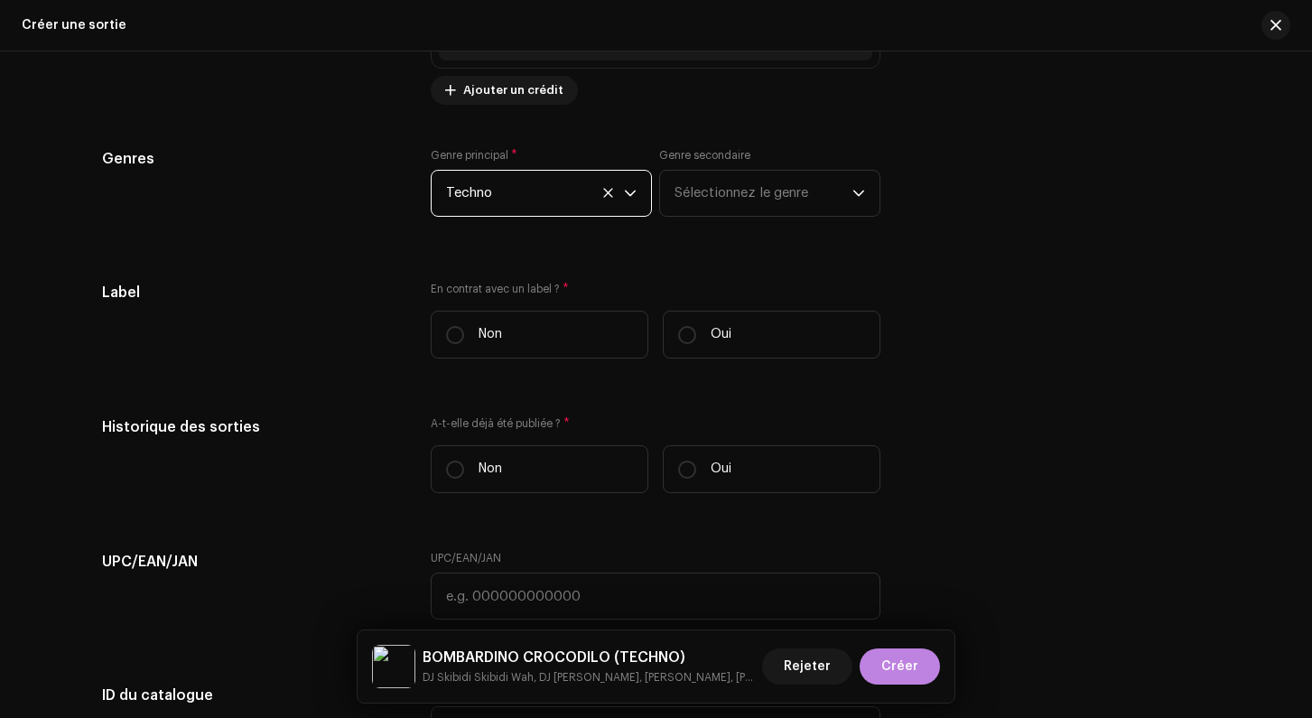
scroll to position [2647, 0]
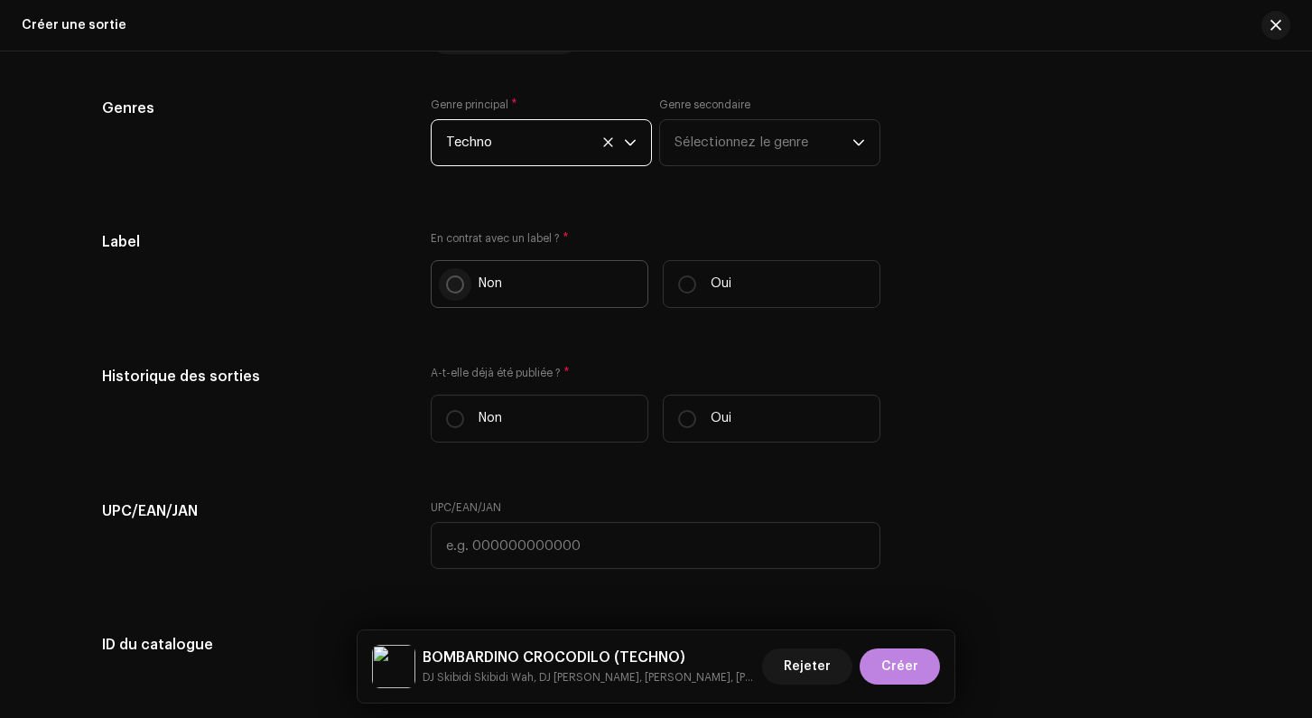
click at [456, 282] on input "Non" at bounding box center [455, 284] width 18 height 18
radio input "true"
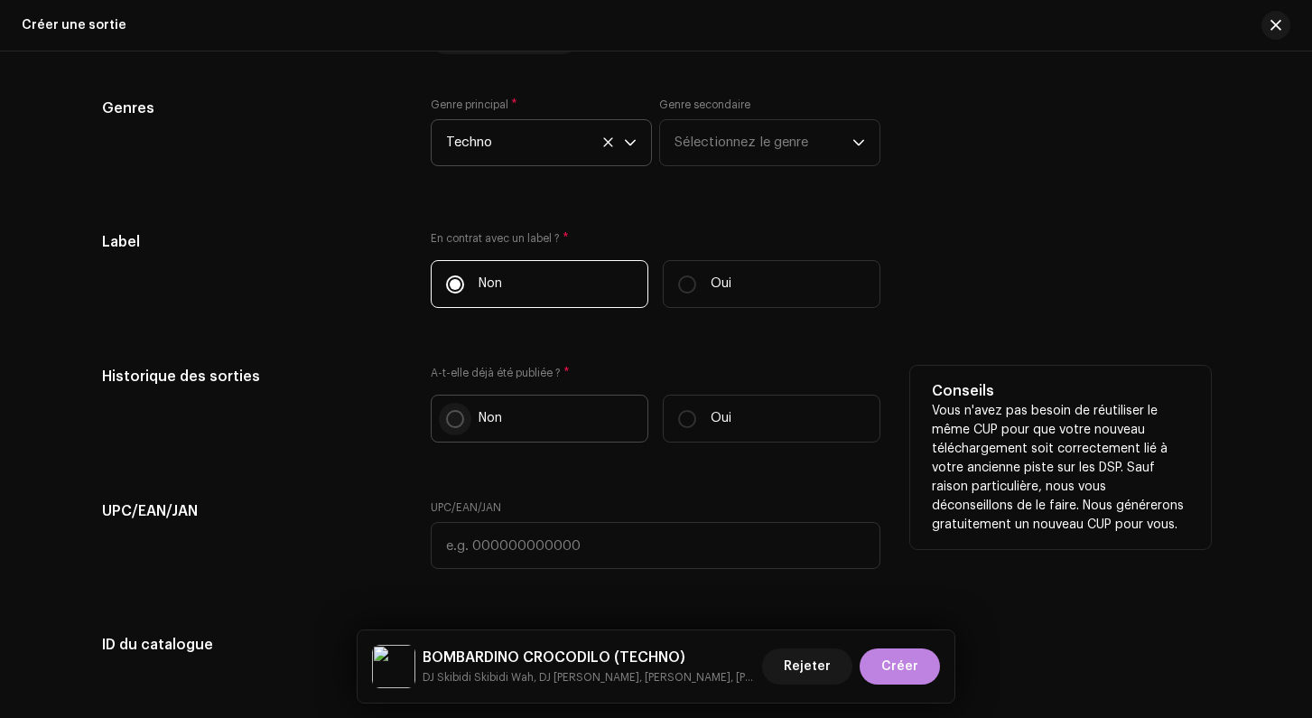
click at [451, 420] on input "Non" at bounding box center [455, 419] width 18 height 18
radio input "true"
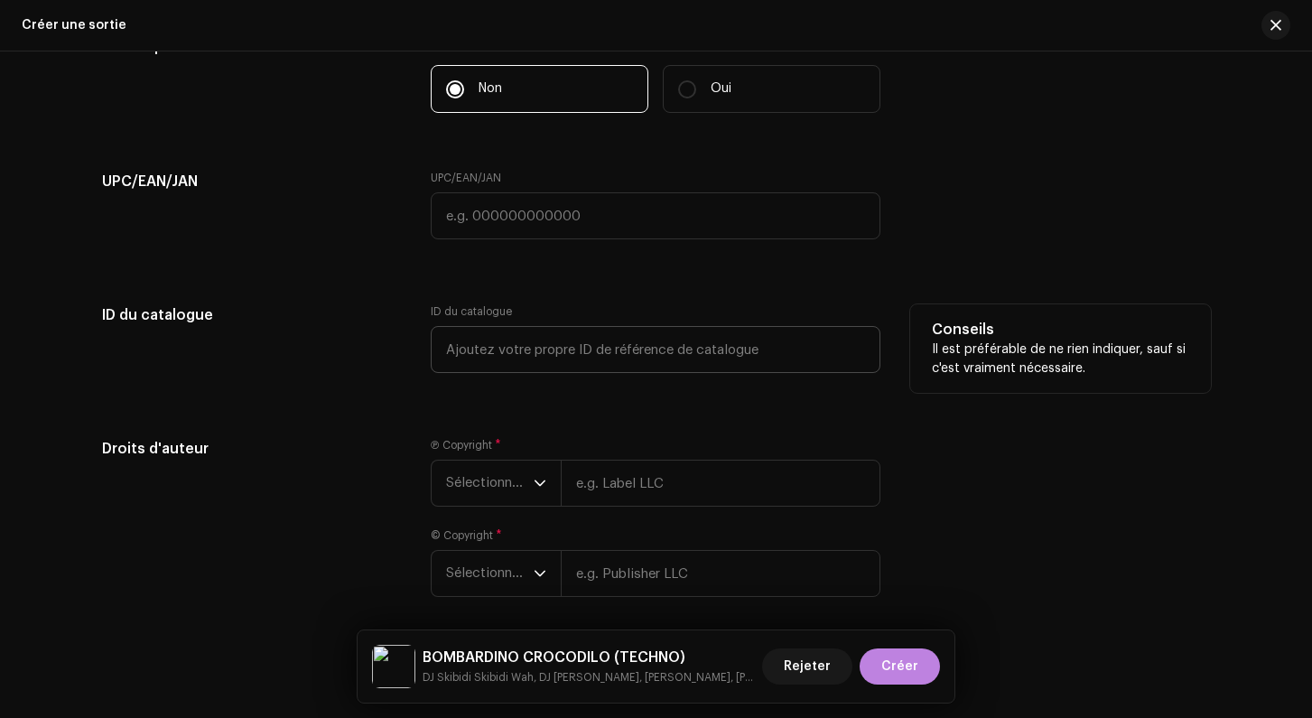
scroll to position [3007, 0]
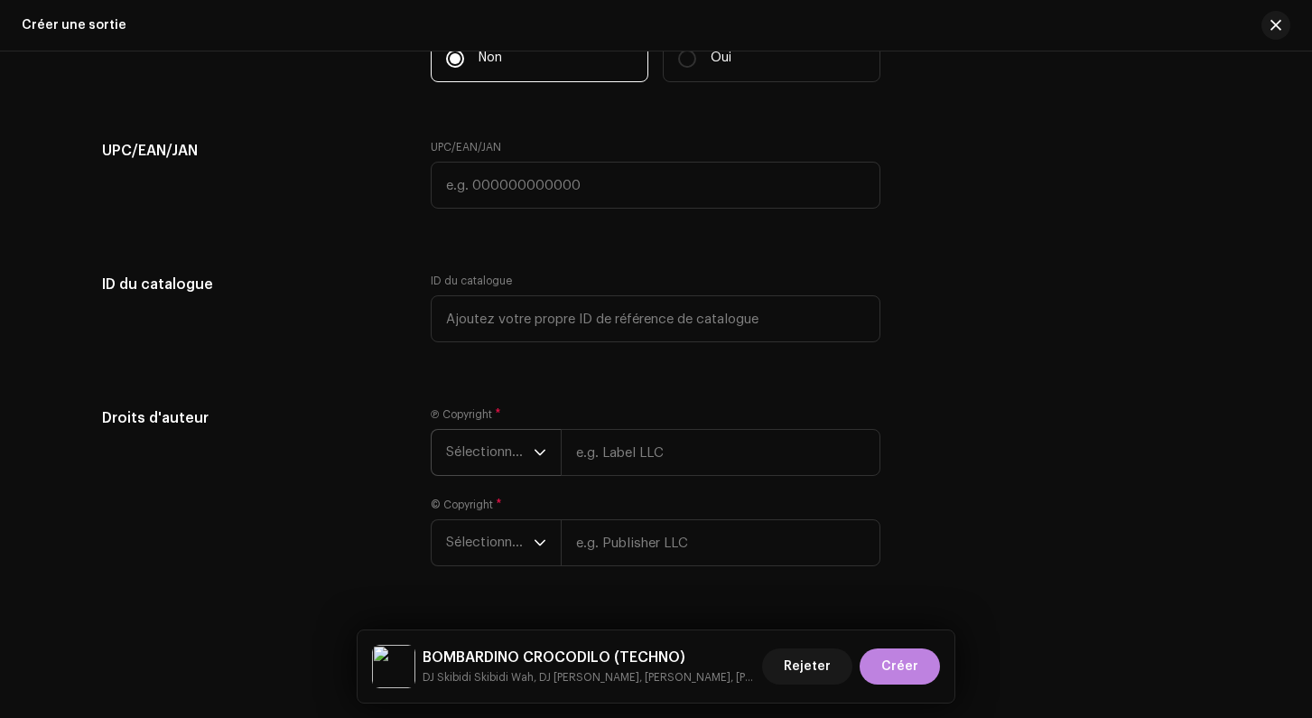
click at [488, 465] on span "Sélectionner une année" at bounding box center [490, 452] width 88 height 45
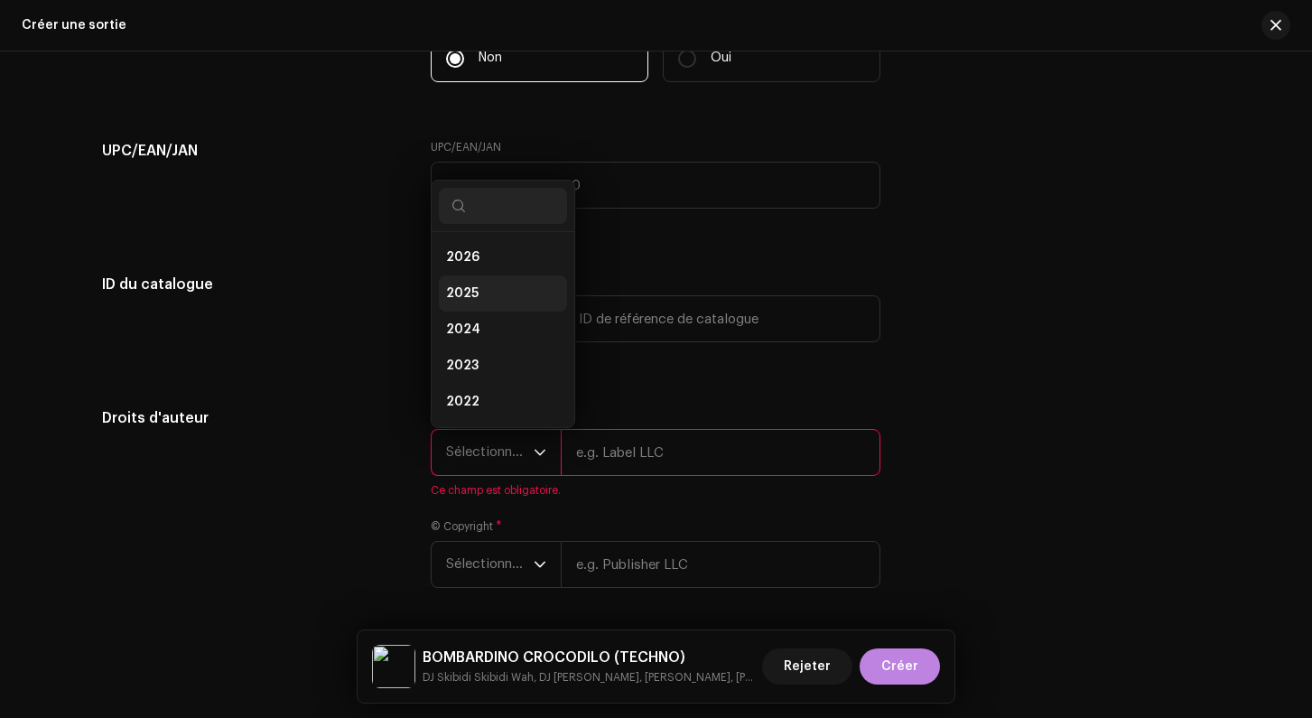
click at [462, 282] on li "2025" at bounding box center [503, 293] width 128 height 36
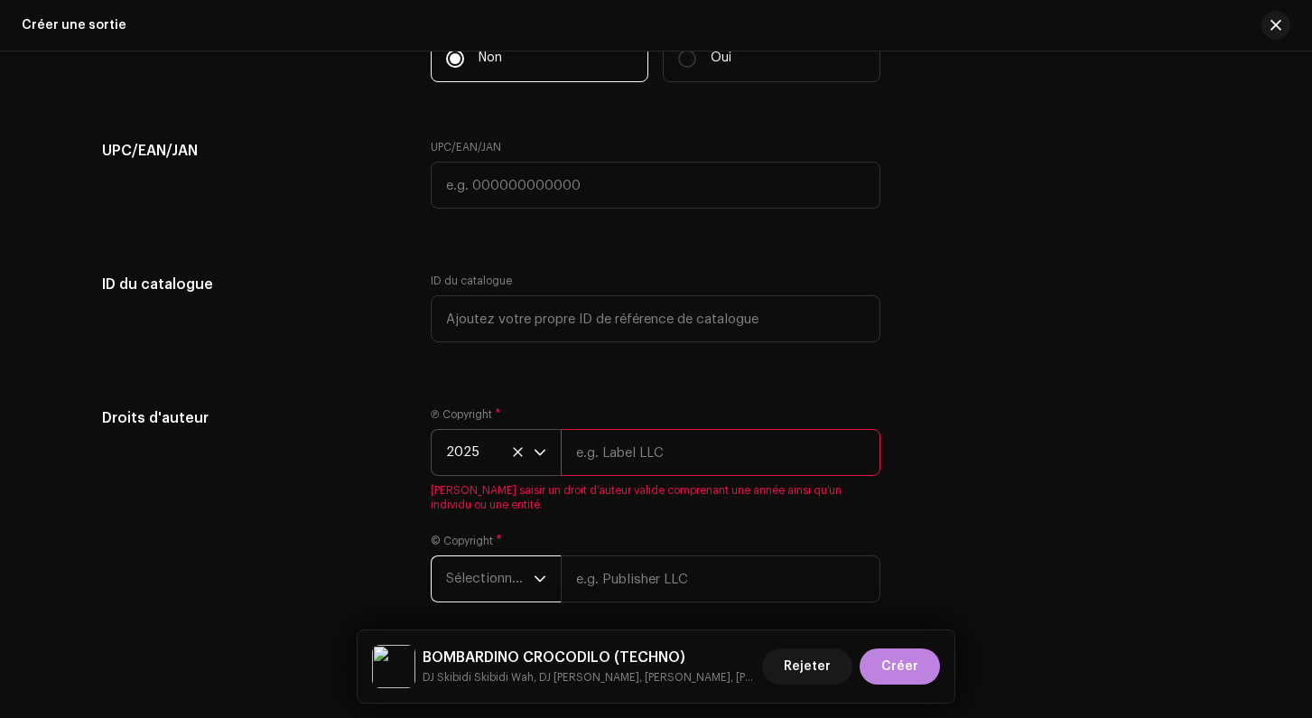
click at [480, 581] on span "Sélectionner une année" at bounding box center [490, 578] width 88 height 45
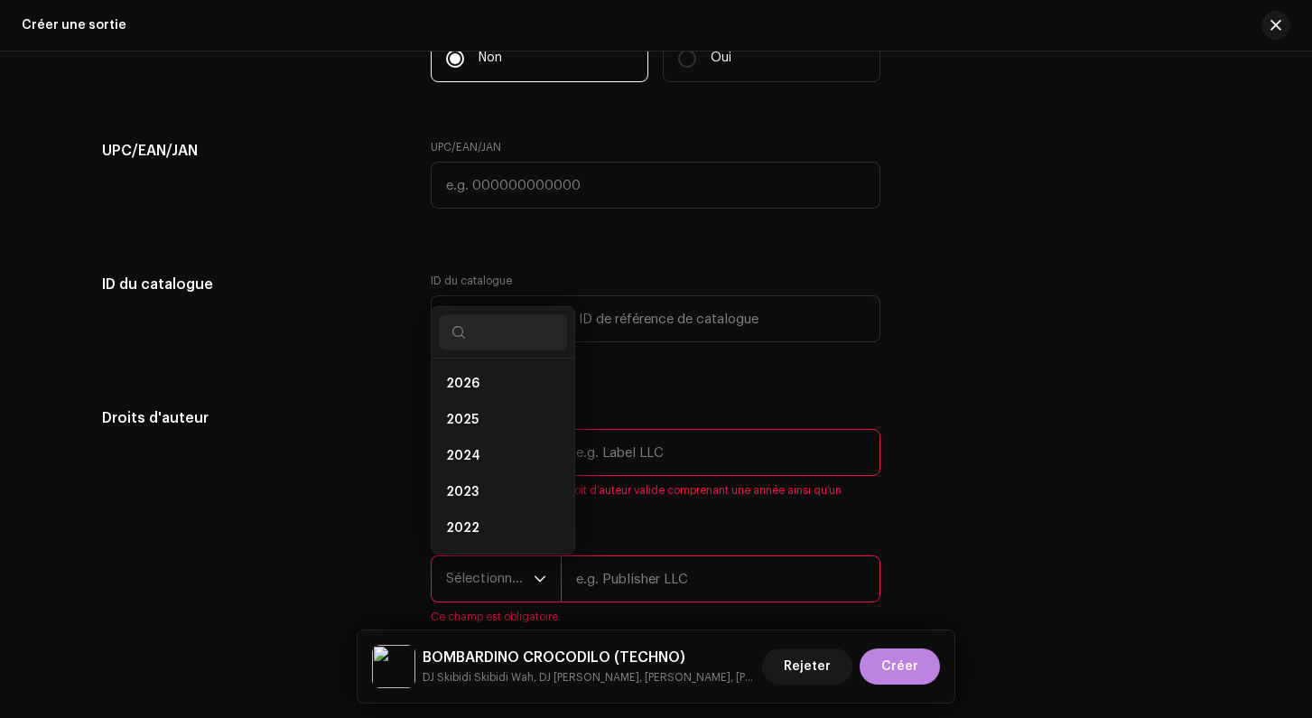
scroll to position [7, 0]
click at [476, 413] on span "2025" at bounding box center [462, 413] width 33 height 18
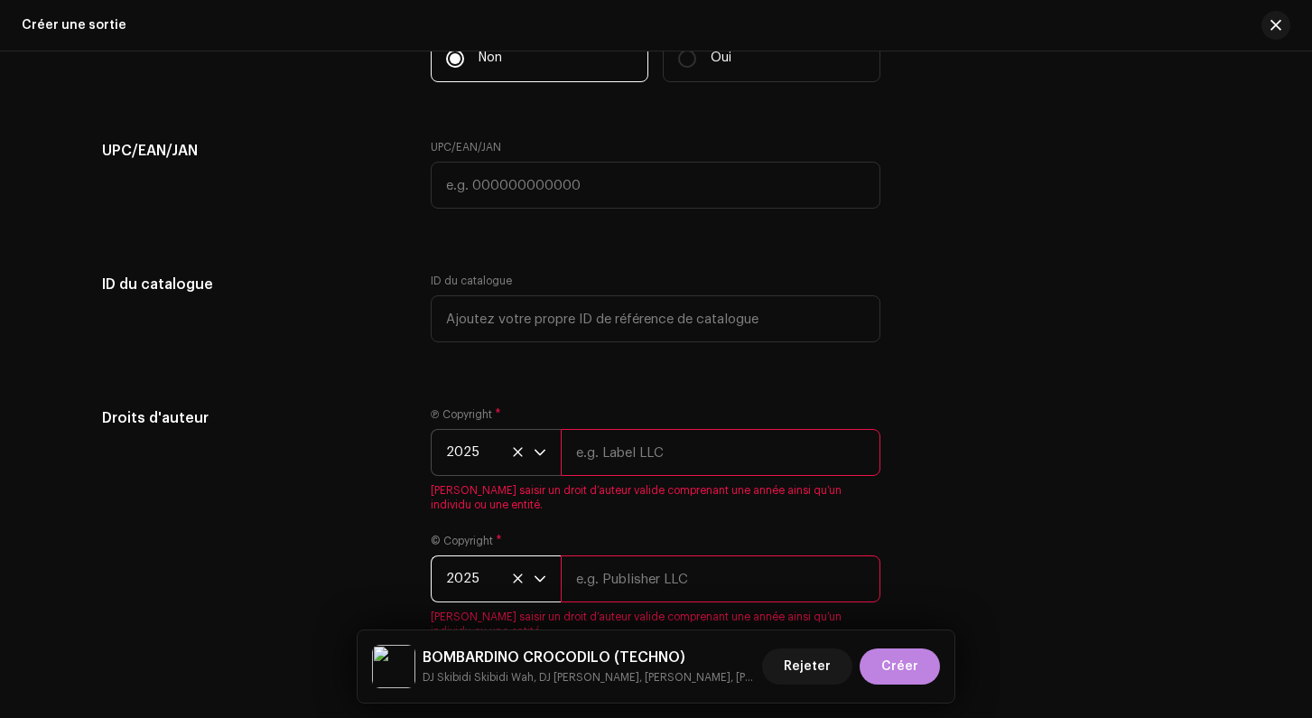
click at [606, 438] on input "text" at bounding box center [721, 452] width 320 height 47
type input "Skibidi"
click at [654, 587] on input "text" at bounding box center [721, 578] width 320 height 47
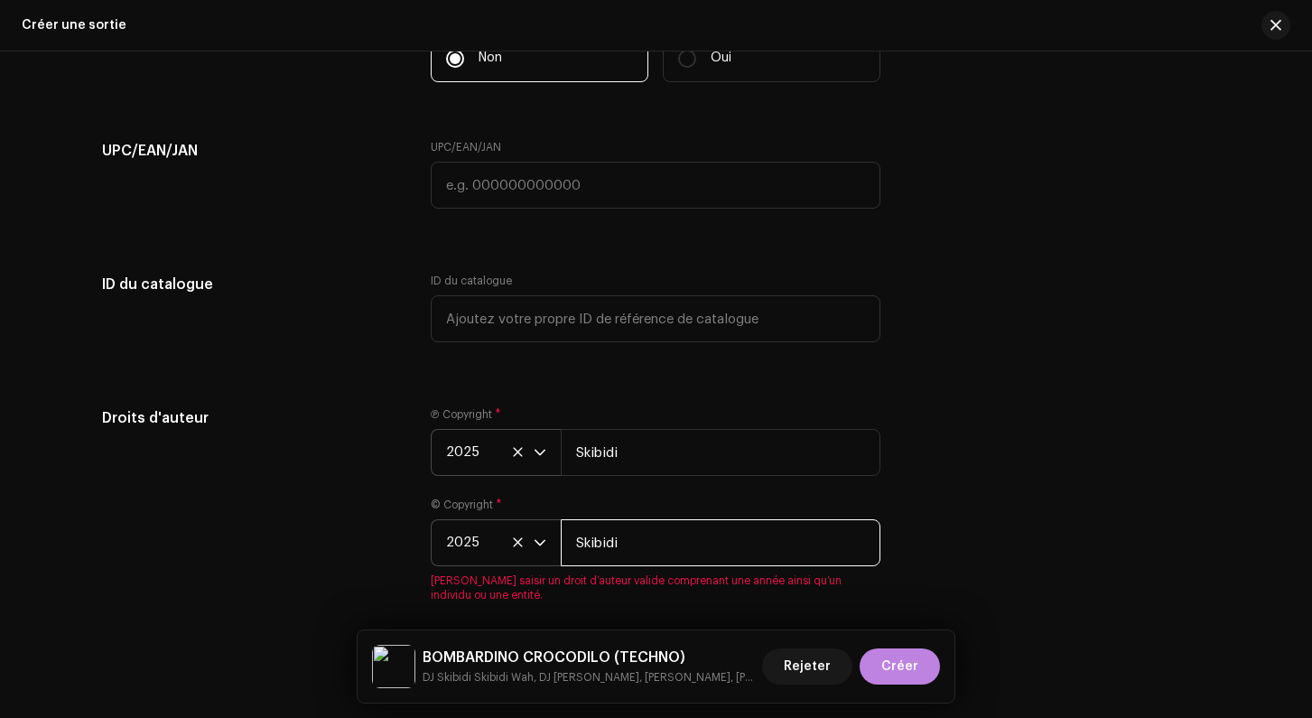
type input "Skibidi"
click at [377, 500] on div "Droits d'auteur" at bounding box center [252, 515] width 301 height 217
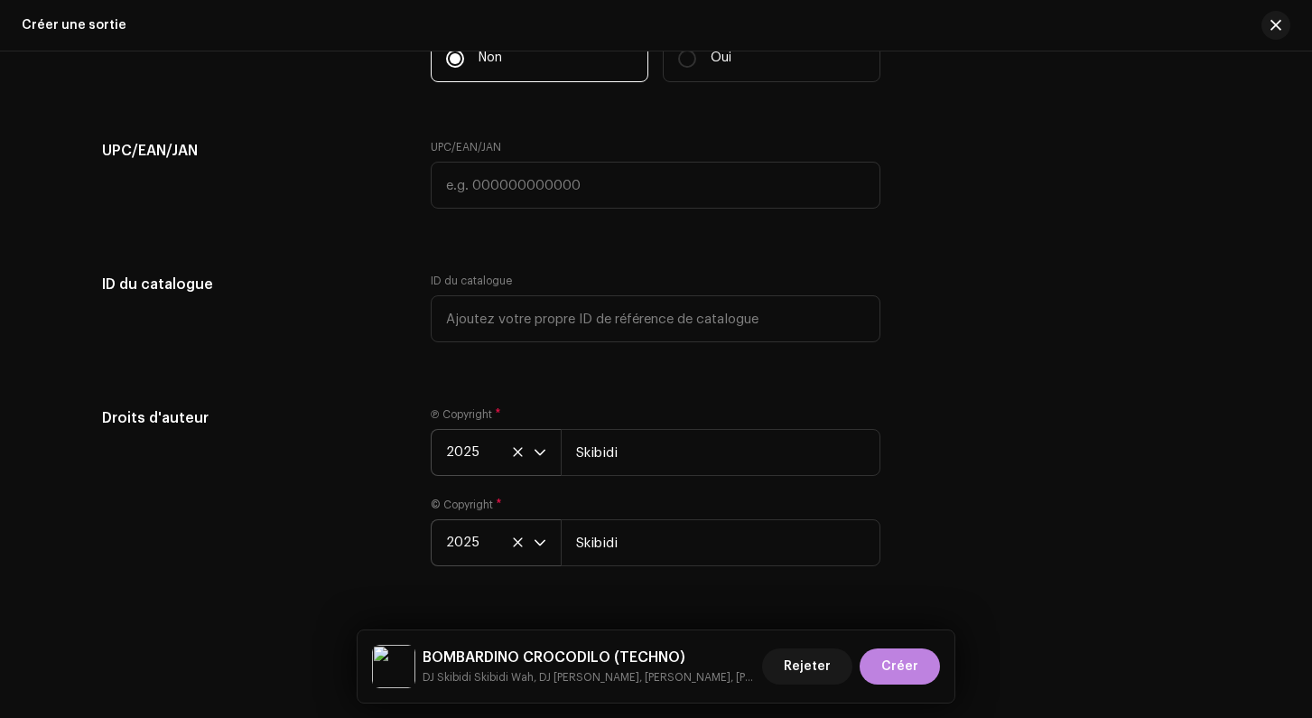
scroll to position [3057, 0]
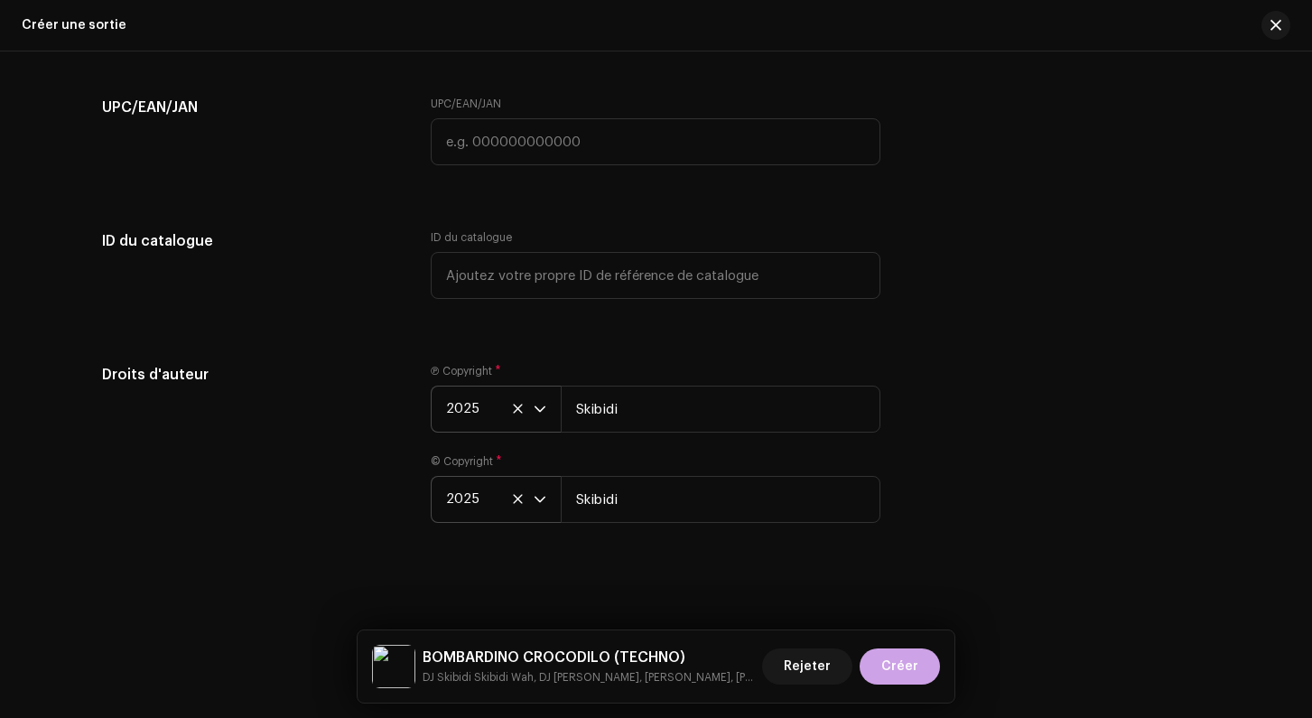
click at [896, 655] on span "Créer" at bounding box center [899, 666] width 37 height 36
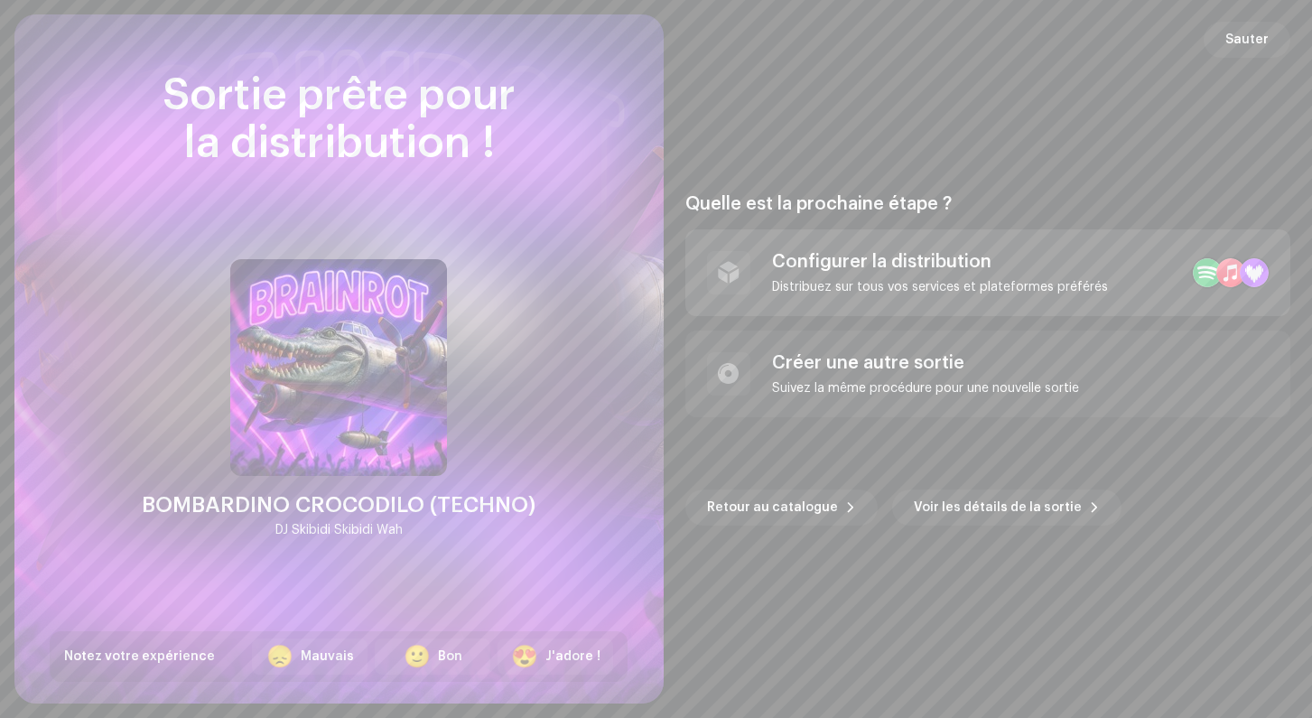
click at [883, 281] on div "Distribuez sur tous vos services et plateformes préférés" at bounding box center [940, 287] width 336 height 14
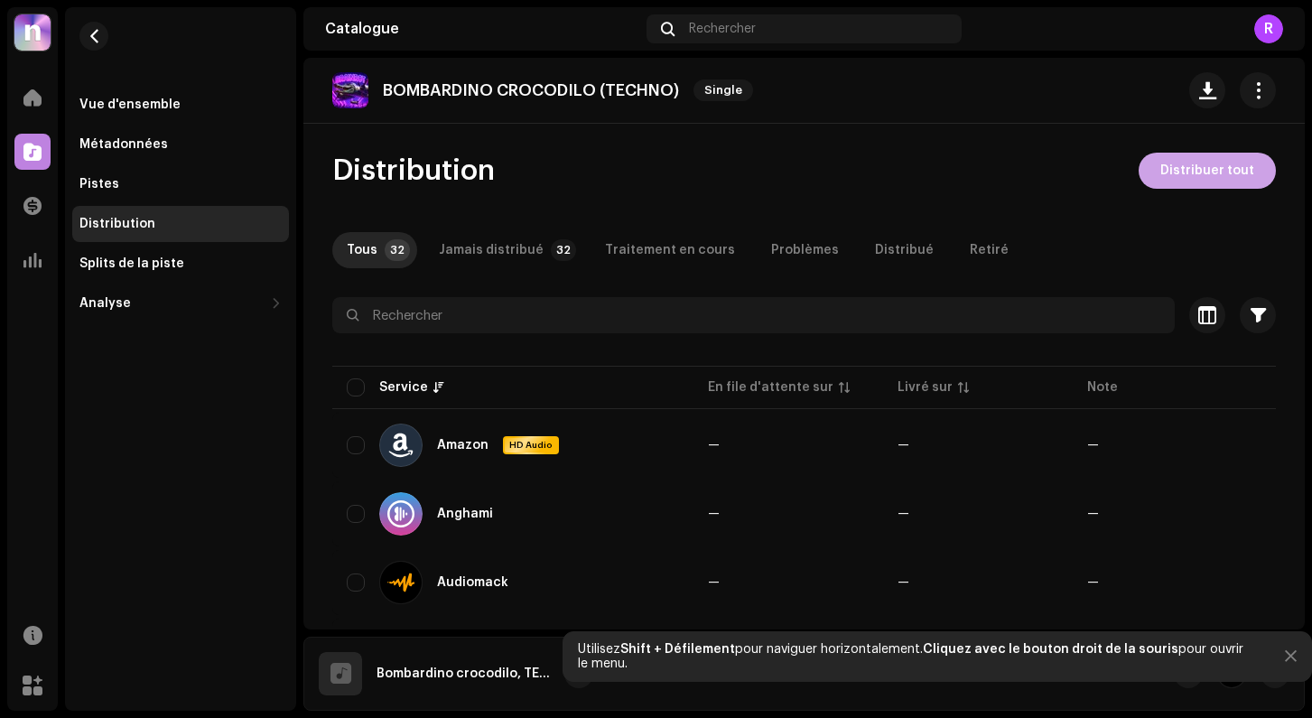
click at [1246, 175] on span "Distribuer tout" at bounding box center [1207, 171] width 94 height 36
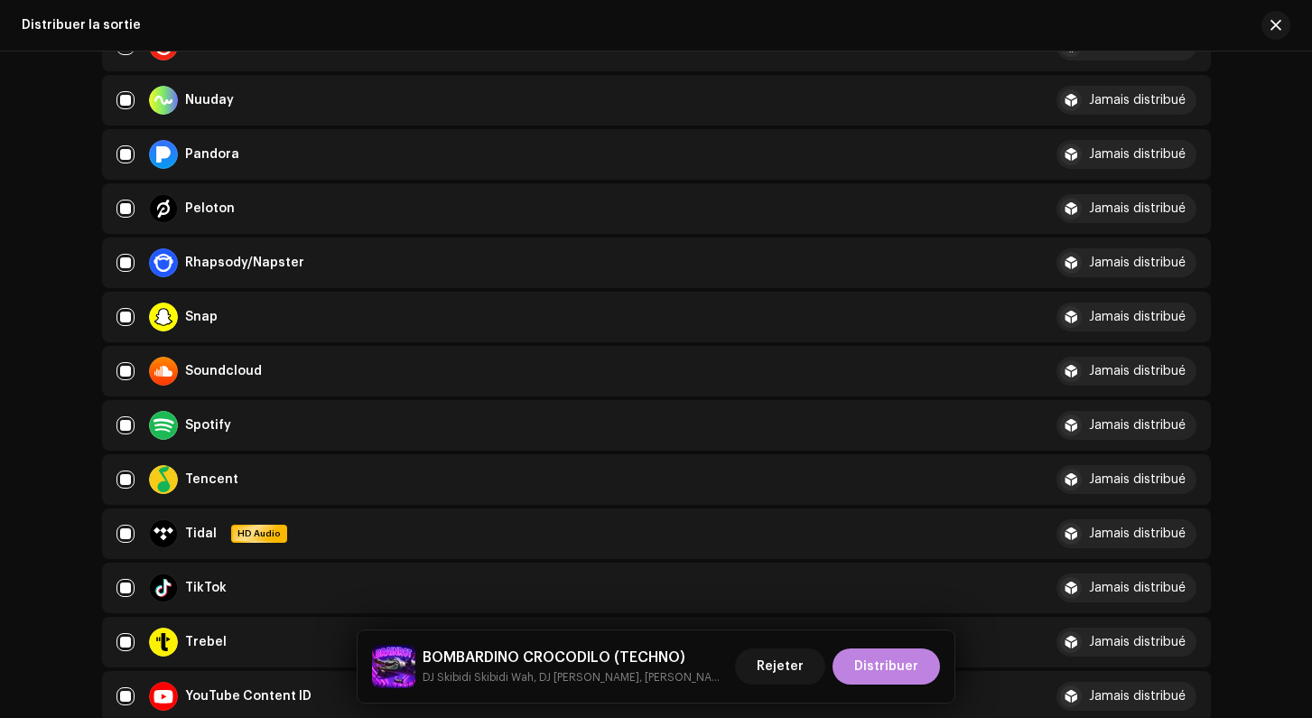
scroll to position [1438, 0]
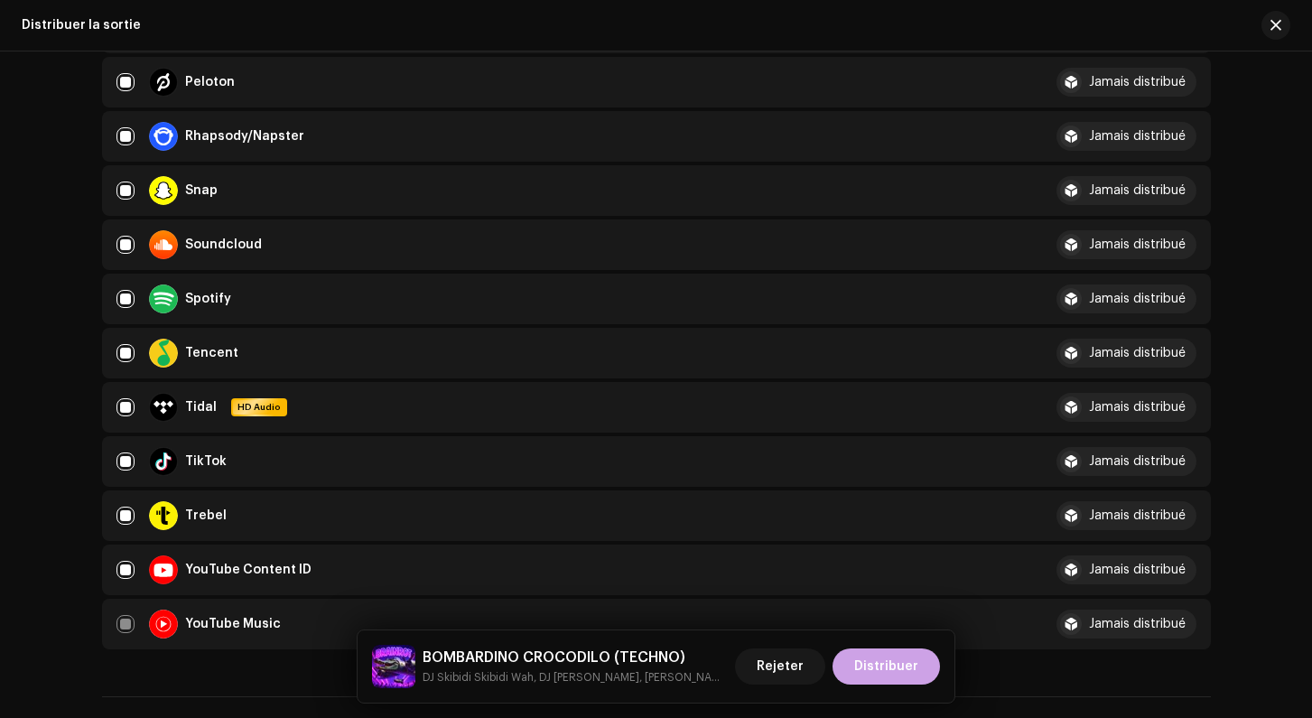
click at [906, 660] on span "Distribuer" at bounding box center [886, 666] width 64 height 36
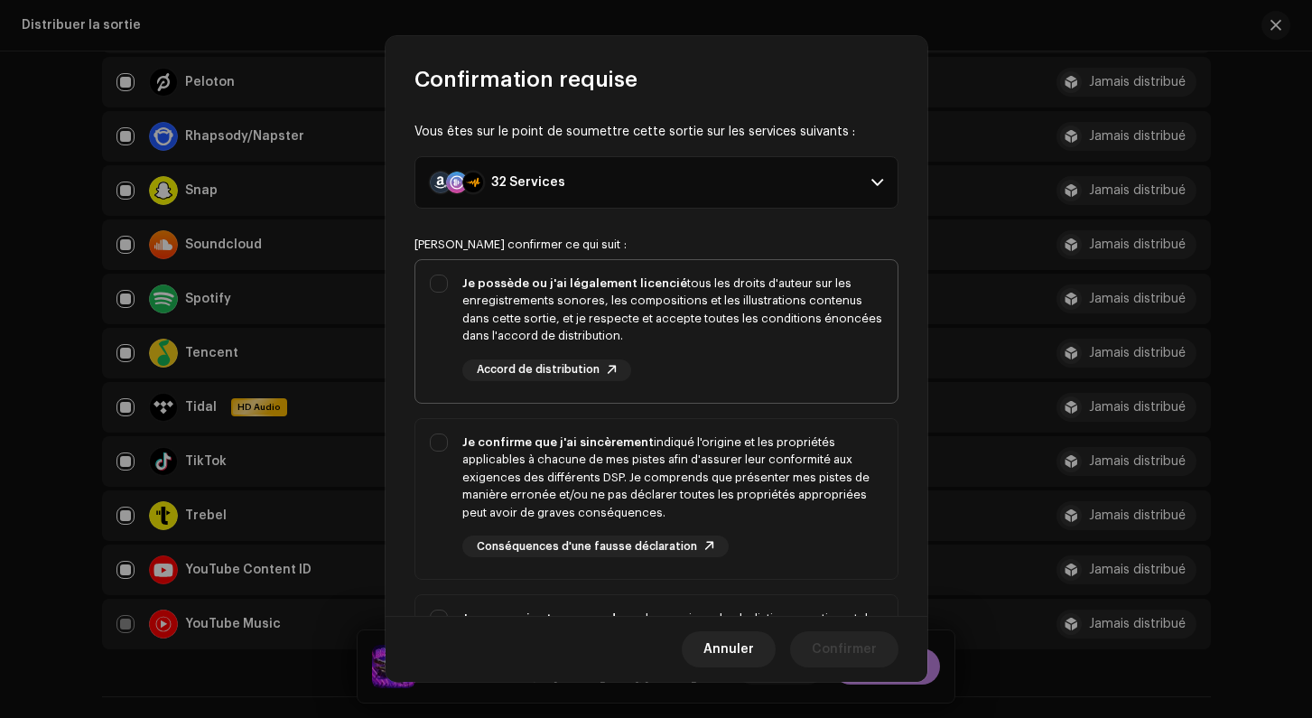
click at [432, 293] on div "Je possède ou j'ai légalement licencié tous les droits d'auteur sur les enregis…" at bounding box center [656, 327] width 482 height 135
checkbox input "true"
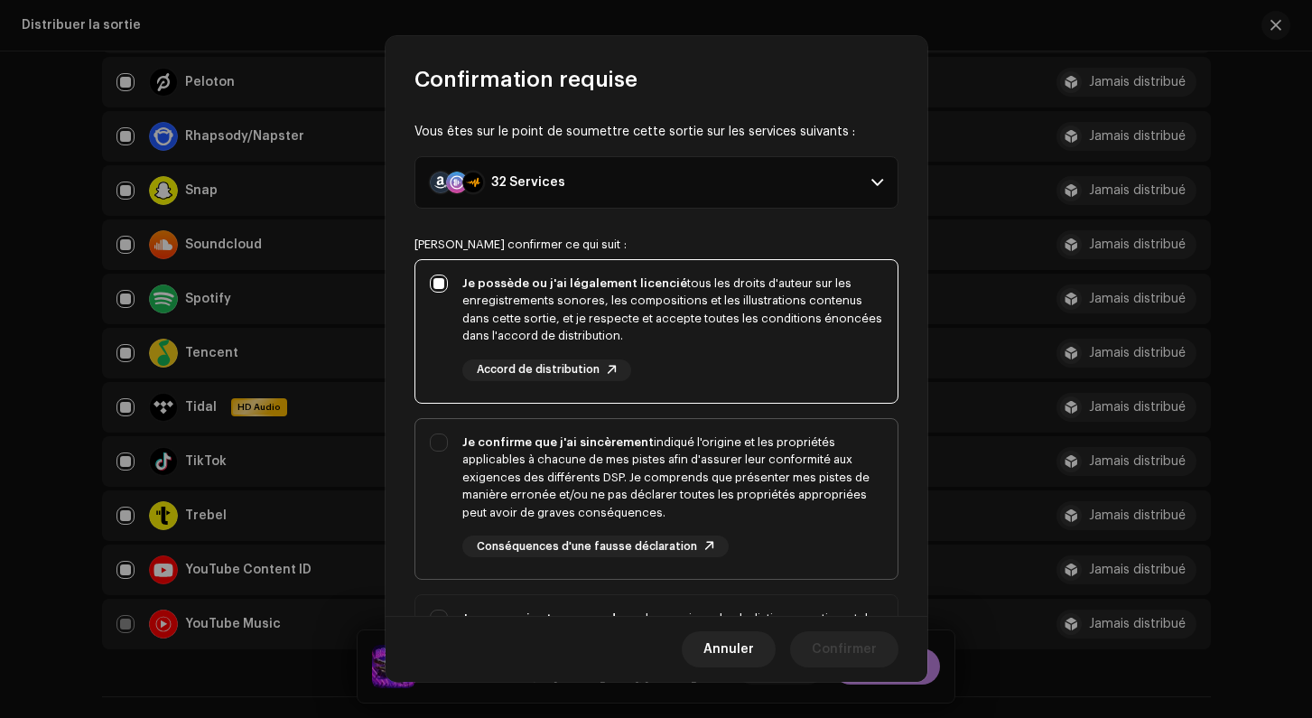
click at [445, 434] on div "Je confirme que j'ai sincèrement indiqué l'origine et les propriétés applicable…" at bounding box center [656, 495] width 482 height 153
checkbox input "true"
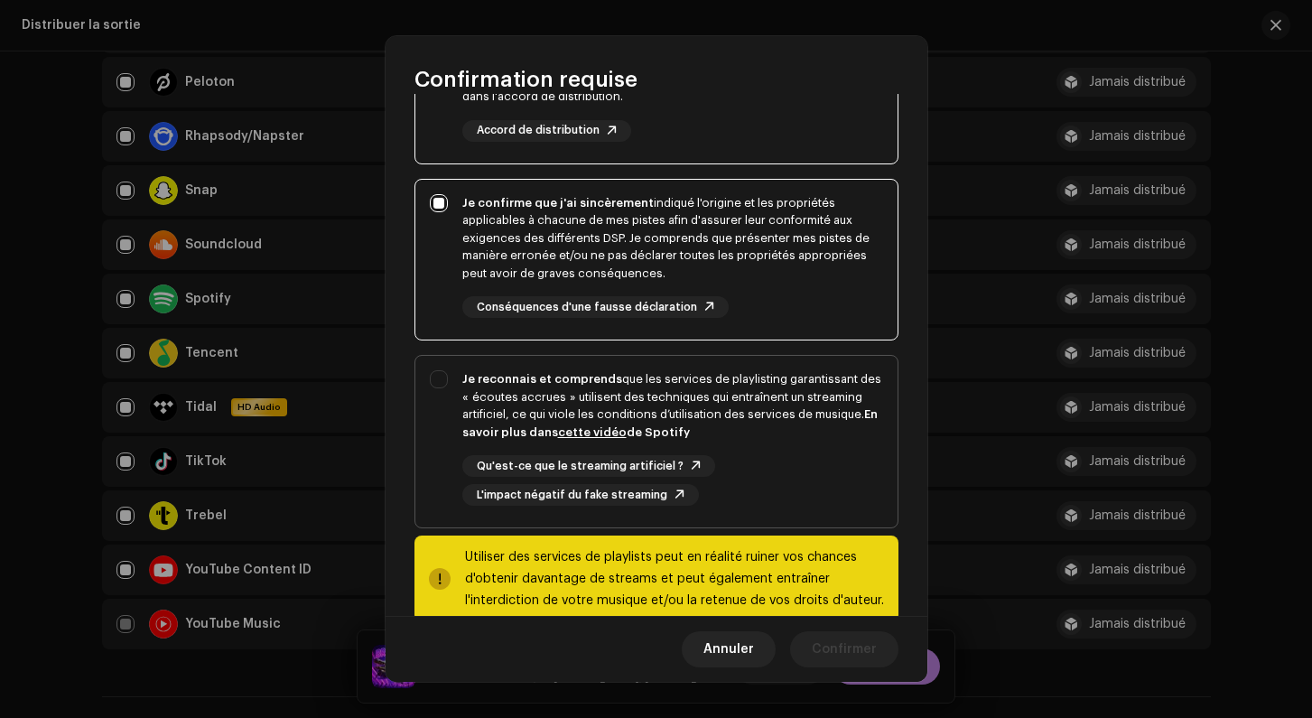
click at [441, 401] on div "Je reconnais et comprends que les services de playlisting garantissant des « éc…" at bounding box center [656, 438] width 482 height 164
checkbox input "true"
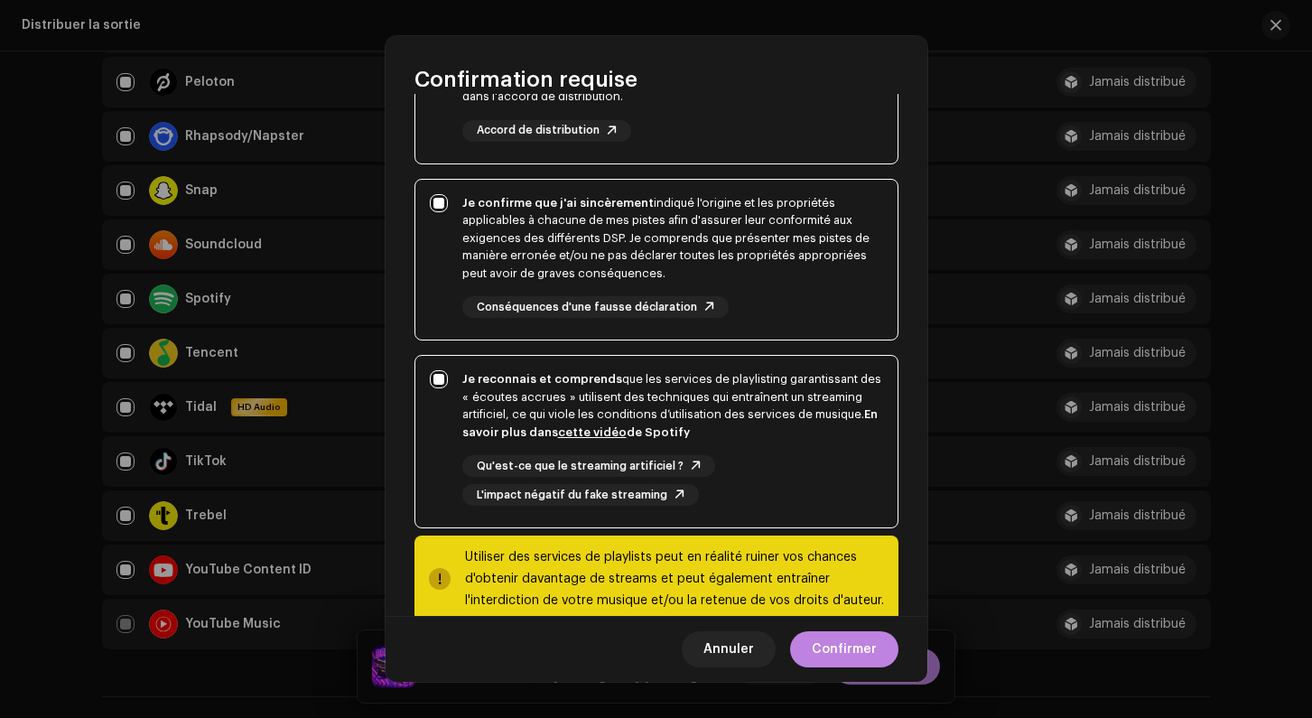
scroll to position [274, 0]
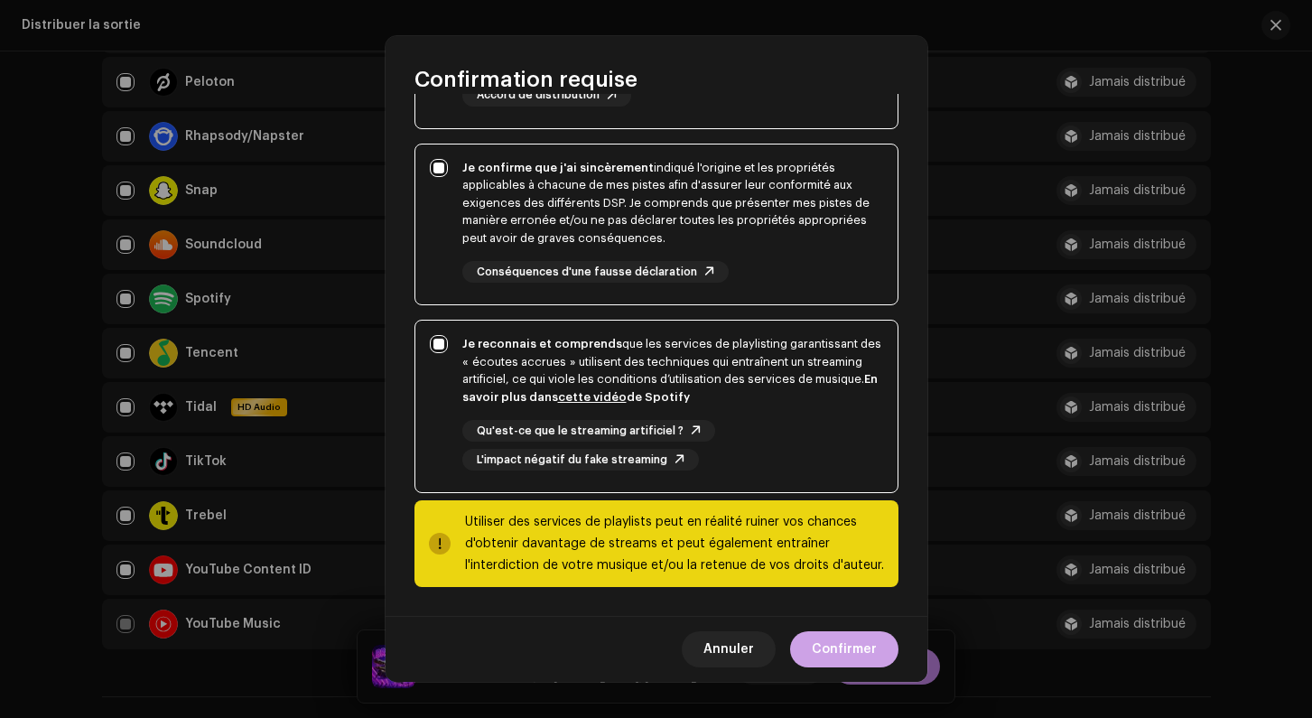
click at [850, 637] on span "Confirmer" at bounding box center [844, 649] width 65 height 36
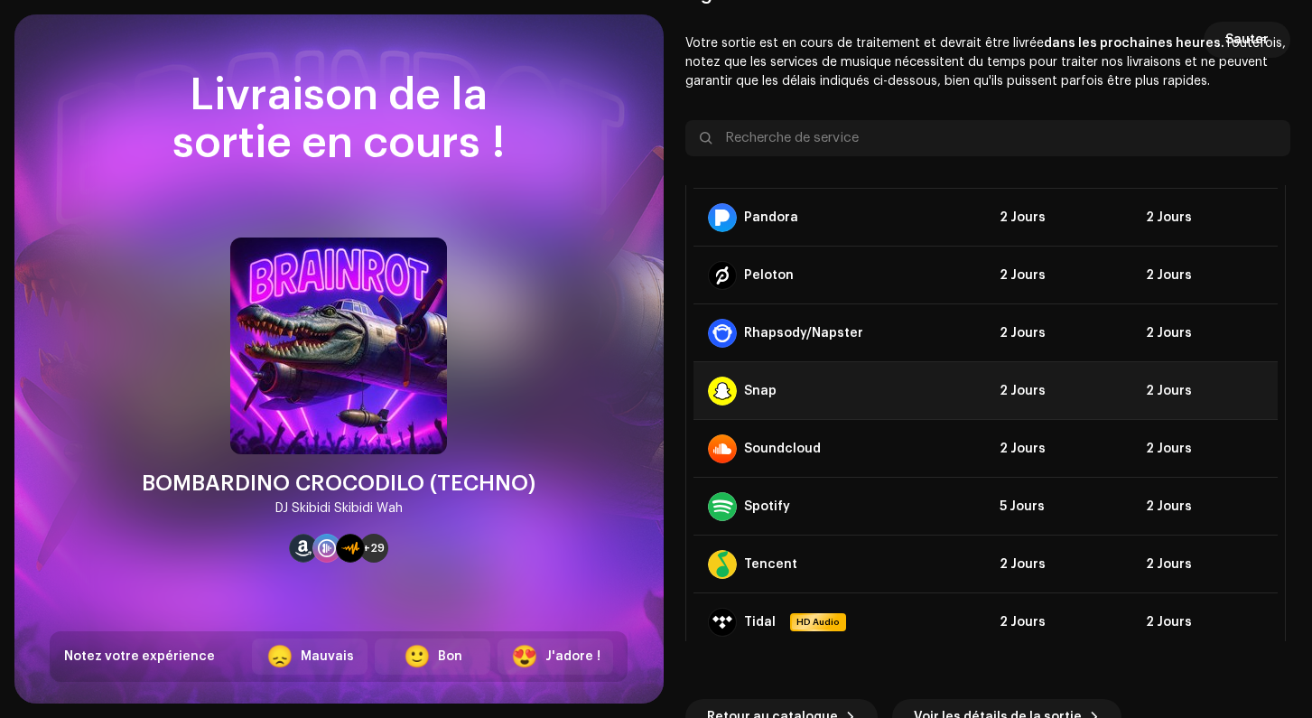
scroll to position [1459, 0]
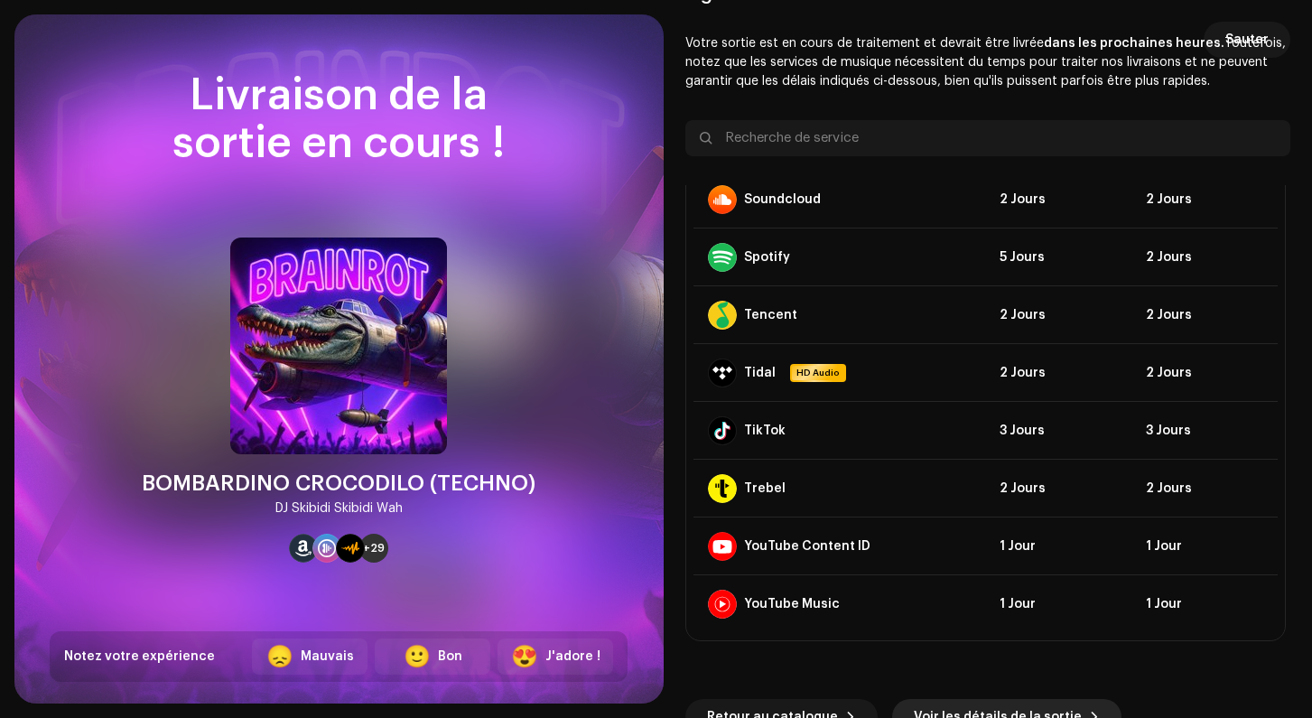
click at [896, 706] on button "Voir les détails de la sortie" at bounding box center [1006, 717] width 229 height 36
